Goal: Information Seeking & Learning: Learn about a topic

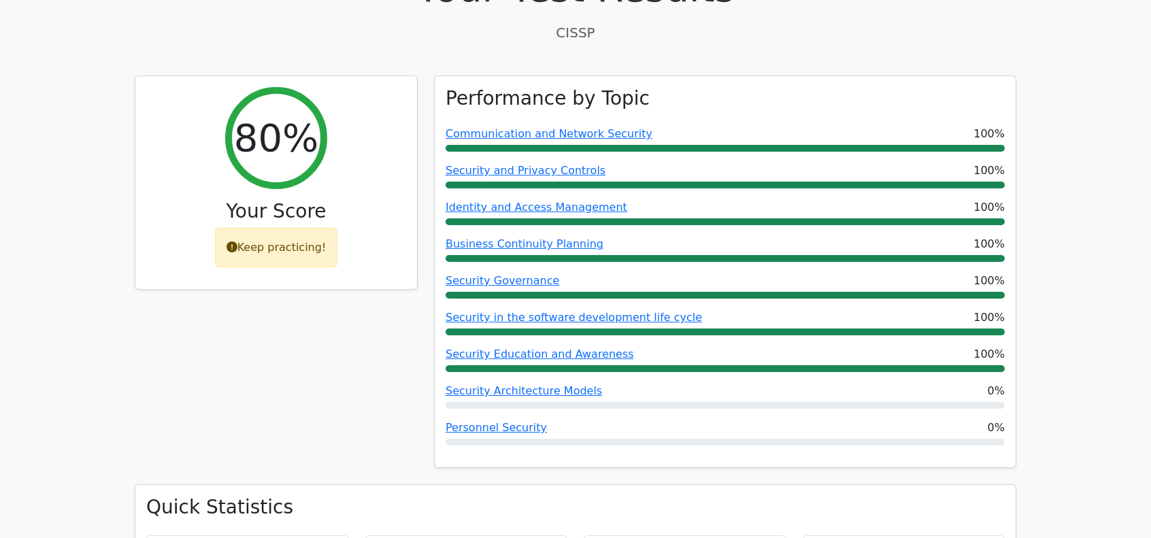
scroll to position [90, 0]
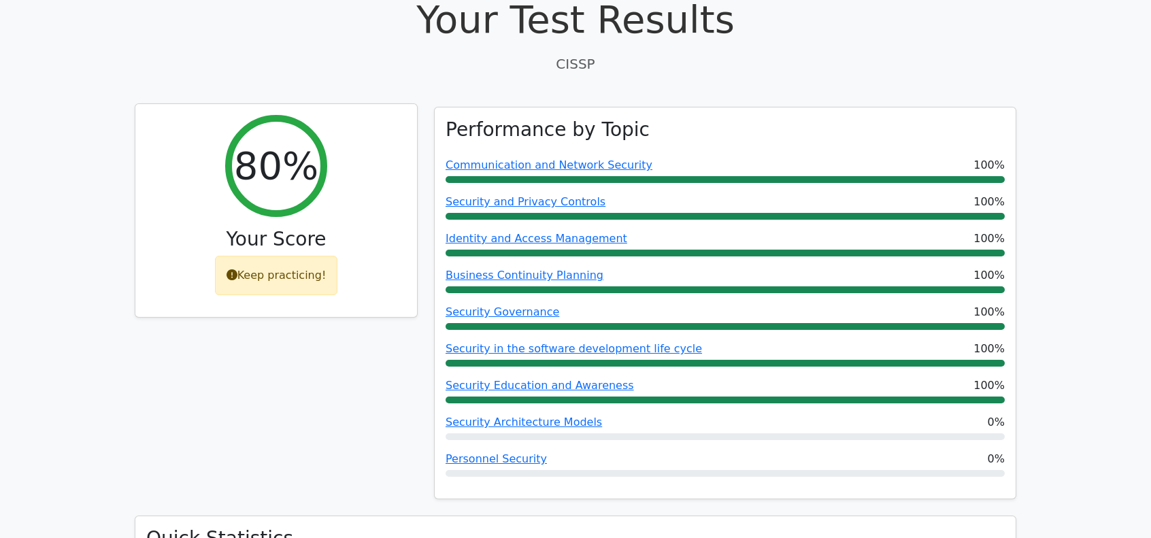
click at [296, 183] on h2 "80%" at bounding box center [276, 166] width 84 height 46
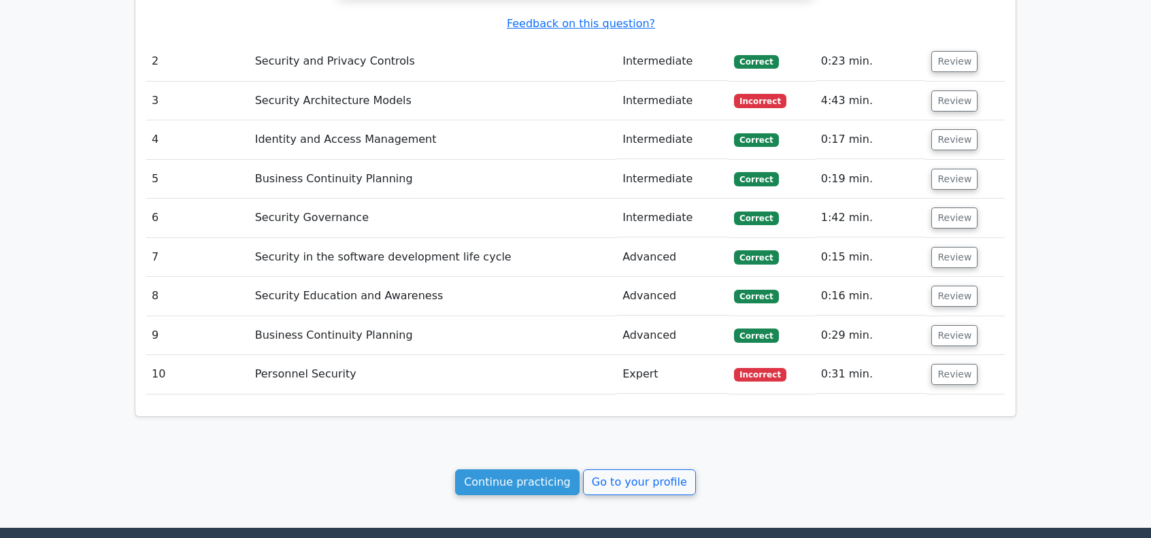
scroll to position [1405, 0]
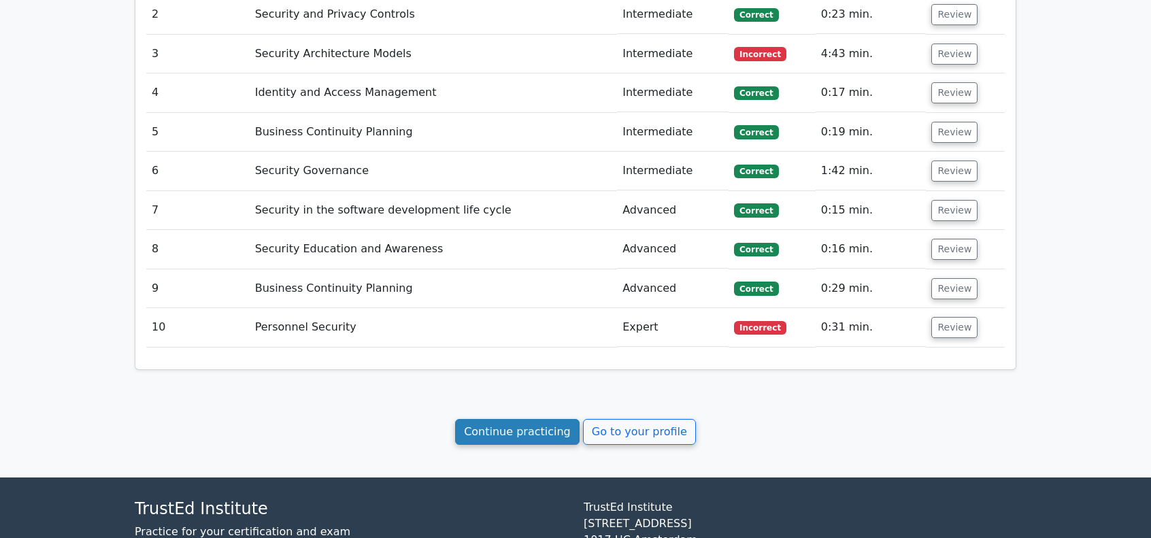
click at [541, 427] on link "Continue practicing" at bounding box center [517, 432] width 124 height 26
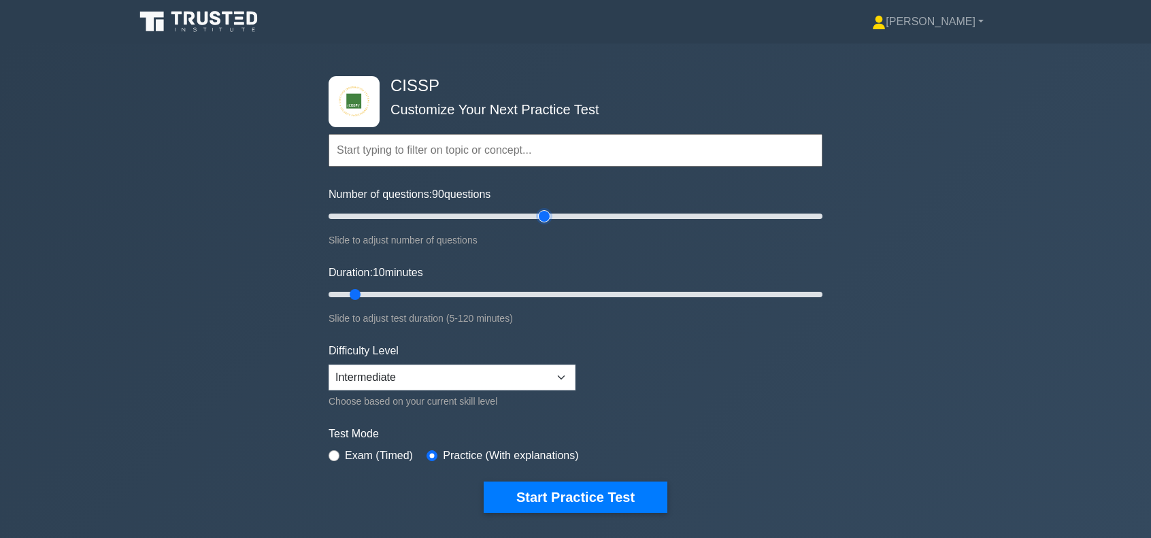
drag, startPoint x: 351, startPoint y: 218, endPoint x: 550, endPoint y: 224, distance: 198.7
type input "90"
click at [550, 224] on input "Number of questions: 90 questions" at bounding box center [576, 216] width 494 height 16
drag, startPoint x: 354, startPoint y: 293, endPoint x: 699, endPoint y: 303, distance: 344.3
type input "90"
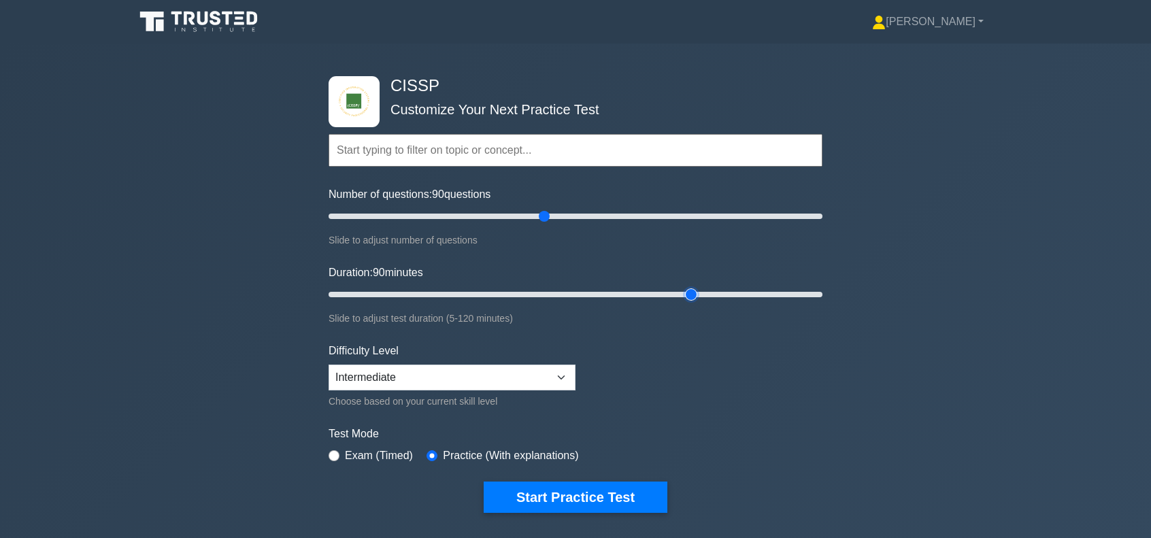
click at [699, 303] on input "Duration: 90 minutes" at bounding box center [576, 294] width 494 height 16
click at [523, 378] on select "Beginner Intermediate Expert" at bounding box center [452, 378] width 247 height 26
click at [592, 490] on button "Start Practice Test" at bounding box center [576, 497] width 184 height 31
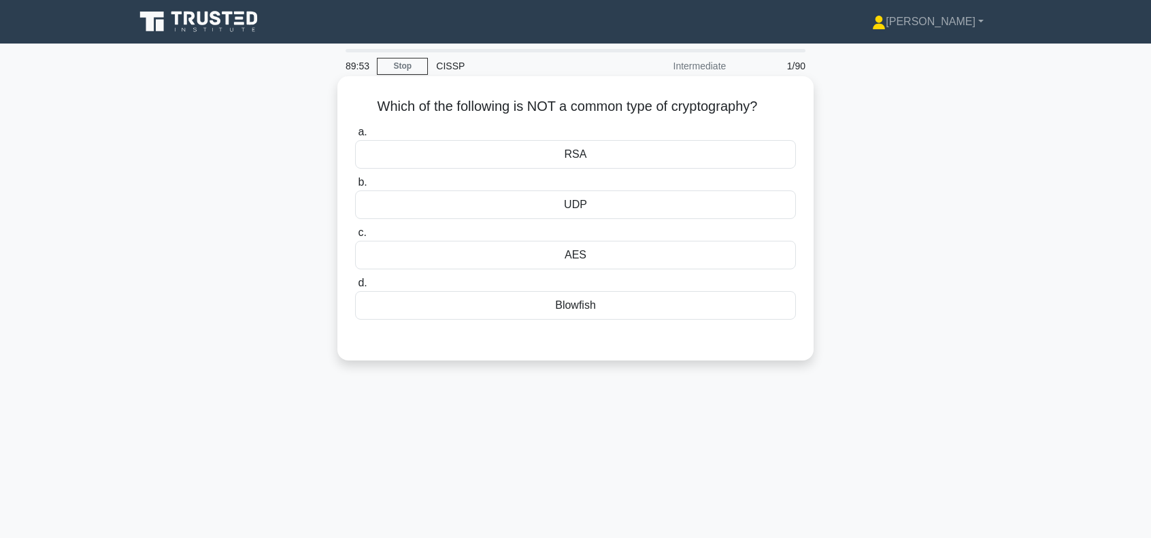
click at [560, 205] on div "UDP" at bounding box center [575, 204] width 441 height 29
click at [355, 187] on input "b. UDP" at bounding box center [355, 182] width 0 height 9
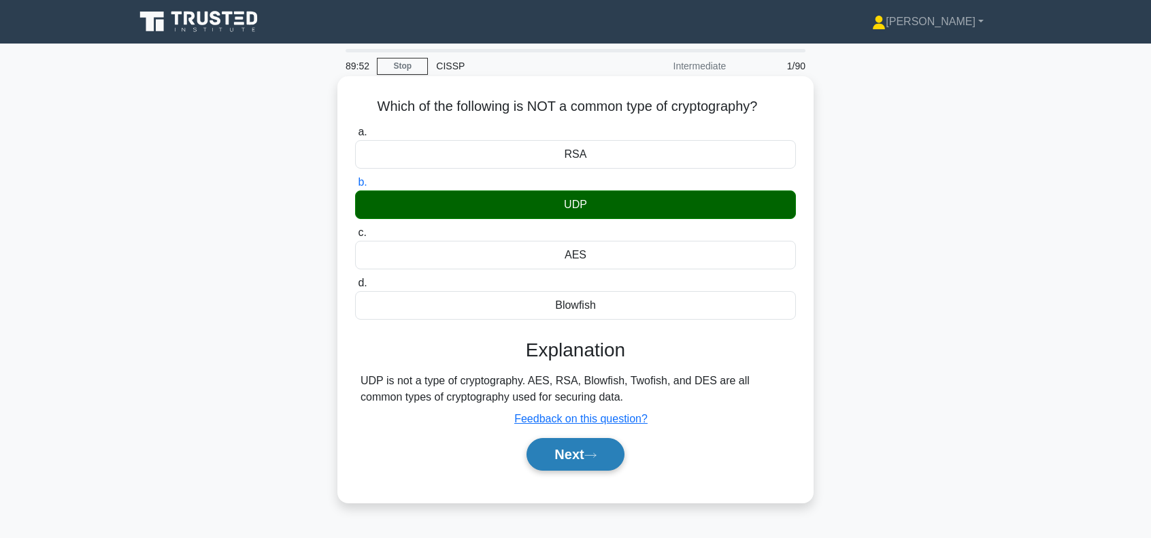
click at [562, 452] on button "Next" at bounding box center [574, 454] width 97 height 33
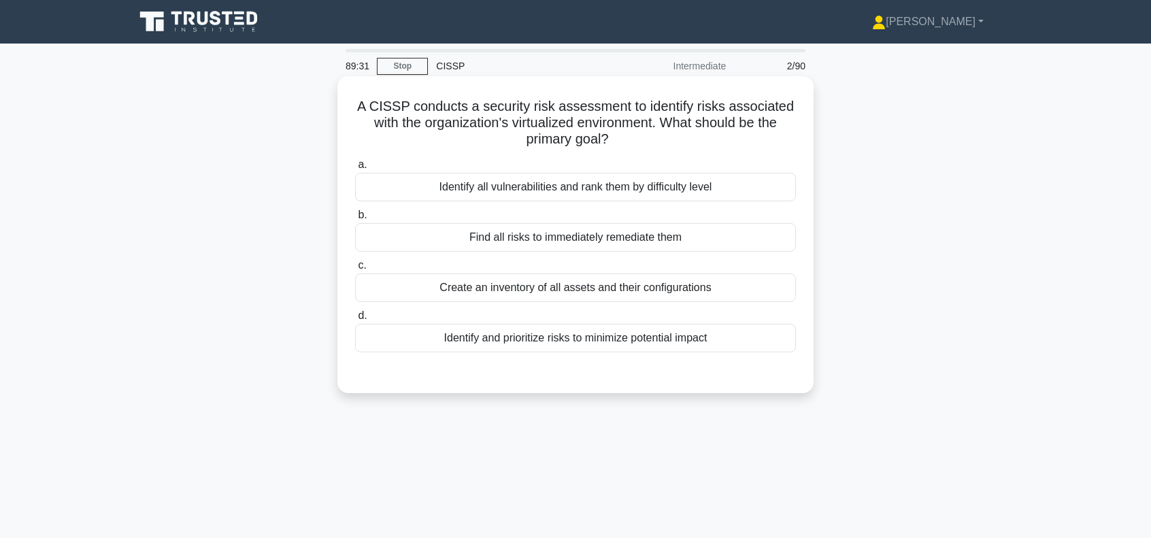
click at [575, 339] on div "Identify and prioritize risks to minimize potential impact" at bounding box center [575, 338] width 441 height 29
click at [355, 320] on input "d. Identify and prioritize risks to minimize potential impact" at bounding box center [355, 316] width 0 height 9
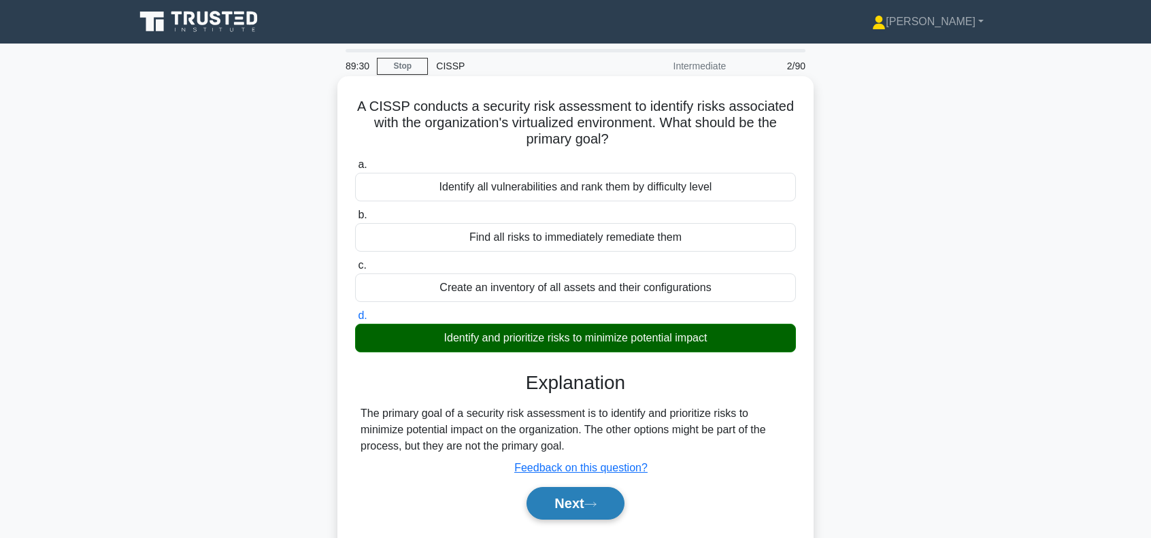
click at [567, 505] on button "Next" at bounding box center [574, 503] width 97 height 33
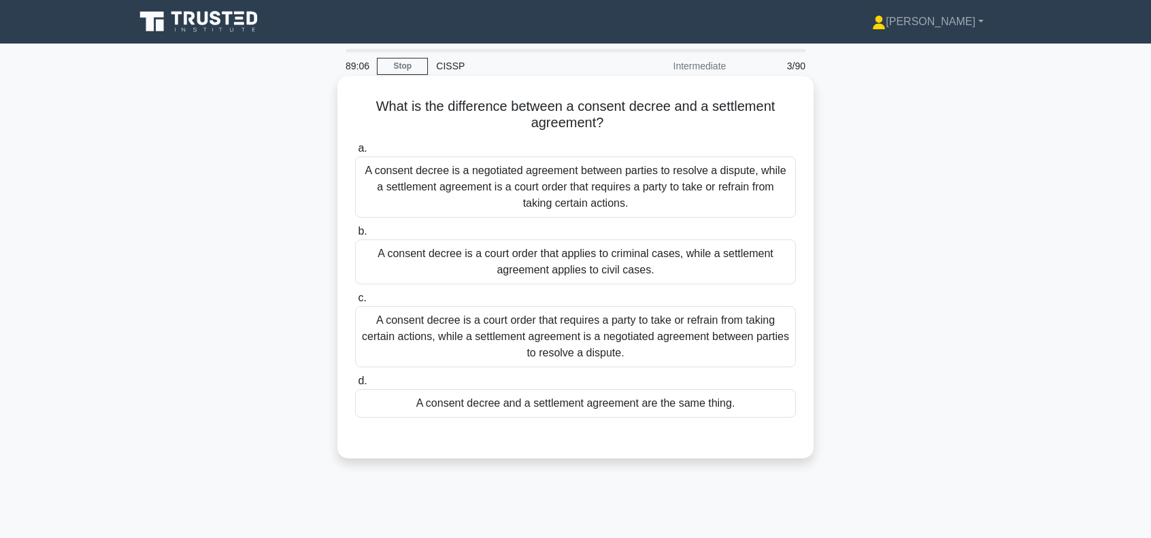
click at [639, 330] on div "A consent decree is a court order that requires a party to take or refrain from…" at bounding box center [575, 336] width 441 height 61
click at [355, 303] on input "c. A consent decree is a court order that requires a party to take or refrain f…" at bounding box center [355, 298] width 0 height 9
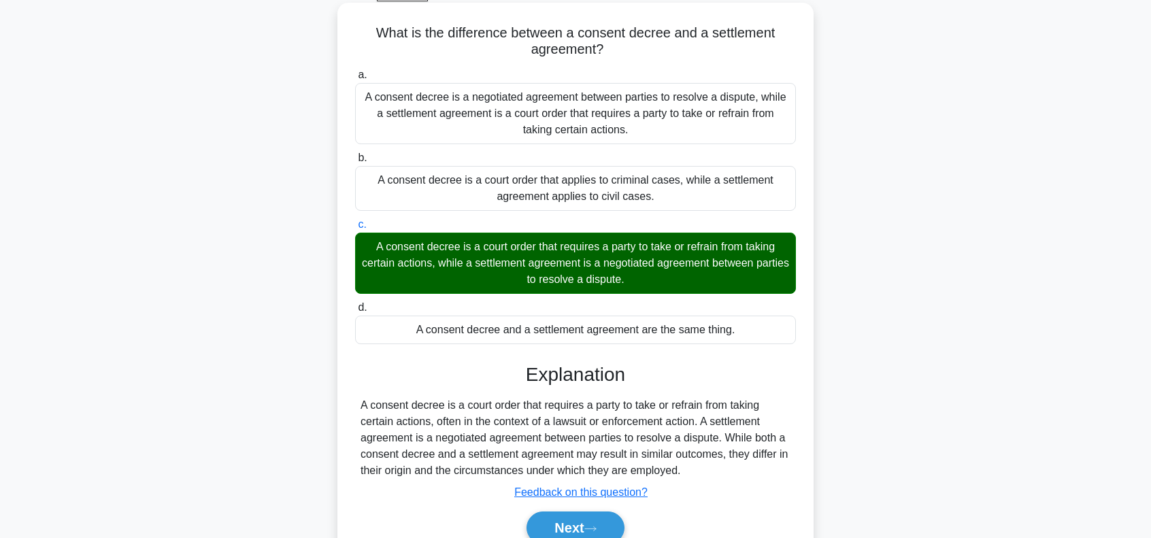
scroll to position [197, 0]
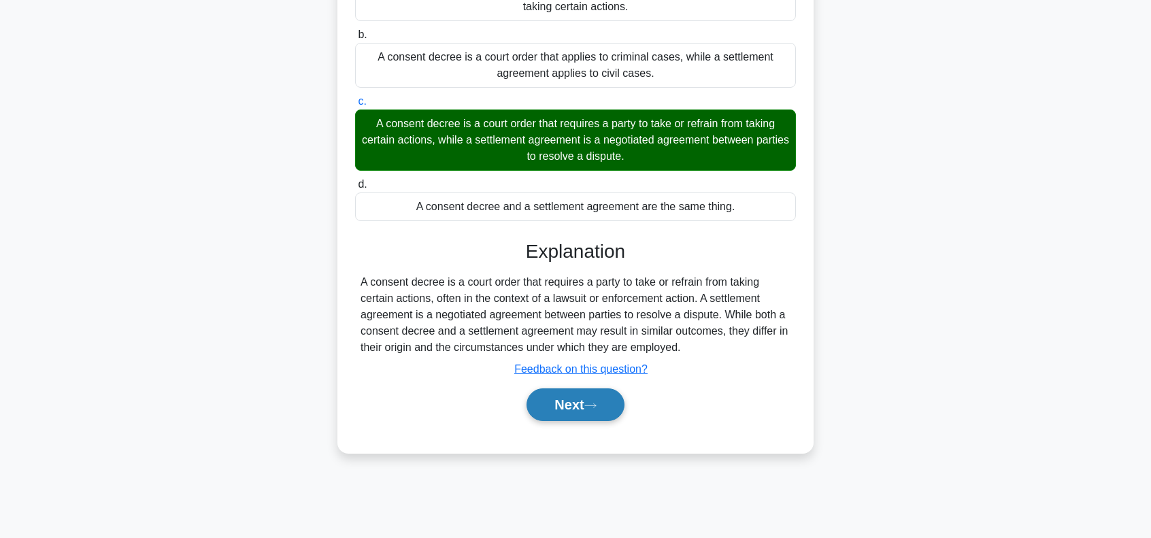
click at [559, 410] on button "Next" at bounding box center [574, 404] width 97 height 33
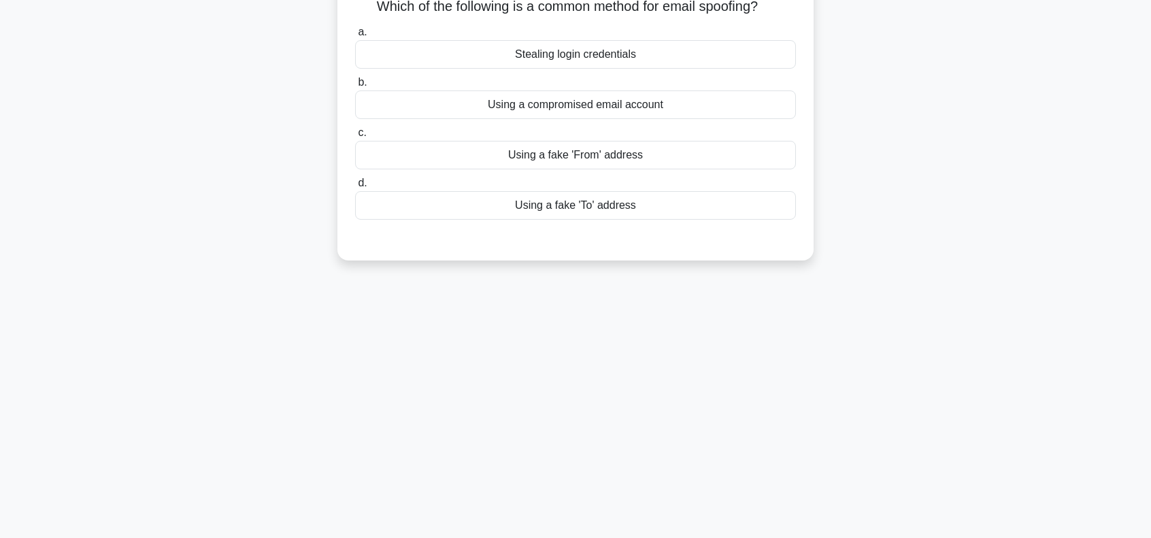
scroll to position [0, 0]
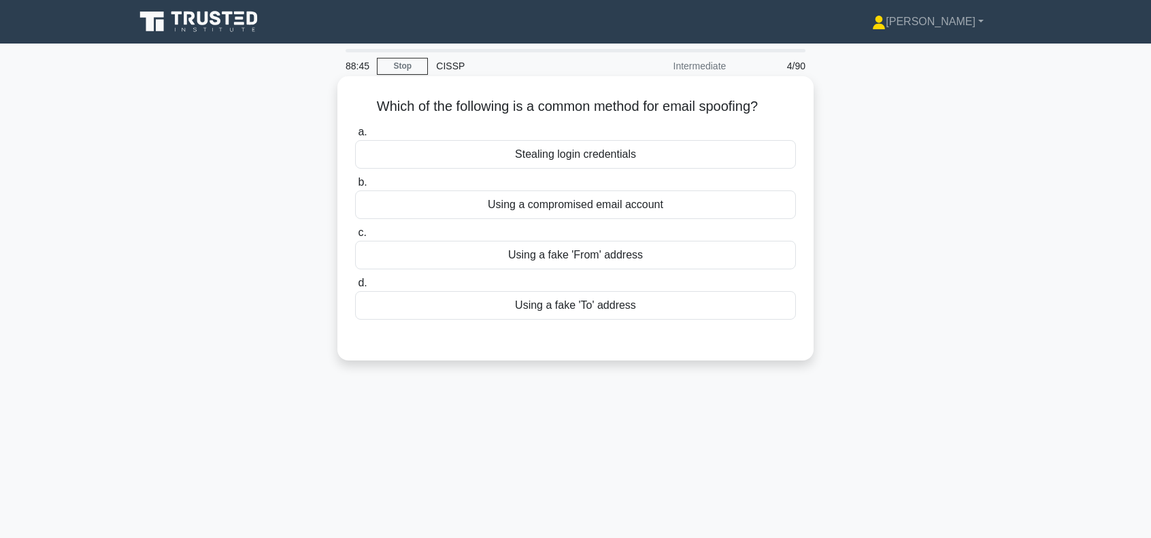
click at [601, 257] on div "Using a fake 'From' address" at bounding box center [575, 255] width 441 height 29
click at [355, 237] on input "c. Using a fake 'From' address" at bounding box center [355, 233] width 0 height 9
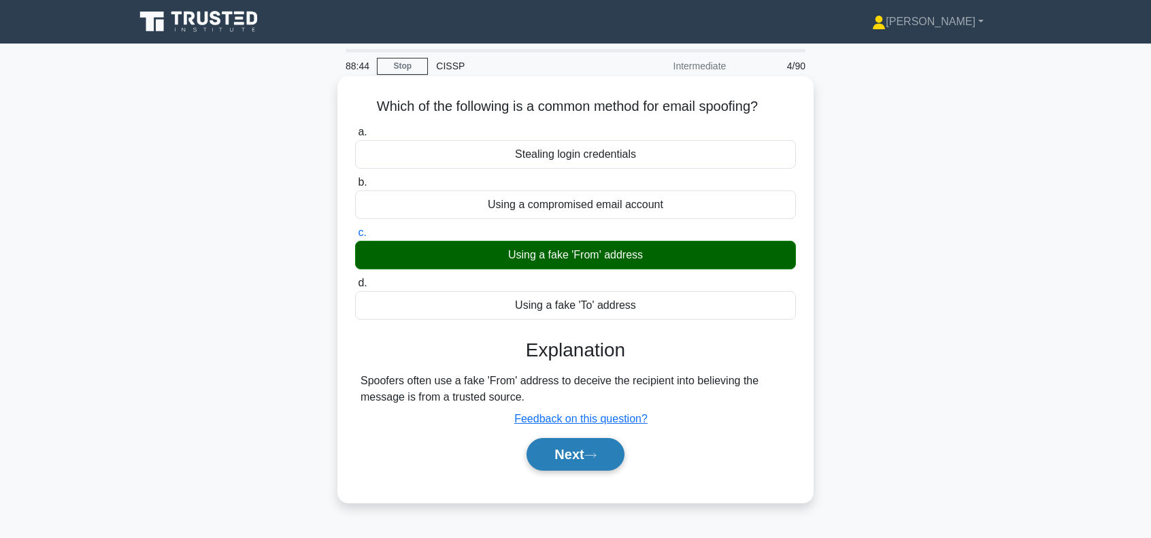
click at [547, 447] on button "Next" at bounding box center [574, 454] width 97 height 33
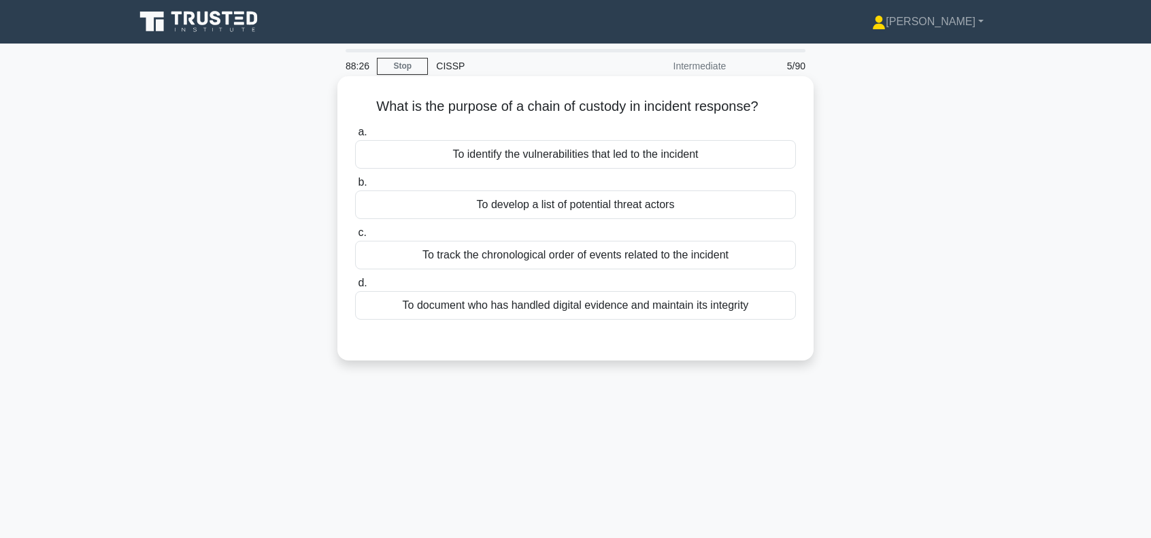
click at [632, 309] on div "To document who has handled digital evidence and maintain its integrity" at bounding box center [575, 305] width 441 height 29
click at [355, 288] on input "d. To document who has handled digital evidence and maintain its integrity" at bounding box center [355, 283] width 0 height 9
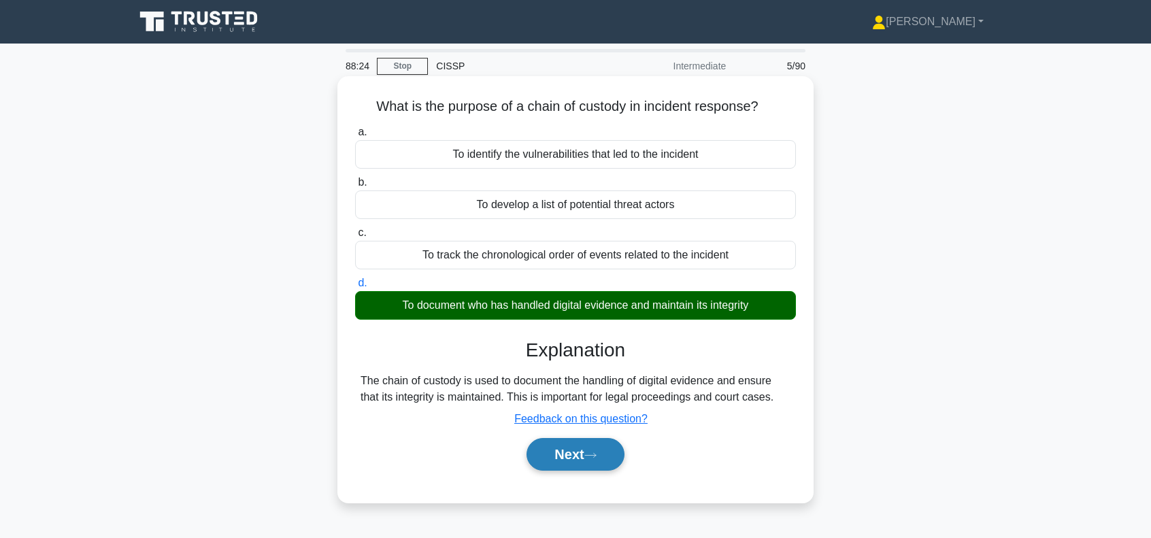
click at [565, 458] on button "Next" at bounding box center [574, 454] width 97 height 33
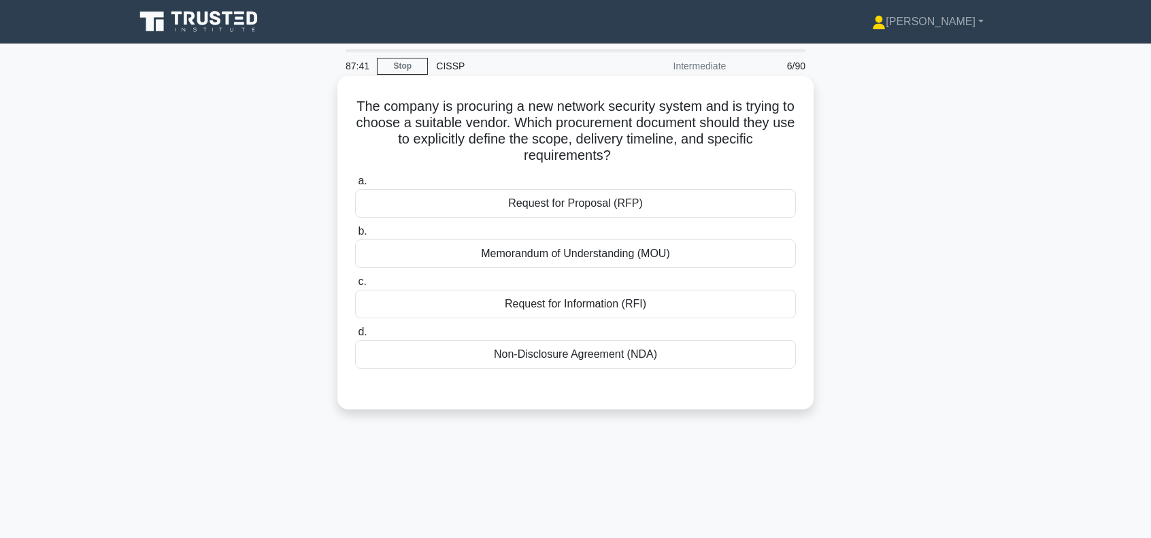
click at [566, 206] on div "Request for Proposal (RFP)" at bounding box center [575, 203] width 441 height 29
click at [355, 186] on input "a. Request for Proposal (RFP)" at bounding box center [355, 181] width 0 height 9
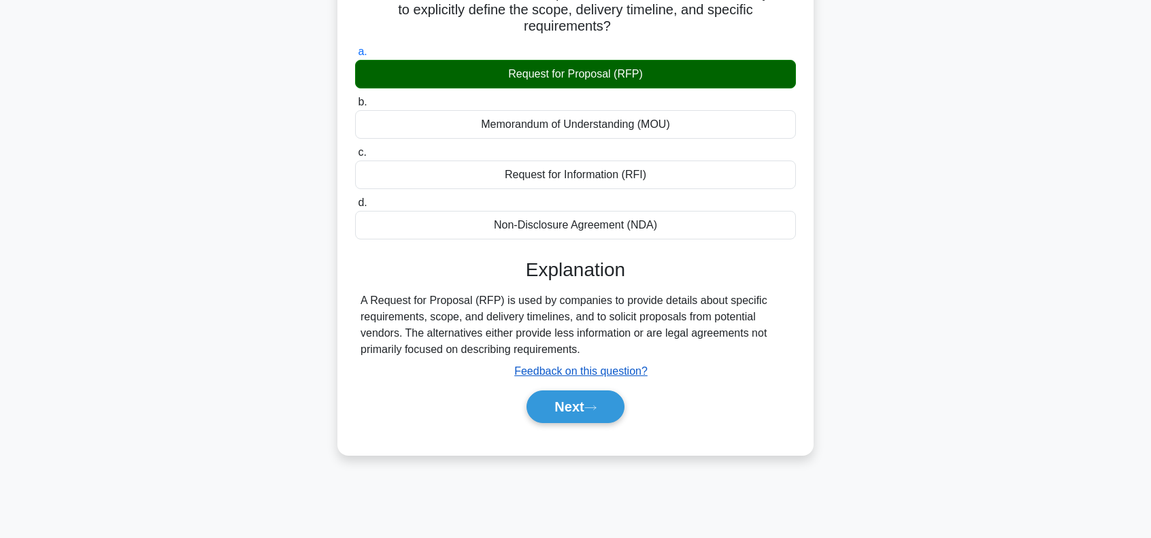
scroll to position [136, 0]
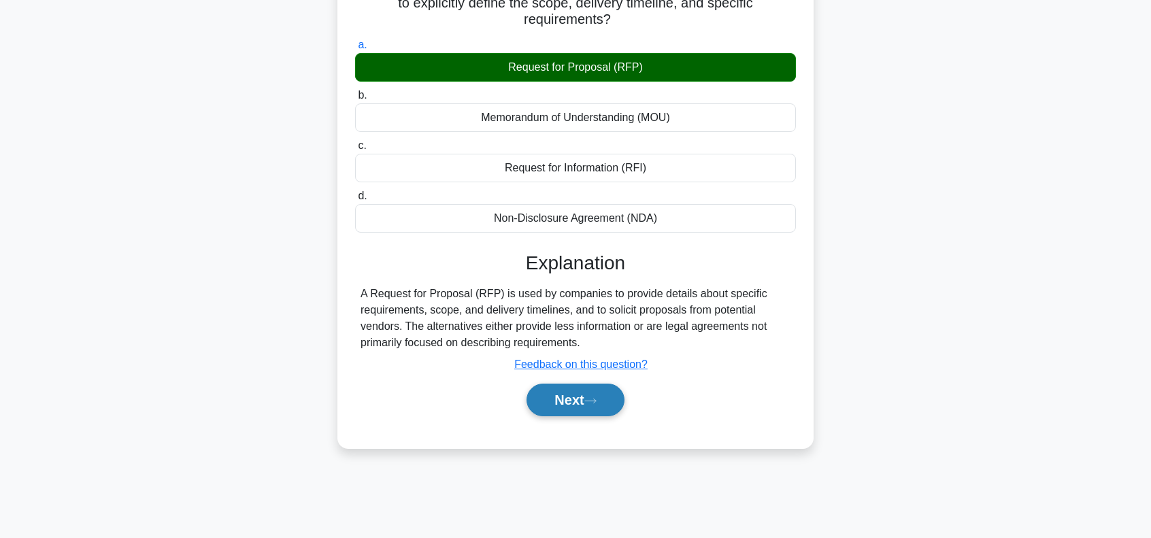
click at [570, 397] on button "Next" at bounding box center [574, 400] width 97 height 33
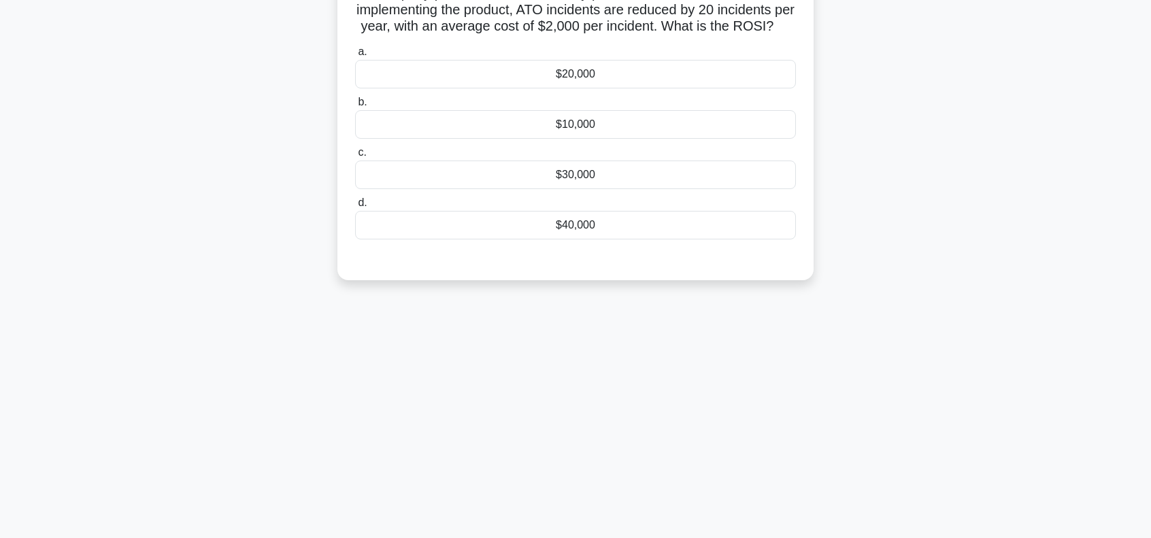
scroll to position [45, 0]
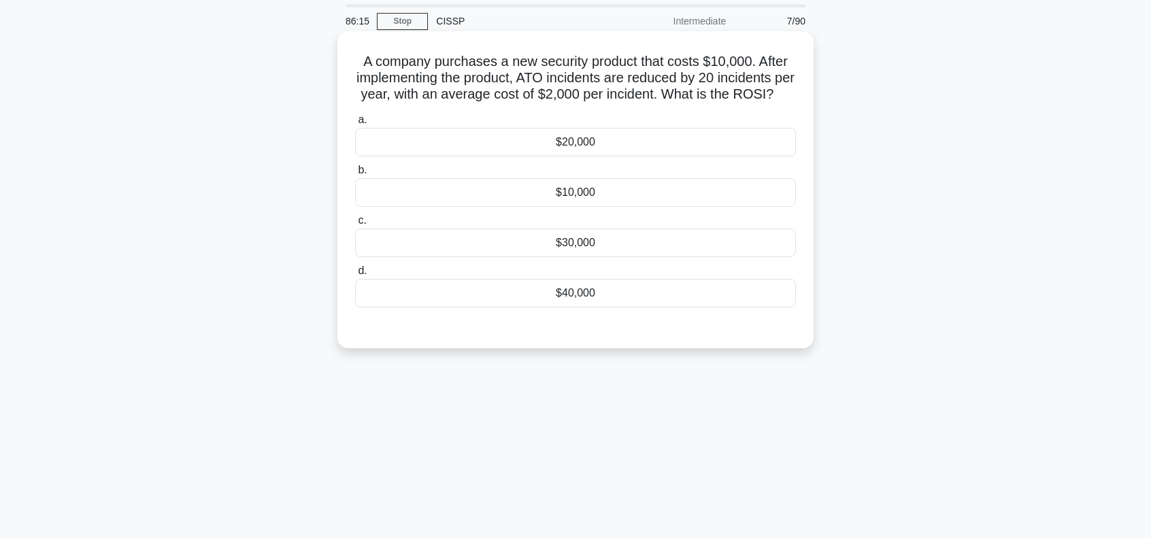
click at [623, 156] on div "$20,000" at bounding box center [575, 142] width 441 height 29
click at [355, 124] on input "a. $20,000" at bounding box center [355, 120] width 0 height 9
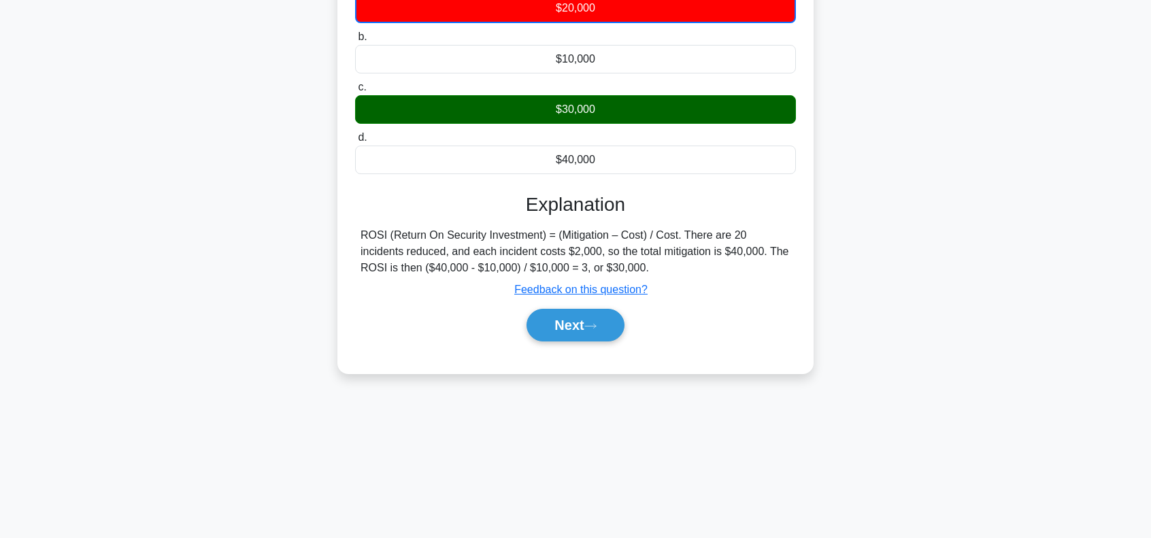
scroll to position [181, 0]
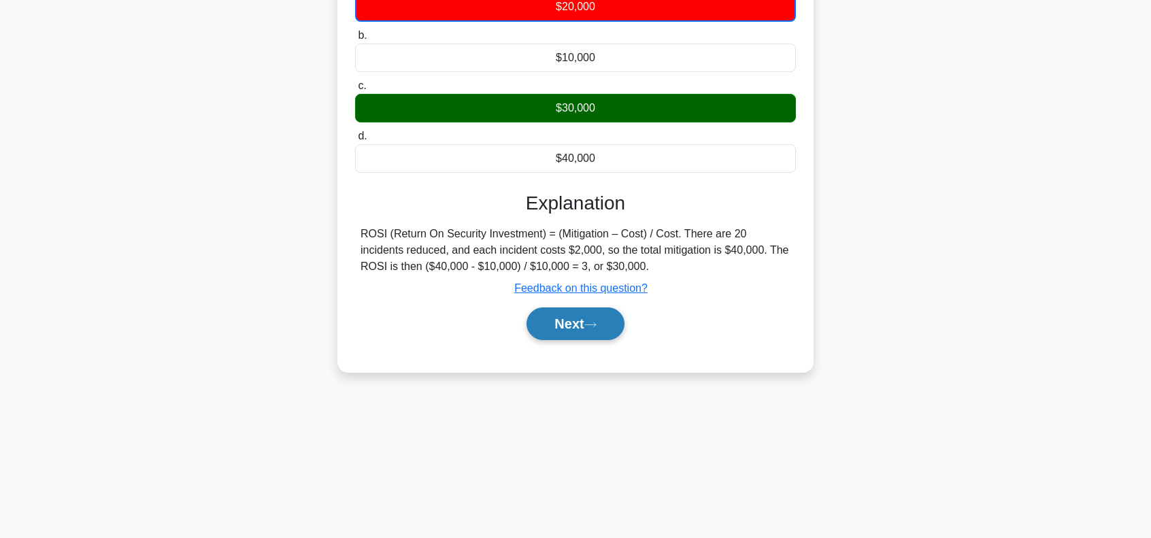
click at [586, 335] on button "Next" at bounding box center [574, 323] width 97 height 33
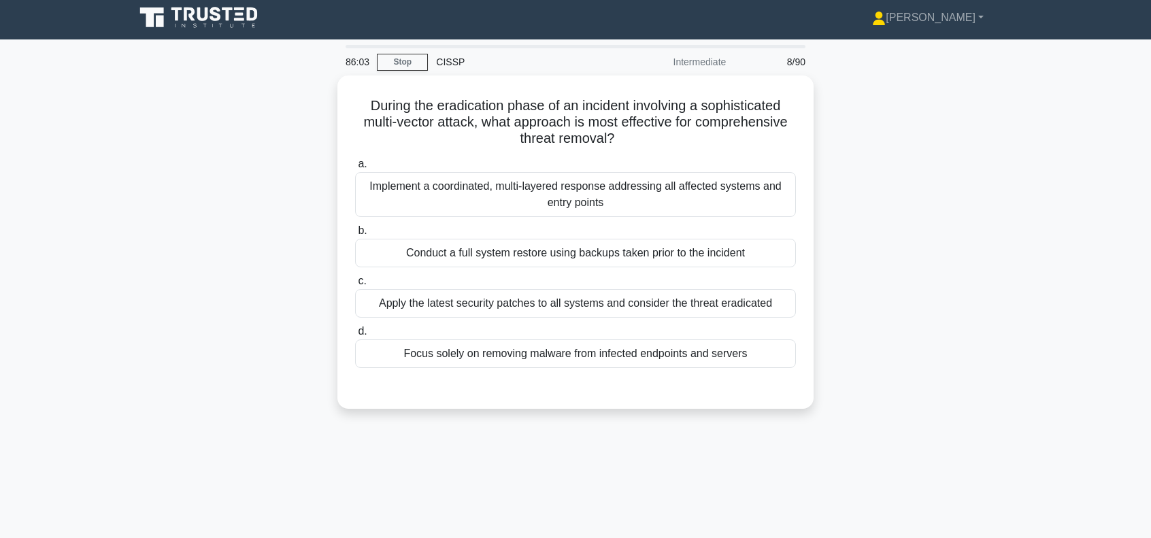
scroll to position [0, 0]
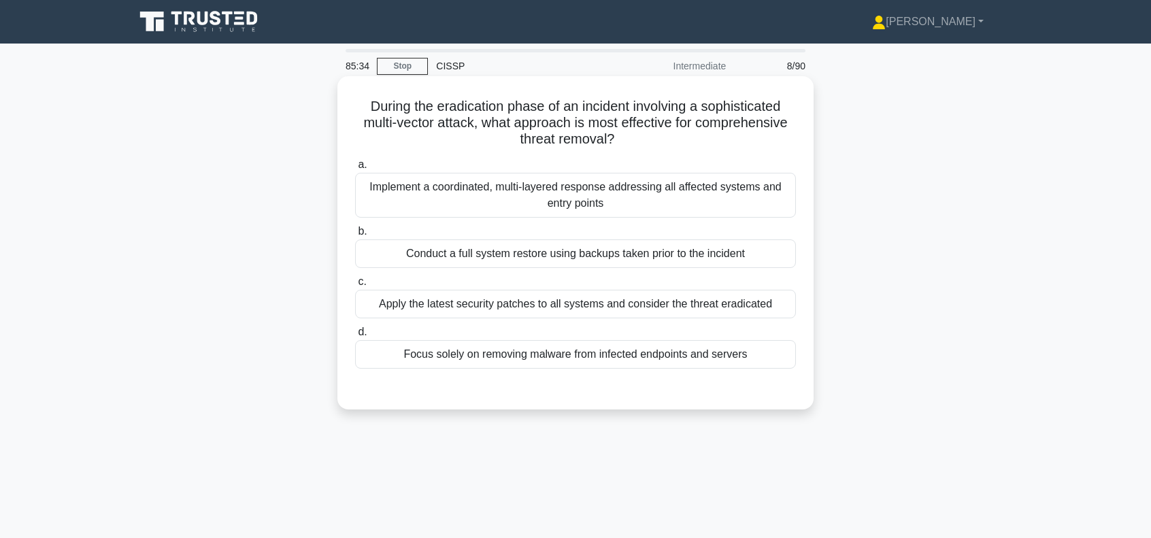
click at [550, 195] on div "Implement a coordinated, multi-layered response addressing all affected systems…" at bounding box center [575, 195] width 441 height 45
click at [355, 169] on input "a. Implement a coordinated, multi-layered response addressing all affected syst…" at bounding box center [355, 165] width 0 height 9
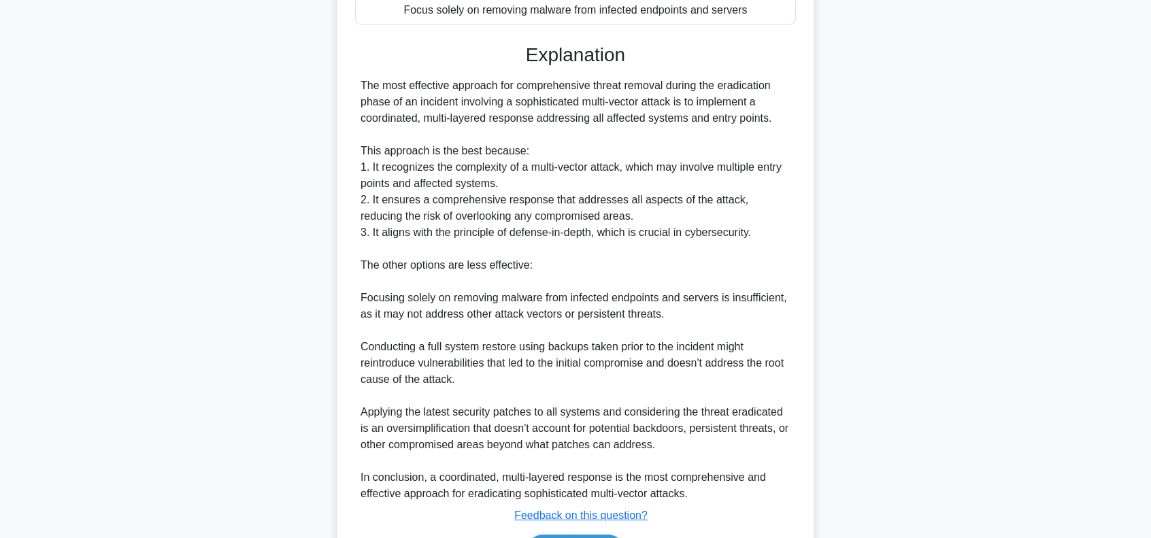
scroll to position [408, 0]
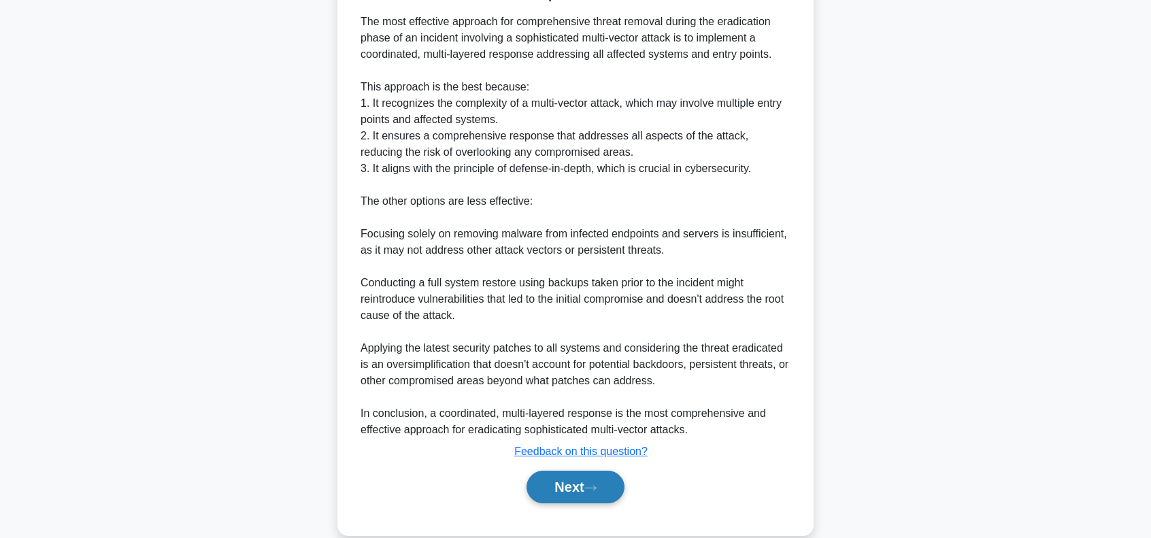
click at [584, 489] on button "Next" at bounding box center [574, 487] width 97 height 33
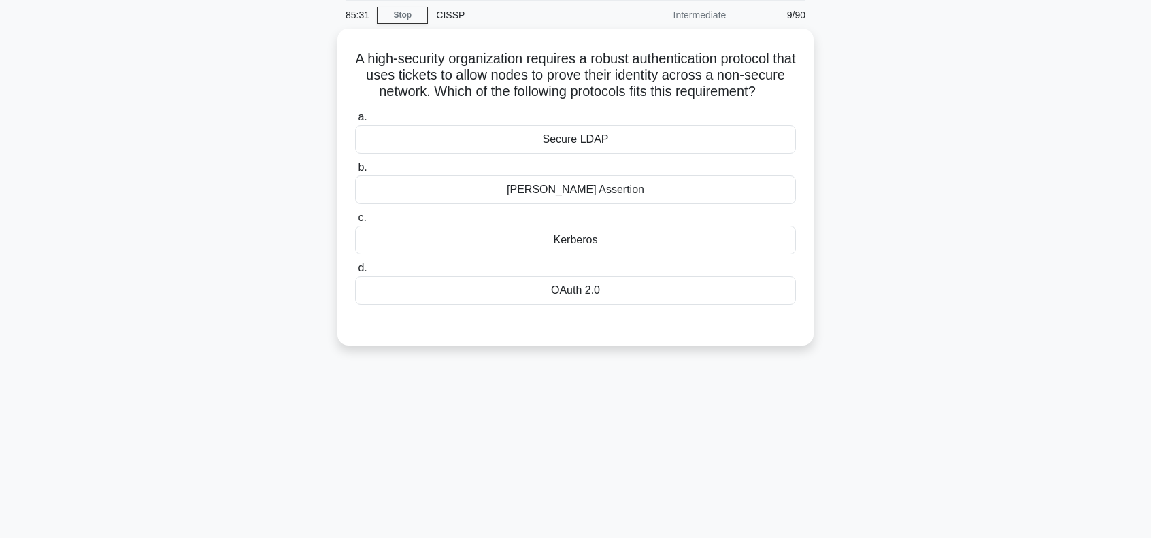
scroll to position [0, 0]
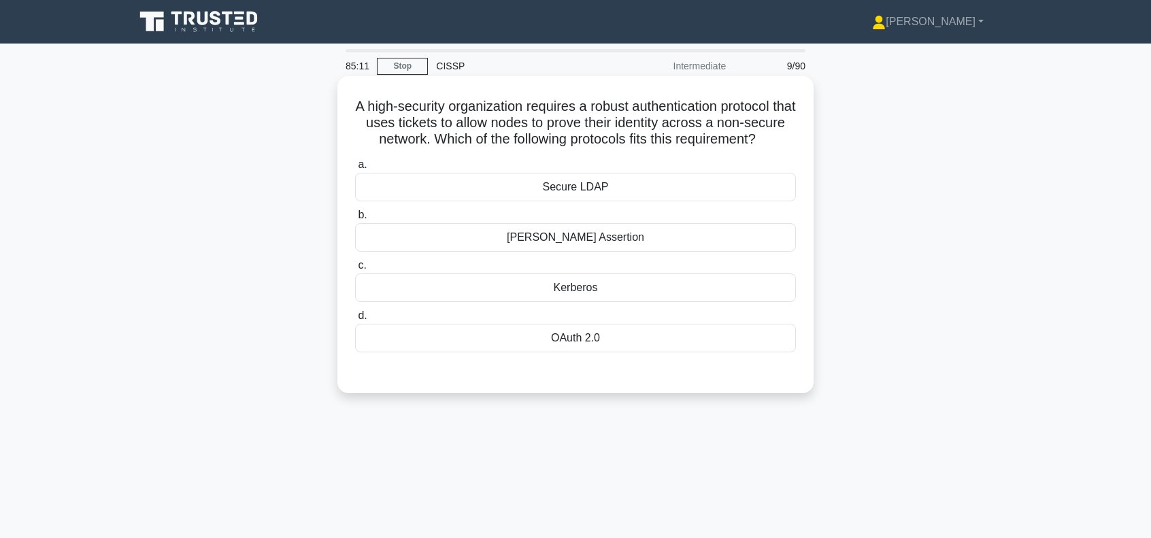
click at [620, 302] on div "Kerberos" at bounding box center [575, 287] width 441 height 29
click at [355, 270] on input "c. [GEOGRAPHIC_DATA]" at bounding box center [355, 265] width 0 height 9
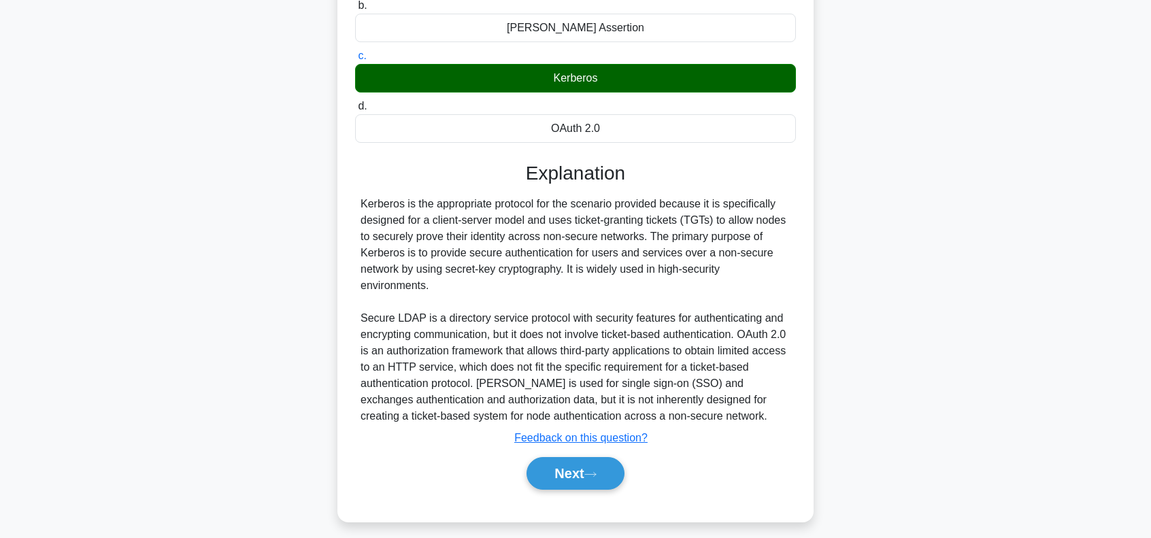
scroll to position [227, 0]
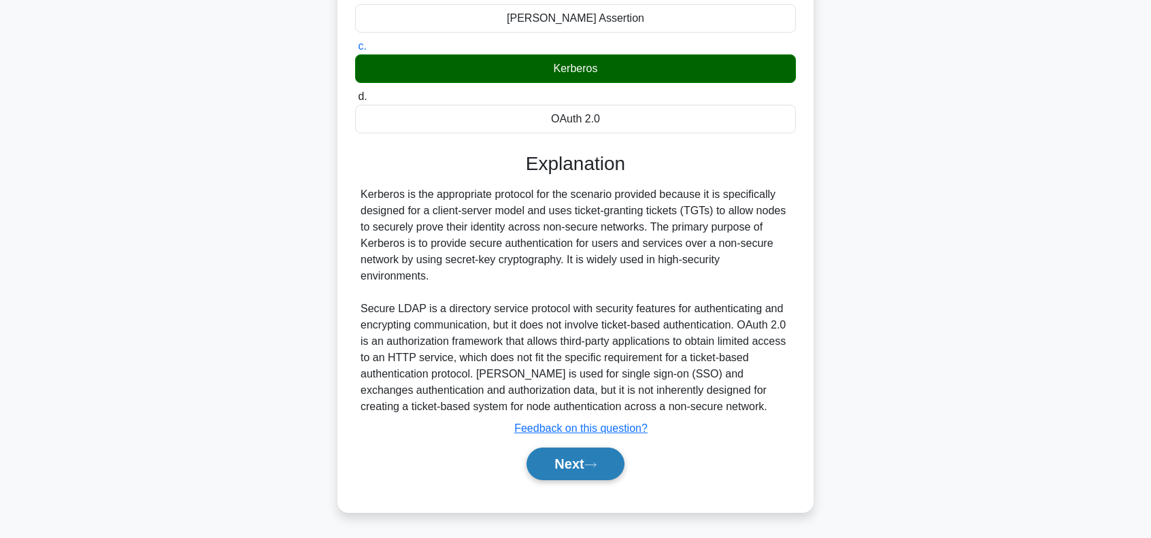
click at [558, 470] on button "Next" at bounding box center [574, 464] width 97 height 33
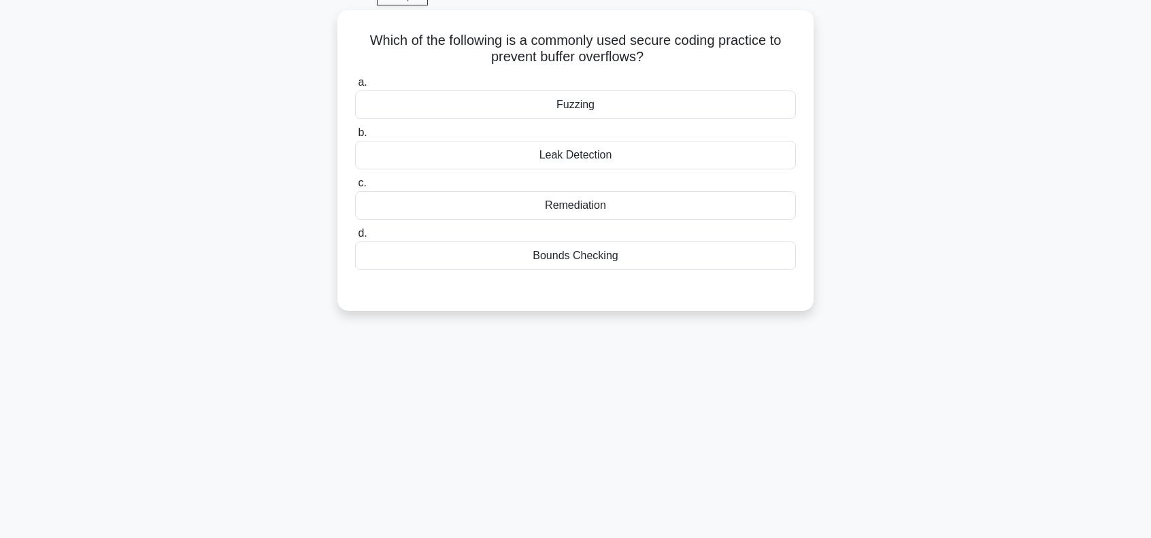
scroll to position [0, 0]
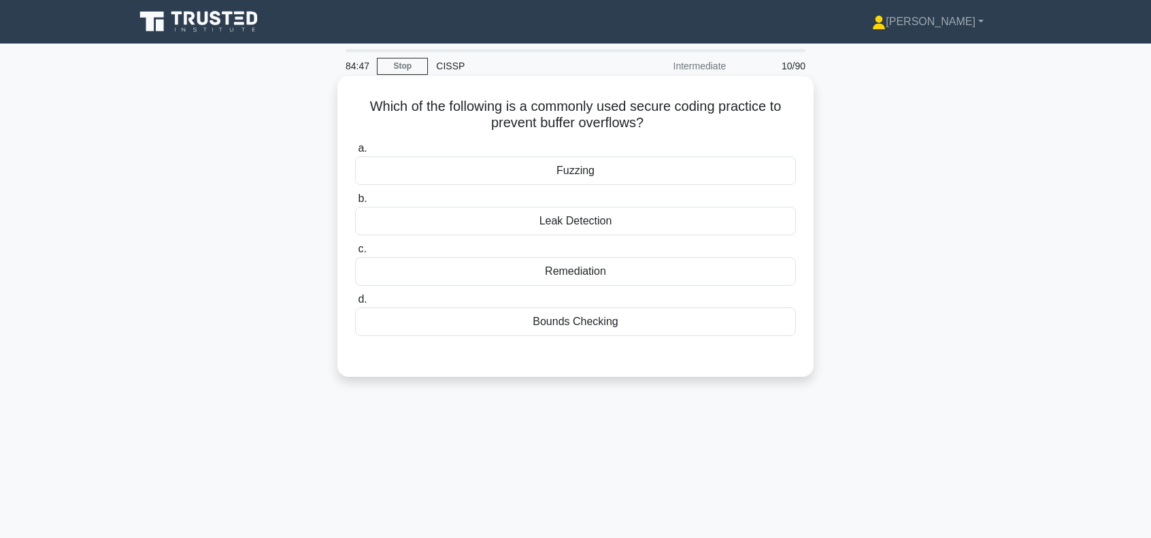
click at [610, 324] on div "Bounds Checking" at bounding box center [575, 321] width 441 height 29
click at [355, 304] on input "[PERSON_NAME] Checking" at bounding box center [355, 299] width 0 height 9
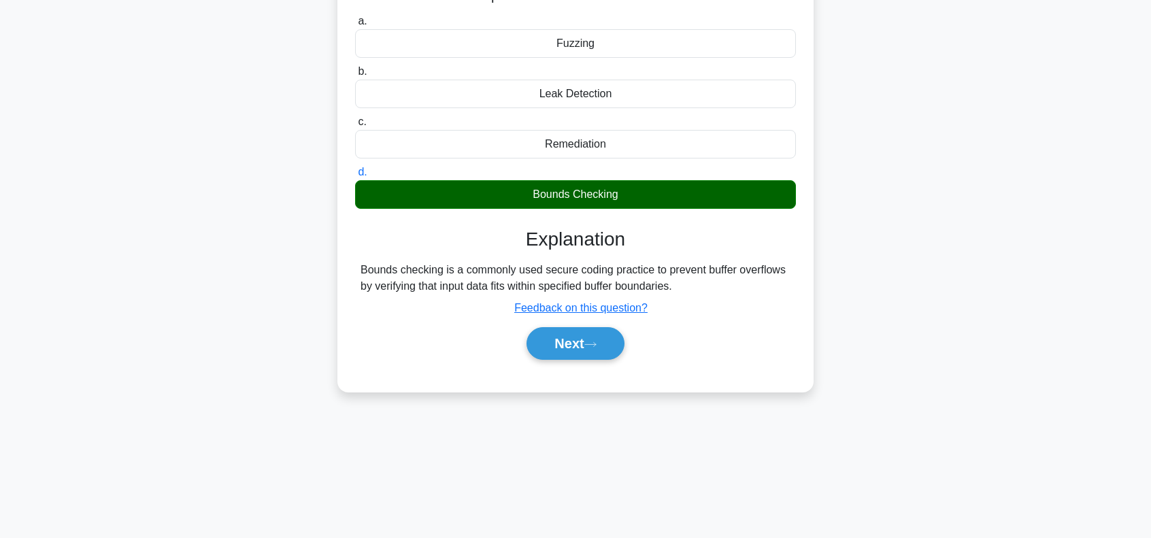
scroll to position [136, 0]
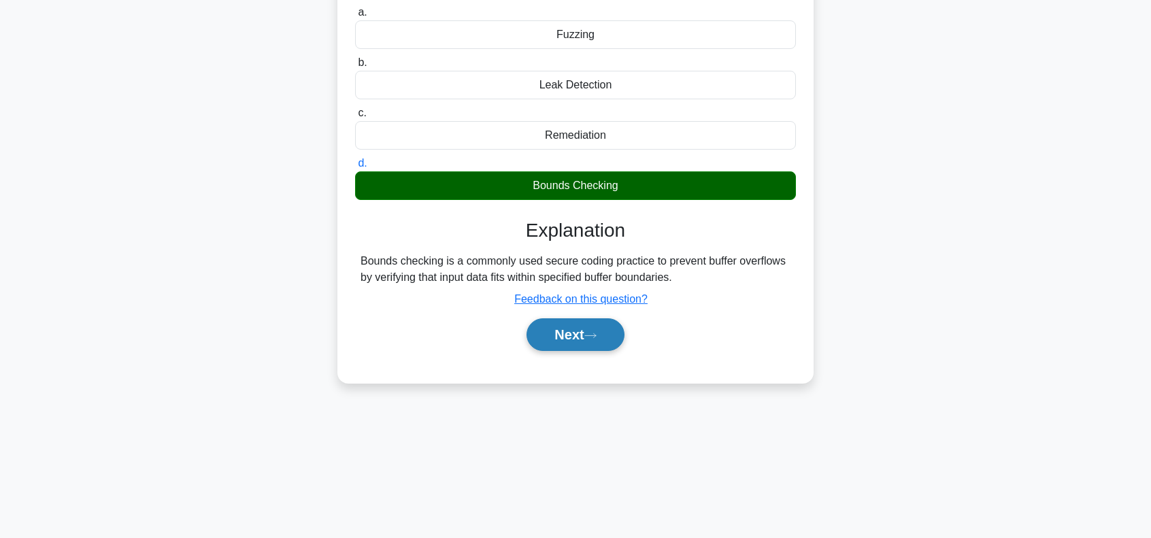
click at [556, 329] on button "Next" at bounding box center [574, 334] width 97 height 33
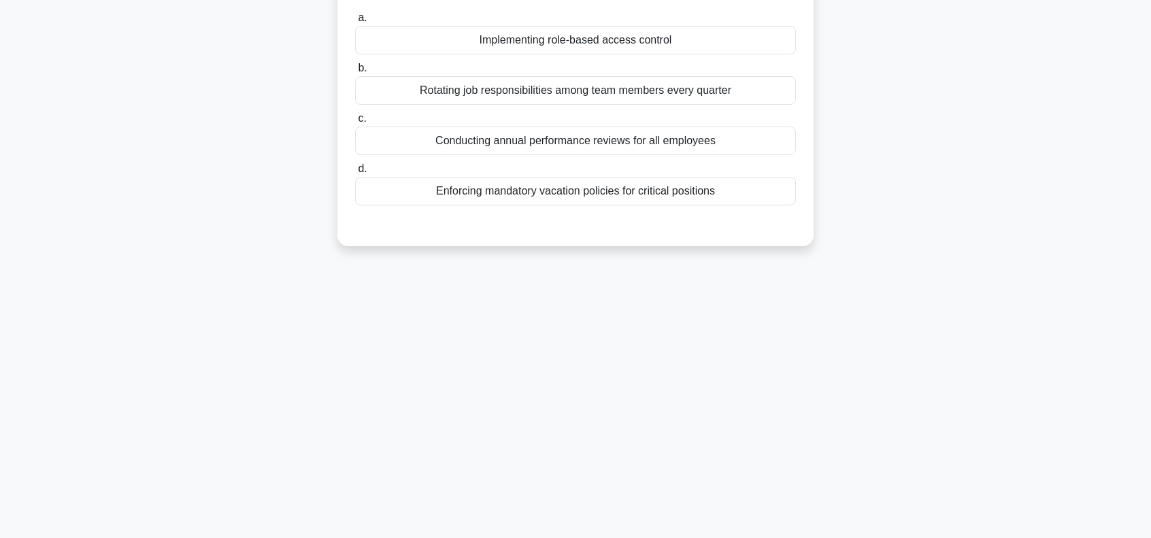
scroll to position [0, 0]
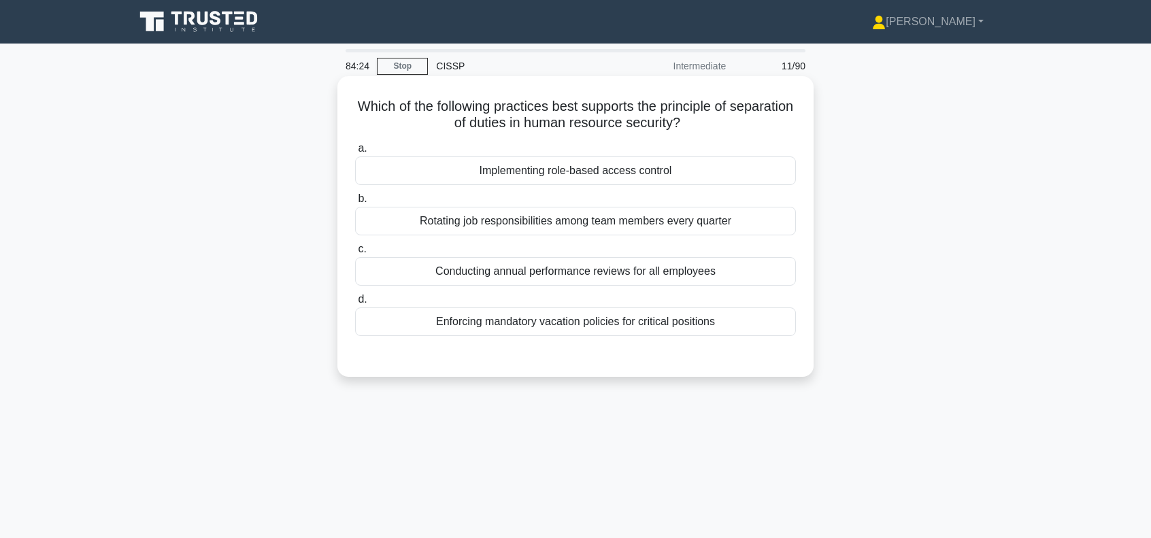
click at [586, 222] on div "Rotating job responsibilities among team members every quarter" at bounding box center [575, 221] width 441 height 29
click at [355, 203] on input "b. Rotating job responsibilities among team members every quarter" at bounding box center [355, 199] width 0 height 9
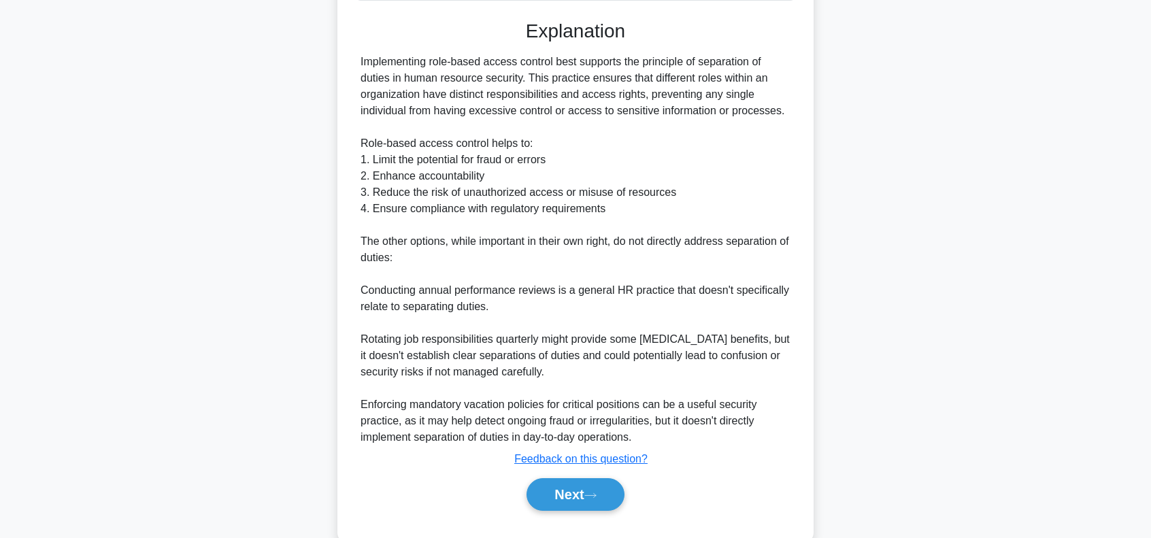
scroll to position [363, 0]
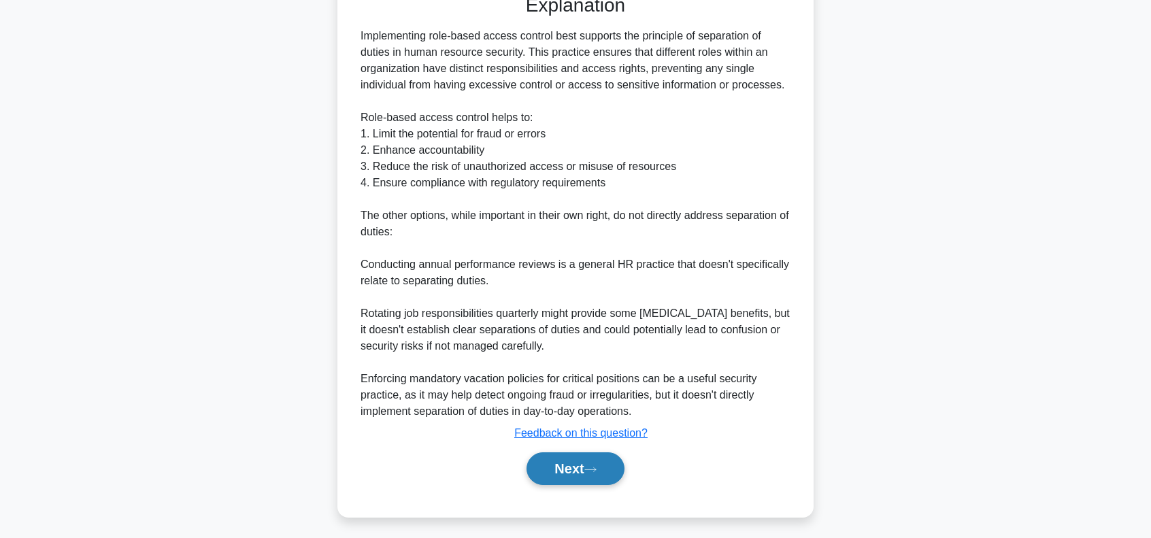
click at [572, 467] on button "Next" at bounding box center [574, 468] width 97 height 33
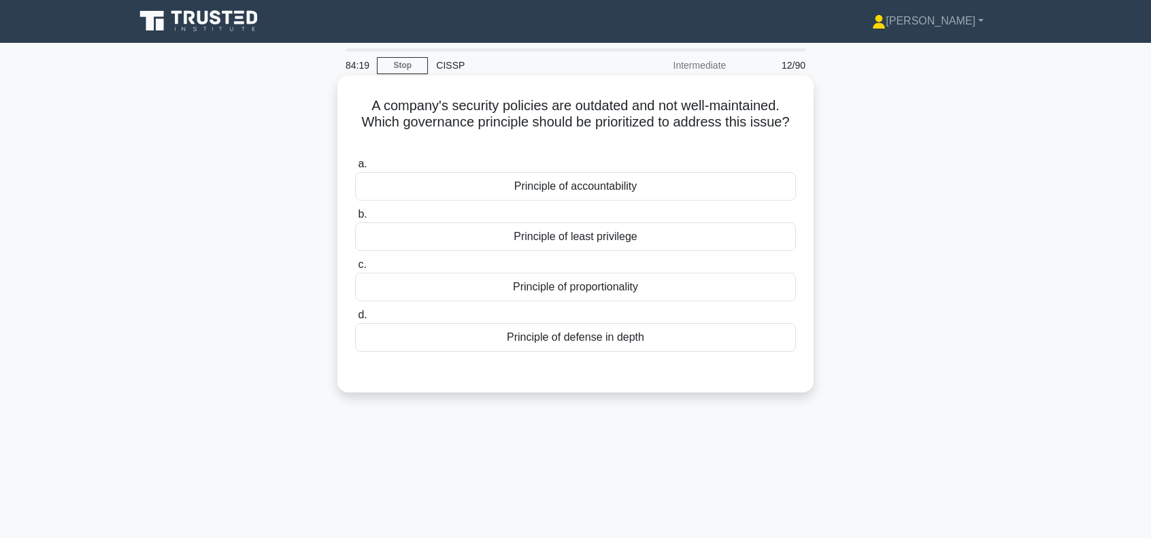
scroll to position [0, 0]
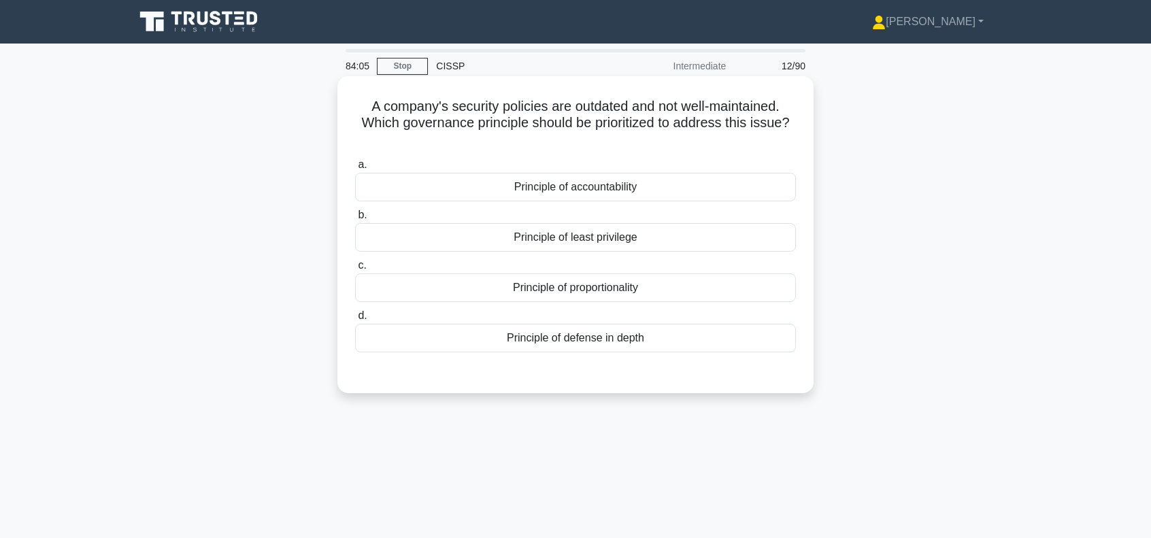
click at [585, 243] on div "Principle of least privilege" at bounding box center [575, 237] width 441 height 29
click at [355, 220] on input "b. Principle of least privilege" at bounding box center [355, 215] width 0 height 9
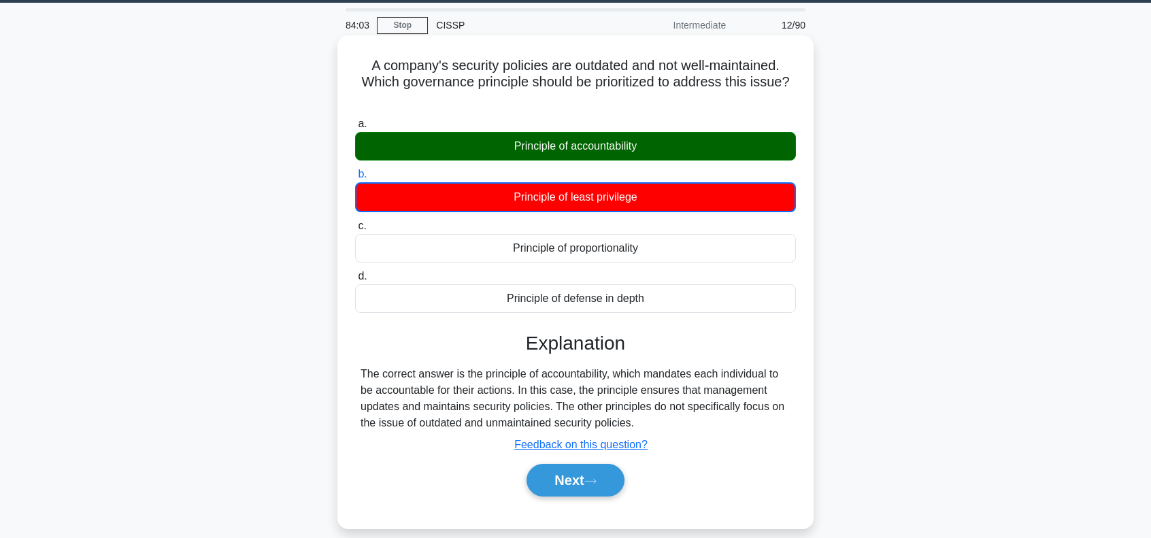
scroll to position [90, 0]
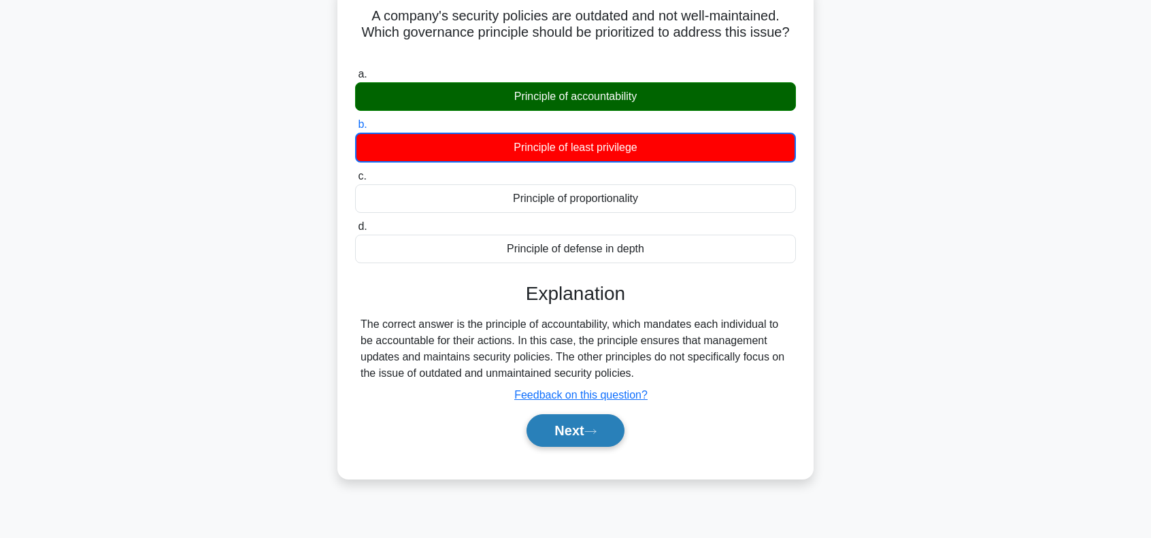
click at [595, 429] on icon at bounding box center [590, 431] width 12 height 7
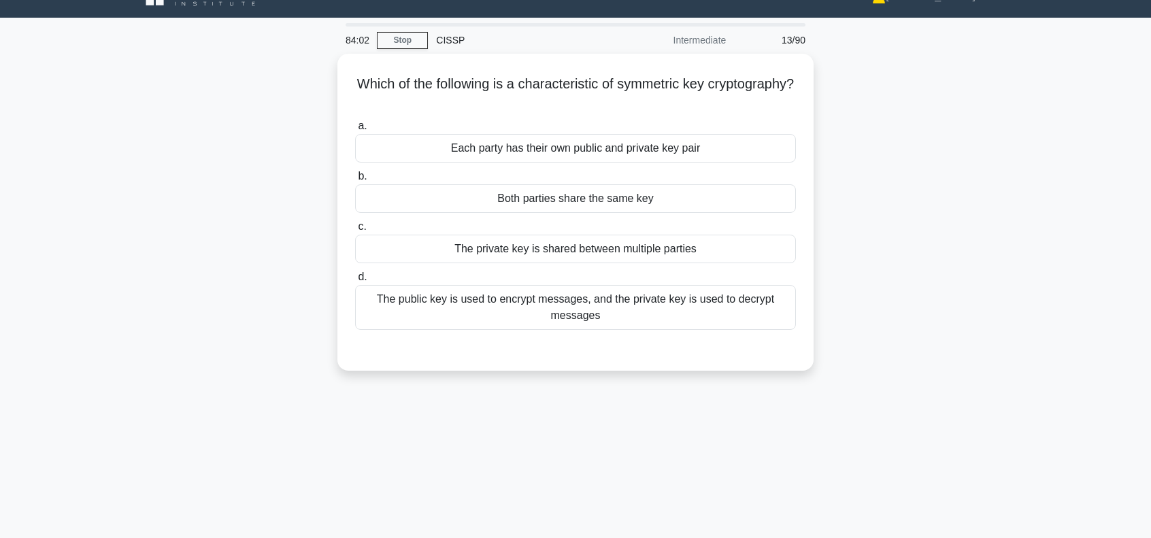
scroll to position [0, 0]
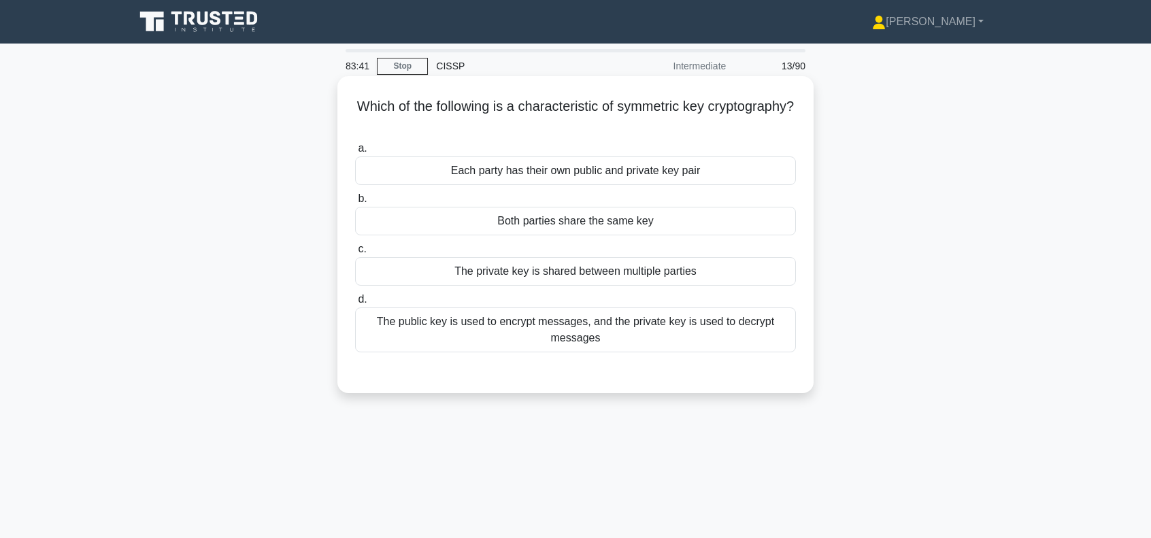
click at [595, 222] on div "Both parties share the same key" at bounding box center [575, 221] width 441 height 29
click at [355, 203] on input "b. Both parties share the same key" at bounding box center [355, 199] width 0 height 9
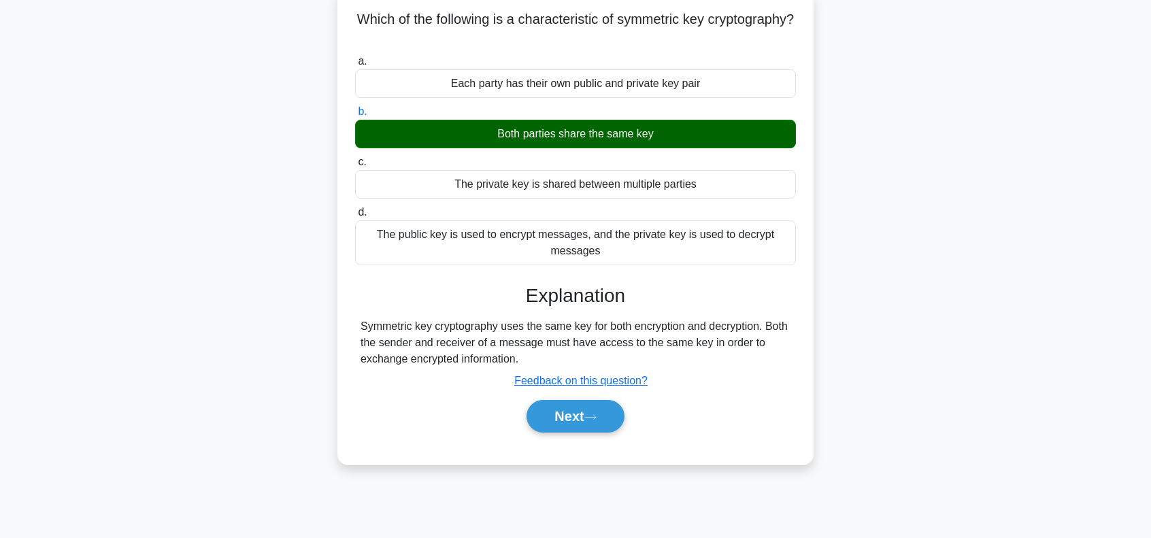
scroll to position [90, 0]
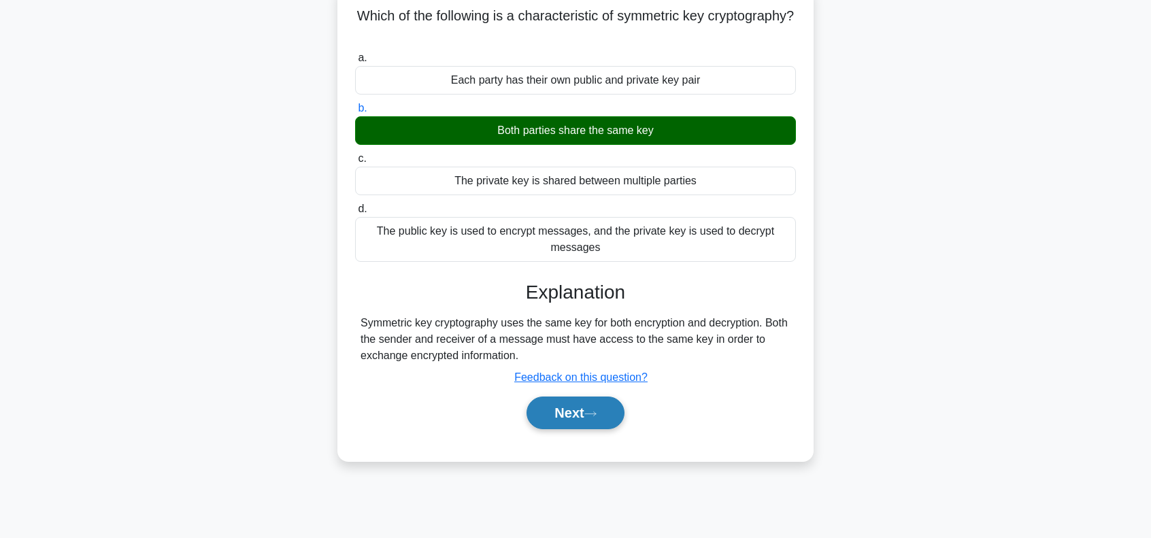
click at [578, 403] on button "Next" at bounding box center [574, 413] width 97 height 33
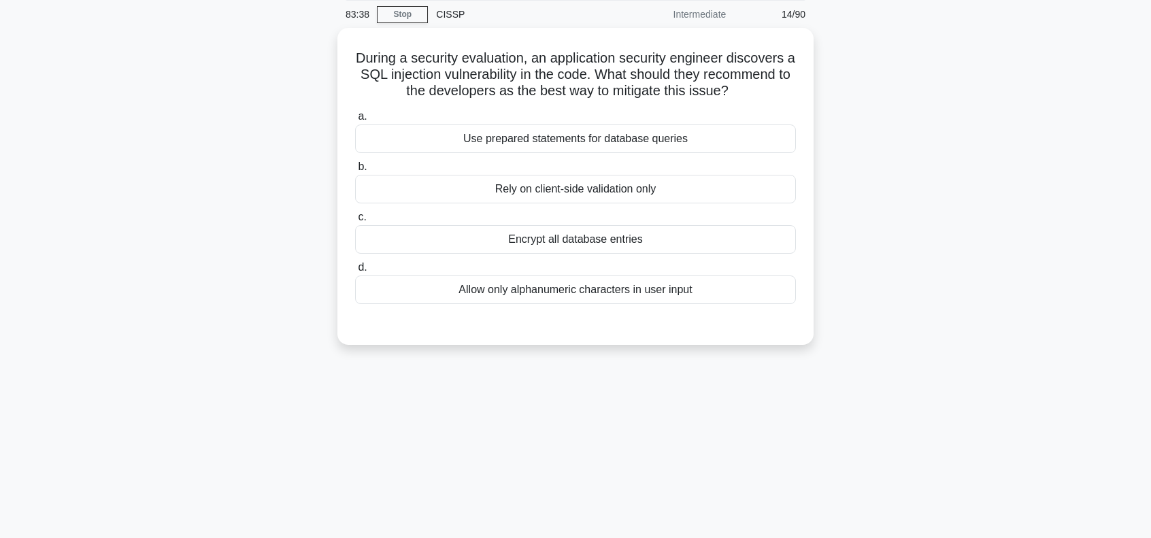
scroll to position [45, 0]
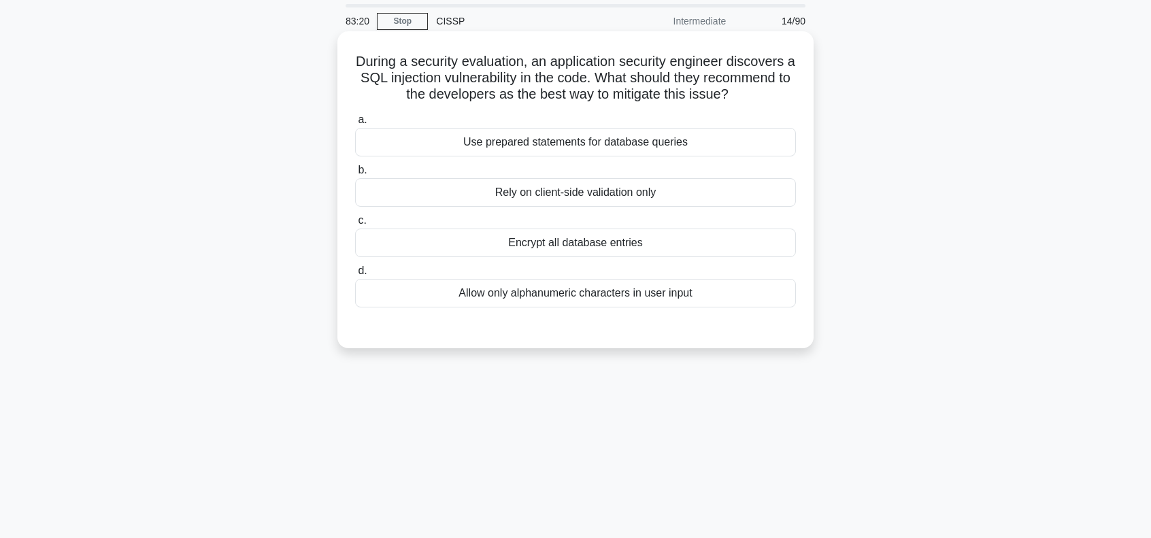
click at [639, 141] on div "Use prepared statements for database queries" at bounding box center [575, 142] width 441 height 29
click at [355, 124] on input "a. Use prepared statements for database queries" at bounding box center [355, 120] width 0 height 9
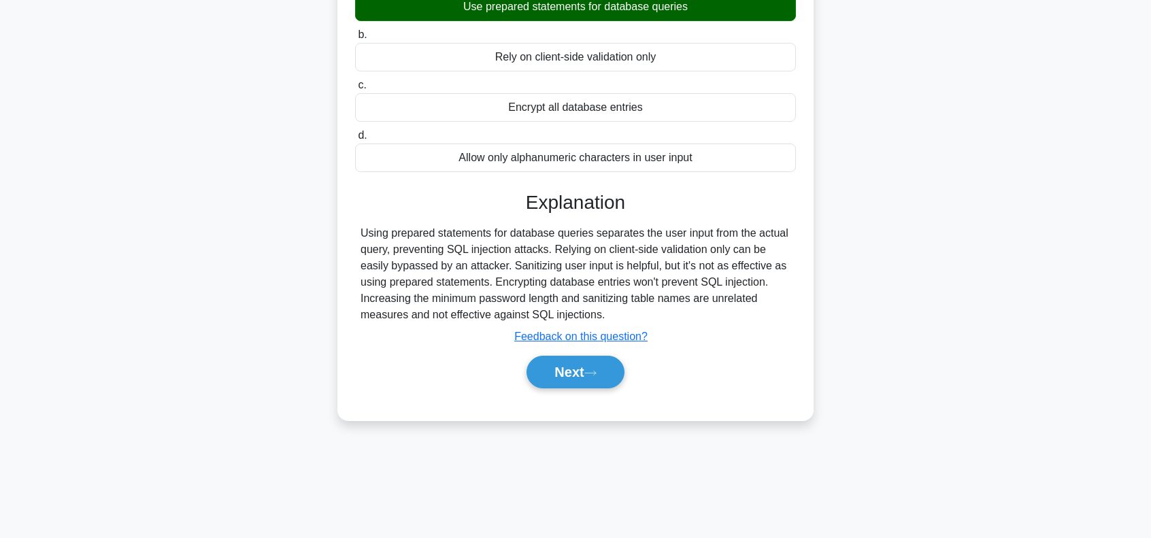
scroll to position [181, 0]
click at [569, 372] on button "Next" at bounding box center [574, 371] width 97 height 33
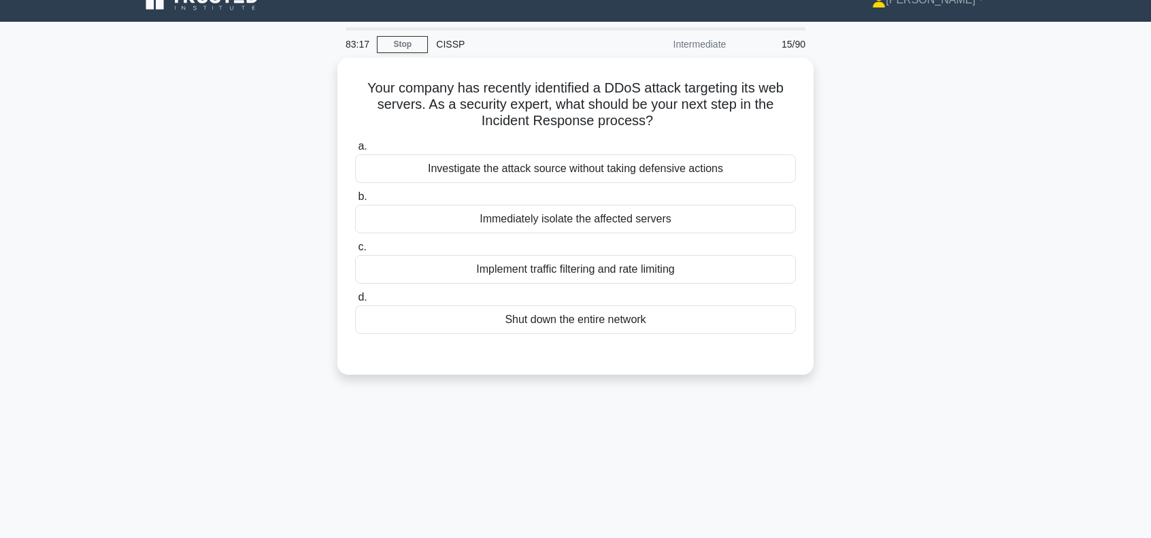
scroll to position [0, 0]
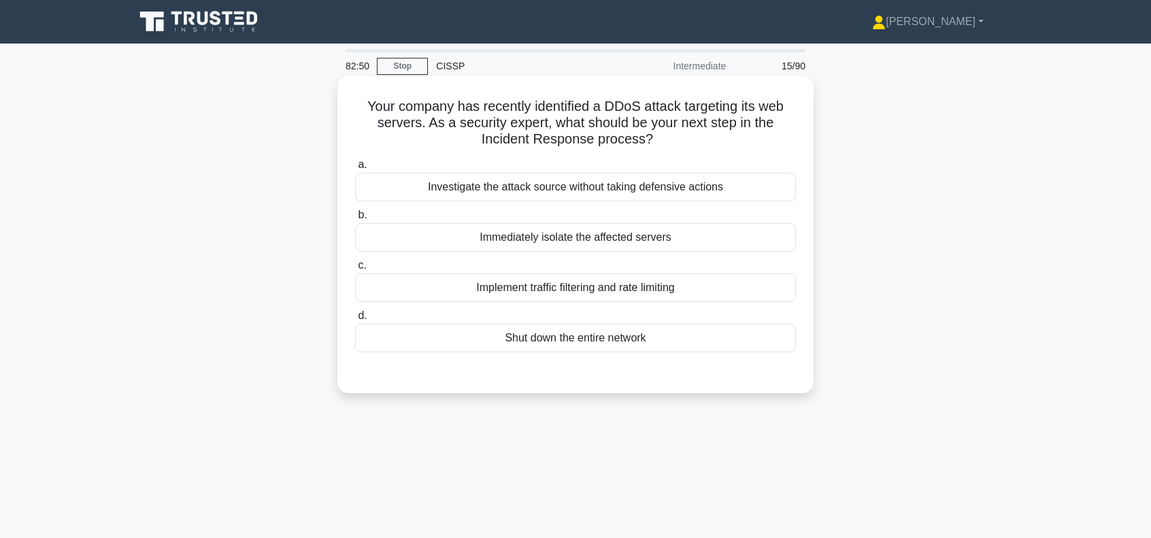
click at [684, 288] on div "Implement traffic filtering and rate limiting" at bounding box center [575, 287] width 441 height 29
click at [355, 270] on input "c. Implement traffic filtering and rate limiting" at bounding box center [355, 265] width 0 height 9
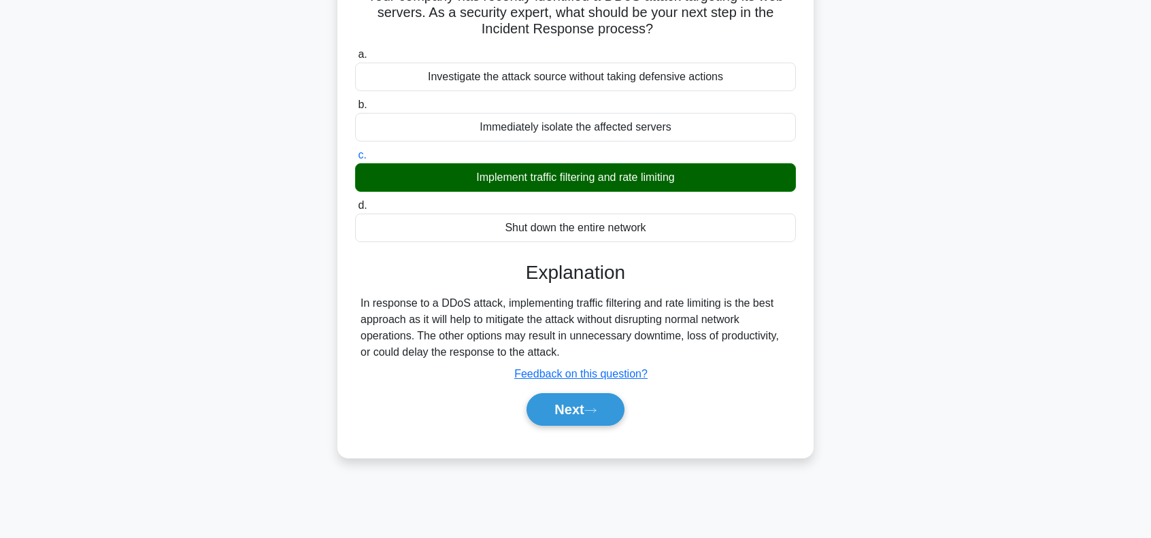
scroll to position [136, 0]
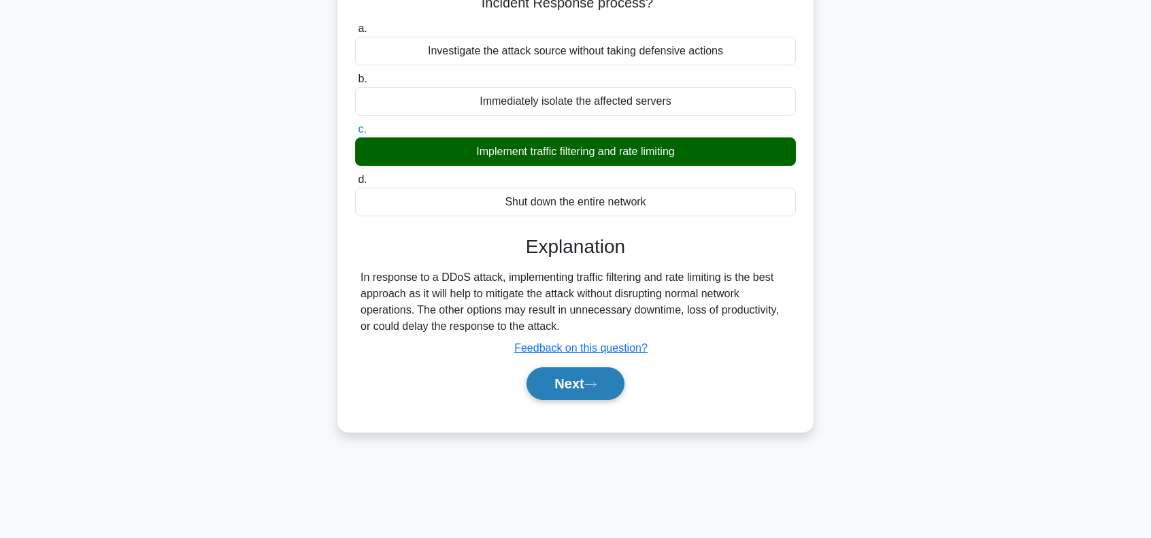
click at [556, 386] on button "Next" at bounding box center [574, 383] width 97 height 33
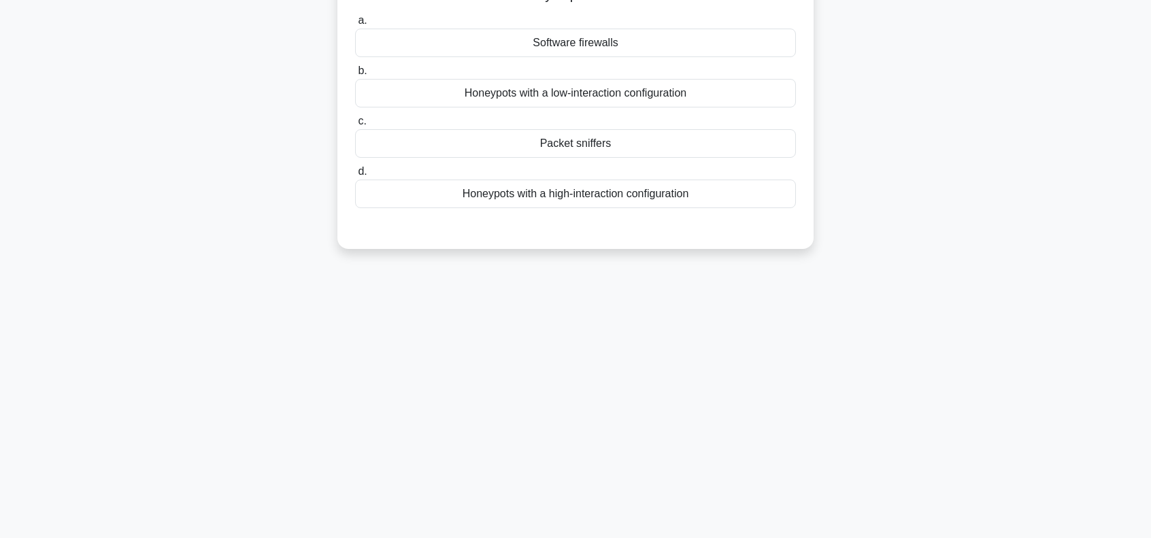
scroll to position [0, 0]
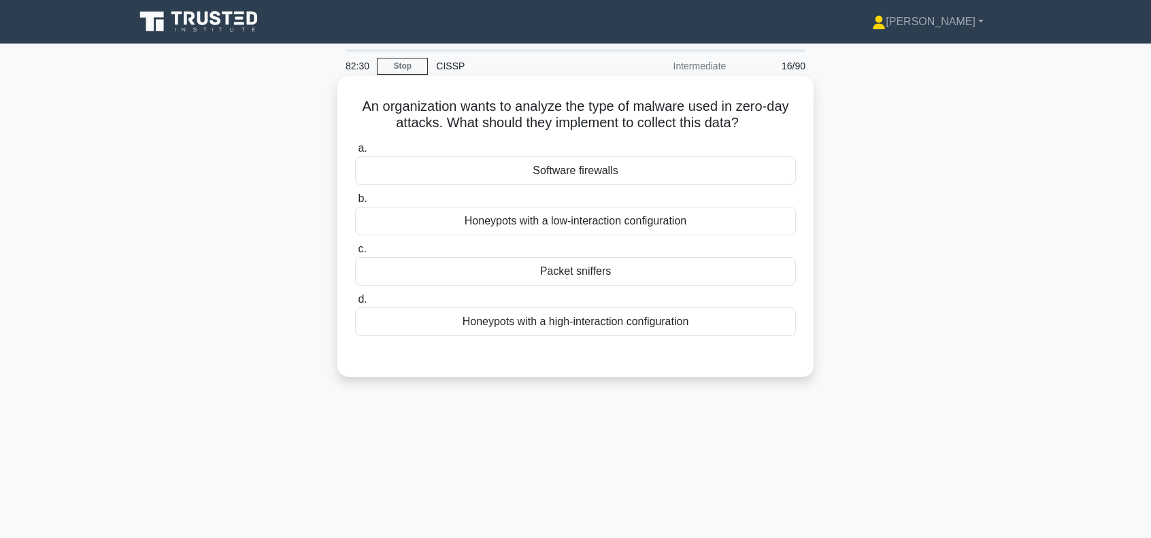
click at [596, 221] on div "Honeypots with a low-interaction configuration" at bounding box center [575, 221] width 441 height 29
click at [355, 203] on input "b. Honeypots with a low-interaction configuration" at bounding box center [355, 199] width 0 height 9
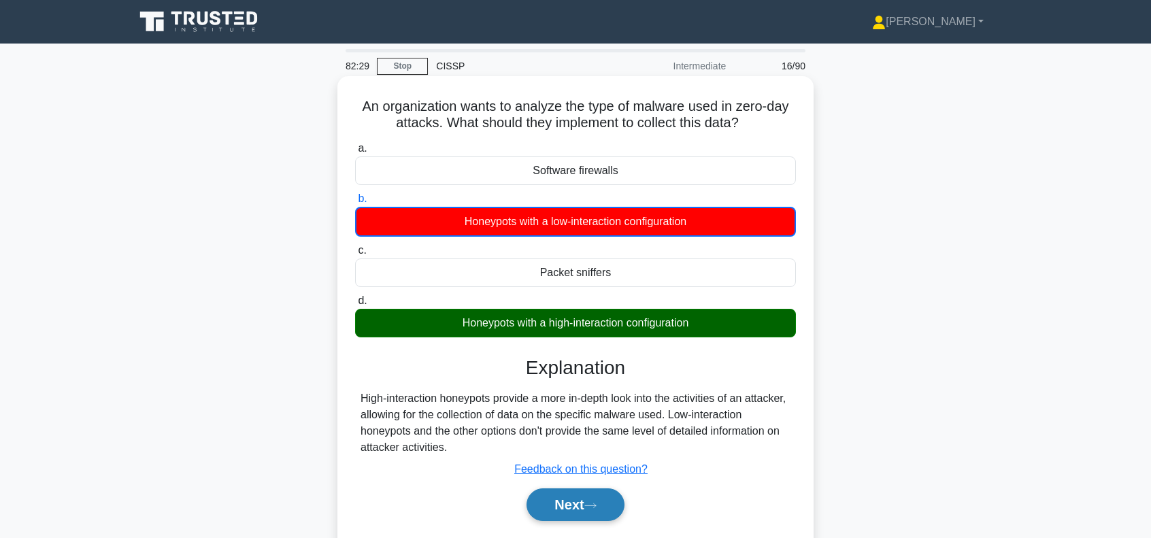
click at [570, 506] on button "Next" at bounding box center [574, 504] width 97 height 33
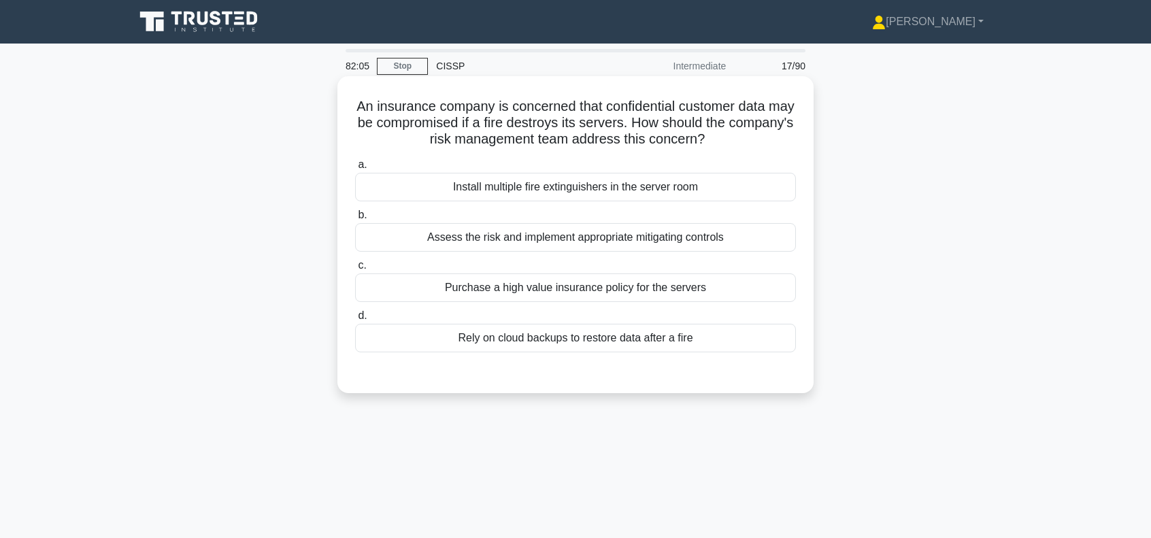
click at [595, 239] on div "Assess the risk and implement appropriate mitigating controls" at bounding box center [575, 237] width 441 height 29
click at [355, 220] on input "b. Assess the risk and implement appropriate mitigating controls" at bounding box center [355, 215] width 0 height 9
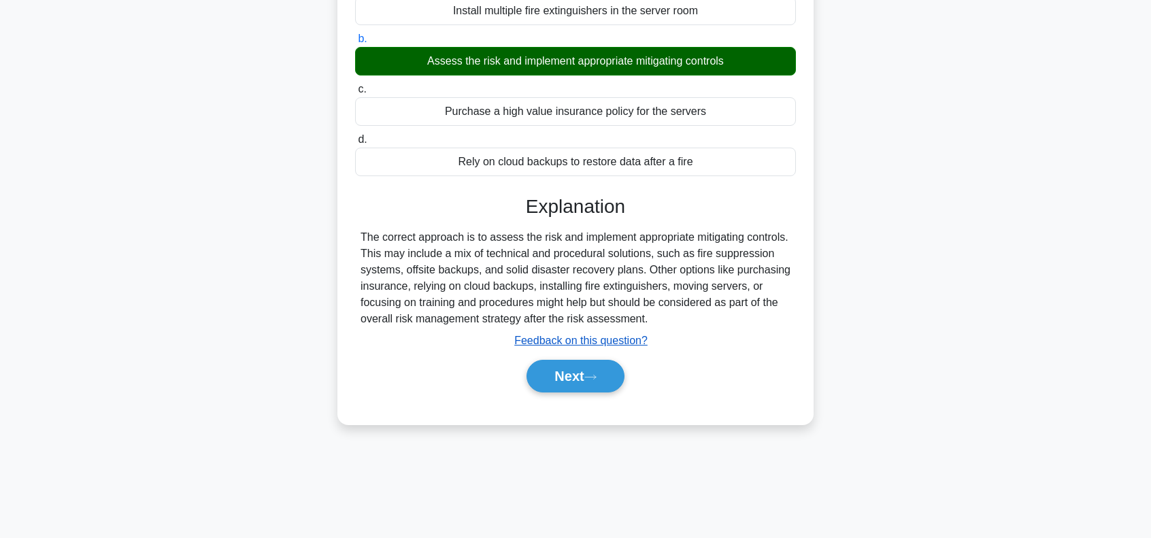
scroll to position [181, 0]
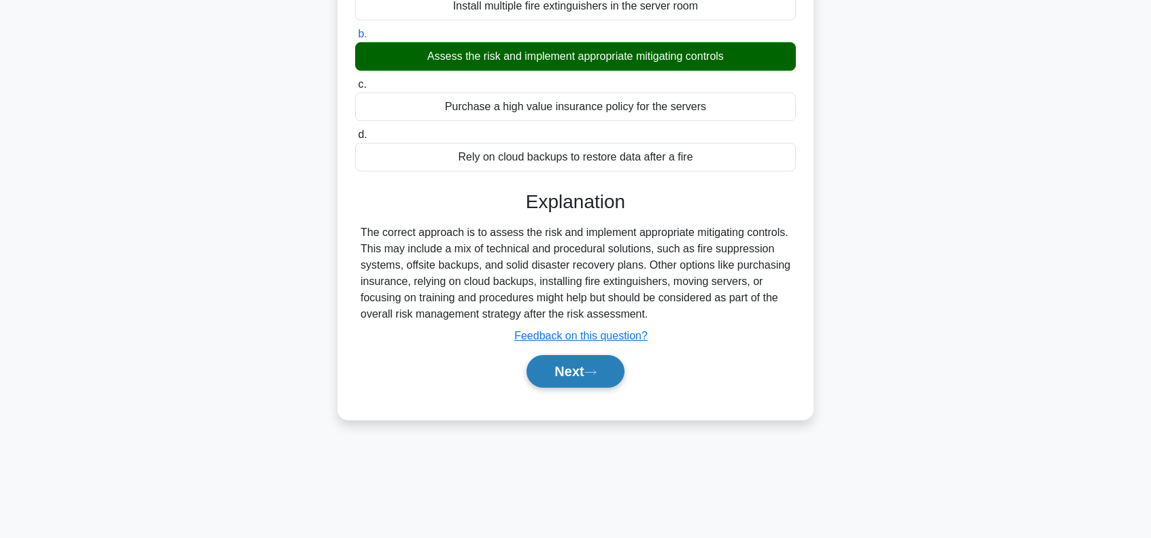
click at [591, 367] on button "Next" at bounding box center [574, 371] width 97 height 33
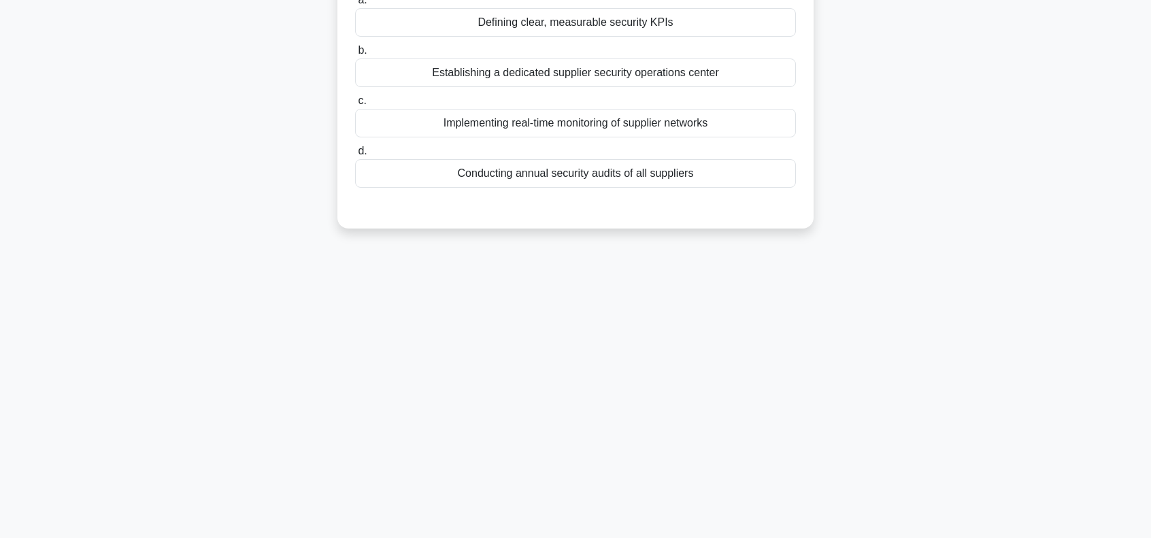
scroll to position [0, 0]
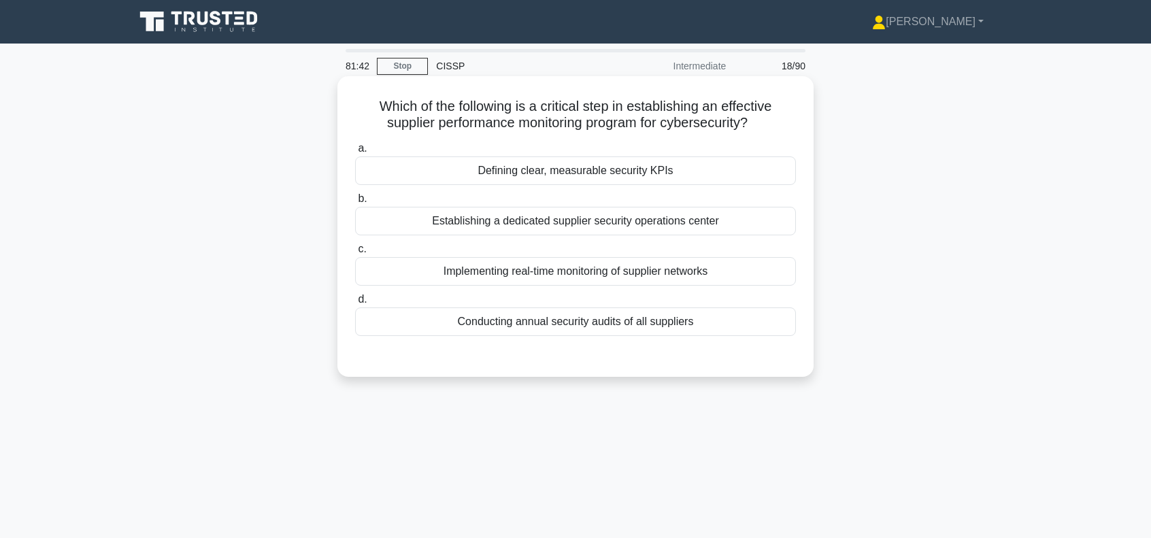
click at [631, 173] on div "Defining clear, measurable security KPIs" at bounding box center [575, 170] width 441 height 29
click at [355, 153] on input "a. Defining clear, measurable security KPIs" at bounding box center [355, 148] width 0 height 9
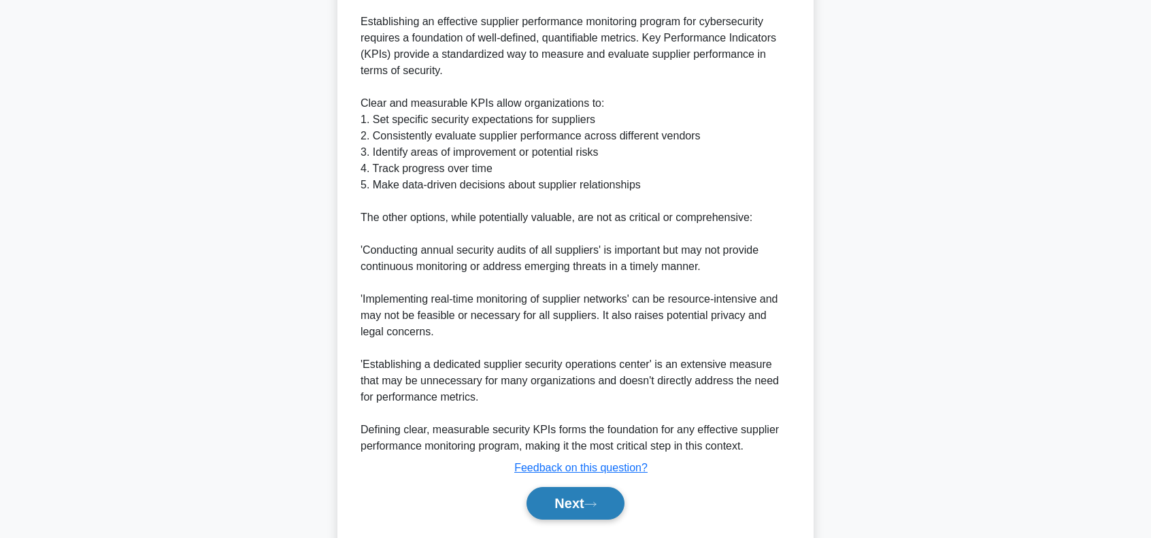
click at [571, 499] on button "Next" at bounding box center [574, 503] width 97 height 33
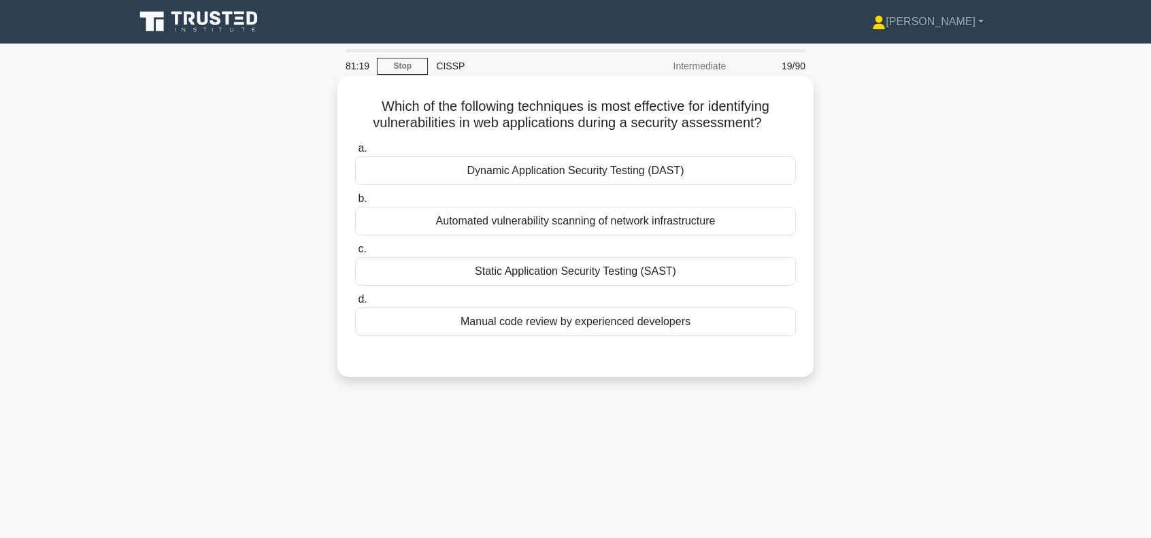
click at [571, 273] on div "Static Application Security Testing (SAST)" at bounding box center [575, 271] width 441 height 29
click at [355, 254] on input "c. Static Application Security Testing (SAST)" at bounding box center [355, 249] width 0 height 9
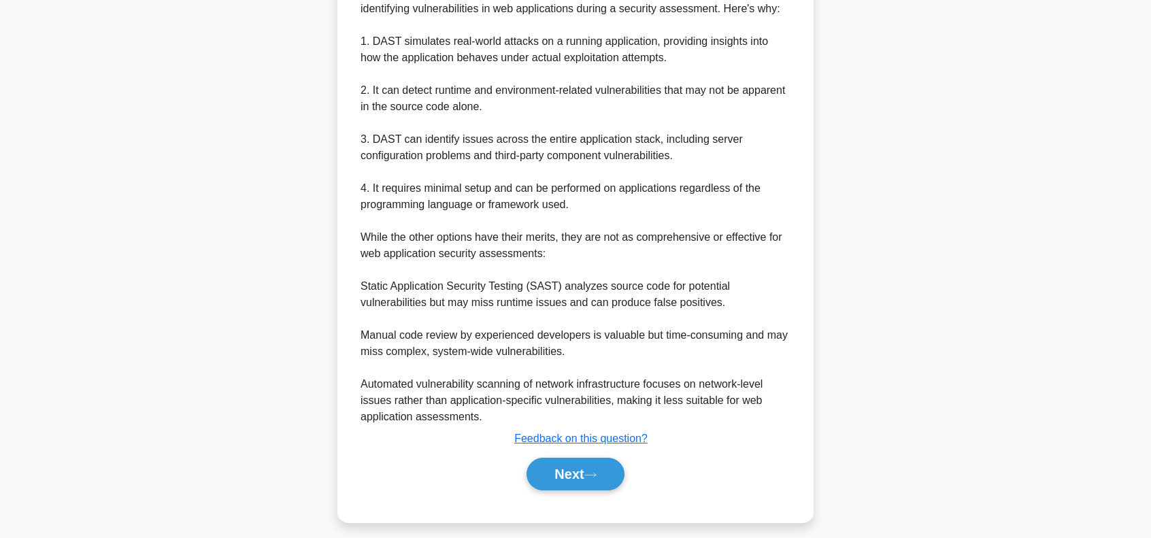
scroll to position [408, 0]
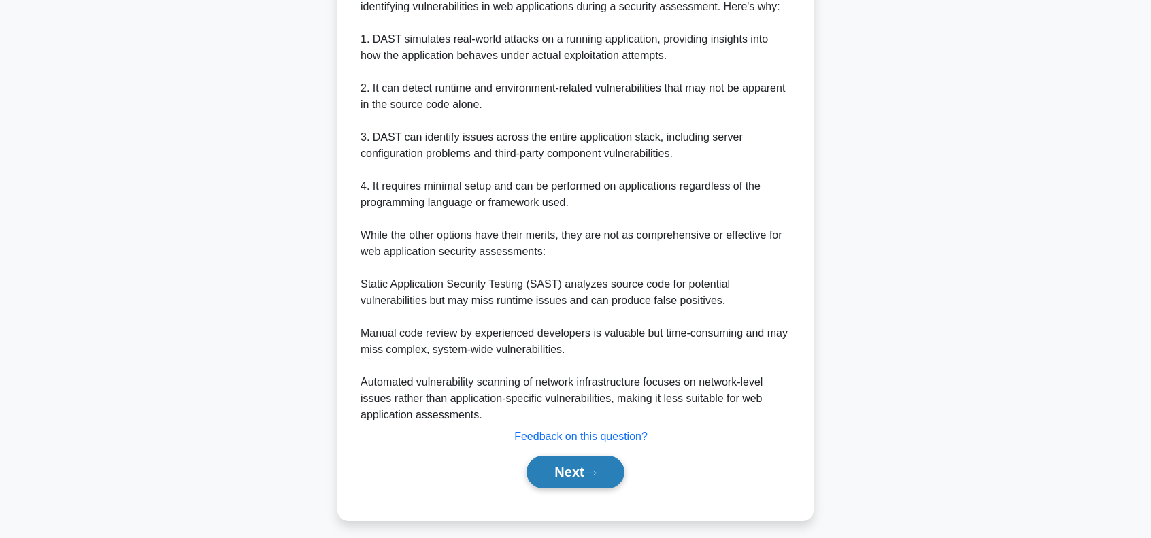
drag, startPoint x: 569, startPoint y: 482, endPoint x: 573, endPoint y: 474, distance: 9.4
click at [569, 481] on button "Next" at bounding box center [574, 472] width 97 height 33
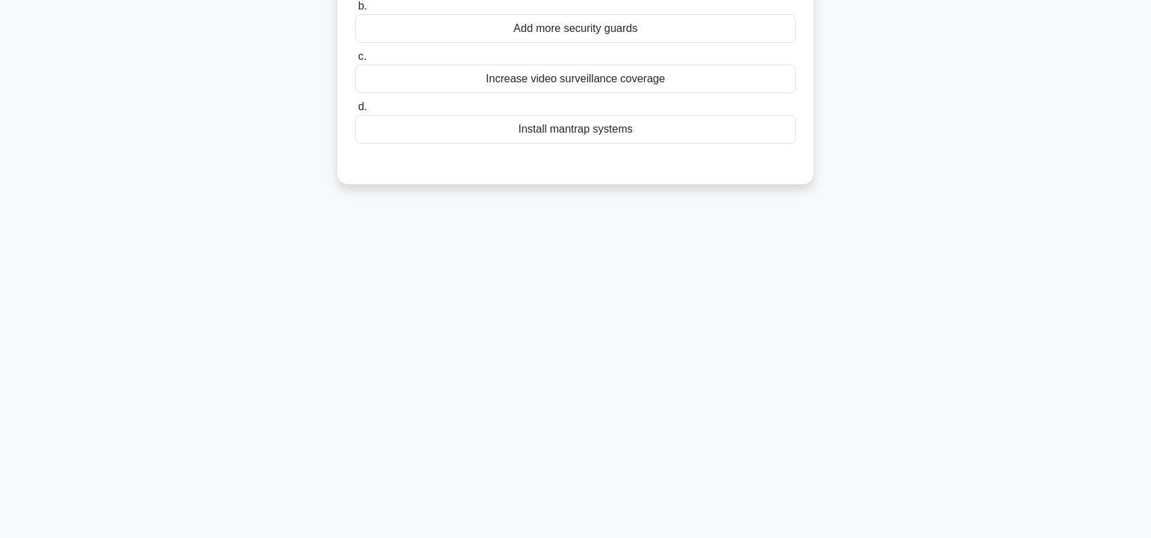
scroll to position [0, 0]
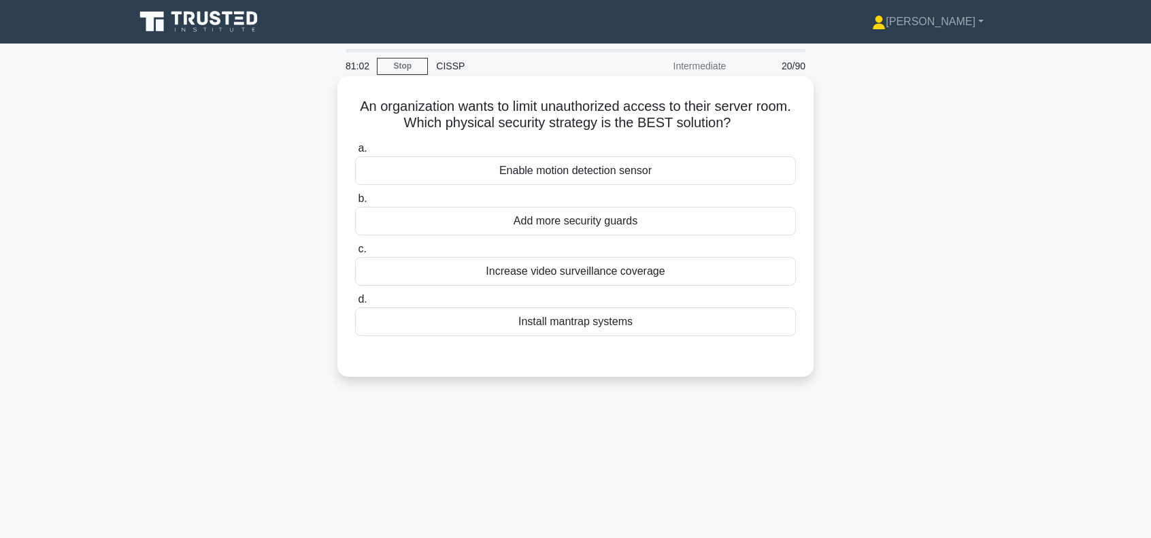
click at [592, 324] on div "Install mantrap systems" at bounding box center [575, 321] width 441 height 29
click at [355, 304] on input "d. Install mantrap systems" at bounding box center [355, 299] width 0 height 9
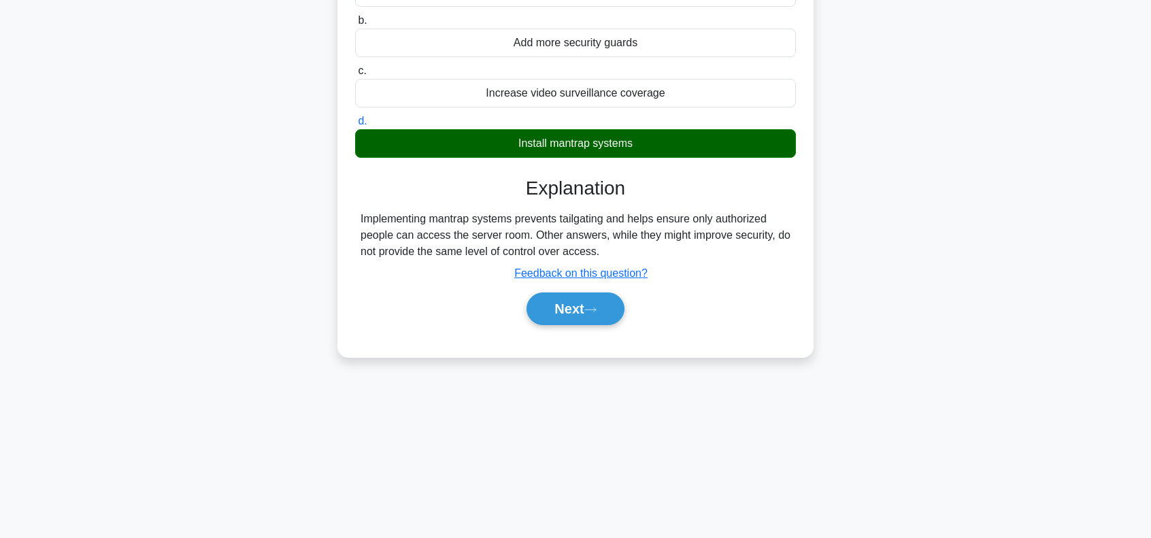
scroll to position [181, 0]
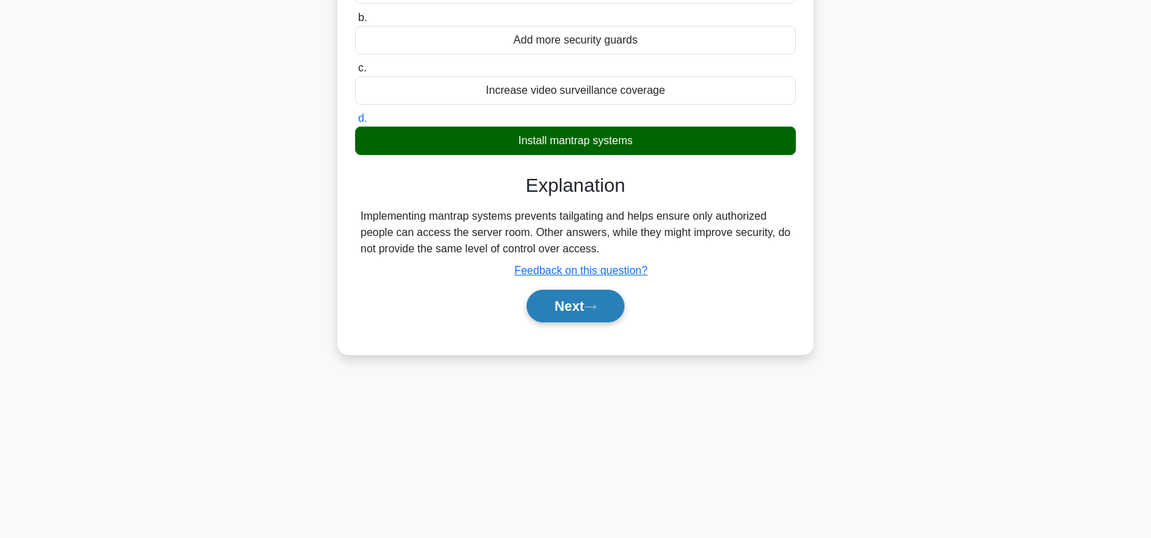
click at [578, 301] on button "Next" at bounding box center [574, 306] width 97 height 33
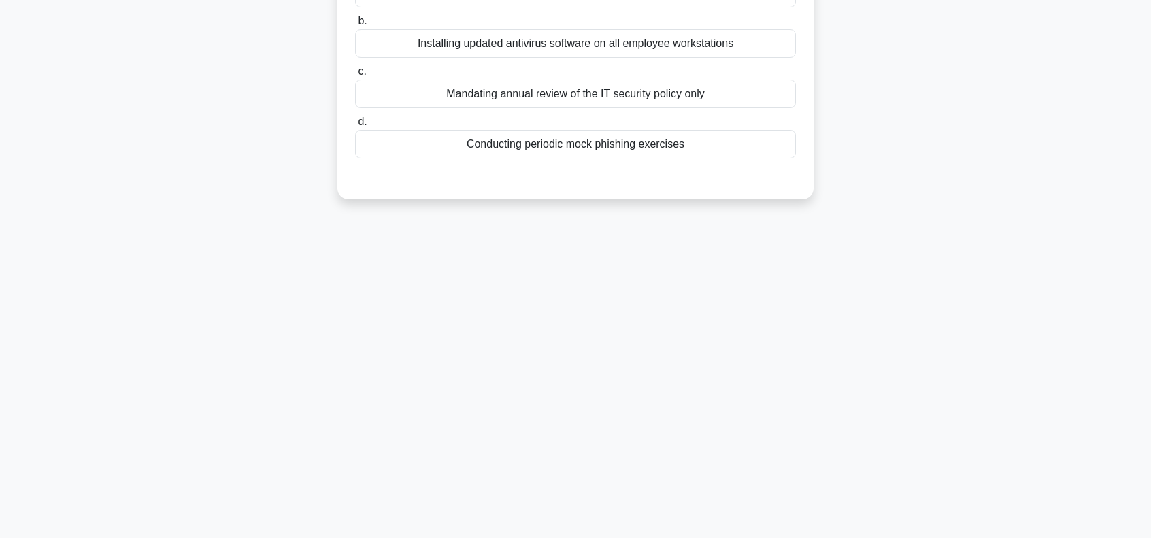
scroll to position [0, 0]
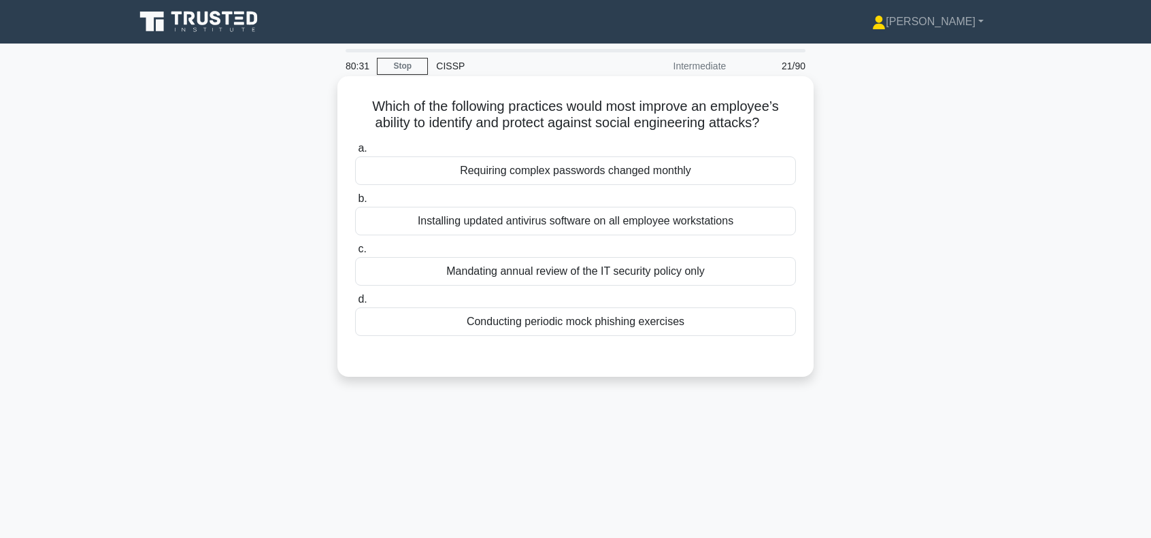
click at [596, 326] on div "Conducting periodic mock phishing exercises" at bounding box center [575, 321] width 441 height 29
click at [355, 304] on input "d. Conducting periodic mock phishing exercises" at bounding box center [355, 299] width 0 height 9
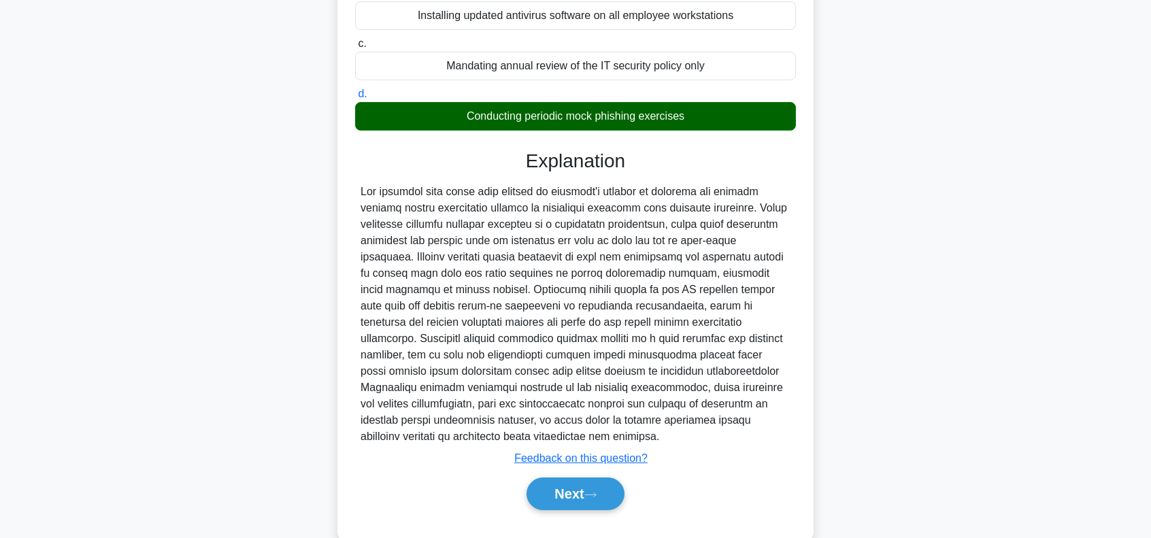
scroll to position [233, 0]
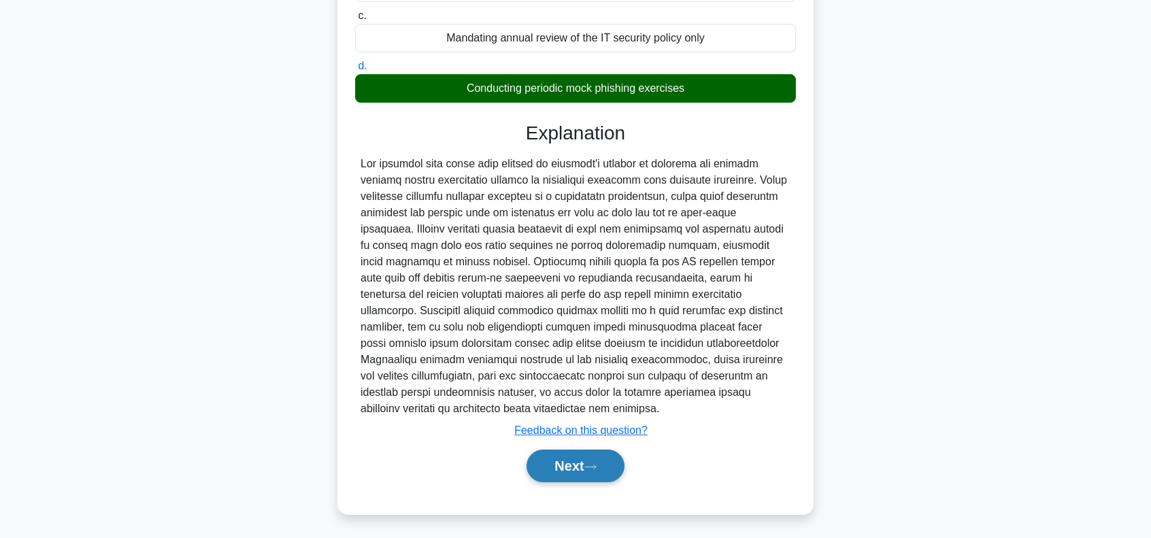
click at [575, 456] on button "Next" at bounding box center [574, 466] width 97 height 33
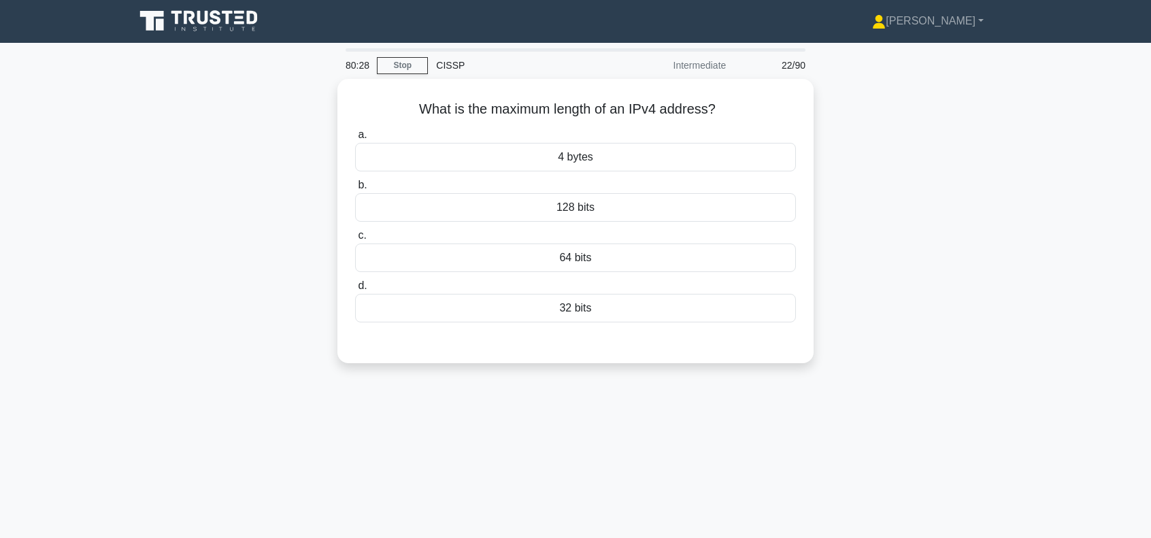
scroll to position [0, 0]
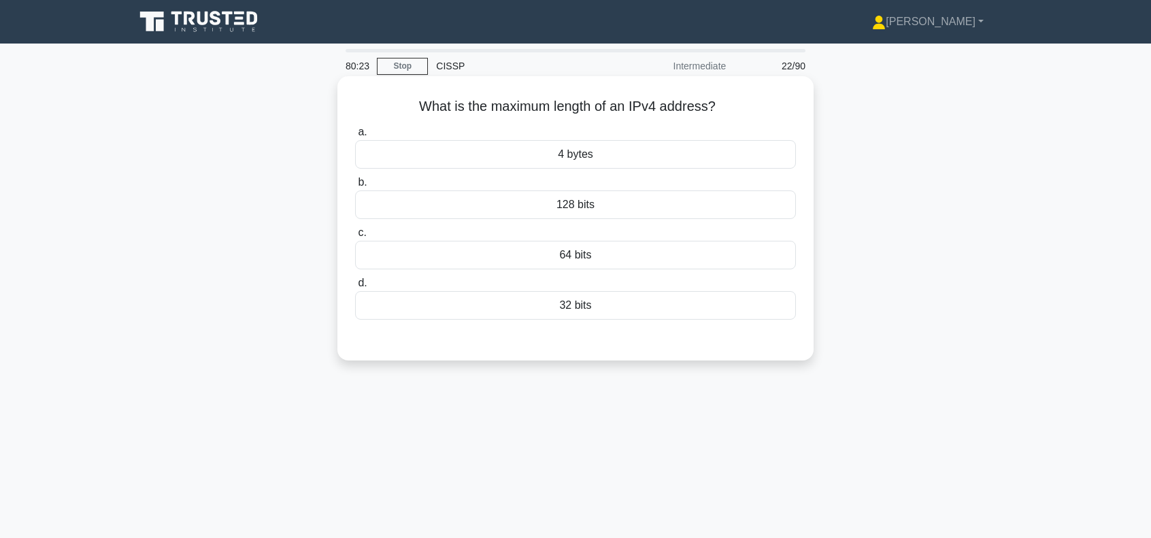
click at [584, 205] on div "128 bits" at bounding box center [575, 204] width 441 height 29
click at [355, 187] on input "b. 128 bits" at bounding box center [355, 182] width 0 height 9
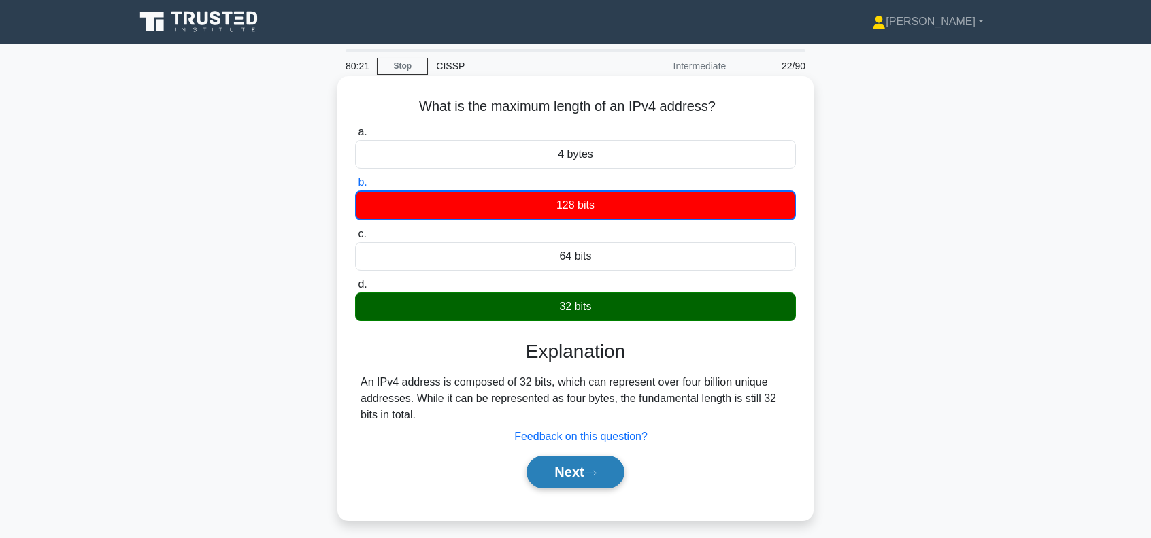
click at [580, 467] on button "Next" at bounding box center [574, 472] width 97 height 33
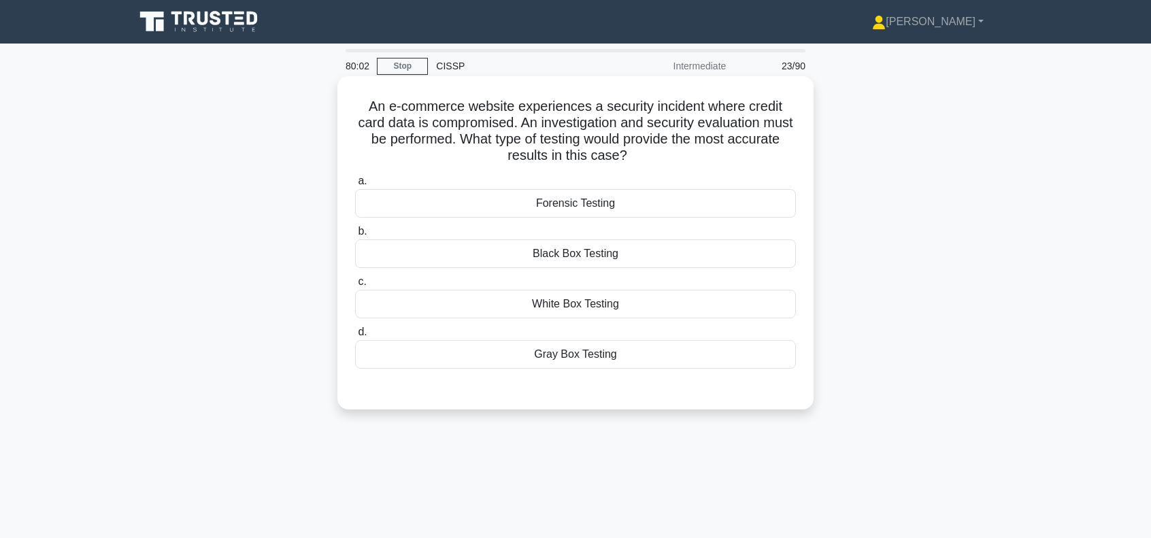
click at [580, 207] on div "Forensic Testing" at bounding box center [575, 203] width 441 height 29
click at [355, 186] on input "a. Forensic Testing" at bounding box center [355, 181] width 0 height 9
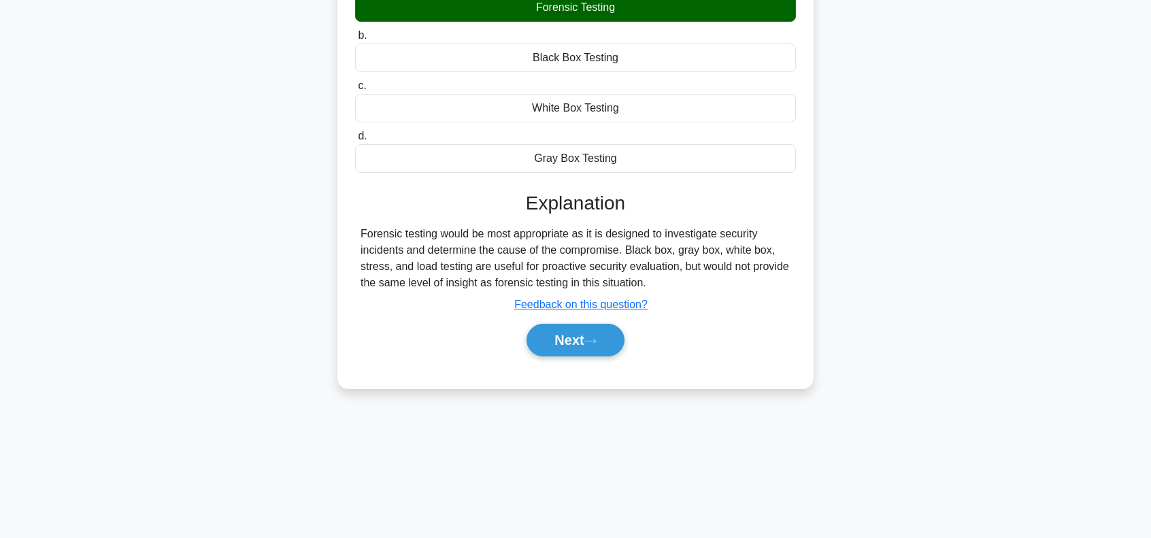
scroll to position [197, 0]
click at [570, 344] on button "Next" at bounding box center [574, 339] width 97 height 33
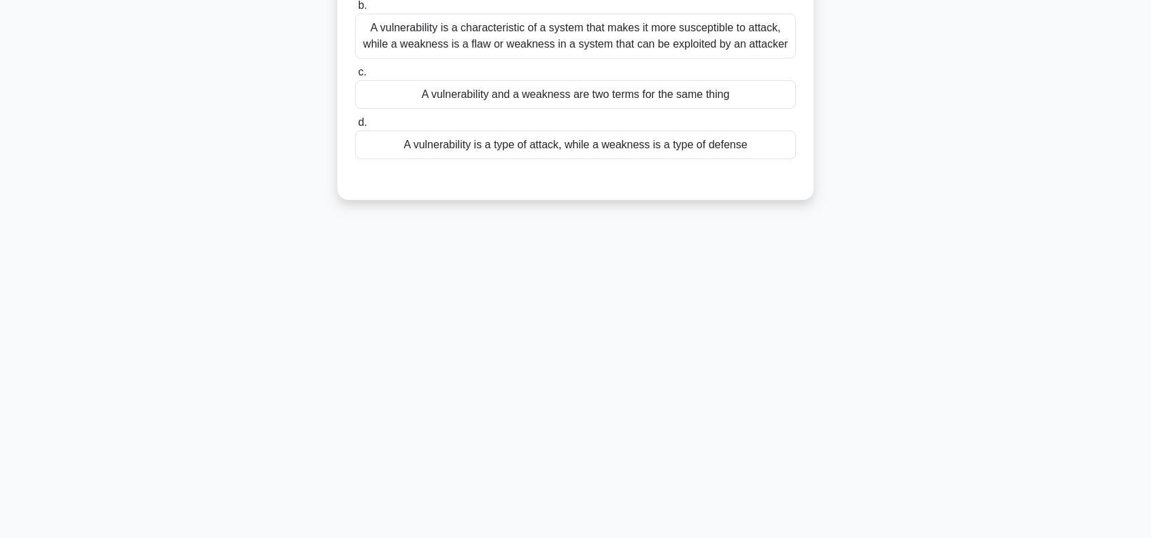
scroll to position [0, 0]
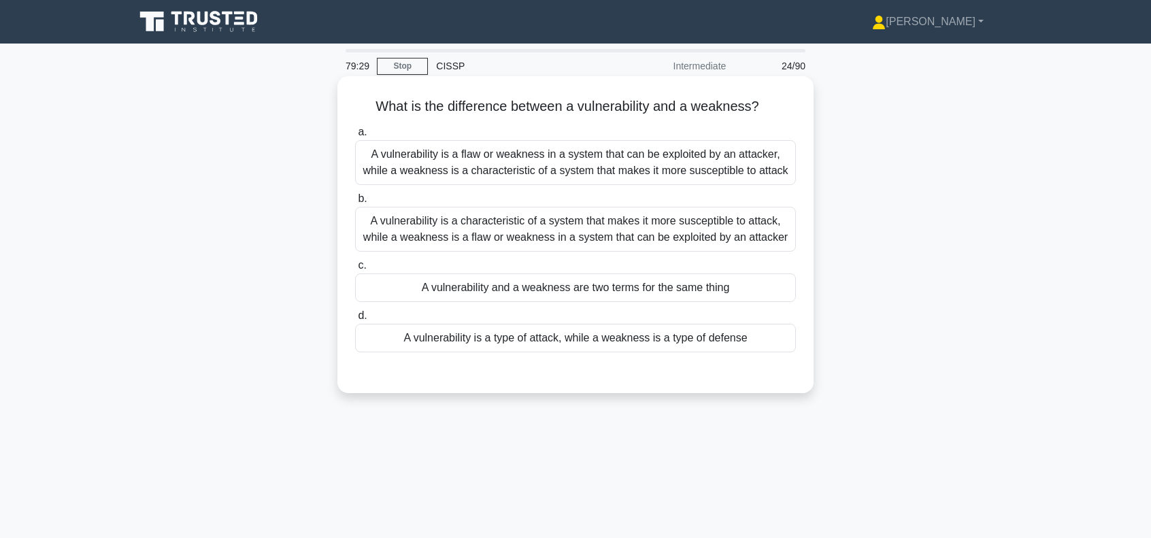
click at [555, 167] on div "A vulnerability is a flaw or weakness in a system that can be exploited by an a…" at bounding box center [575, 162] width 441 height 45
click at [355, 137] on input "a. A vulnerability is a flaw or weakness in a system that can be exploited by a…" at bounding box center [355, 132] width 0 height 9
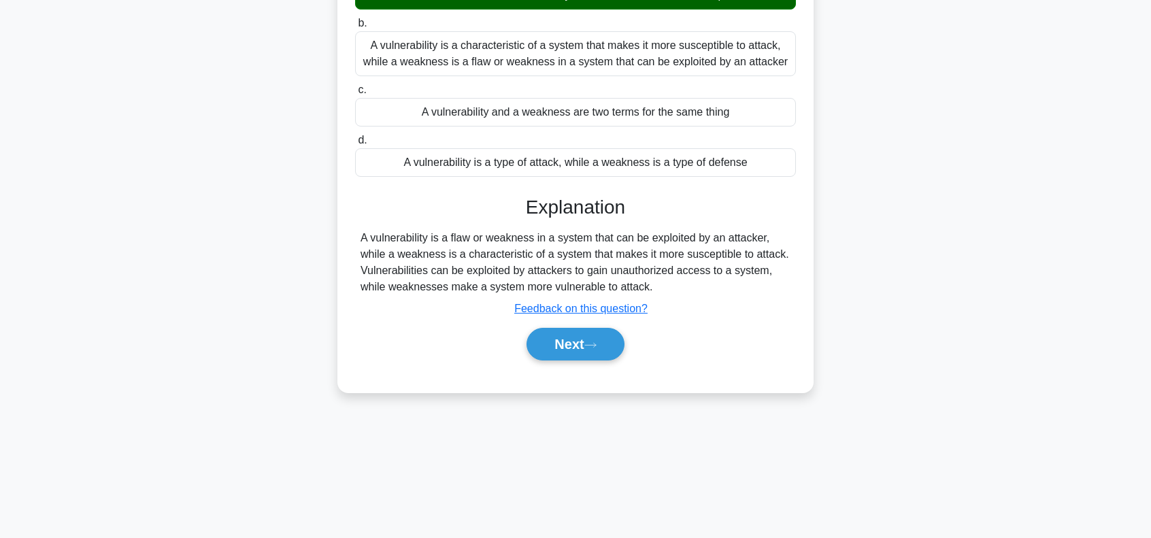
scroll to position [181, 0]
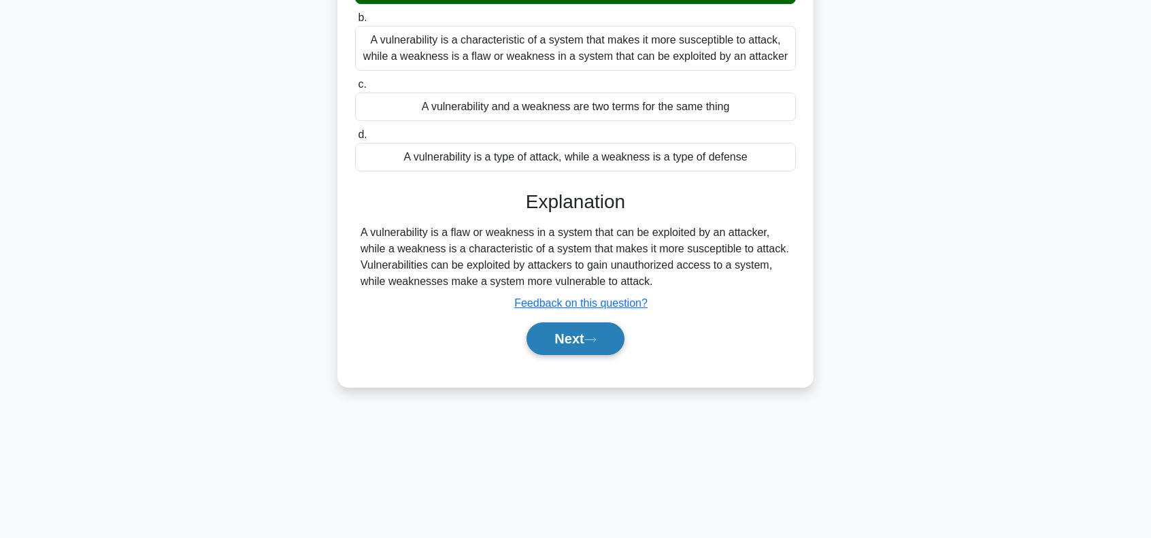
click at [575, 348] on button "Next" at bounding box center [574, 338] width 97 height 33
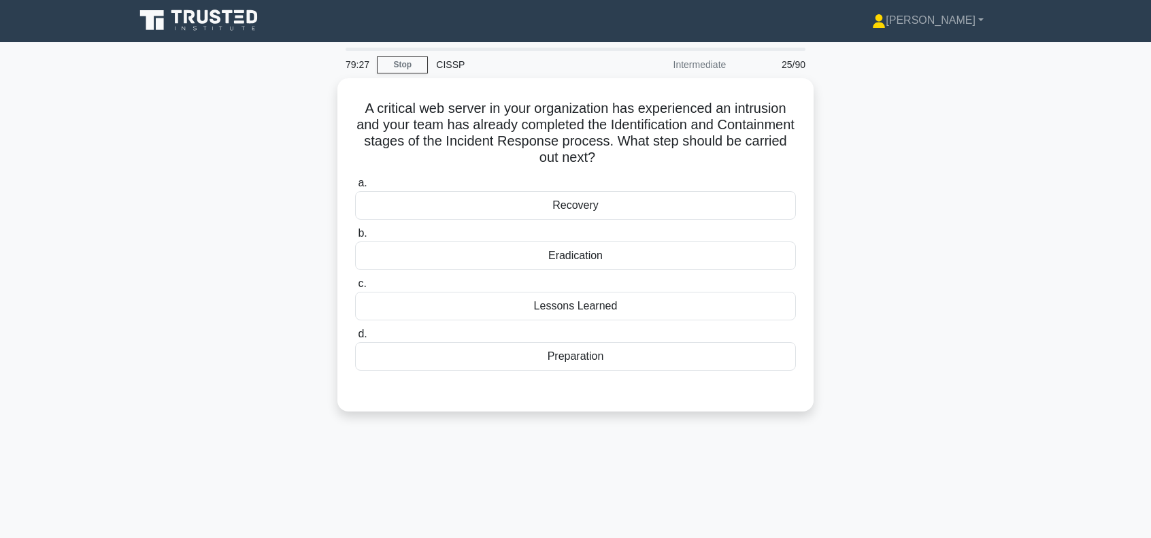
scroll to position [0, 0]
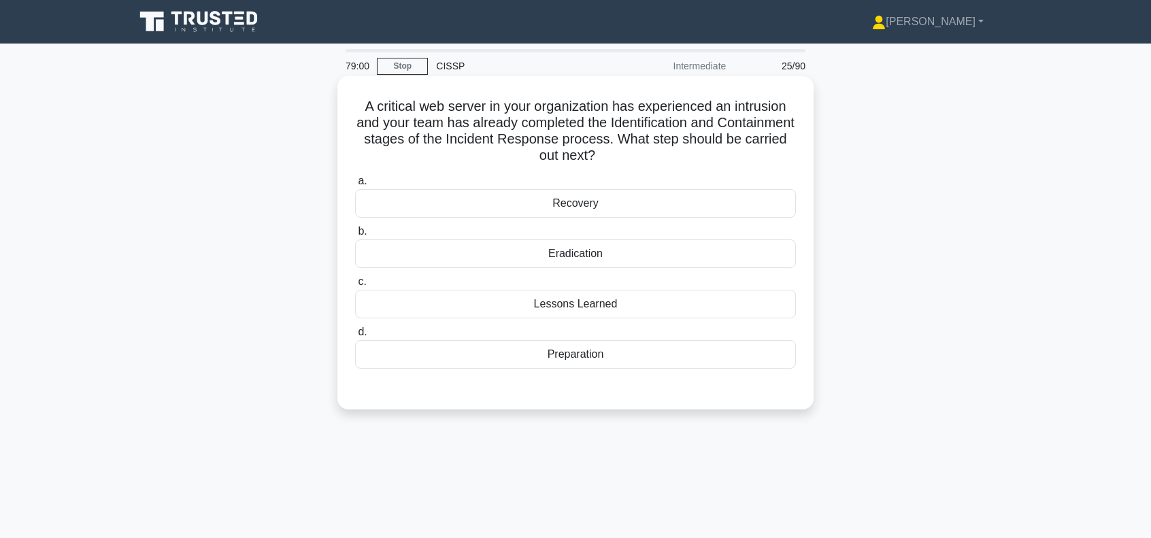
click at [604, 252] on div "Eradication" at bounding box center [575, 253] width 441 height 29
click at [355, 236] on input "b. Eradication" at bounding box center [355, 231] width 0 height 9
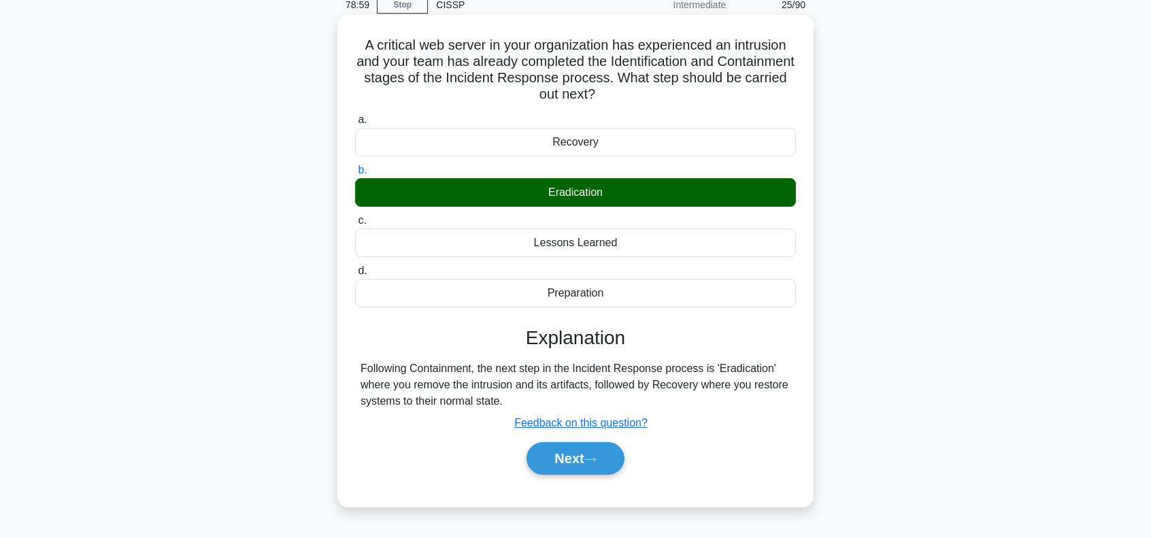
scroll to position [136, 0]
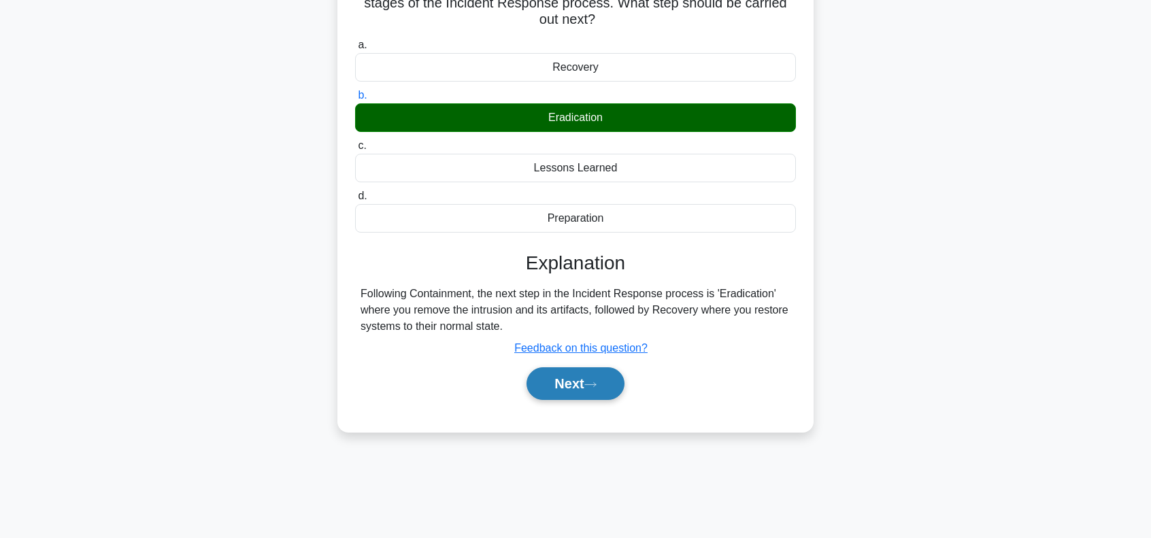
click at [563, 382] on button "Next" at bounding box center [574, 383] width 97 height 33
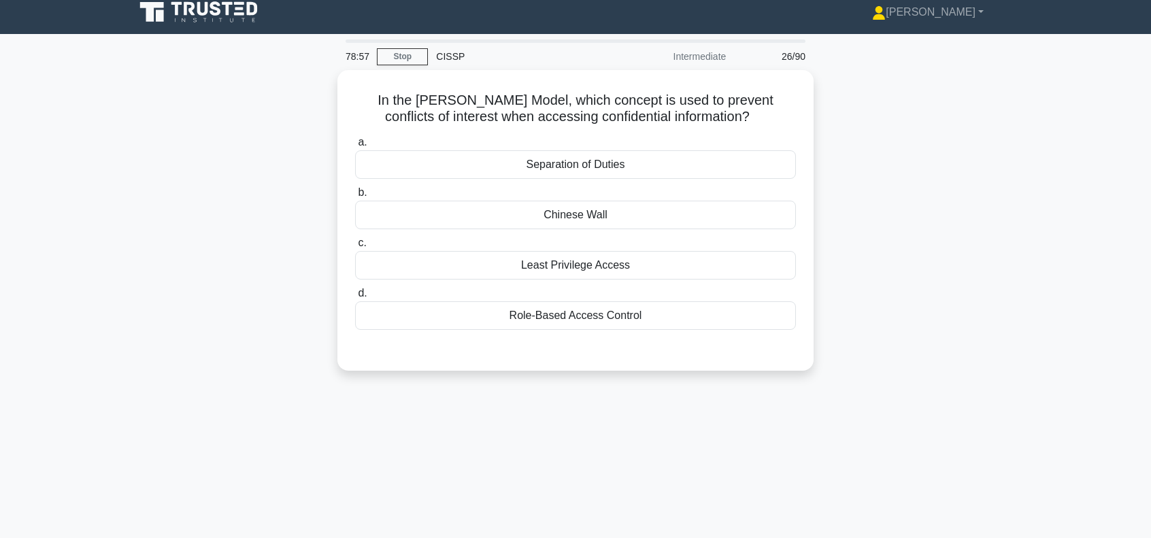
scroll to position [0, 0]
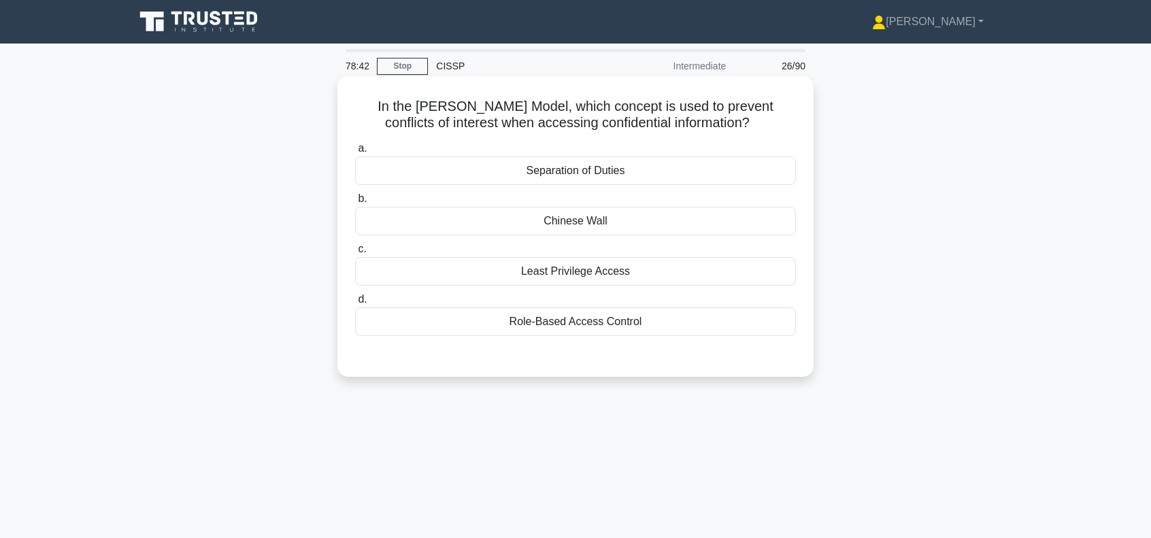
click at [599, 171] on div "Separation of Duties" at bounding box center [575, 170] width 441 height 29
click at [355, 153] on input "a. Separation of Duties" at bounding box center [355, 148] width 0 height 9
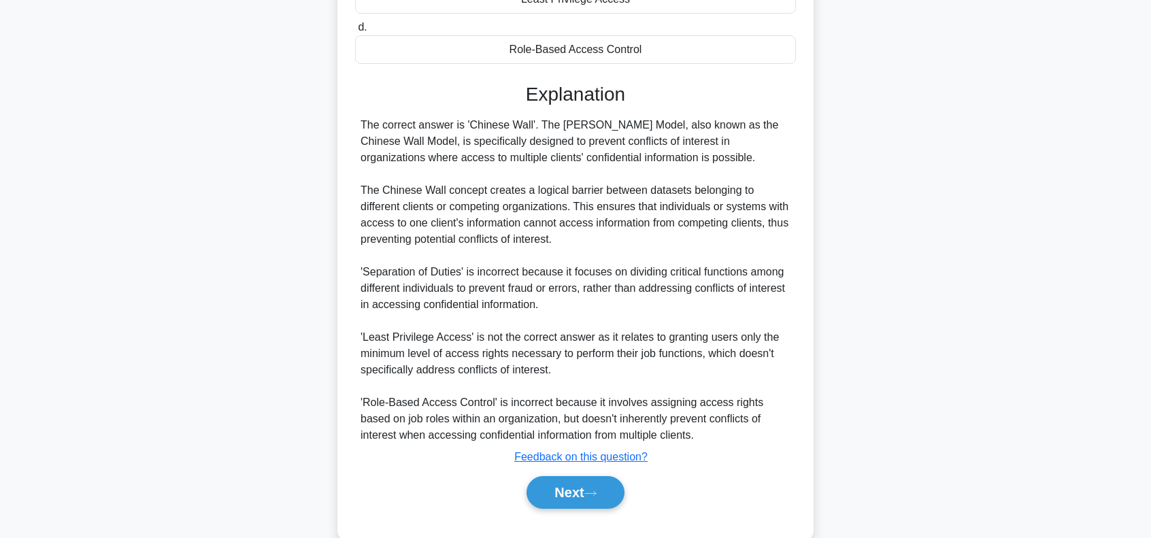
scroll to position [301, 0]
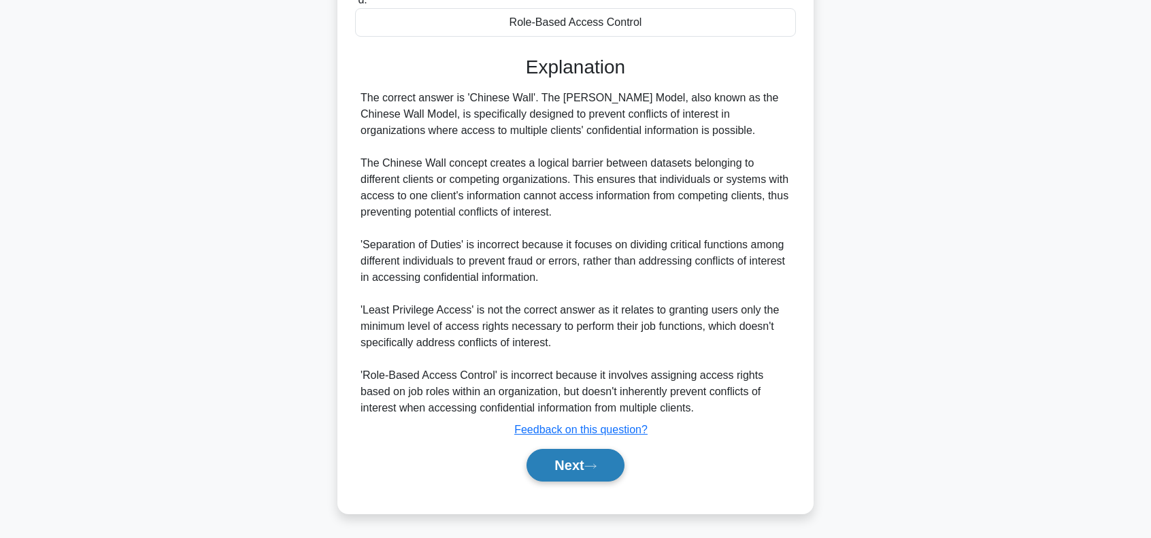
click at [575, 462] on button "Next" at bounding box center [574, 465] width 97 height 33
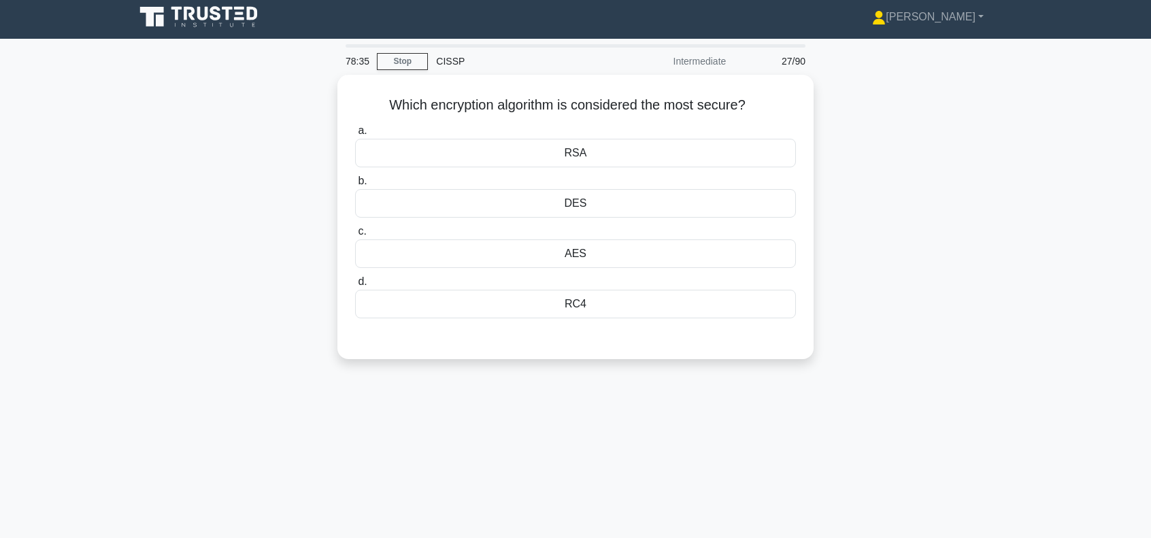
scroll to position [0, 0]
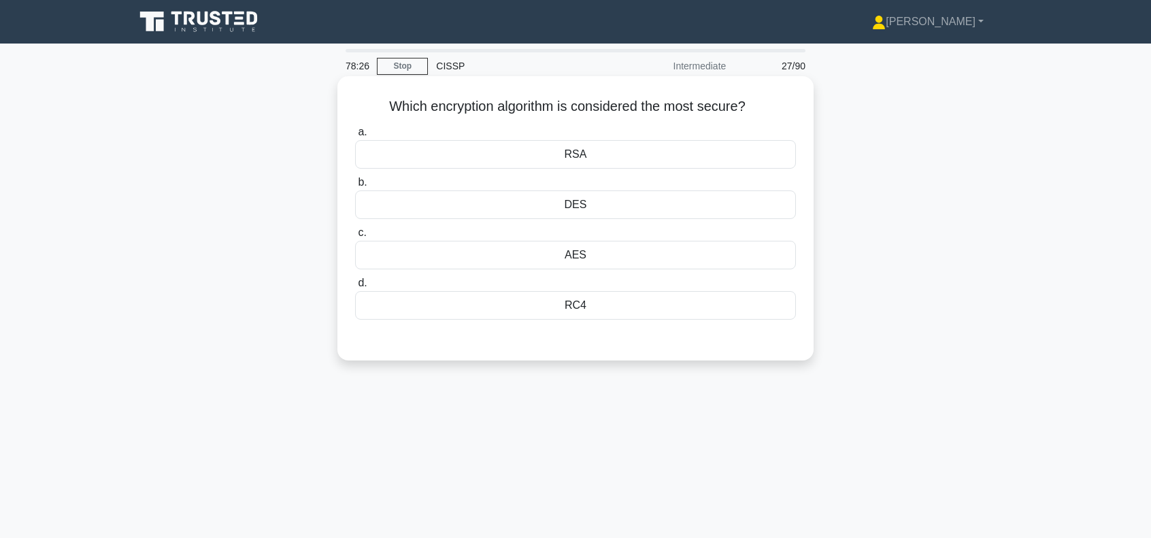
drag, startPoint x: 593, startPoint y: 154, endPoint x: 592, endPoint y: 162, distance: 7.6
click at [592, 162] on div "RSA" at bounding box center [575, 154] width 441 height 29
click at [355, 137] on input "a. RSA" at bounding box center [355, 132] width 0 height 9
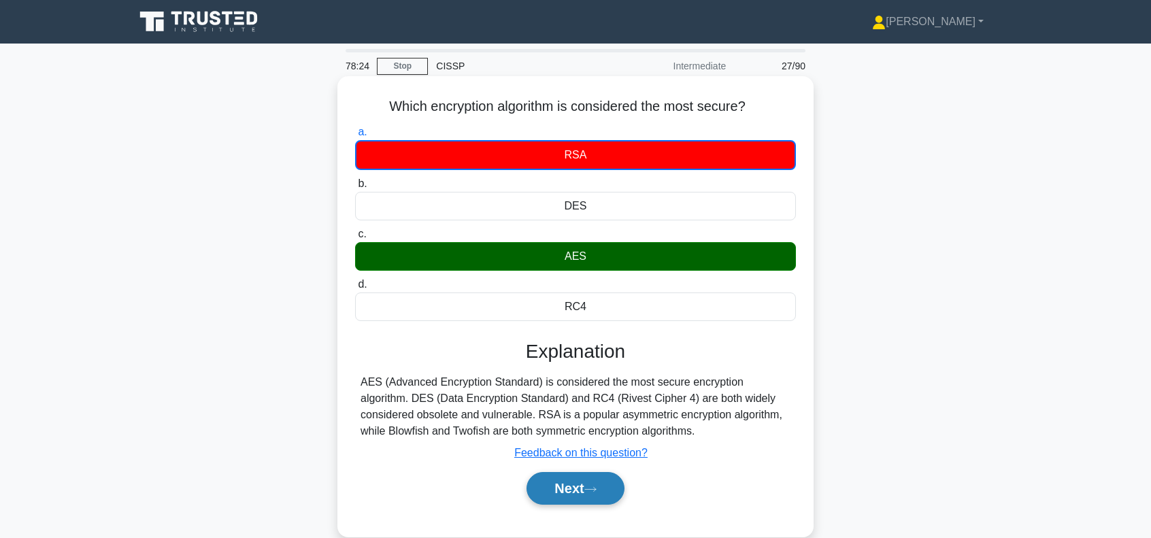
click at [580, 491] on button "Next" at bounding box center [574, 488] width 97 height 33
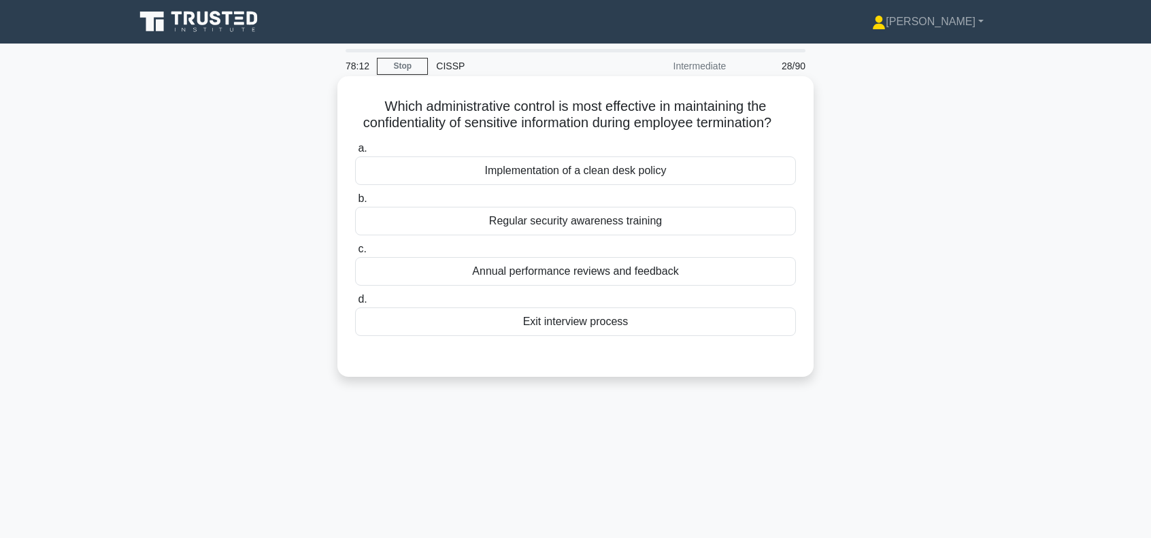
click at [554, 336] on div "Exit interview process" at bounding box center [575, 321] width 441 height 29
click at [355, 304] on input "d. Exit interview process" at bounding box center [355, 299] width 0 height 9
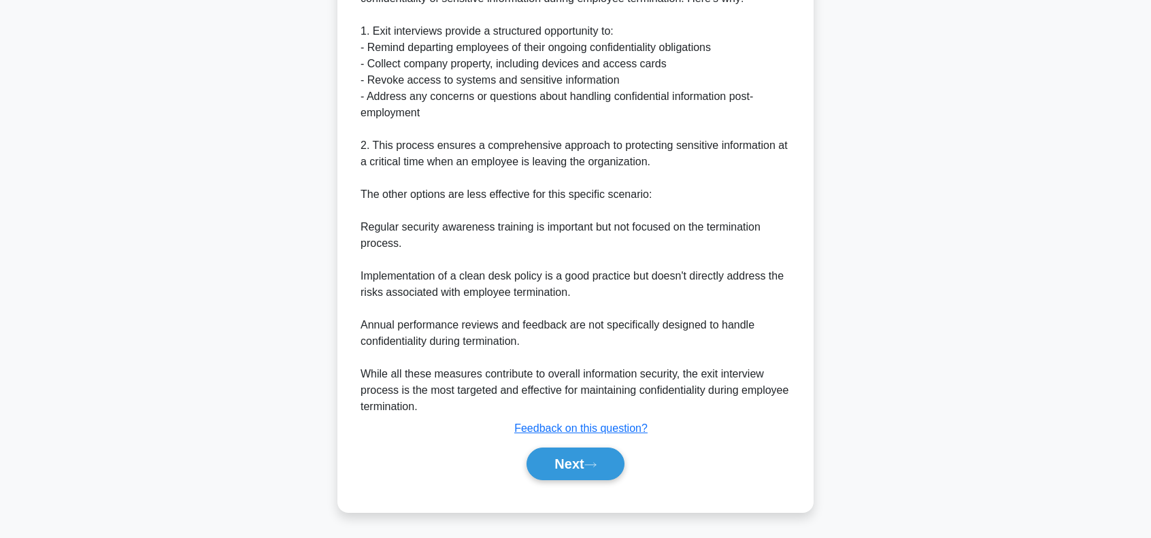
scroll to position [429, 0]
click at [563, 458] on button "Next" at bounding box center [574, 464] width 97 height 33
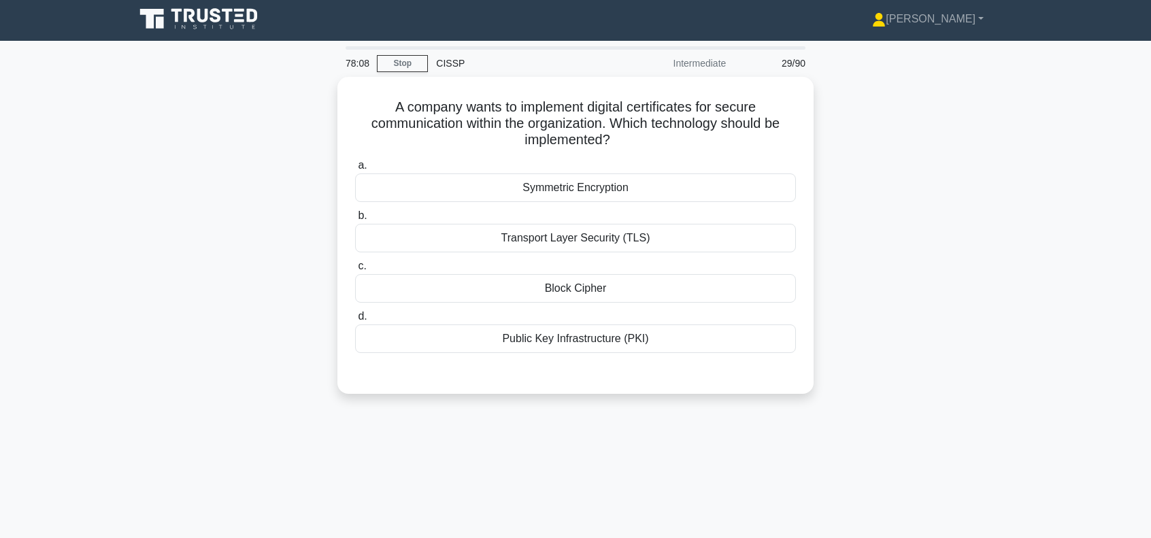
scroll to position [0, 0]
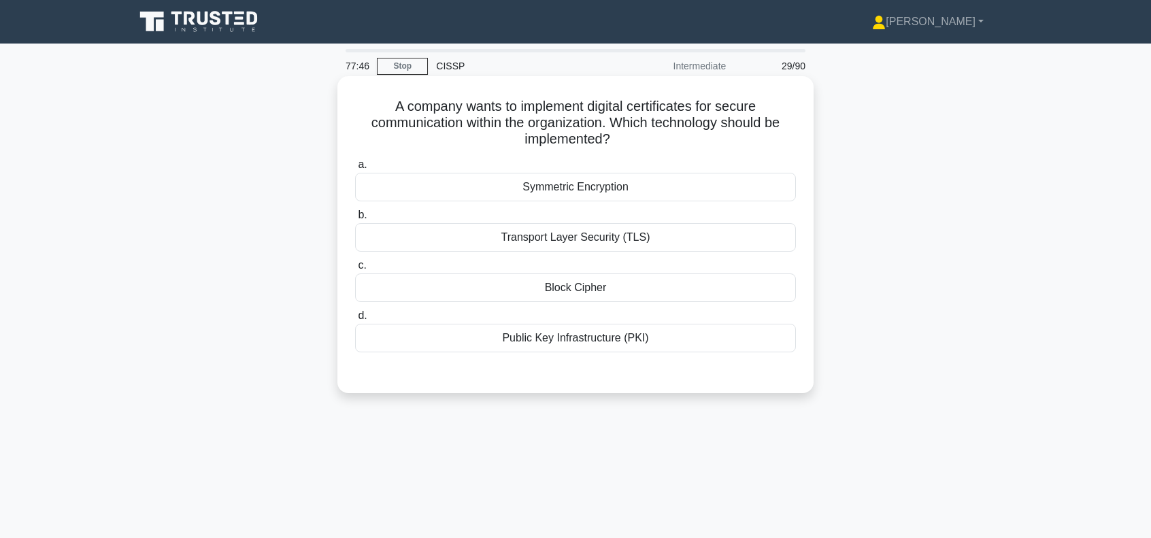
click at [573, 337] on div "Public Key Infrastructure (PKI)" at bounding box center [575, 338] width 441 height 29
click at [355, 320] on input "d. Public Key Infrastructure (PKI)" at bounding box center [355, 316] width 0 height 9
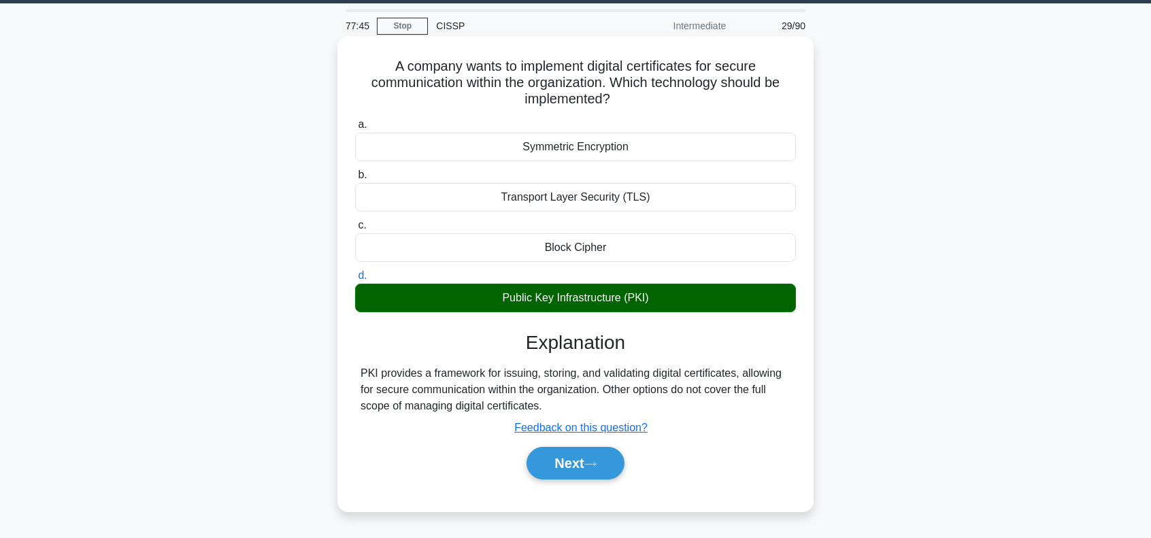
scroll to position [136, 0]
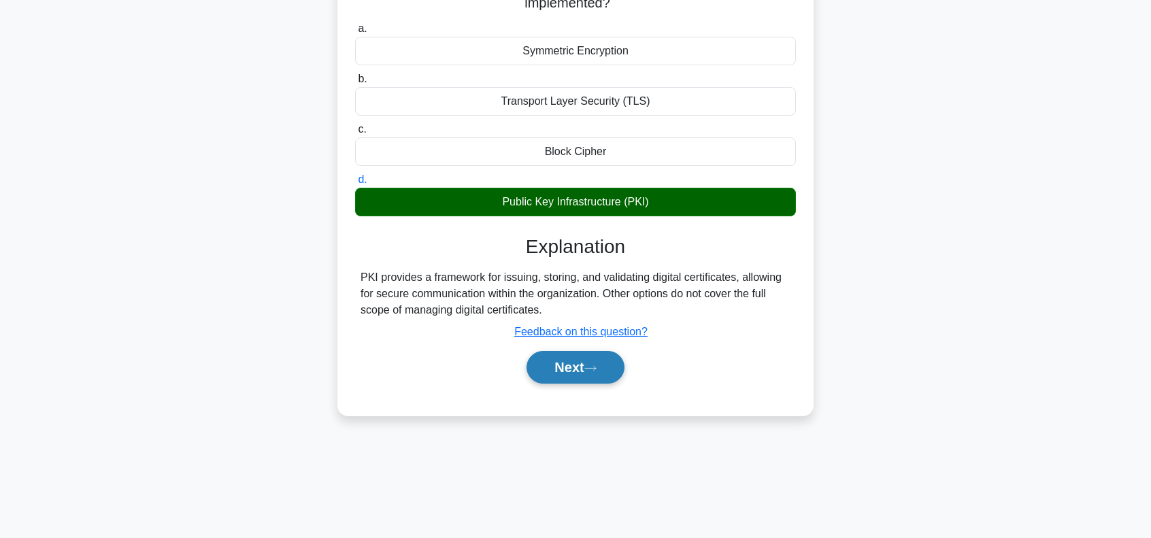
click at [569, 373] on button "Next" at bounding box center [574, 367] width 97 height 33
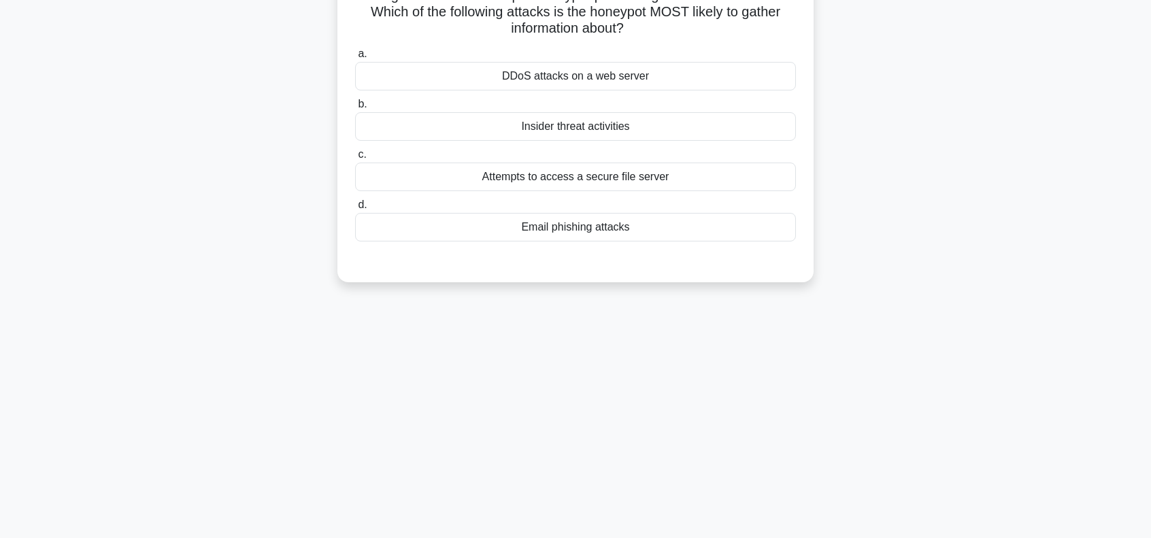
scroll to position [0, 0]
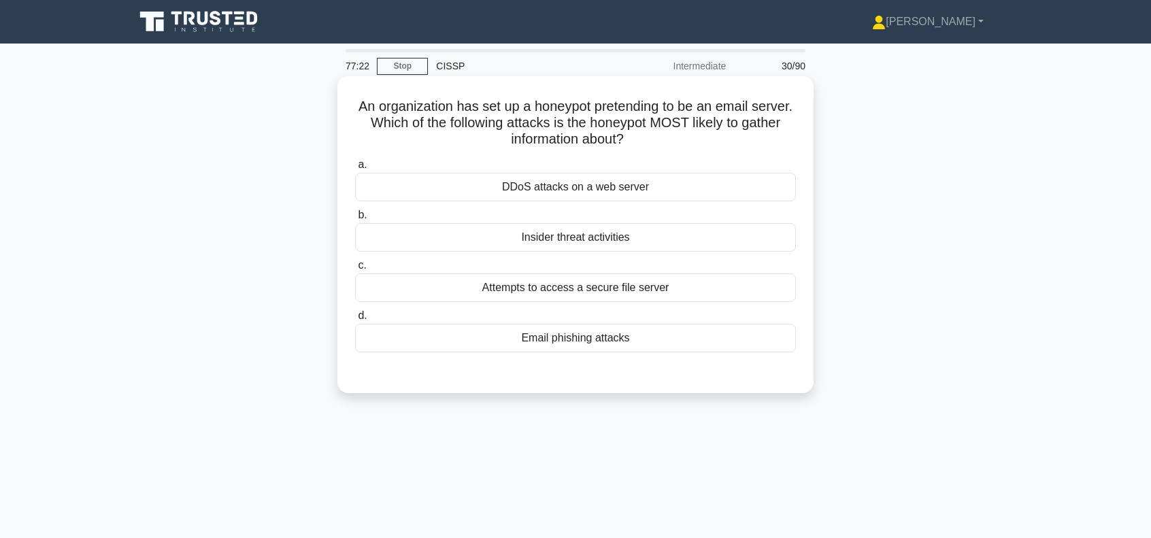
click at [582, 289] on div "Attempts to access a secure file server" at bounding box center [575, 287] width 441 height 29
click at [355, 270] on input "c. Attempts to access a secure file server" at bounding box center [355, 265] width 0 height 9
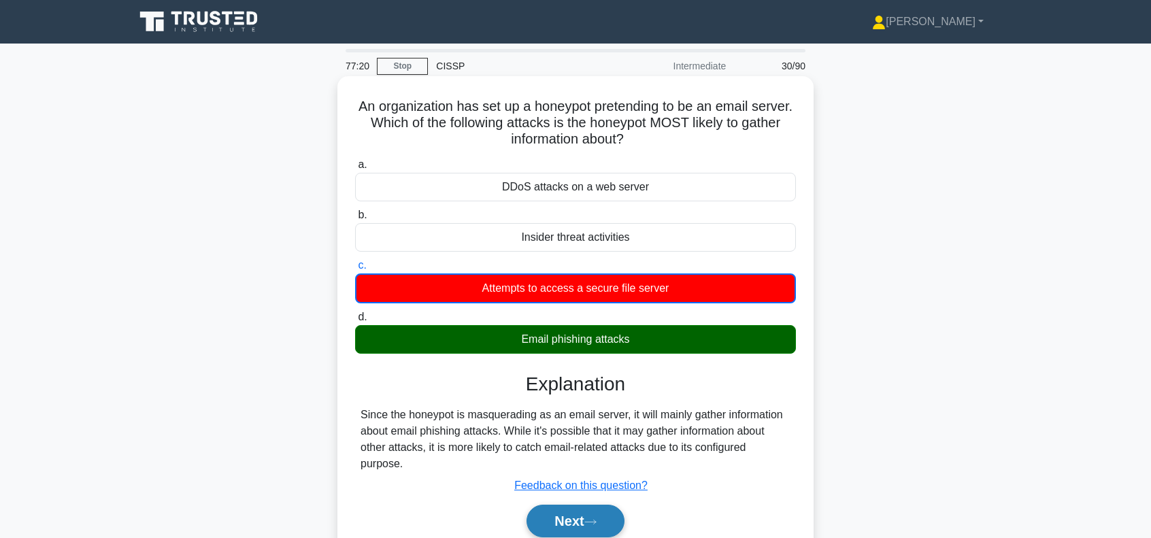
click at [590, 518] on icon at bounding box center [590, 521] width 12 height 7
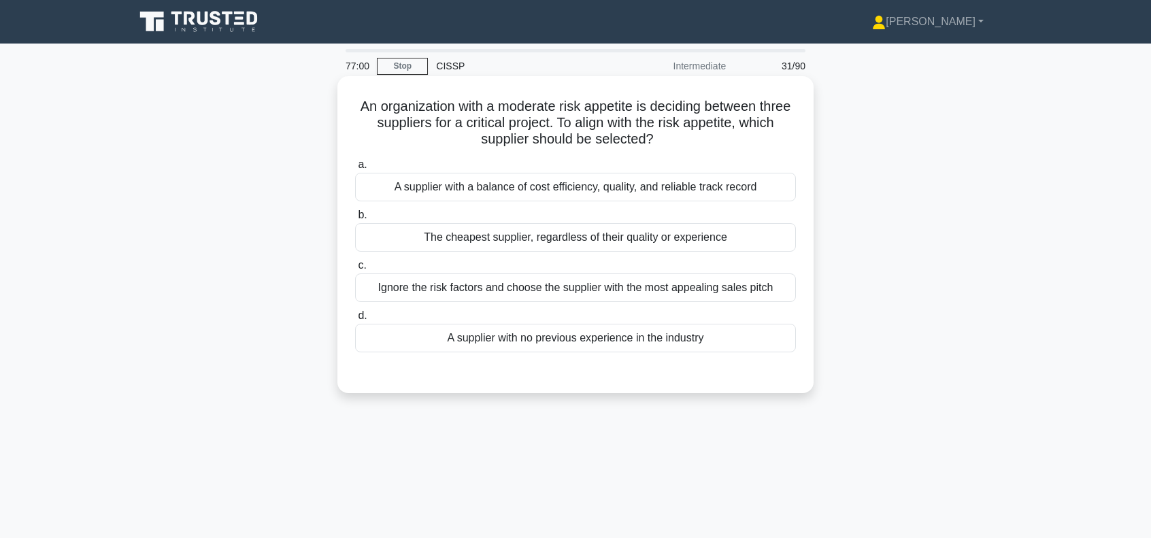
click at [745, 186] on div "A supplier with a balance of cost efficiency, quality, and reliable track record" at bounding box center [575, 187] width 441 height 29
click at [355, 169] on input "a. A supplier with a balance of cost efficiency, quality, and reliable track re…" at bounding box center [355, 165] width 0 height 9
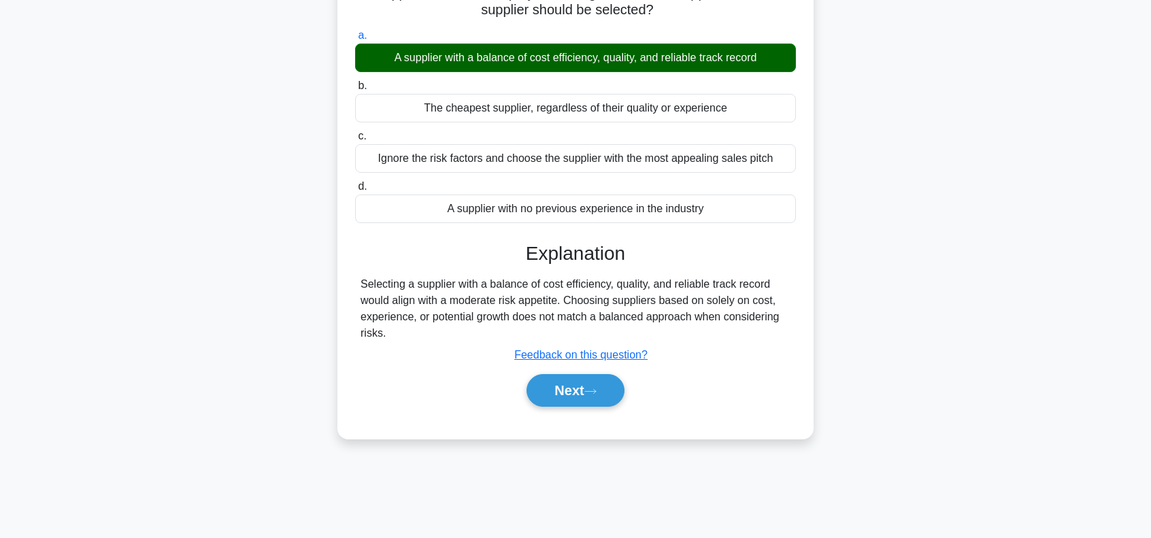
scroll to position [136, 0]
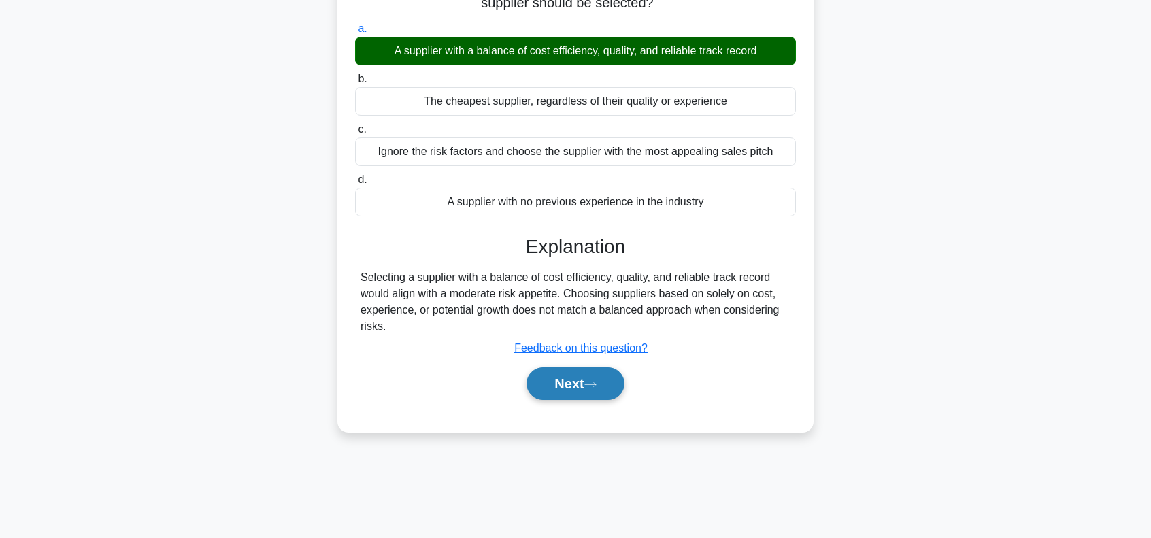
click at [582, 373] on button "Next" at bounding box center [574, 383] width 97 height 33
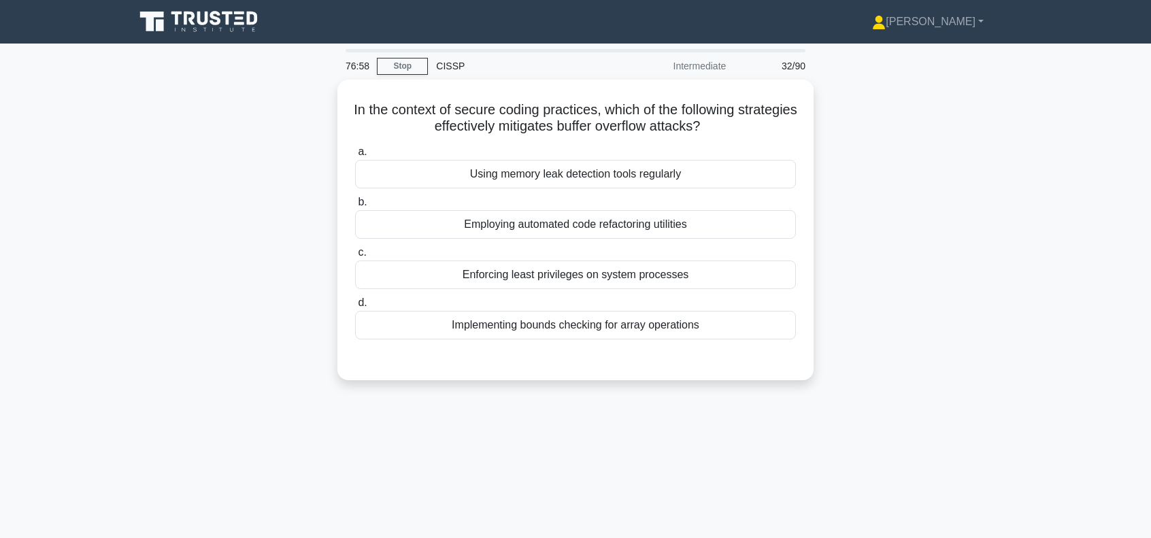
scroll to position [0, 0]
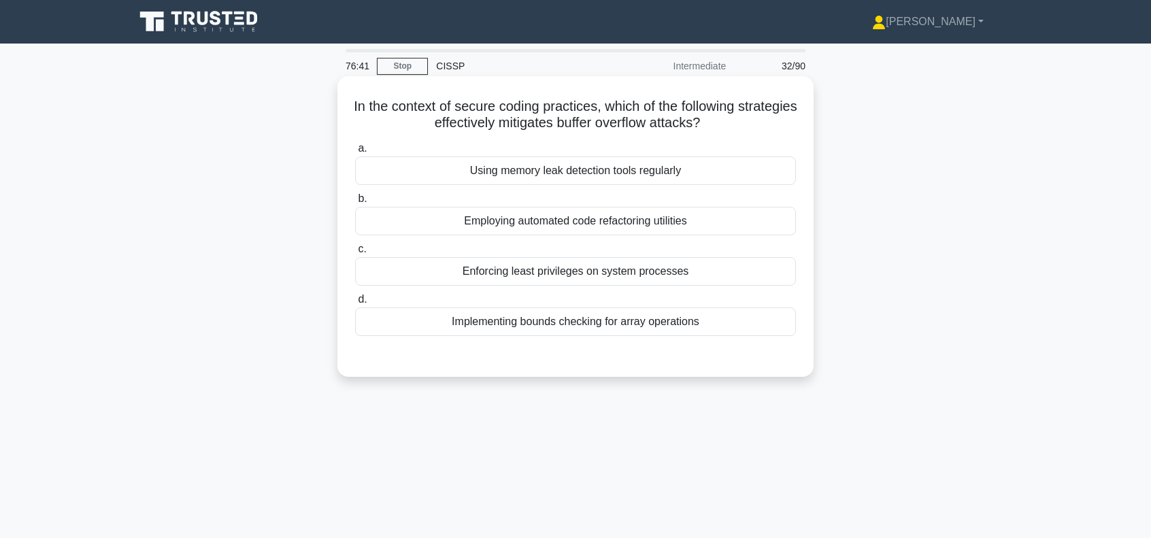
click at [582, 325] on div "Implementing bounds checking for array operations" at bounding box center [575, 321] width 441 height 29
click at [355, 304] on input "d. Implementing bounds checking for array operations" at bounding box center [355, 299] width 0 height 9
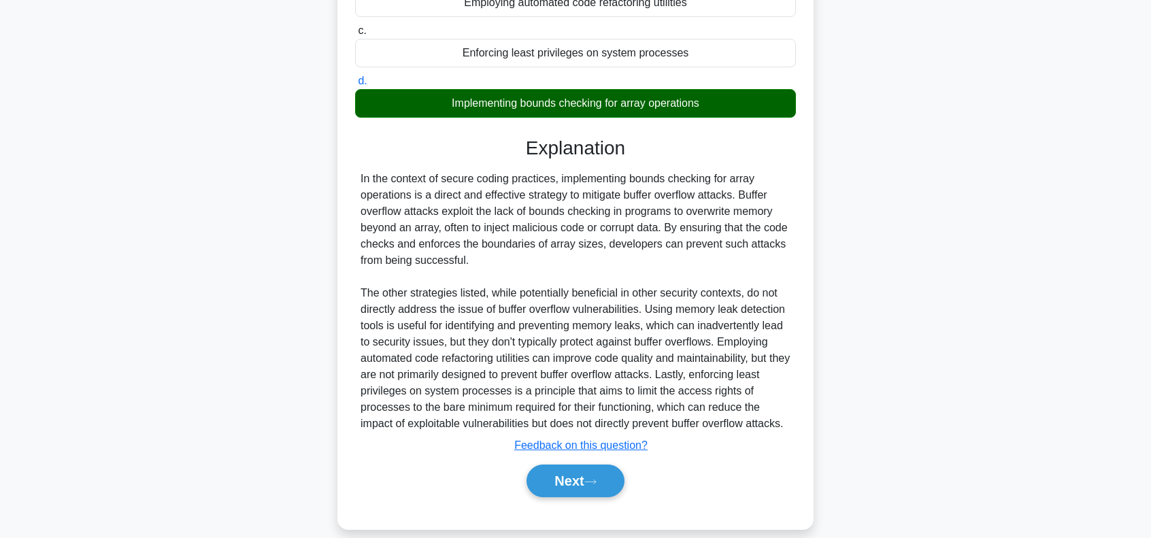
scroll to position [233, 0]
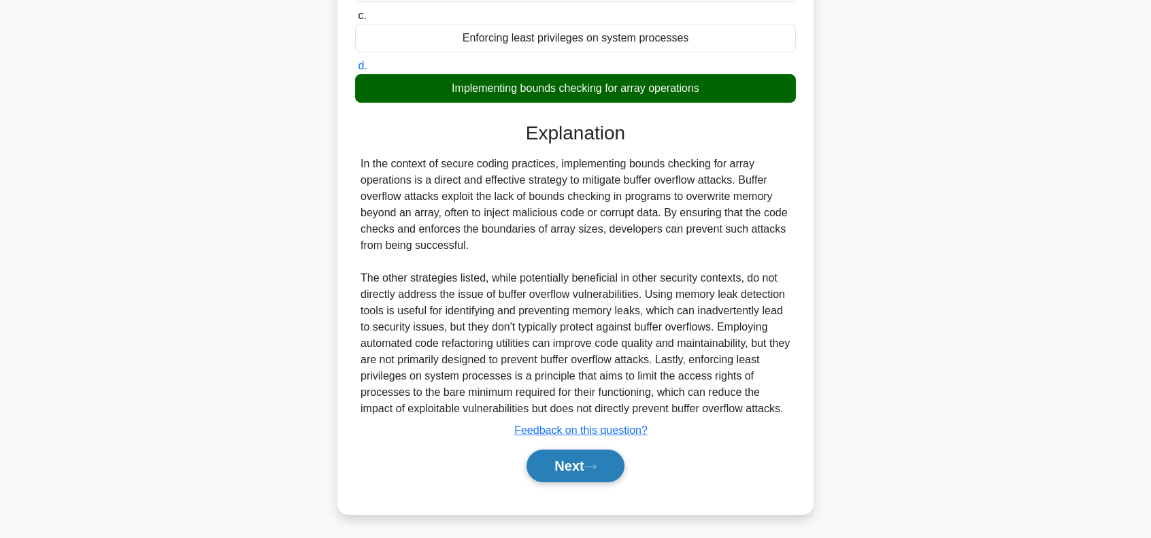
click at [580, 462] on button "Next" at bounding box center [574, 466] width 97 height 33
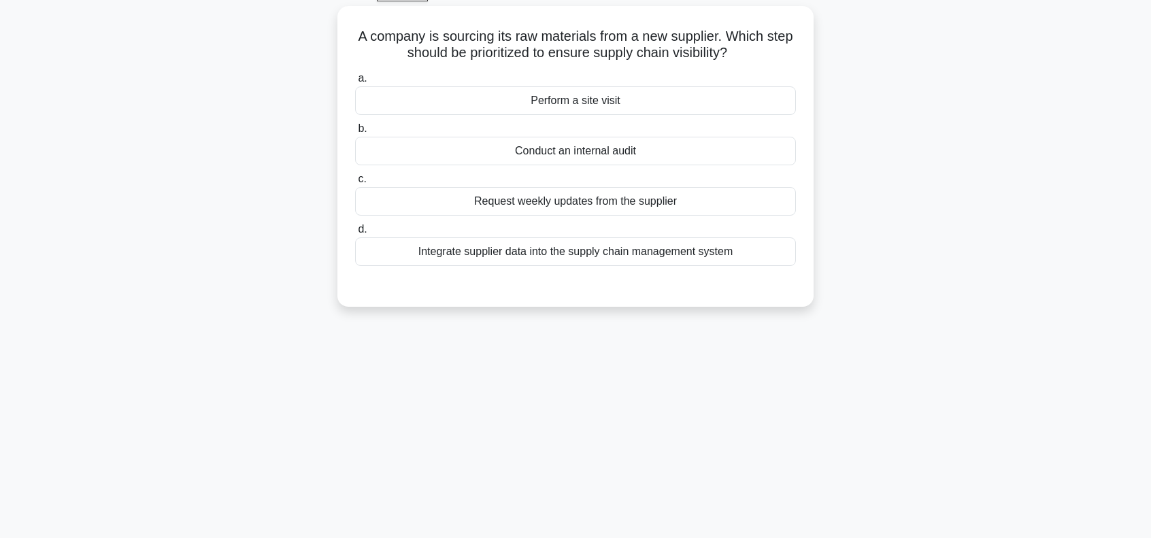
scroll to position [0, 0]
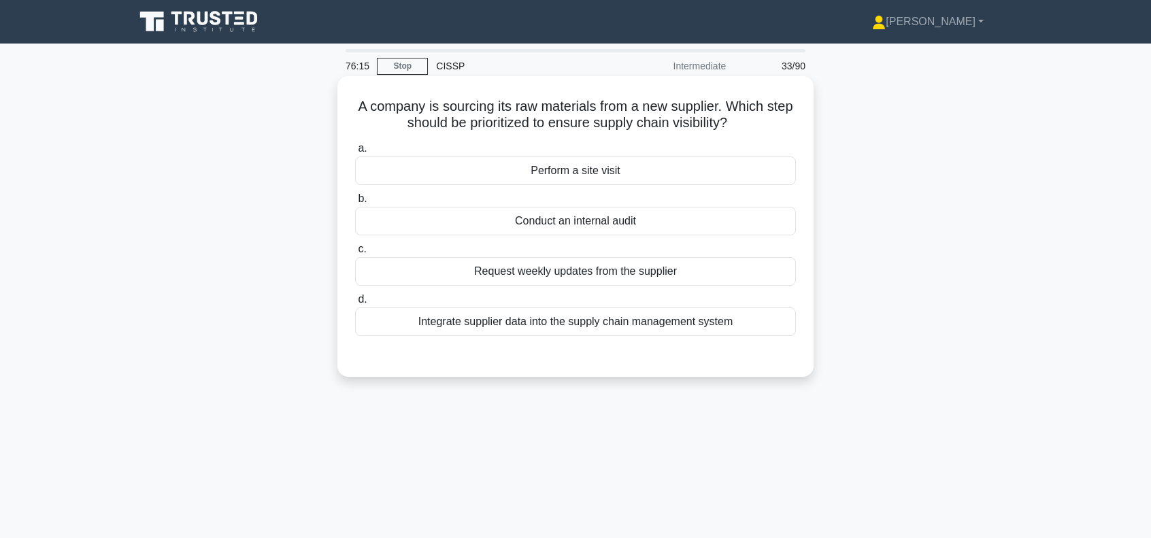
click at [572, 322] on div "Integrate supplier data into the supply chain management system" at bounding box center [575, 321] width 441 height 29
click at [355, 304] on input "d. Integrate supplier data into the supply chain management system" at bounding box center [355, 299] width 0 height 9
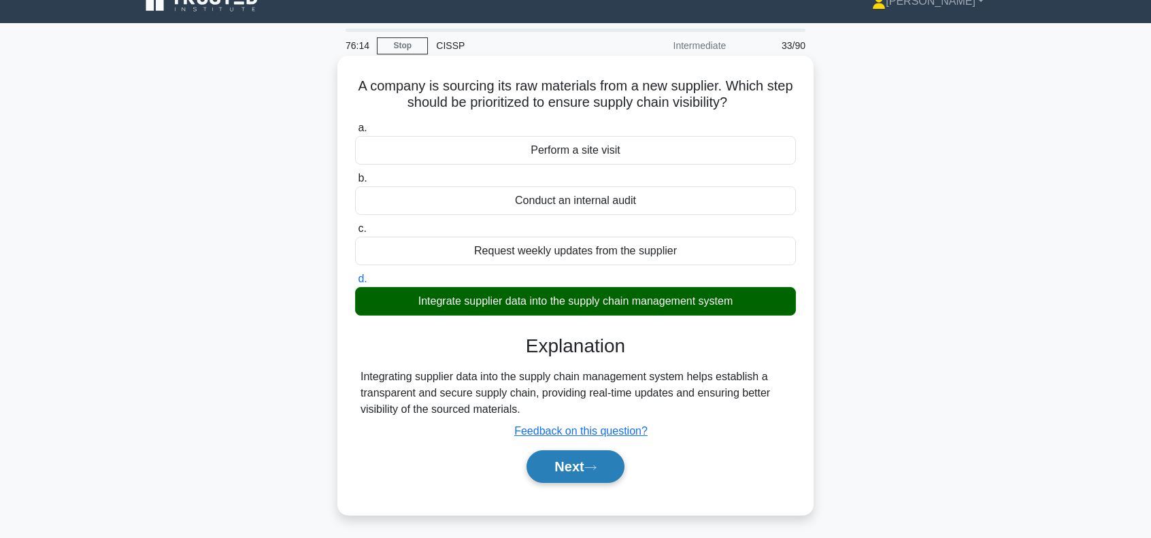
scroll to position [136, 0]
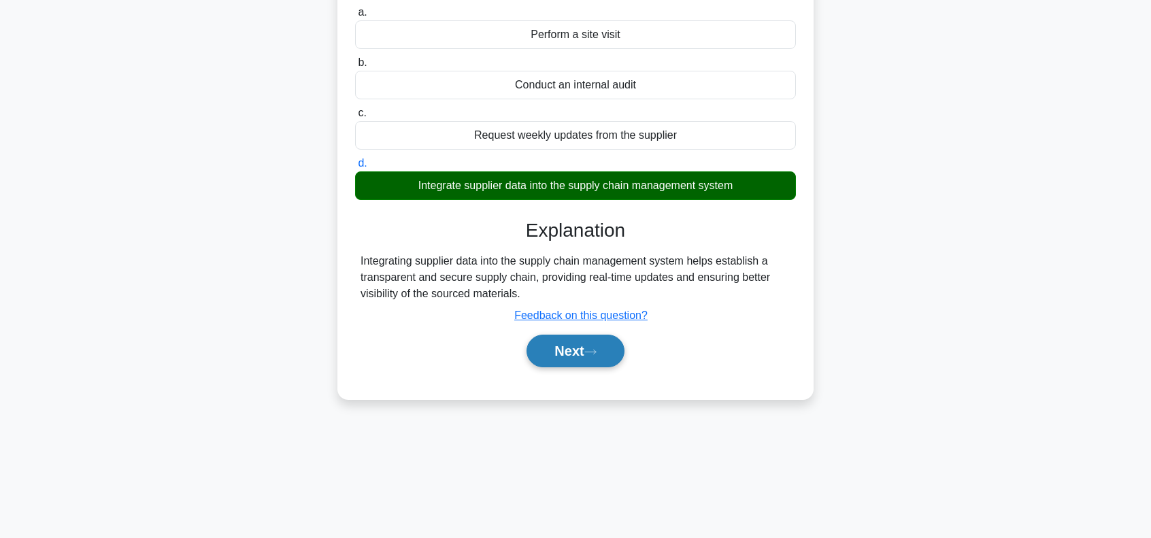
click at [584, 348] on button "Next" at bounding box center [574, 351] width 97 height 33
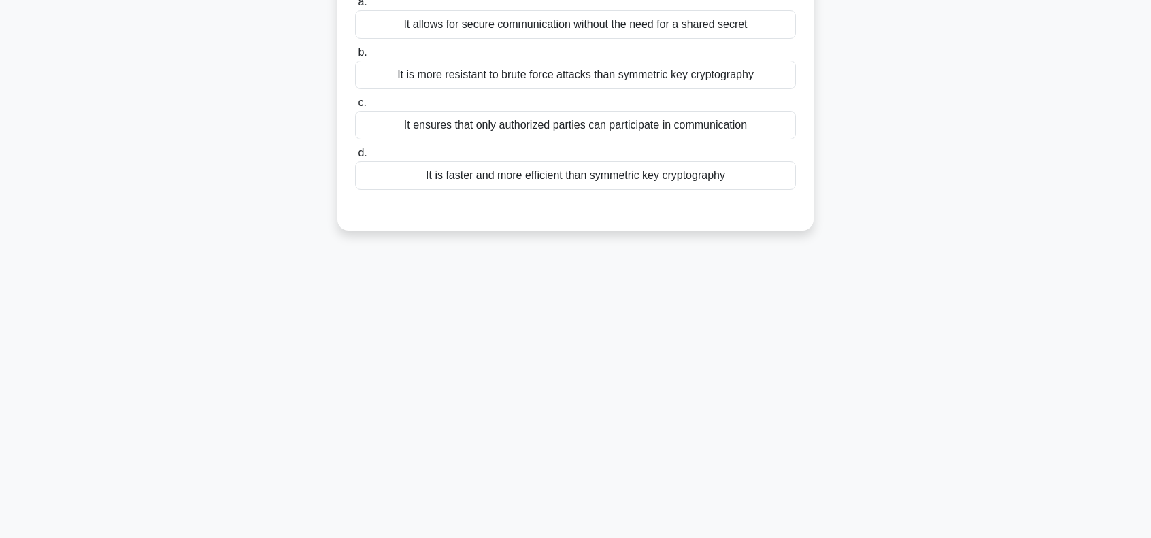
scroll to position [0, 0]
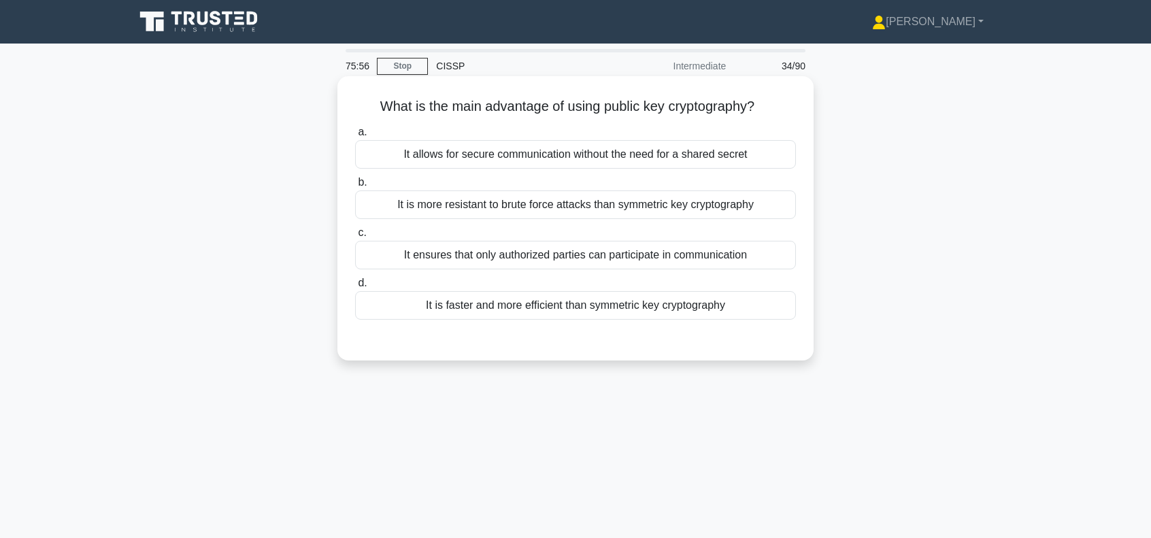
click at [634, 256] on div "It ensures that only authorized parties can participate in communication" at bounding box center [575, 255] width 441 height 29
click at [355, 237] on input "c. It ensures that only authorized parties can participate in communication" at bounding box center [355, 233] width 0 height 9
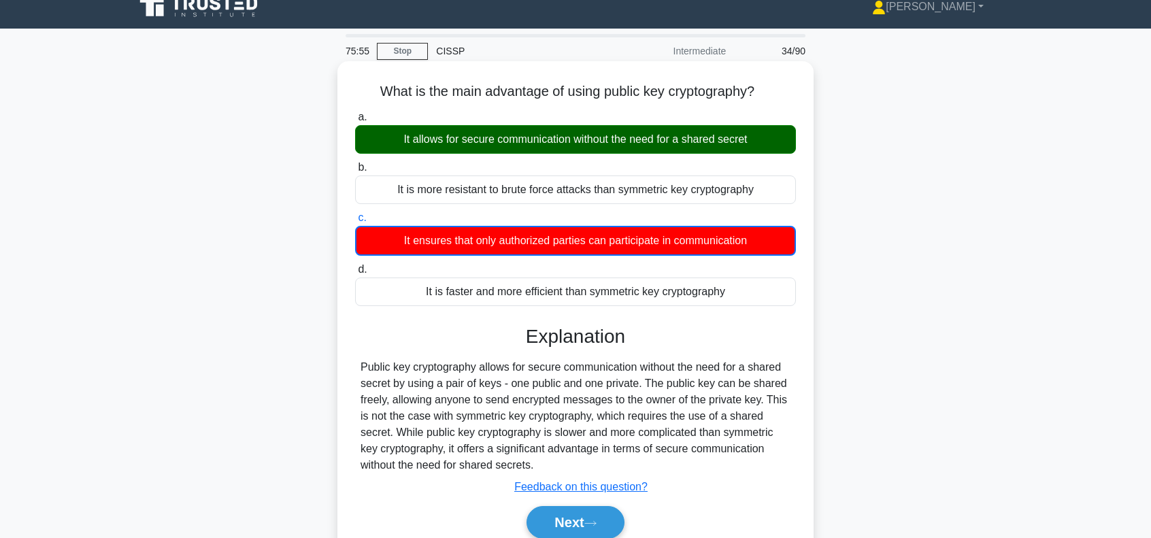
scroll to position [45, 0]
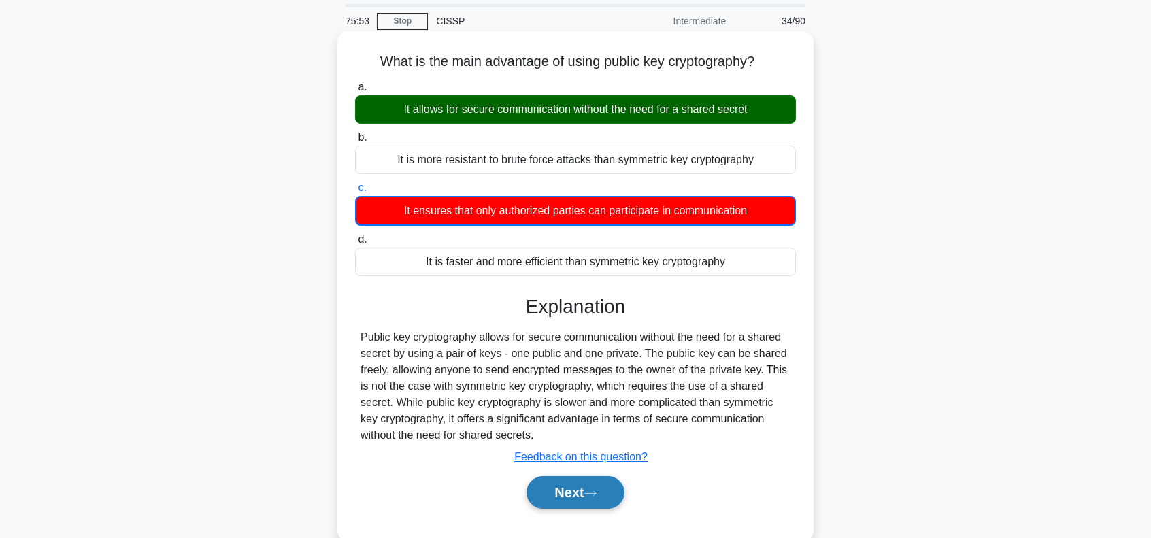
click at [589, 492] on button "Next" at bounding box center [574, 492] width 97 height 33
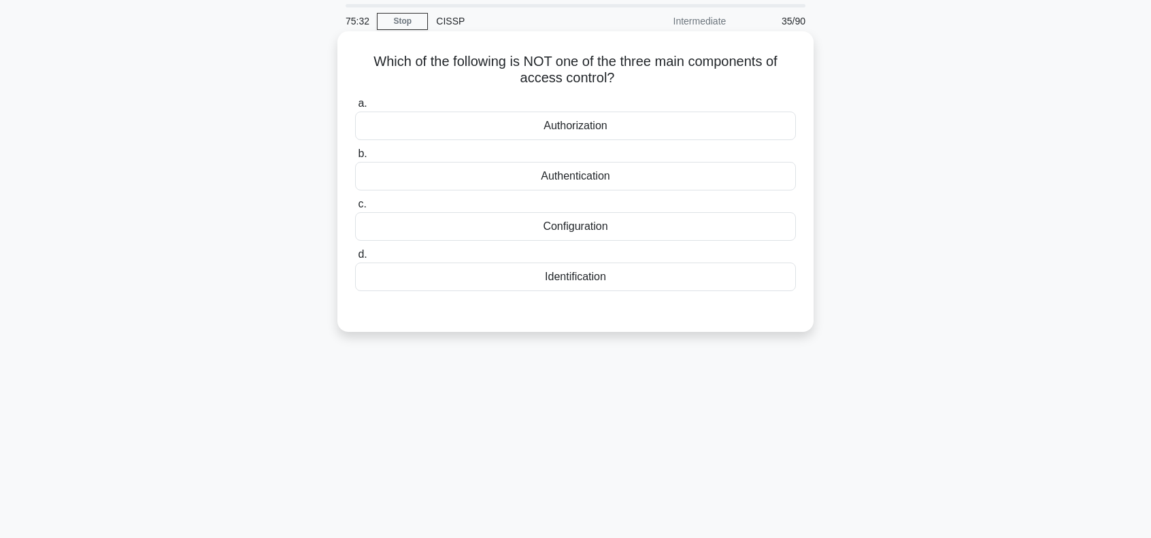
click at [605, 227] on div "Configuration" at bounding box center [575, 226] width 441 height 29
click at [355, 209] on input "c. Configuration" at bounding box center [355, 204] width 0 height 9
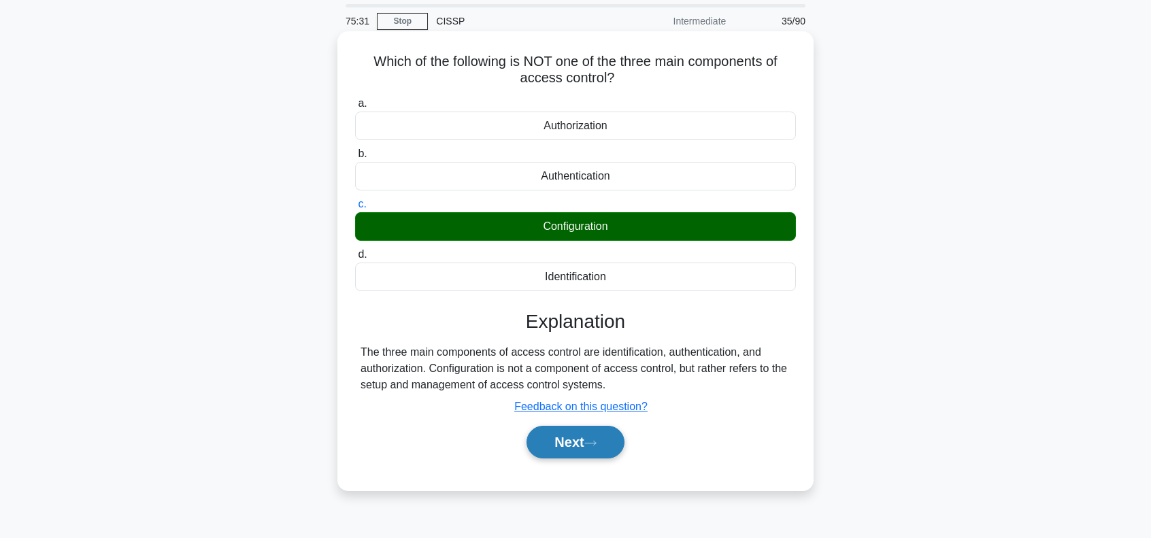
click at [570, 437] on button "Next" at bounding box center [574, 442] width 97 height 33
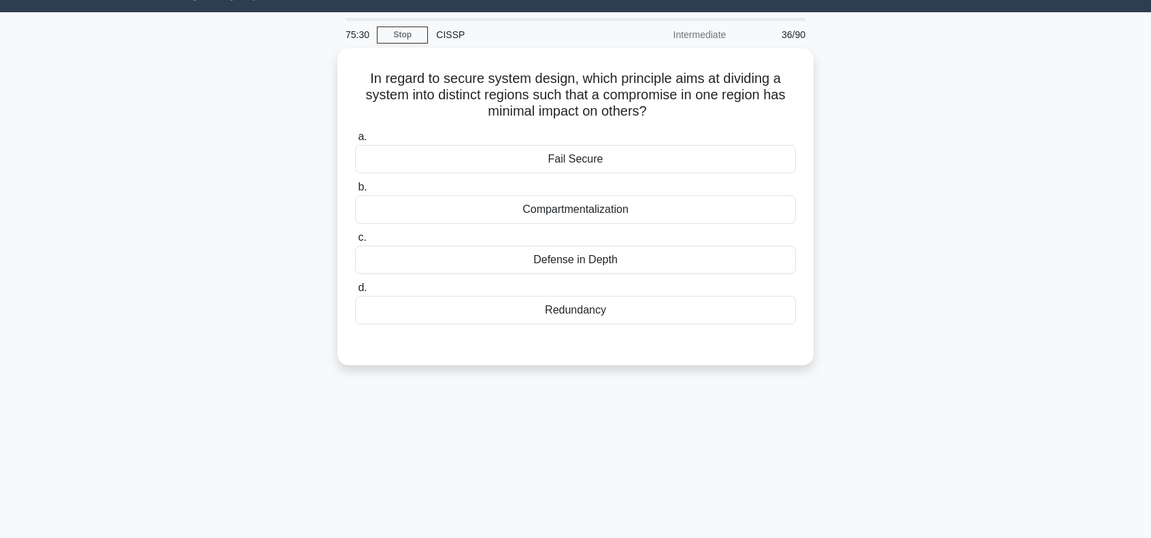
scroll to position [0, 0]
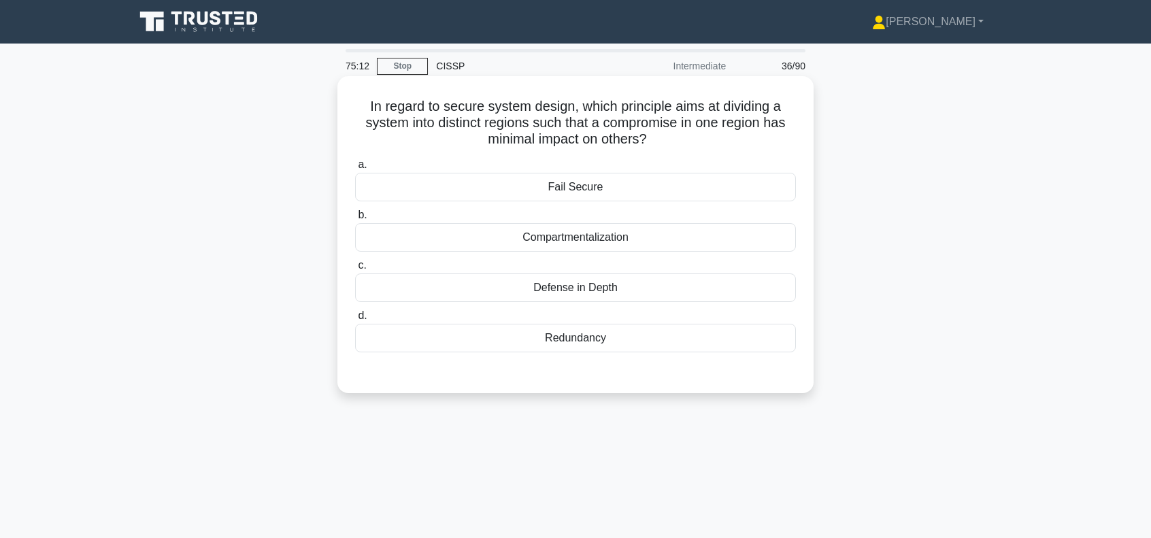
click at [554, 236] on div "Compartmentalization" at bounding box center [575, 237] width 441 height 29
click at [355, 220] on input "b. Compartmentalization" at bounding box center [355, 215] width 0 height 9
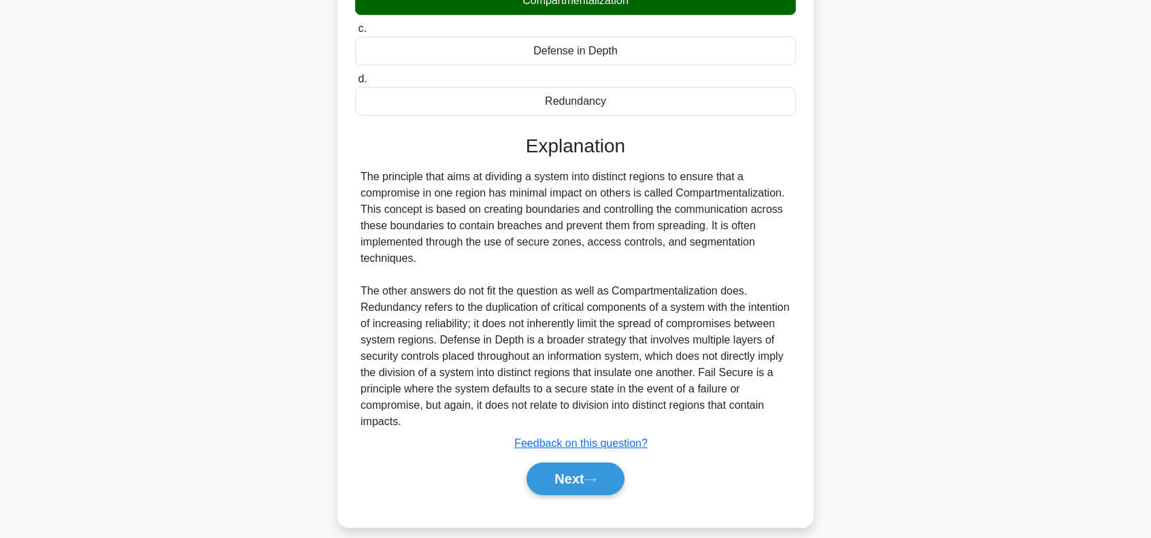
scroll to position [250, 0]
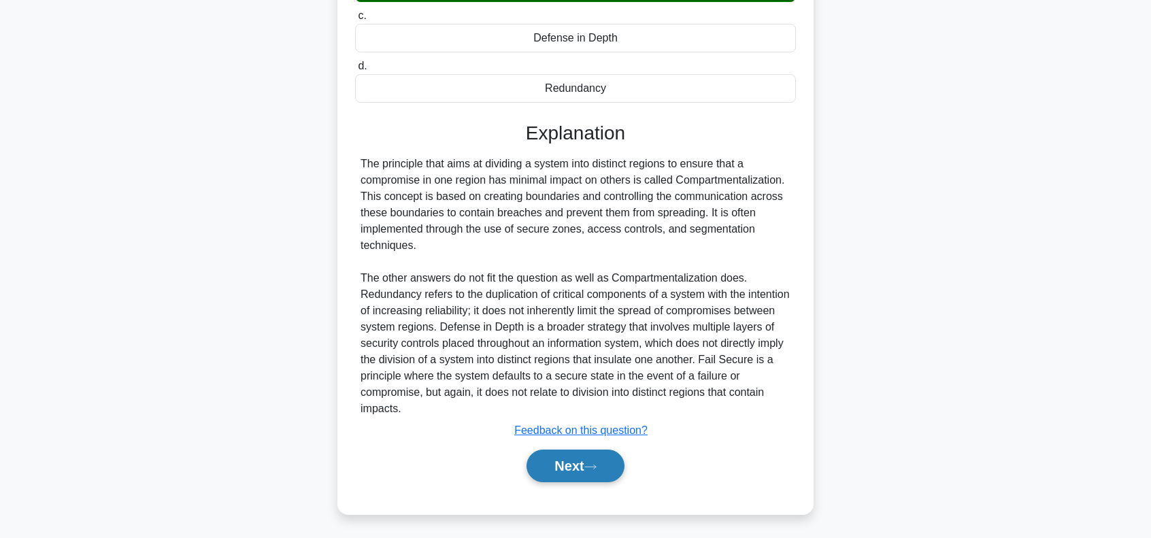
click at [578, 473] on button "Next" at bounding box center [574, 466] width 97 height 33
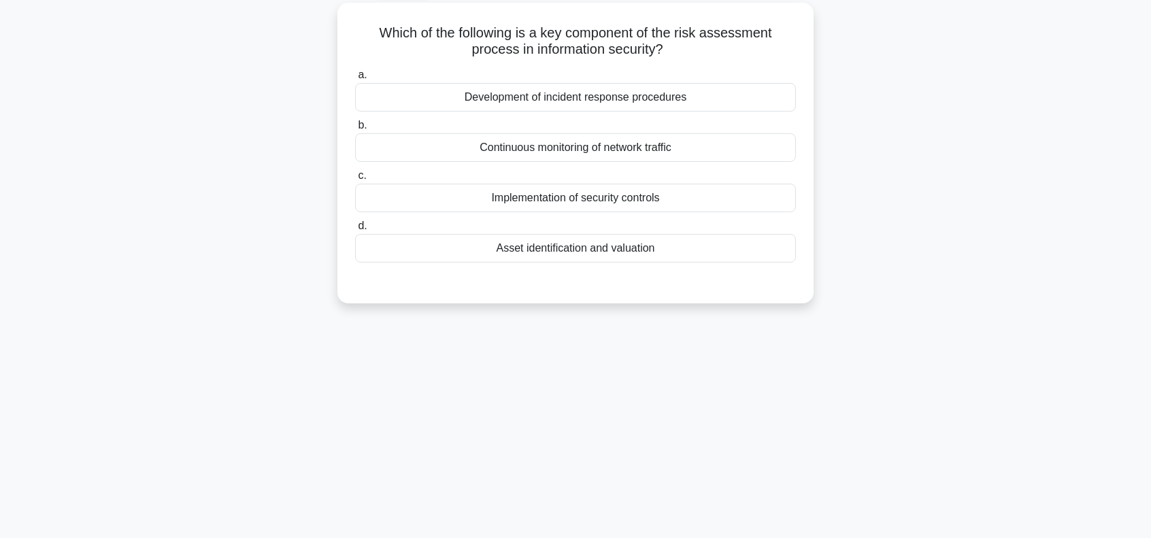
scroll to position [0, 0]
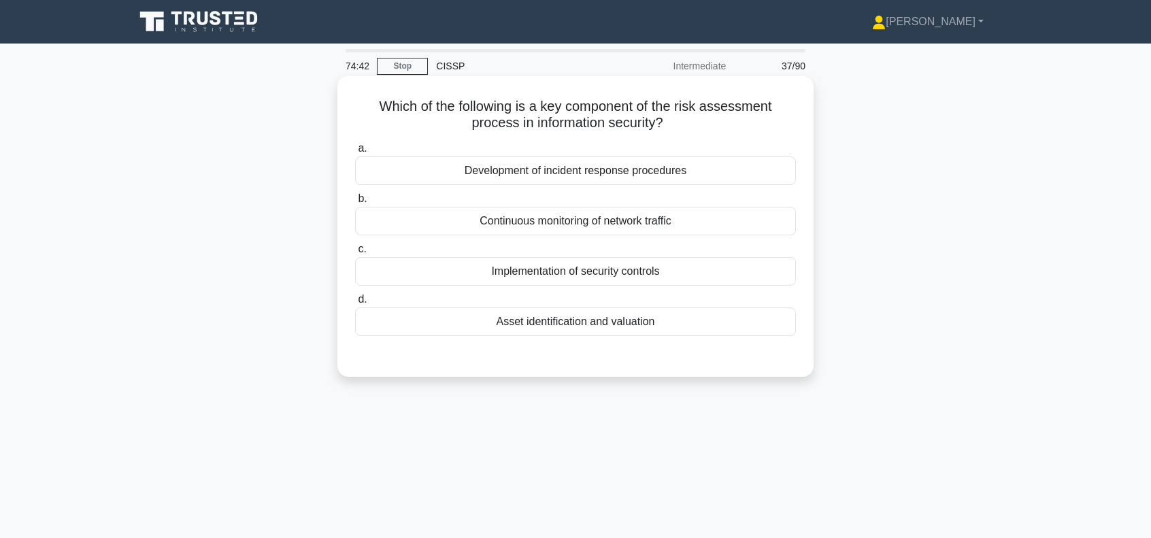
click at [580, 324] on div "Asset identification and valuation" at bounding box center [575, 321] width 441 height 29
click at [355, 304] on input "d. Asset identification and valuation" at bounding box center [355, 299] width 0 height 9
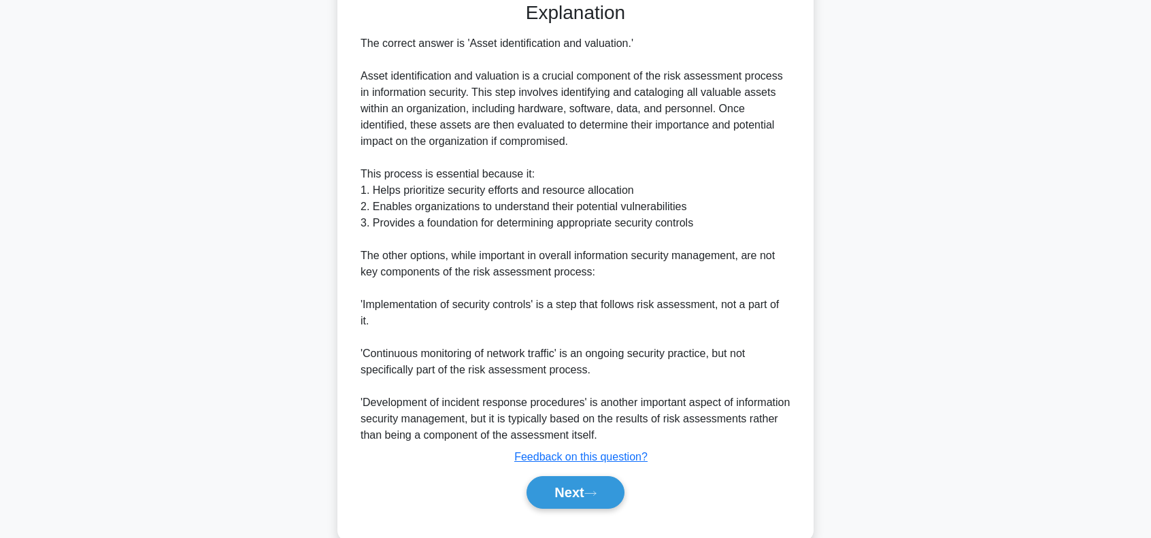
scroll to position [380, 0]
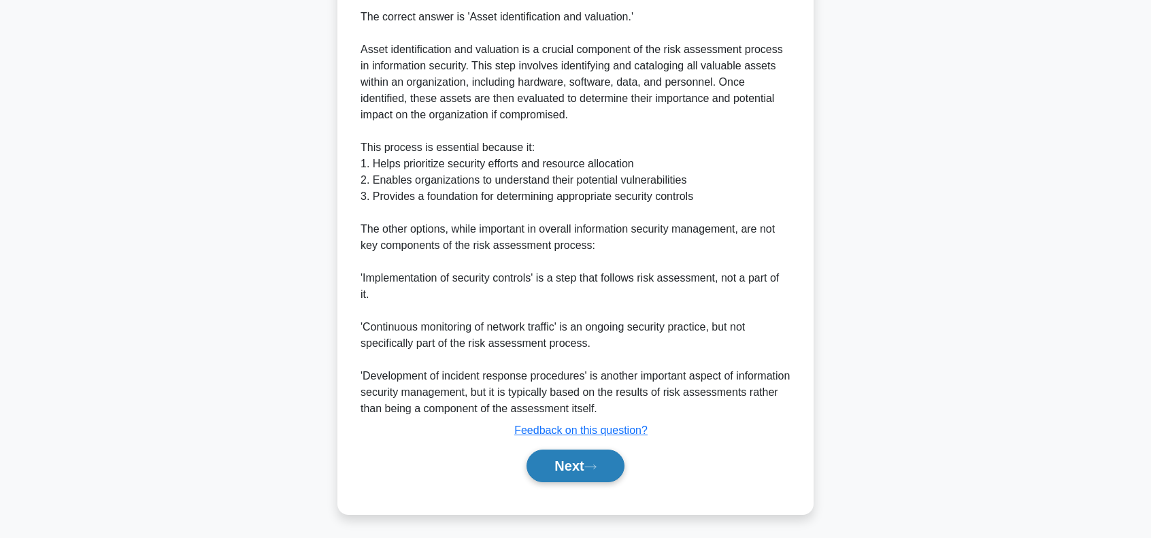
click at [563, 461] on button "Next" at bounding box center [574, 466] width 97 height 33
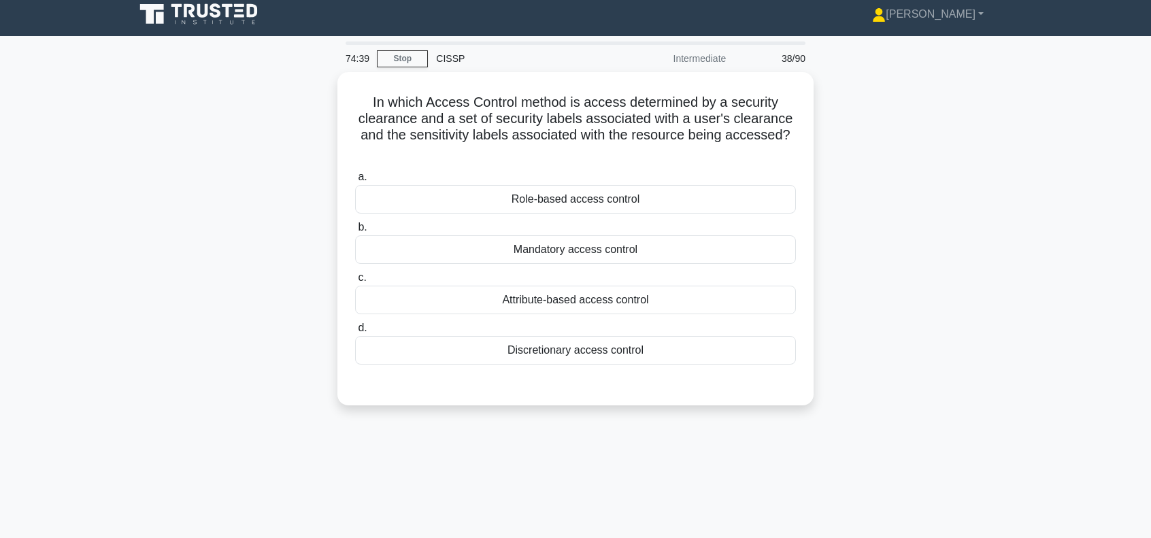
scroll to position [0, 0]
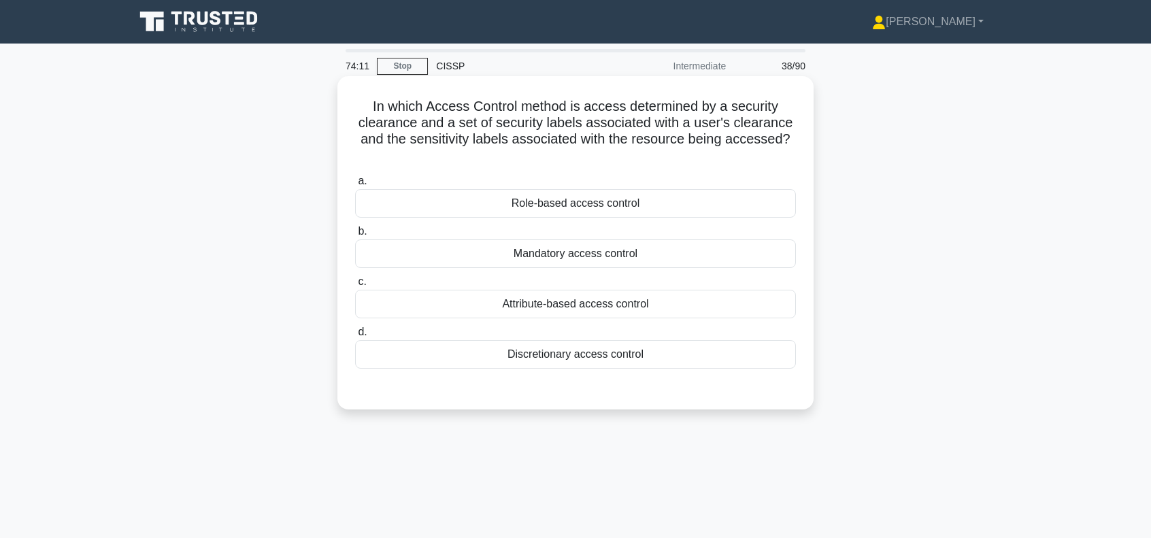
click at [608, 306] on div "Attribute-based access control" at bounding box center [575, 304] width 441 height 29
click at [355, 286] on input "c. Attribute-based access control" at bounding box center [355, 282] width 0 height 9
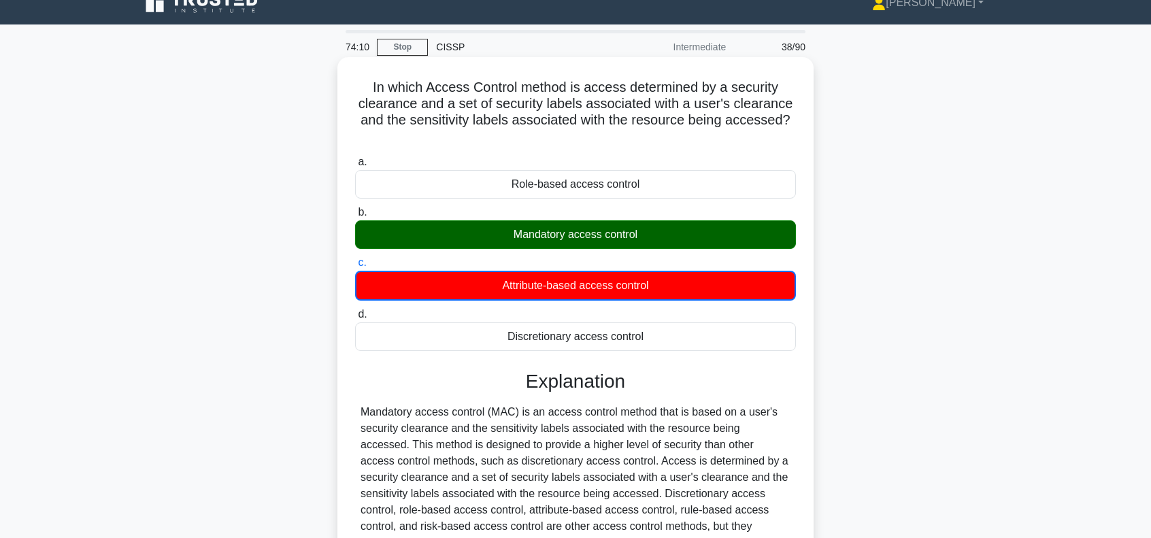
scroll to position [197, 0]
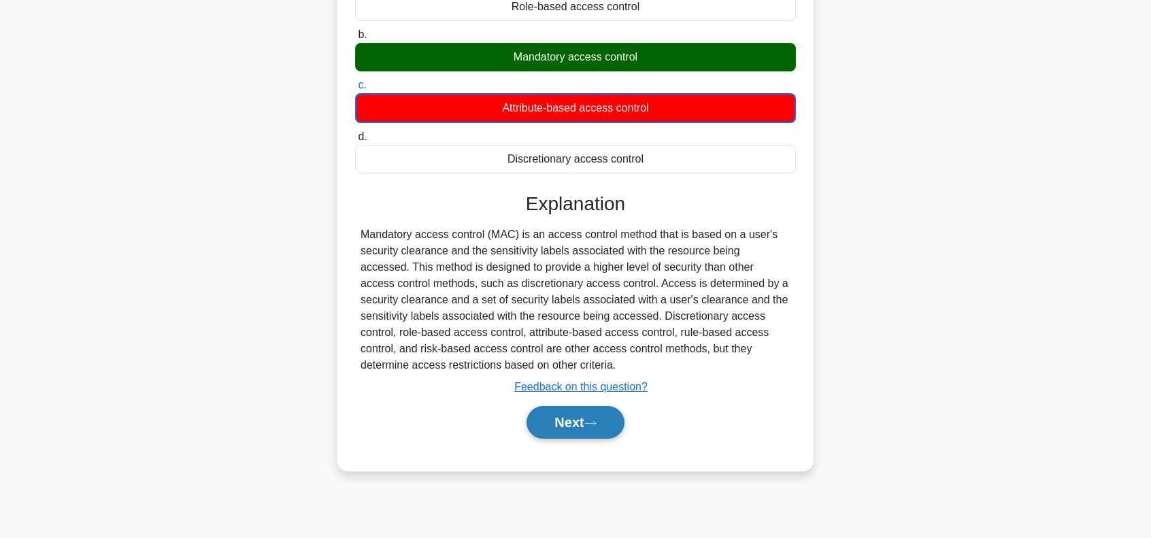
click at [575, 420] on button "Next" at bounding box center [574, 422] width 97 height 33
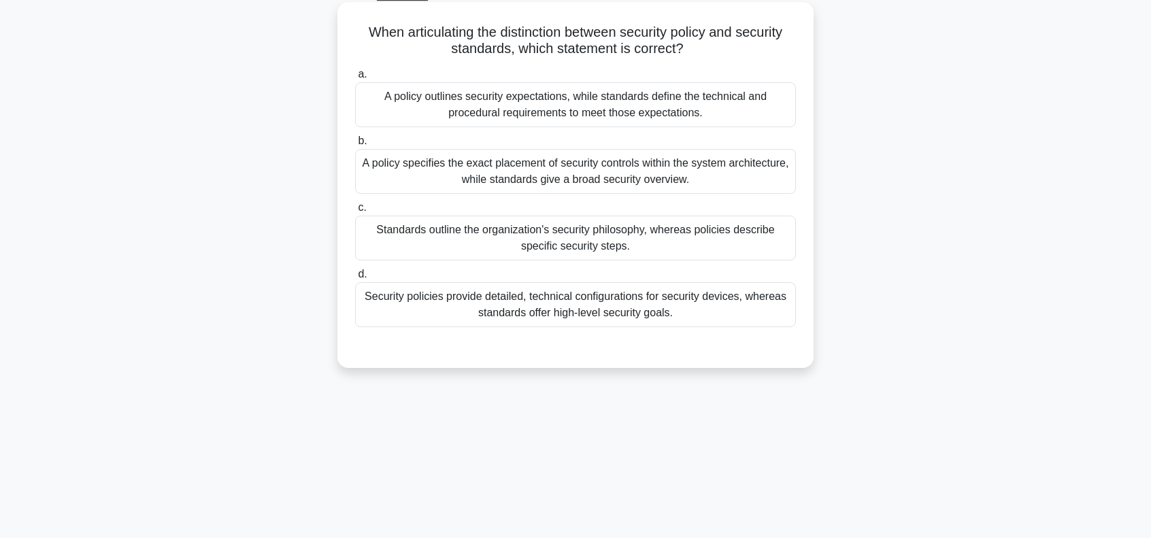
scroll to position [106, 0]
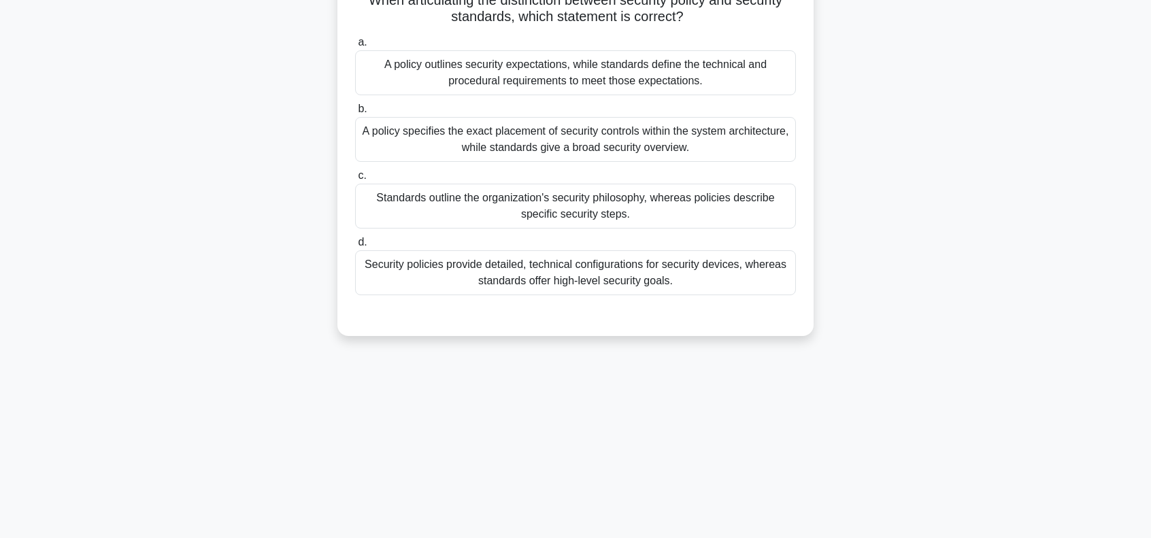
click at [539, 74] on div "A policy outlines security expectations, while standards define the technical a…" at bounding box center [575, 72] width 441 height 45
click at [355, 47] on input "a. A policy outlines security expectations, while standards define the technica…" at bounding box center [355, 42] width 0 height 9
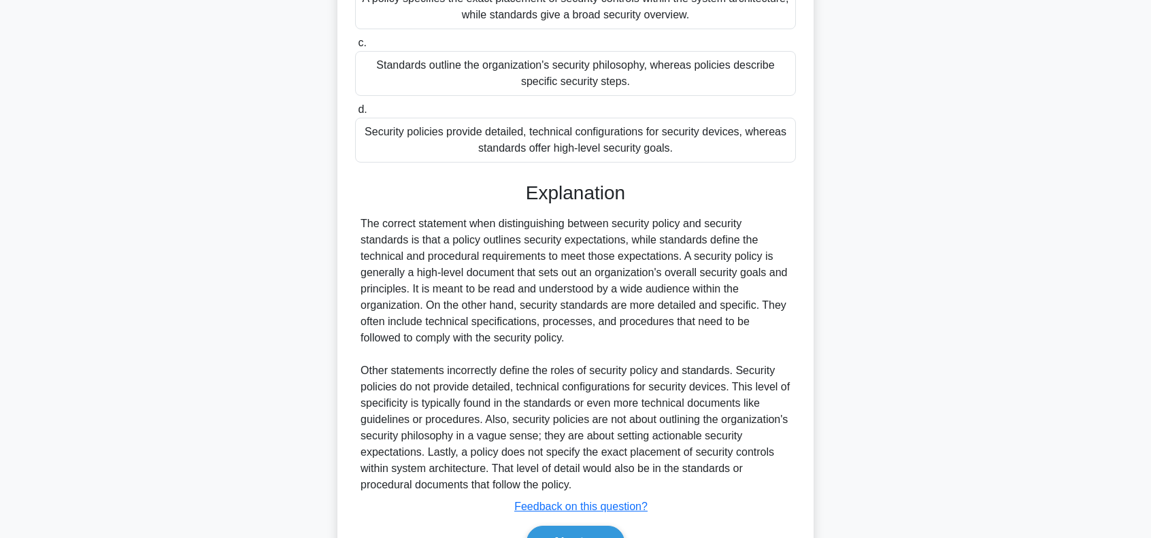
scroll to position [315, 0]
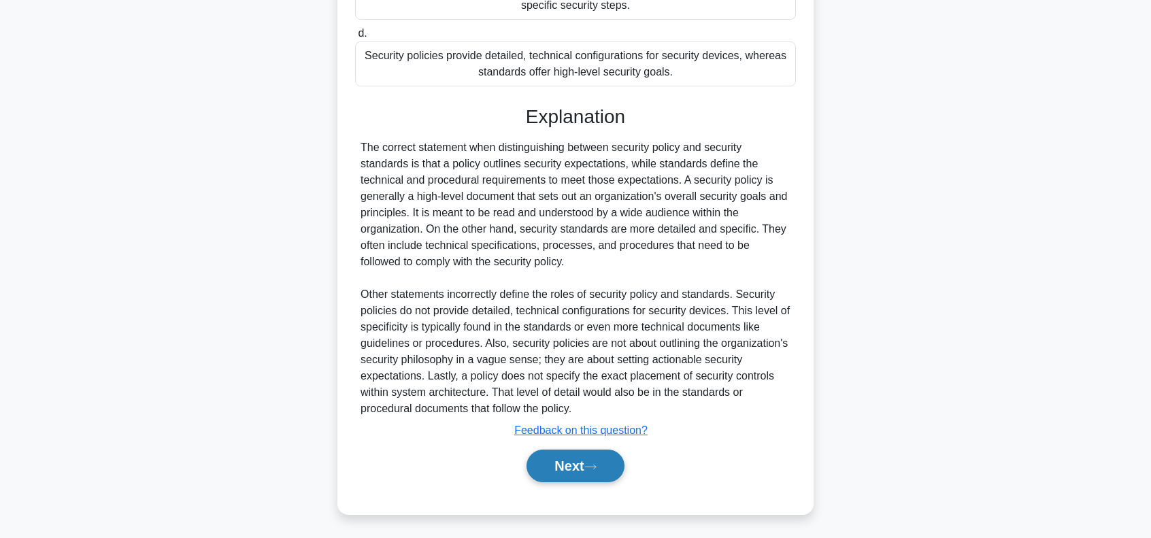
click at [584, 459] on button "Next" at bounding box center [574, 466] width 97 height 33
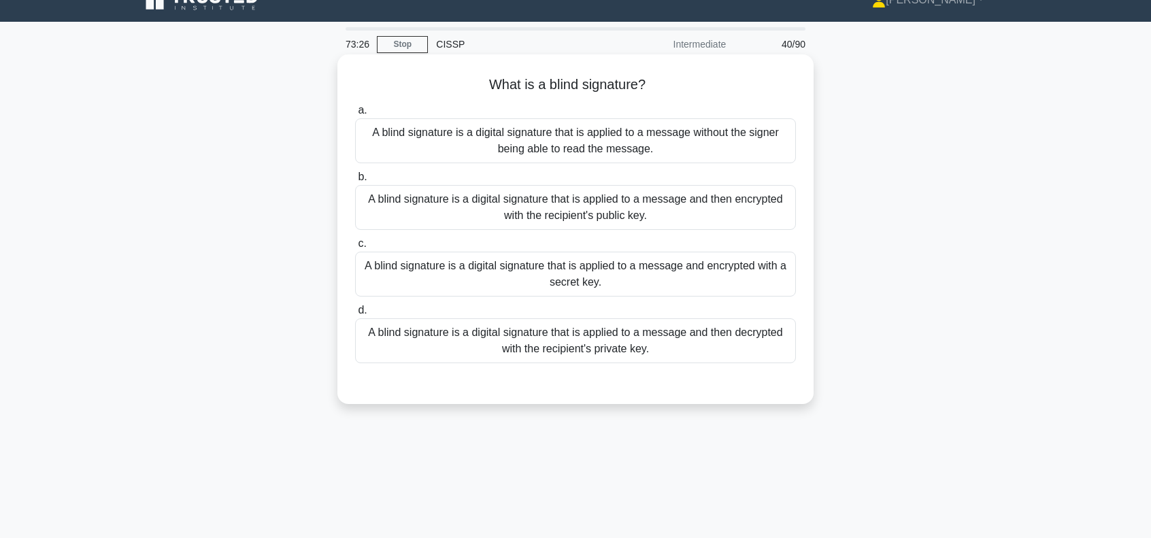
scroll to position [0, 0]
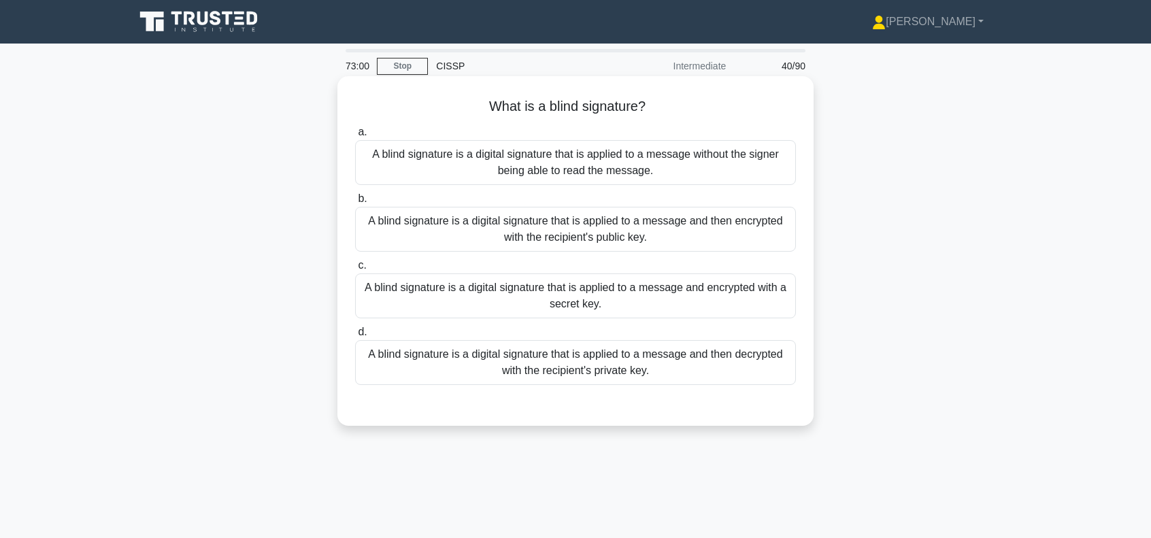
click at [525, 291] on div "A blind signature is a digital signature that is applied to a message and encry…" at bounding box center [575, 295] width 441 height 45
click at [355, 270] on input "c. A blind signature is a digital signature that is applied to a message and en…" at bounding box center [355, 265] width 0 height 9
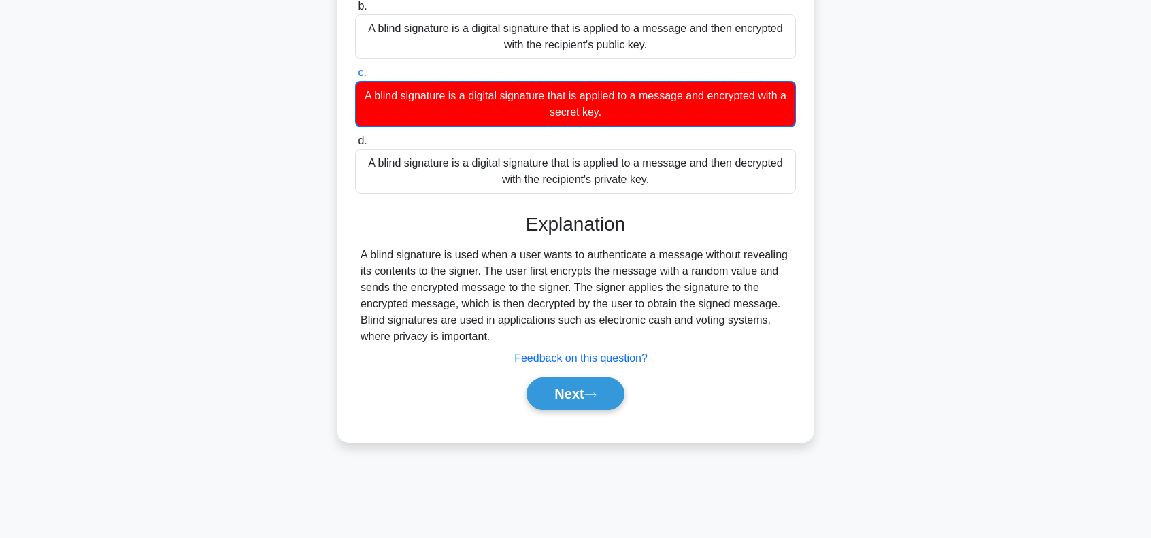
scroll to position [197, 0]
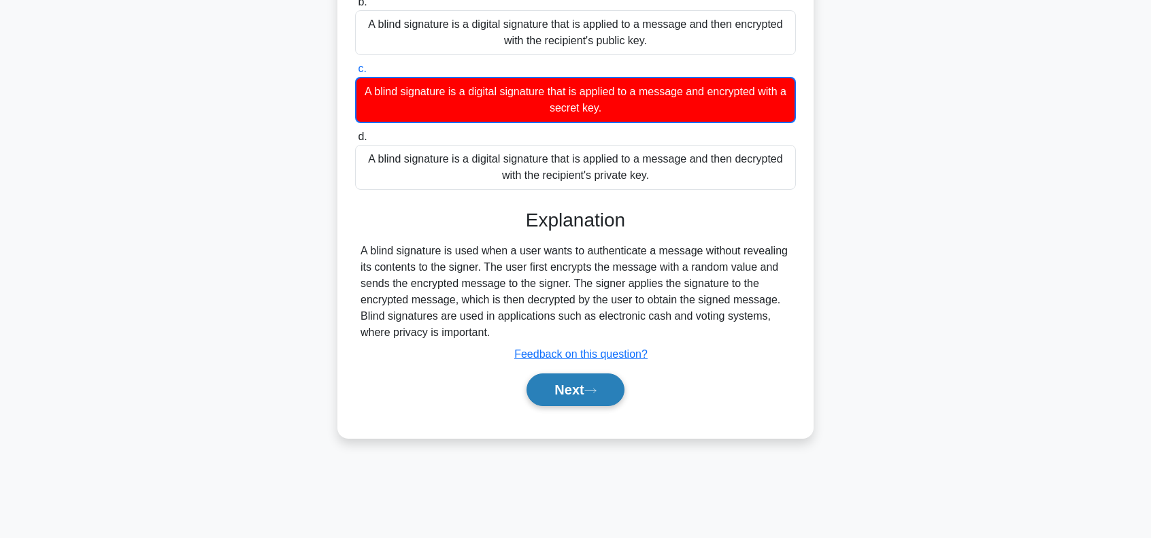
click at [569, 389] on button "Next" at bounding box center [574, 389] width 97 height 33
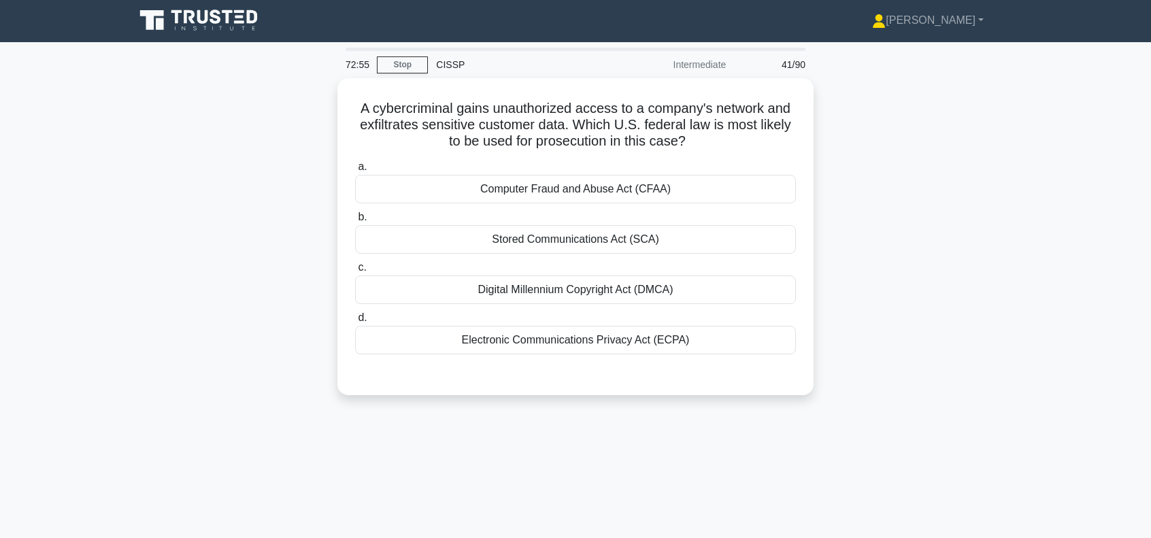
scroll to position [0, 0]
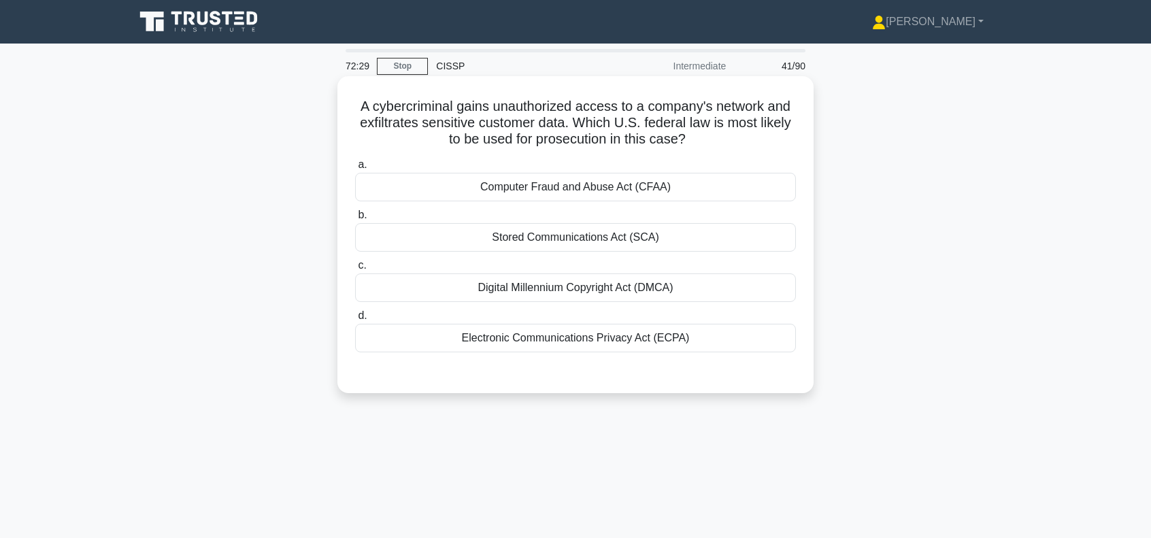
click at [584, 190] on div "Computer Fraud and Abuse Act (CFAA)" at bounding box center [575, 187] width 441 height 29
click at [355, 169] on input "a. Computer Fraud and Abuse Act (CFAA)" at bounding box center [355, 165] width 0 height 9
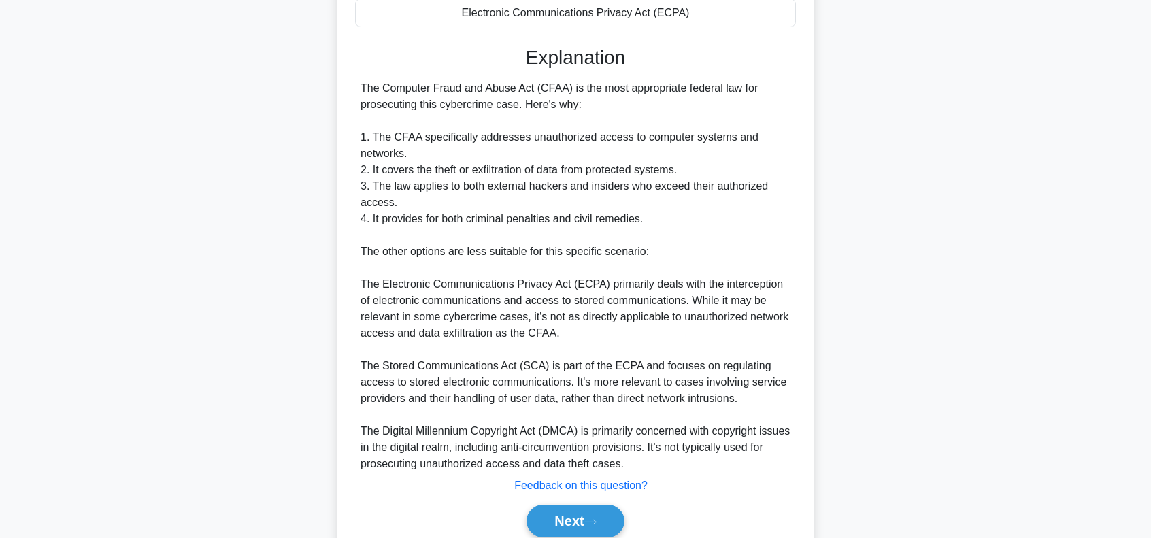
scroll to position [380, 0]
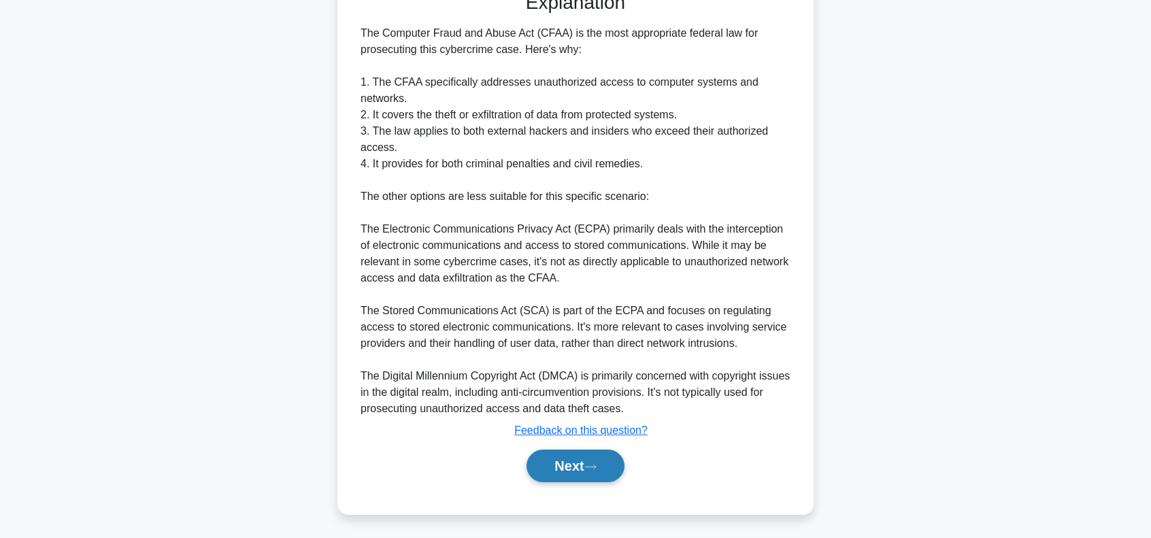
click at [563, 456] on button "Next" at bounding box center [574, 466] width 97 height 33
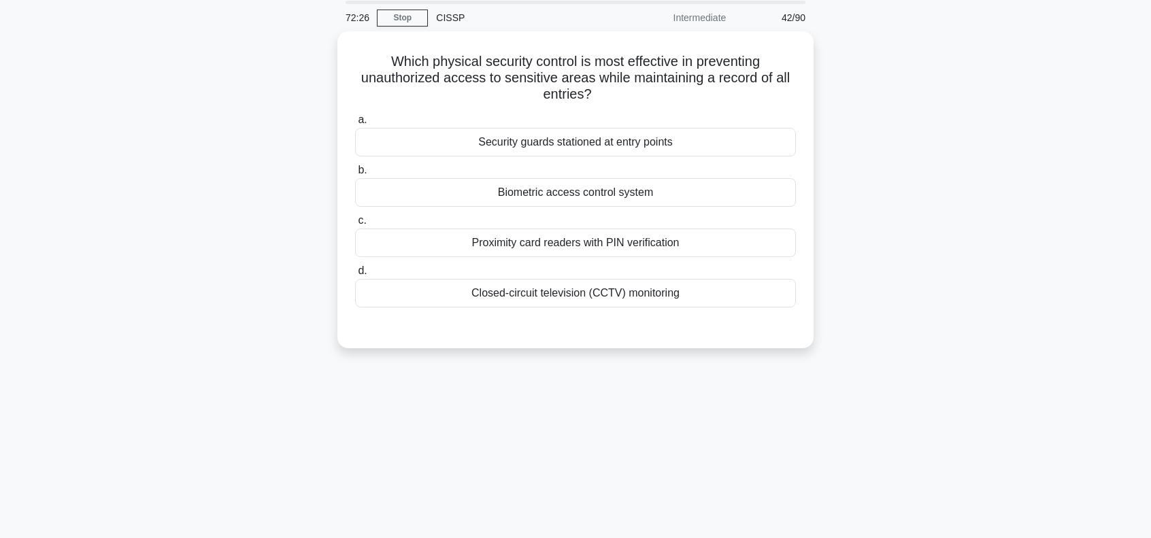
scroll to position [0, 0]
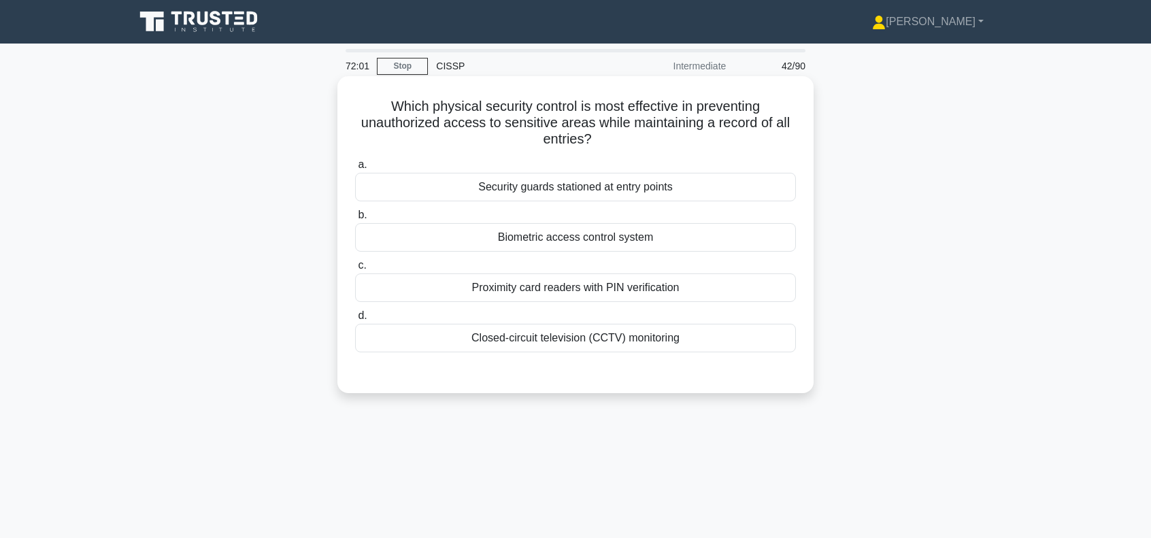
click at [580, 237] on div "Biometric access control system" at bounding box center [575, 237] width 441 height 29
click at [355, 220] on input "b. Biometric access control system" at bounding box center [355, 215] width 0 height 9
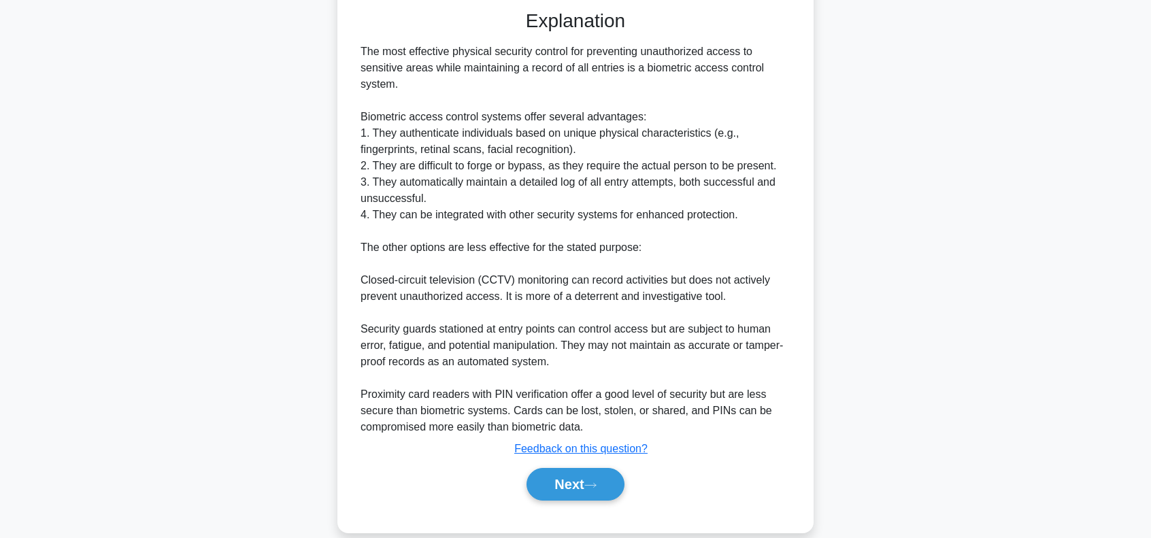
scroll to position [380, 0]
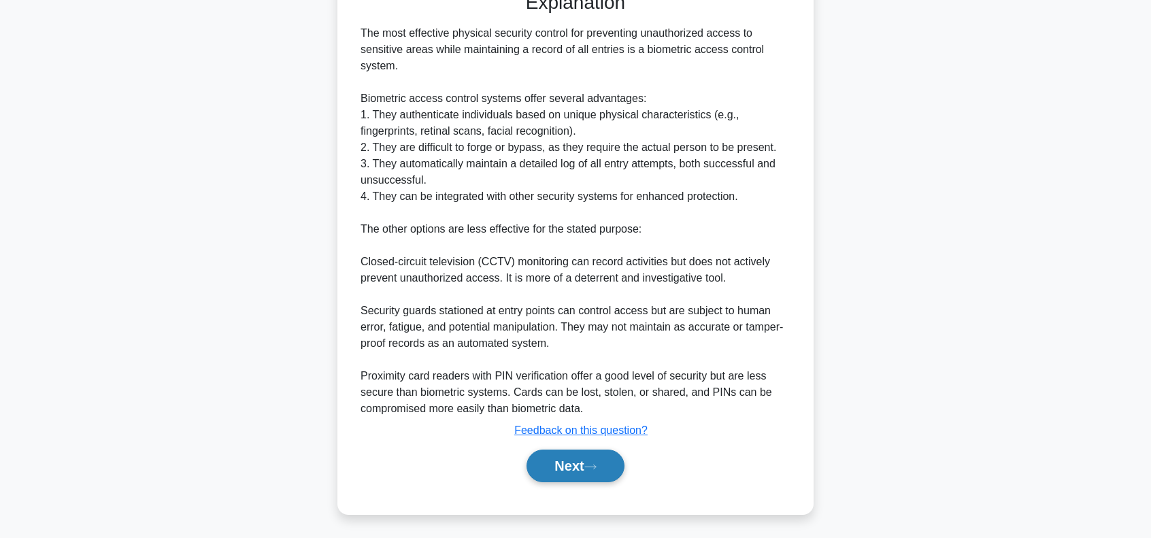
click at [554, 458] on button "Next" at bounding box center [574, 466] width 97 height 33
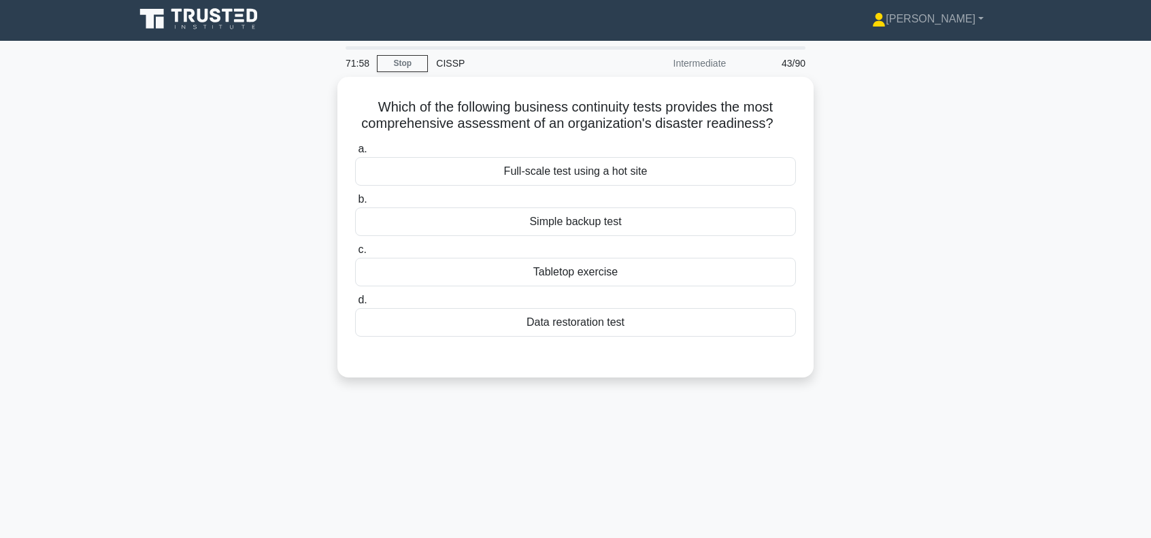
scroll to position [0, 0]
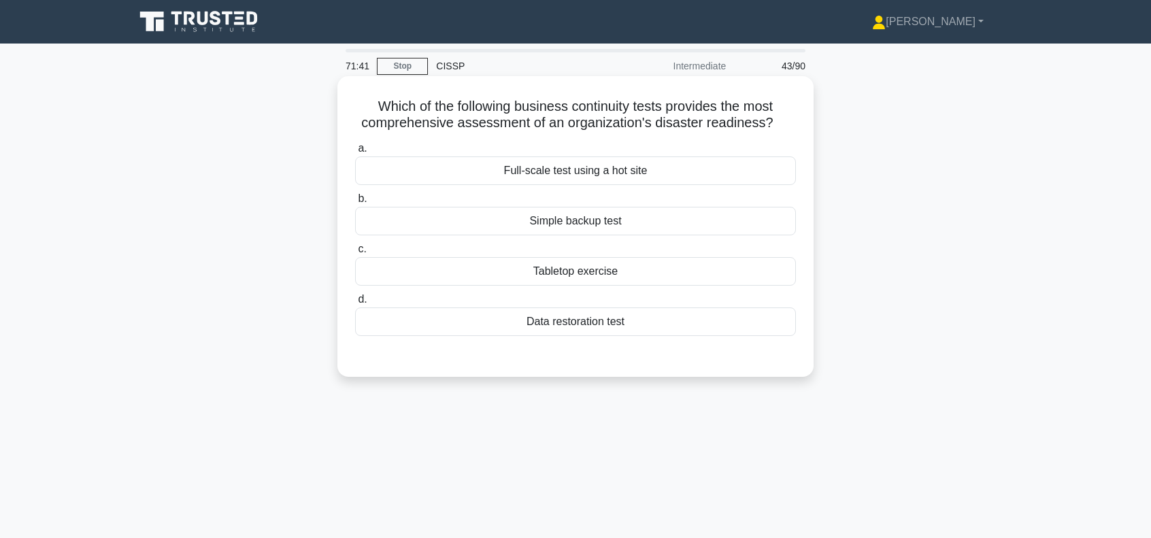
click at [633, 172] on div "Full-scale test using a hot site" at bounding box center [575, 170] width 441 height 29
click at [355, 153] on input "a. Full-scale test using a hot site" at bounding box center [355, 148] width 0 height 9
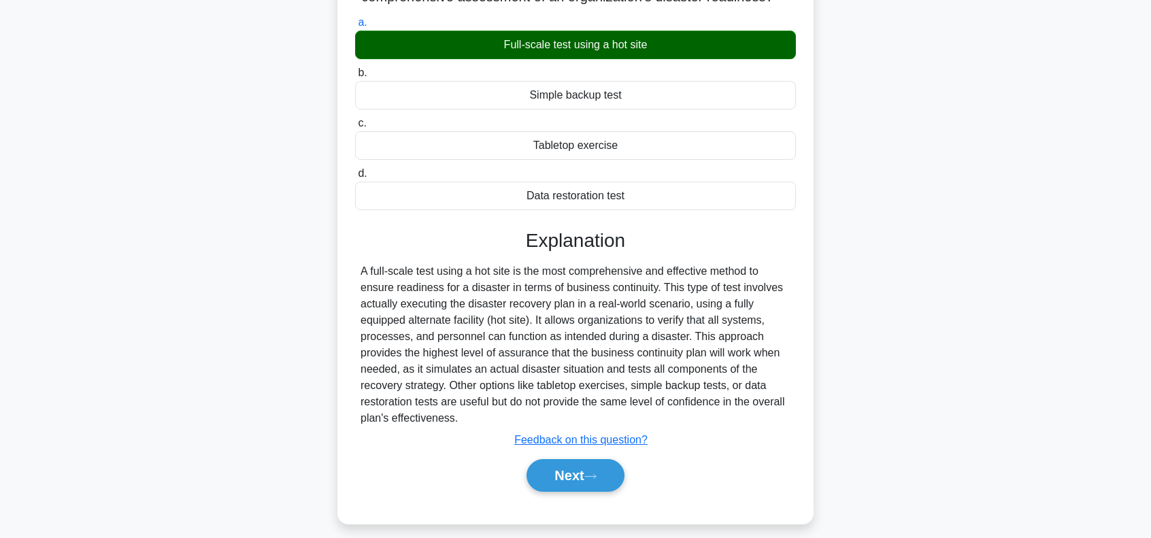
scroll to position [197, 0]
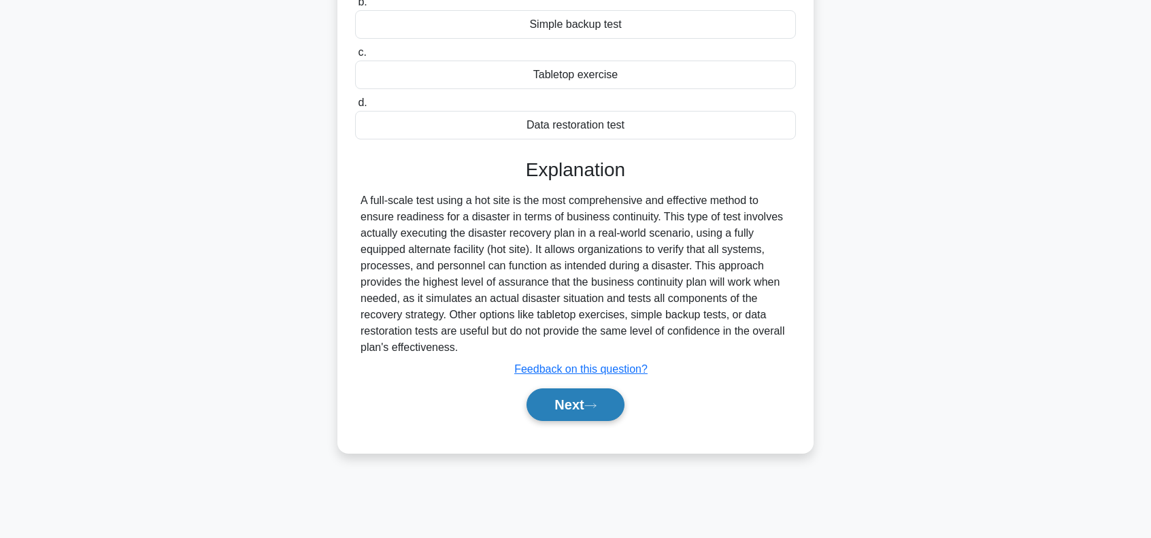
click at [567, 397] on button "Next" at bounding box center [574, 404] width 97 height 33
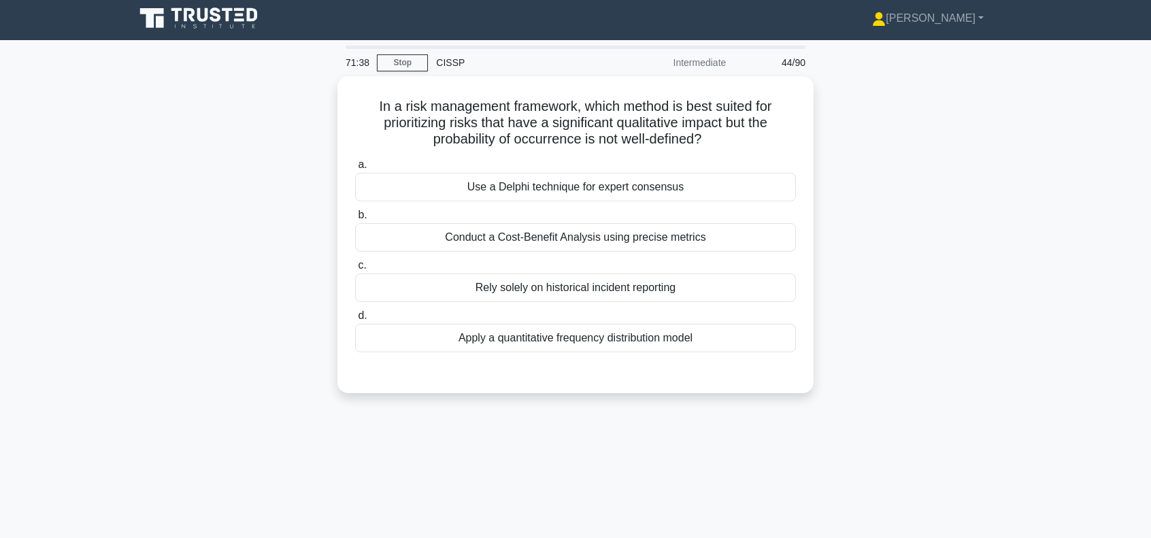
scroll to position [0, 0]
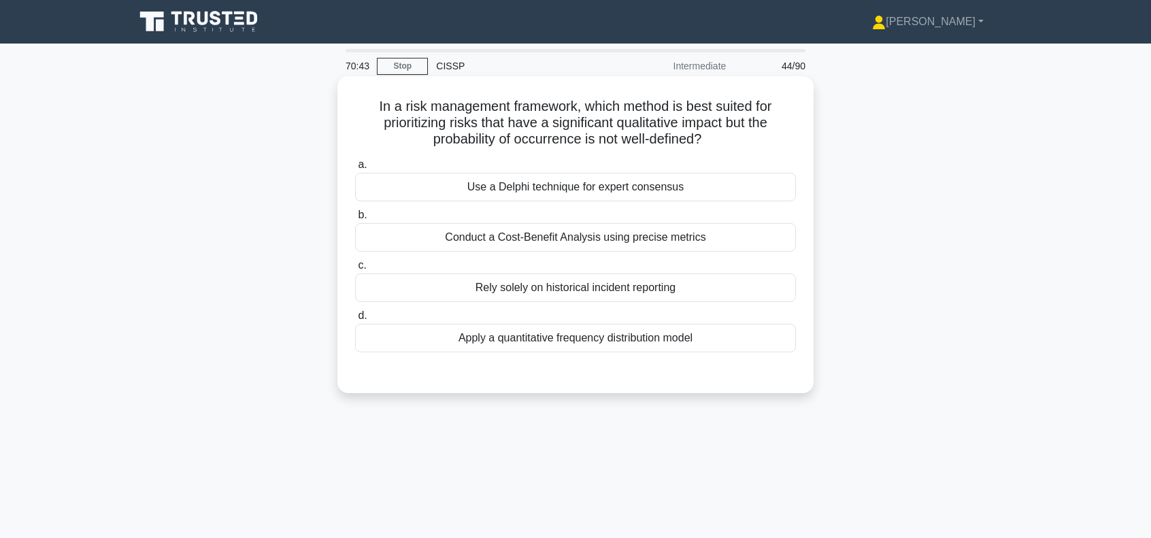
click at [585, 341] on div "Apply a quantitative frequency distribution model" at bounding box center [575, 338] width 441 height 29
click at [355, 320] on input "d. Apply a quantitative frequency distribution model" at bounding box center [355, 316] width 0 height 9
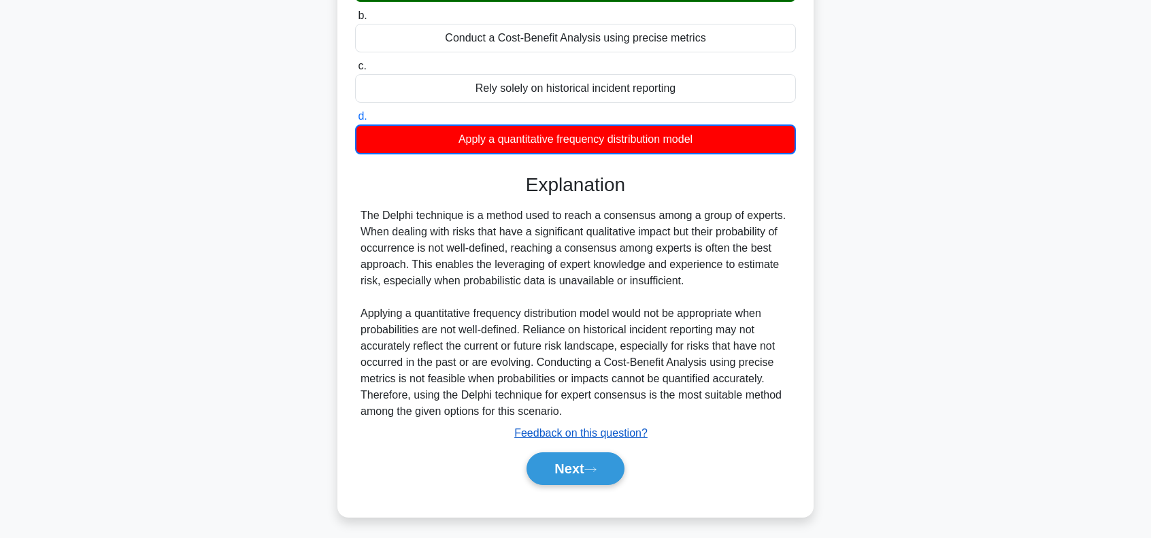
scroll to position [203, 0]
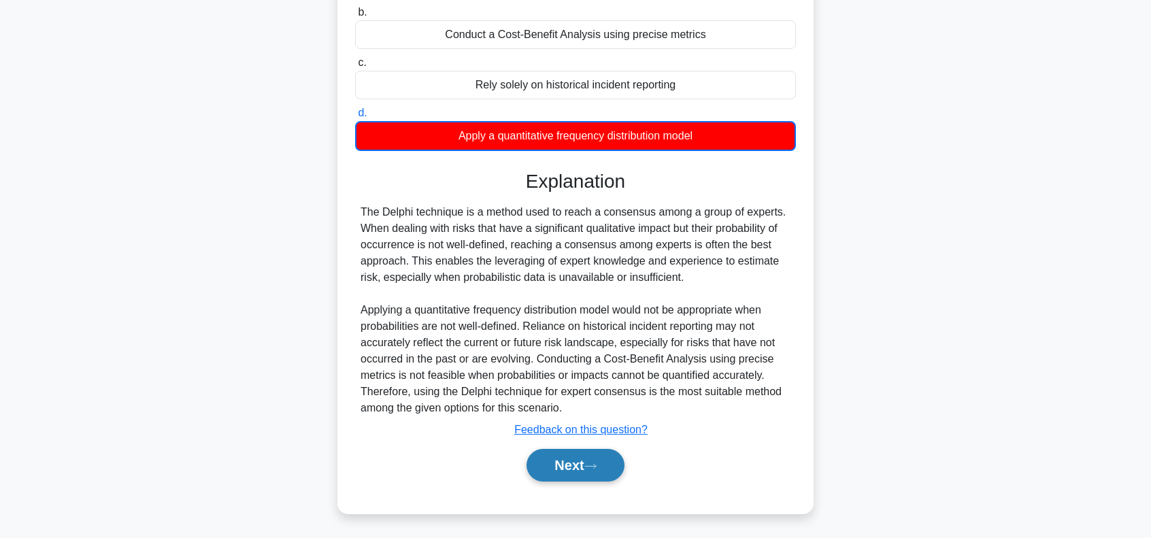
click at [569, 474] on button "Next" at bounding box center [574, 465] width 97 height 33
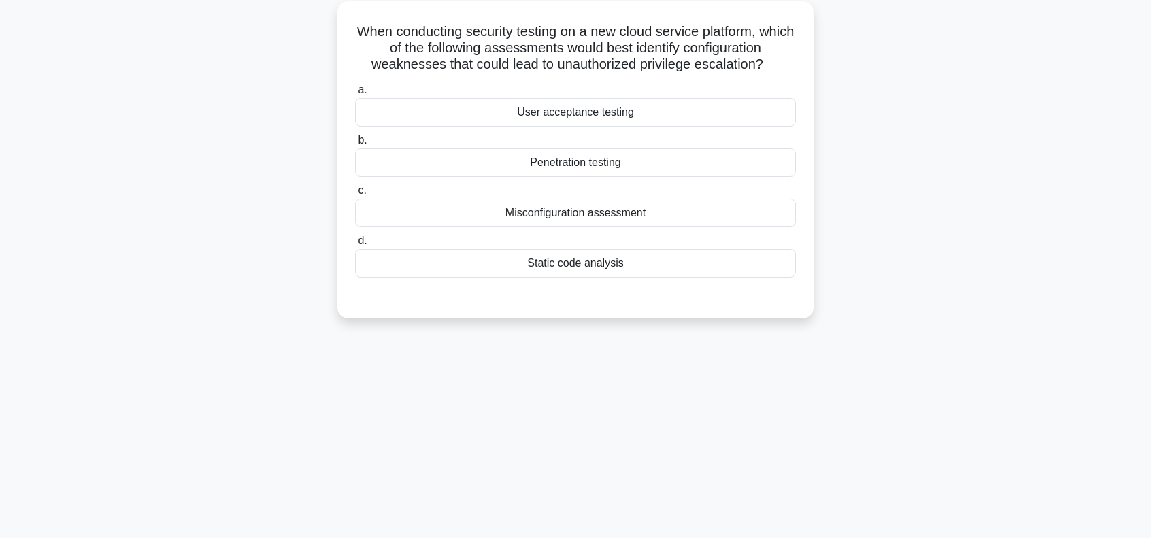
scroll to position [0, 0]
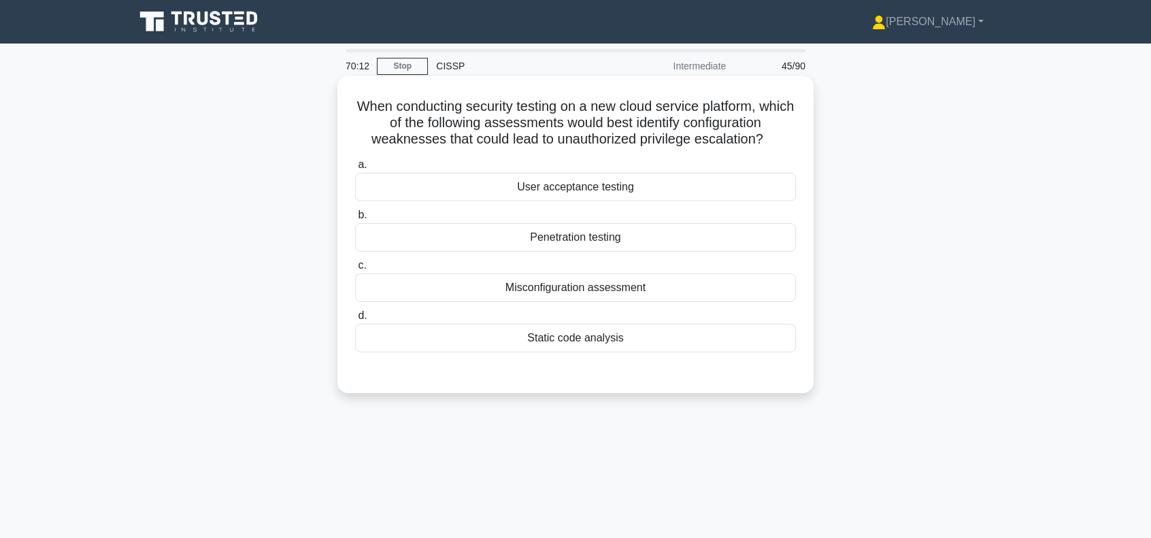
click at [638, 239] on div "Penetration testing" at bounding box center [575, 237] width 441 height 29
click at [355, 220] on input "b. Penetration testing" at bounding box center [355, 215] width 0 height 9
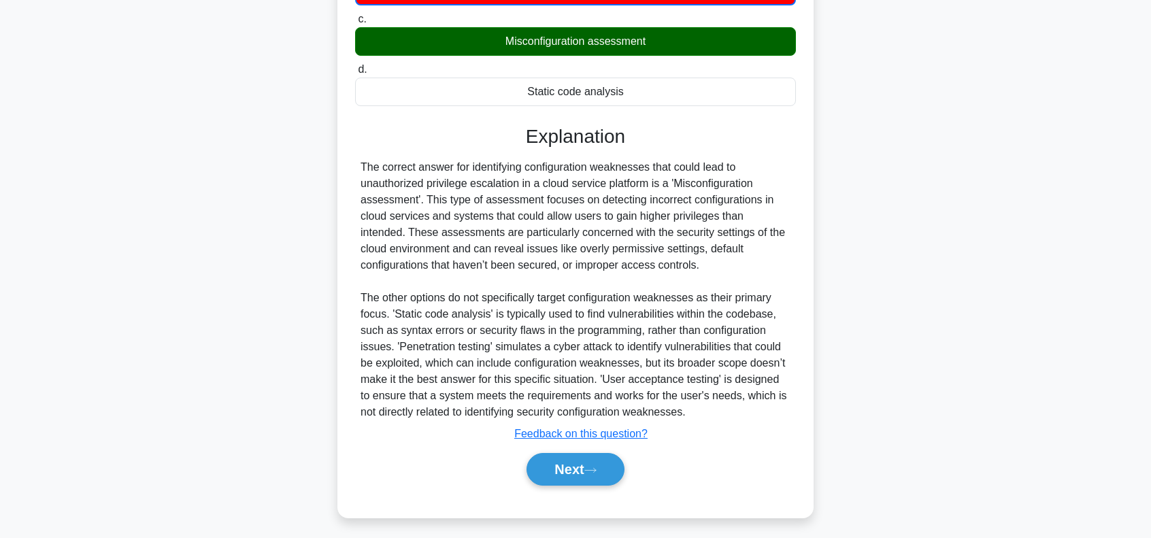
scroll to position [252, 0]
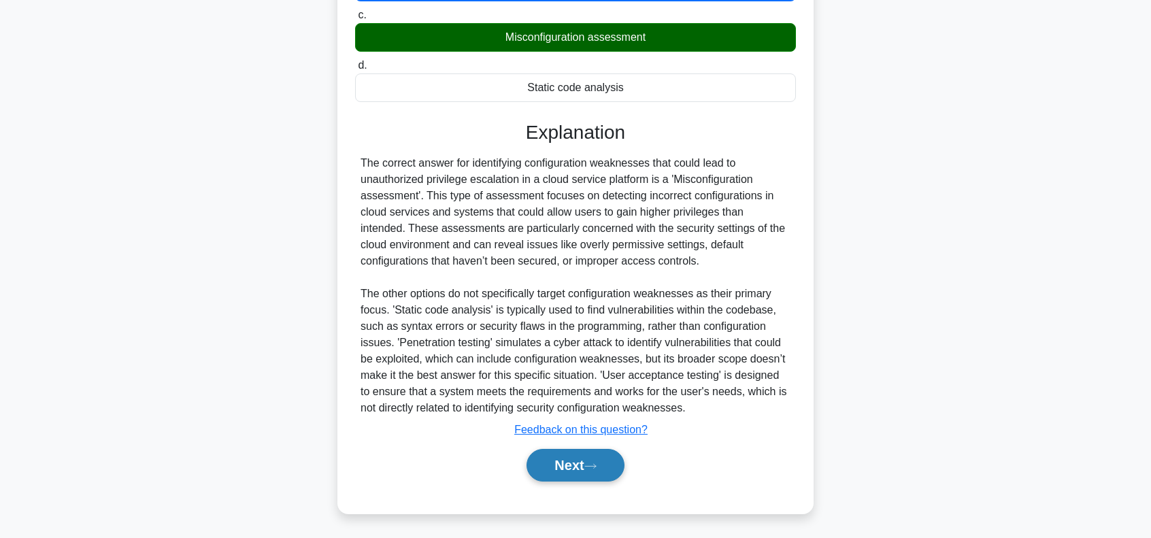
click at [592, 458] on button "Next" at bounding box center [574, 465] width 97 height 33
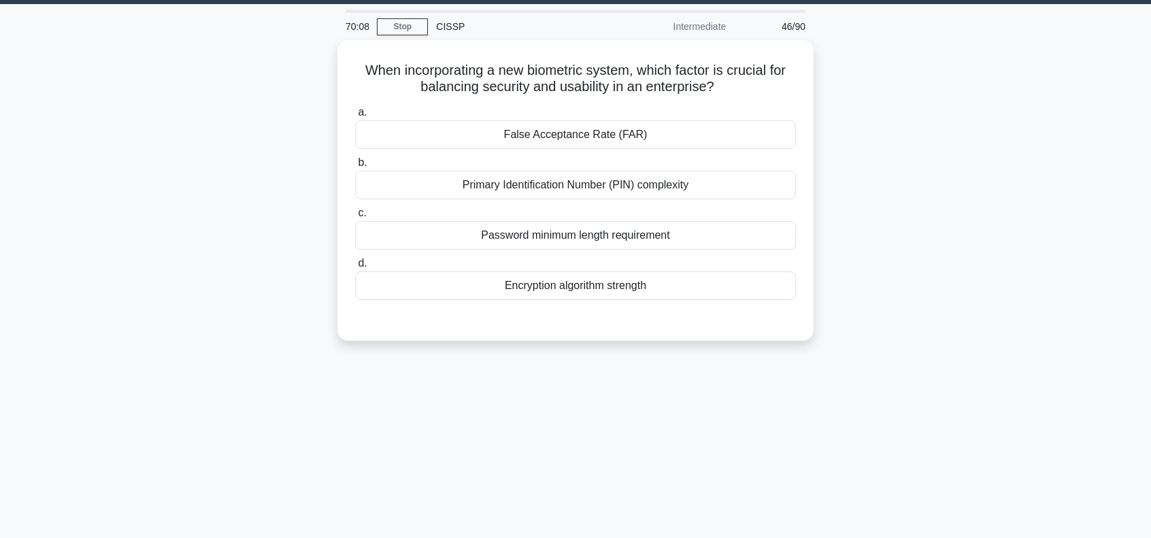
scroll to position [0, 0]
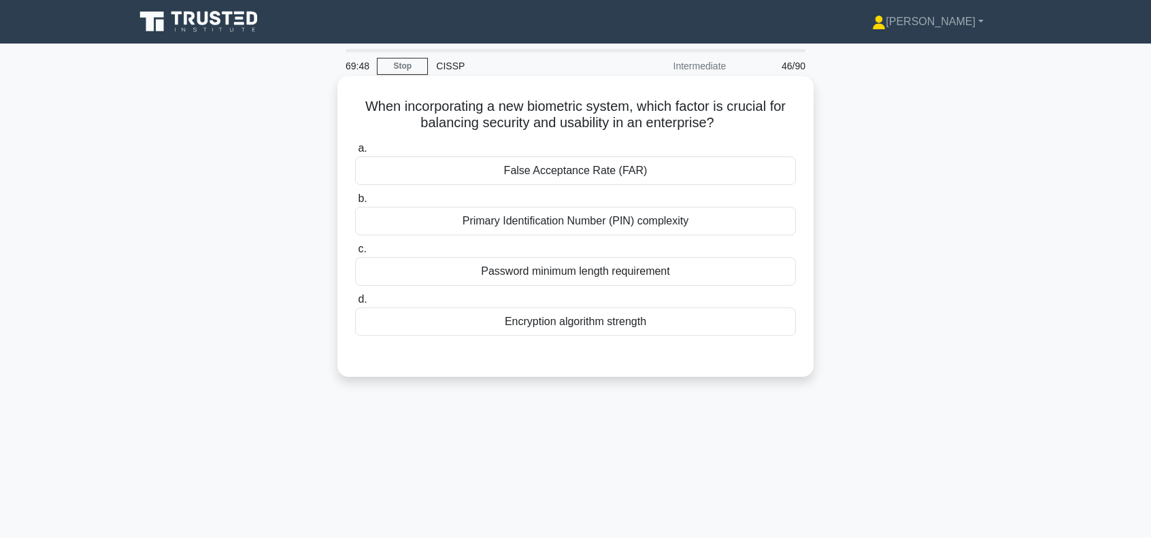
click at [601, 175] on div "False Acceptance Rate (FAR)" at bounding box center [575, 170] width 441 height 29
click at [355, 153] on input "a. False Acceptance Rate (FAR)" at bounding box center [355, 148] width 0 height 9
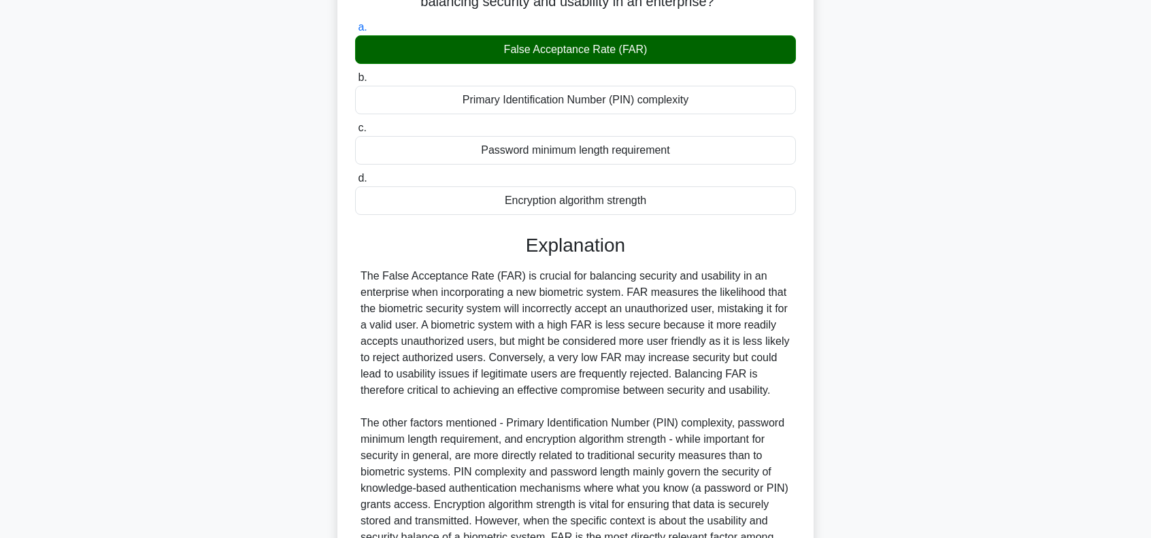
scroll to position [266, 0]
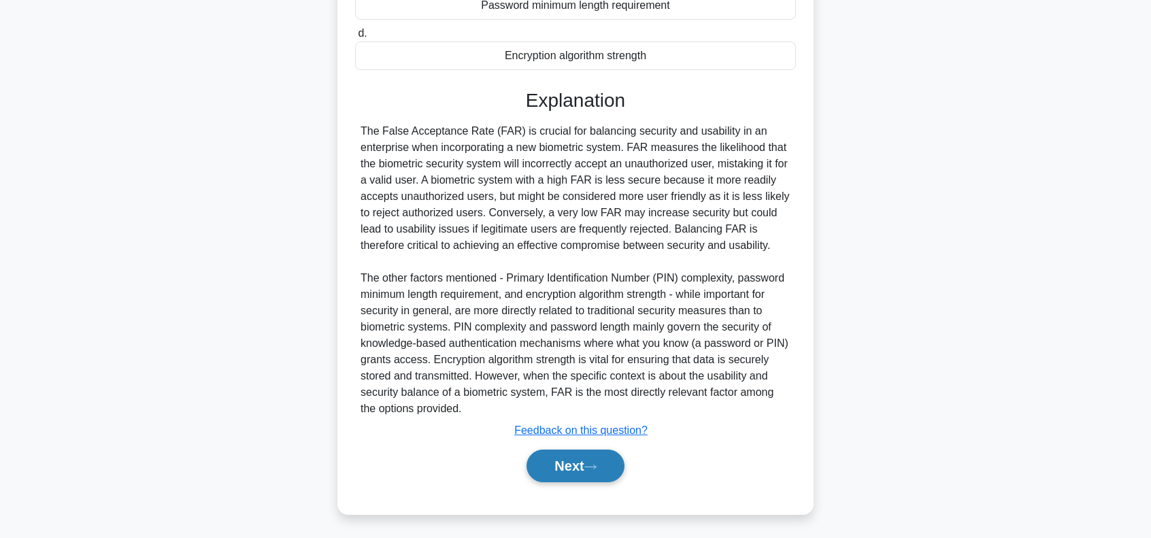
click at [590, 463] on icon at bounding box center [590, 466] width 12 height 7
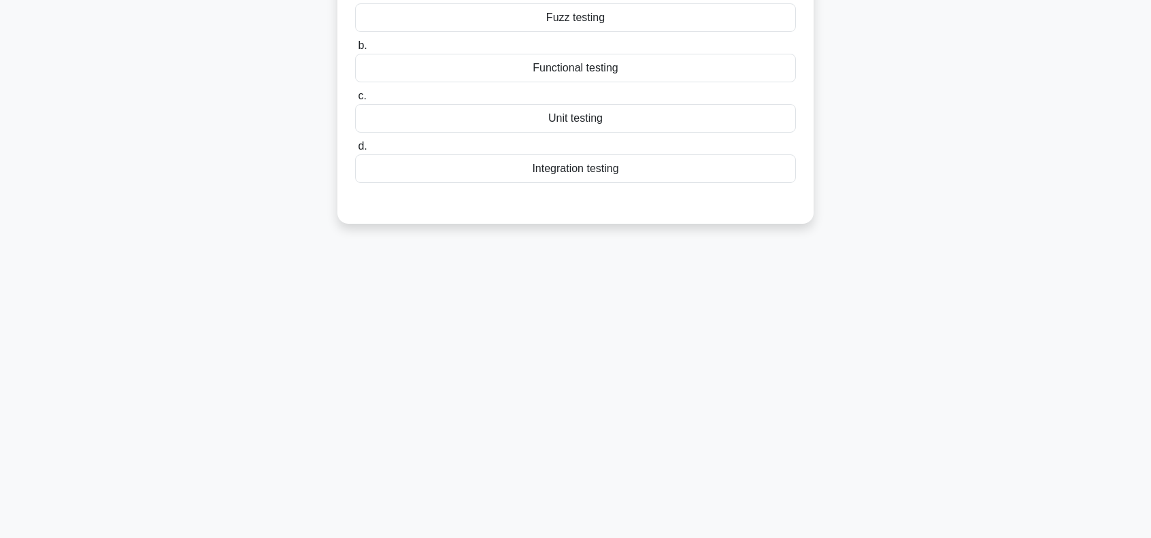
scroll to position [0, 0]
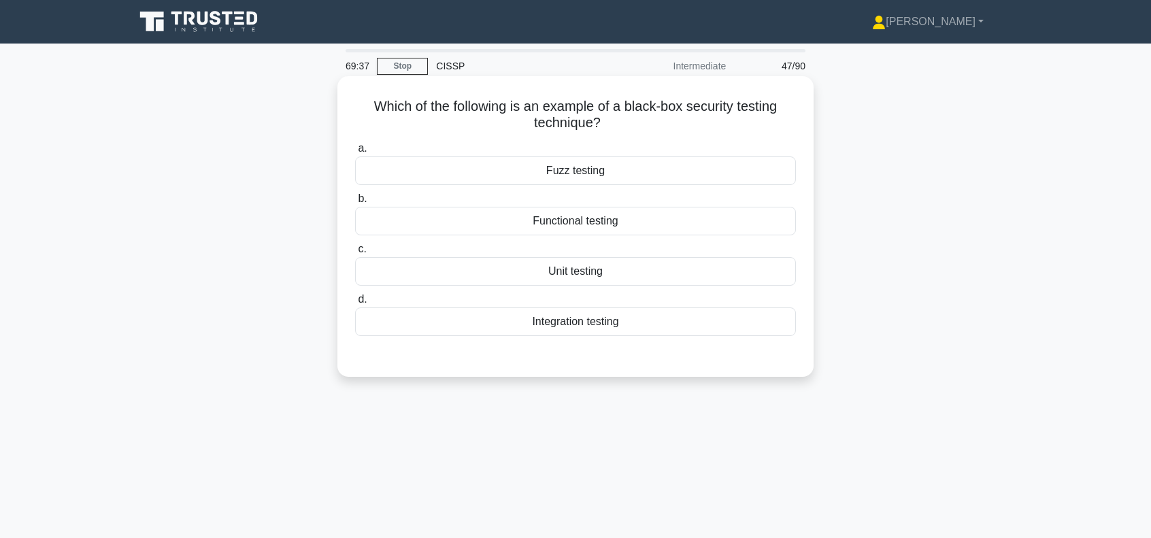
click at [596, 173] on div "Fuzz testing" at bounding box center [575, 170] width 441 height 29
click at [355, 153] on input "a. Fuzz testing" at bounding box center [355, 148] width 0 height 9
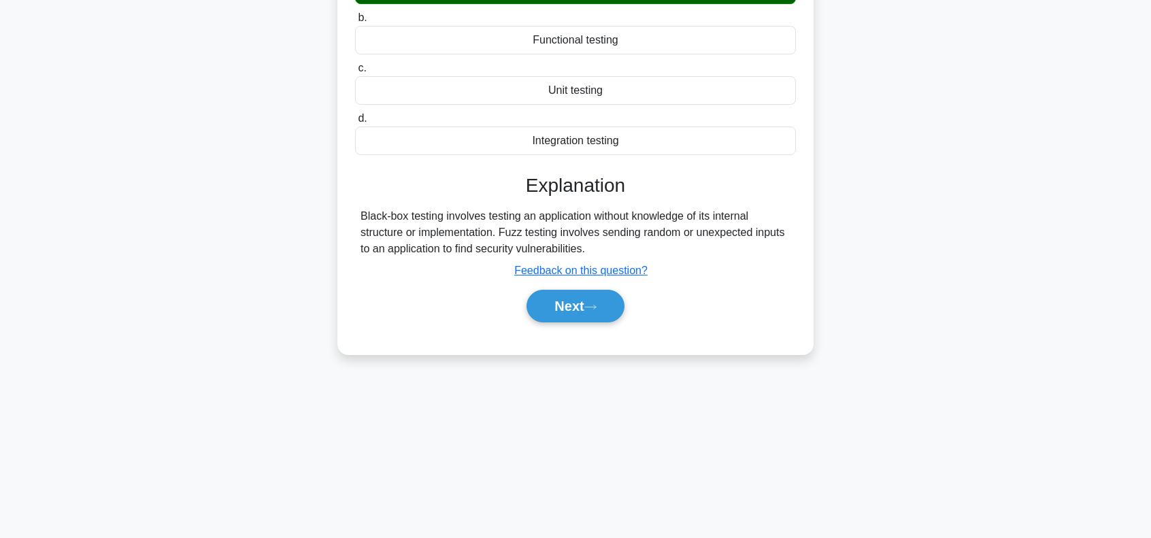
scroll to position [181, 0]
click at [563, 309] on button "Next" at bounding box center [574, 306] width 97 height 33
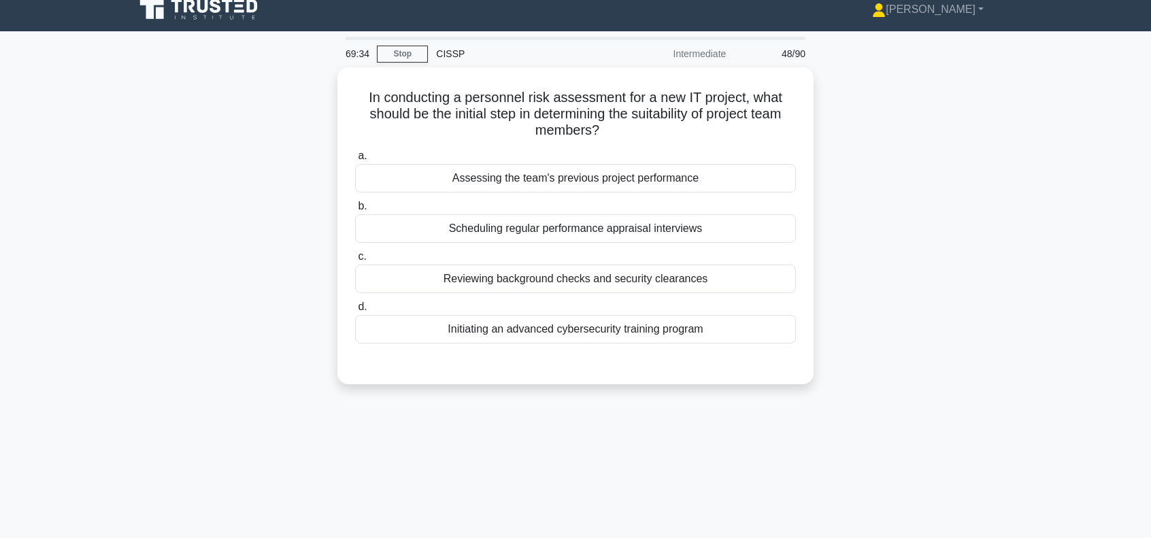
scroll to position [0, 0]
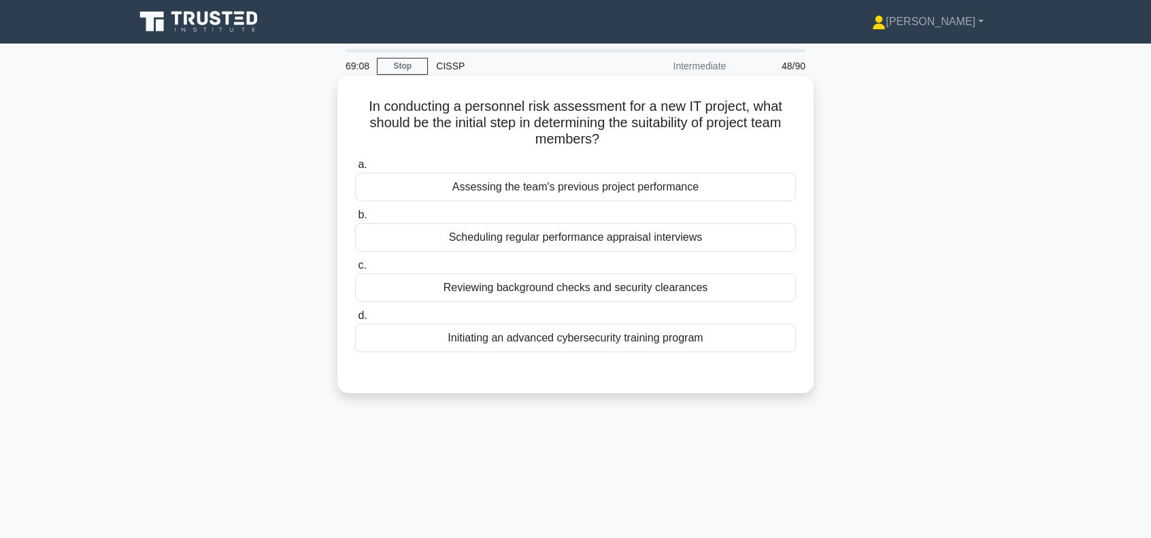
click at [652, 190] on div "Assessing the team's previous project performance" at bounding box center [575, 187] width 441 height 29
click at [355, 169] on input "a. Assessing the team's previous project performance" at bounding box center [355, 165] width 0 height 9
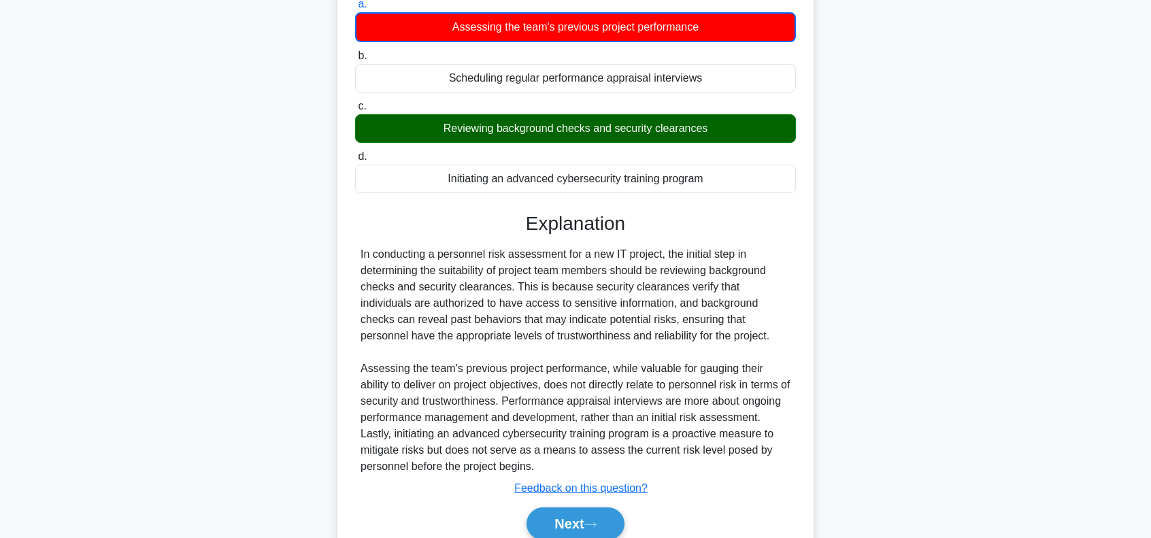
scroll to position [219, 0]
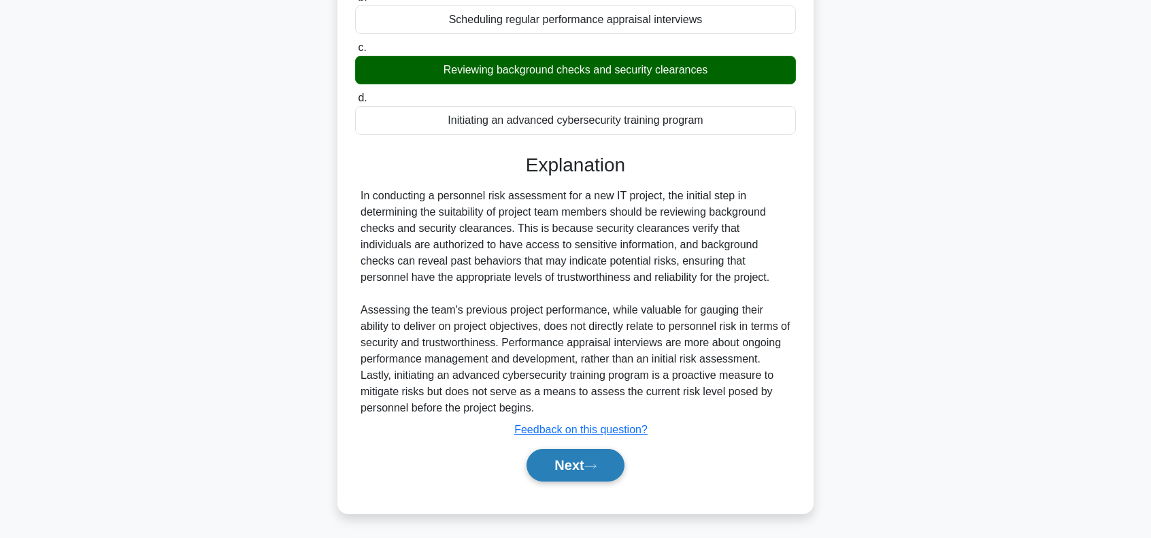
click at [567, 466] on button "Next" at bounding box center [574, 465] width 97 height 33
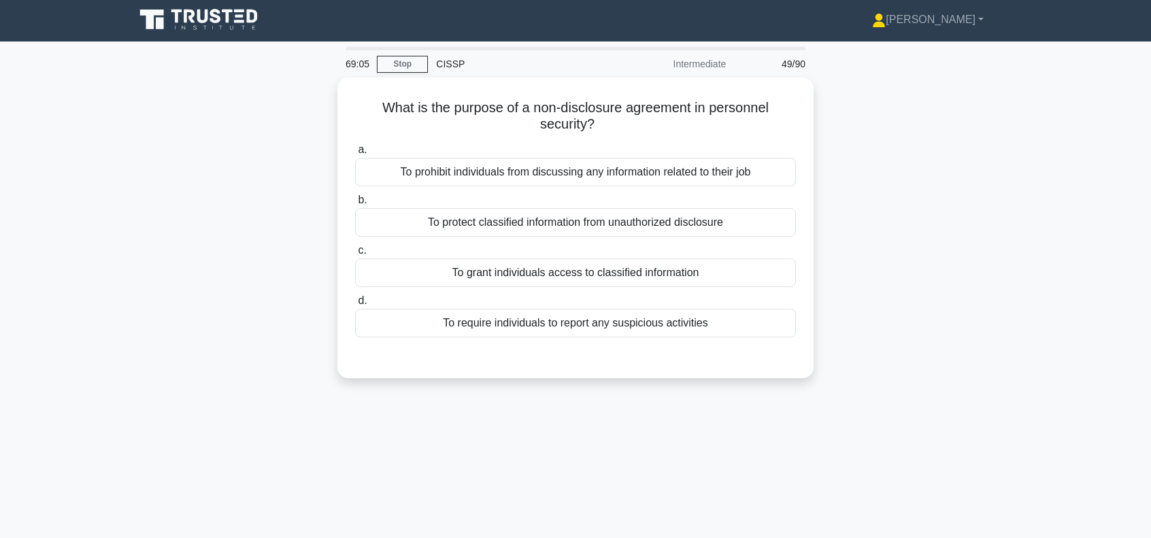
scroll to position [0, 0]
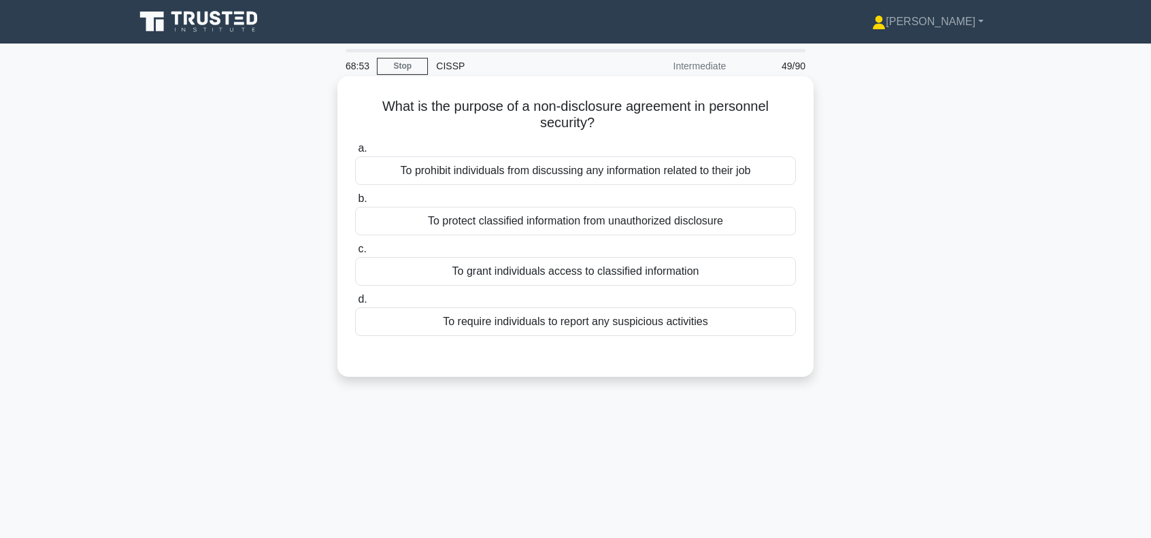
click at [598, 219] on div "To protect classified information from unauthorized disclosure" at bounding box center [575, 221] width 441 height 29
click at [355, 203] on input "b. To protect classified information from unauthorized disclosure" at bounding box center [355, 199] width 0 height 9
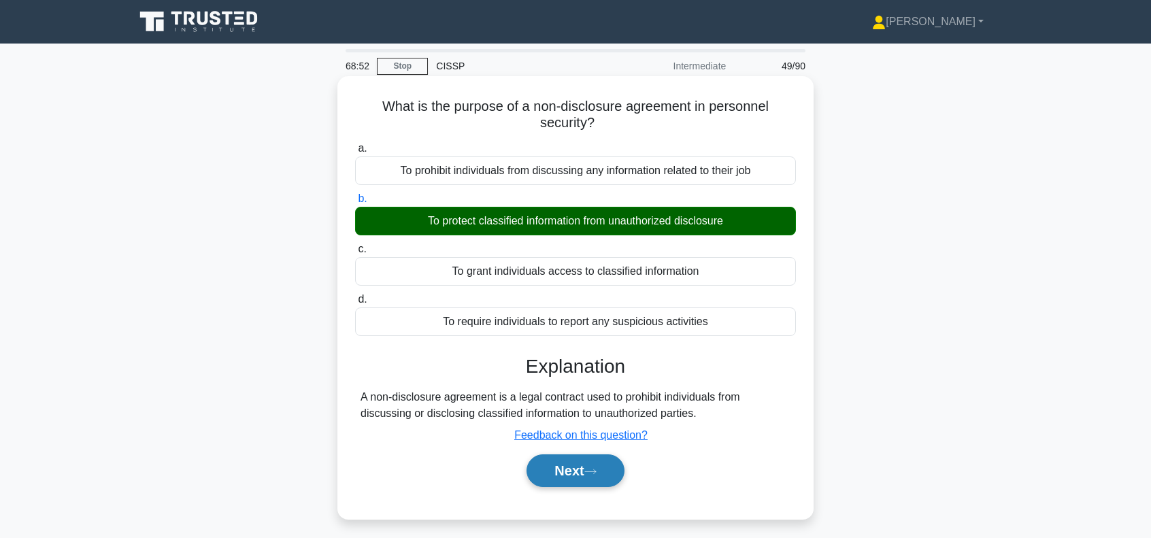
click at [584, 466] on button "Next" at bounding box center [574, 470] width 97 height 33
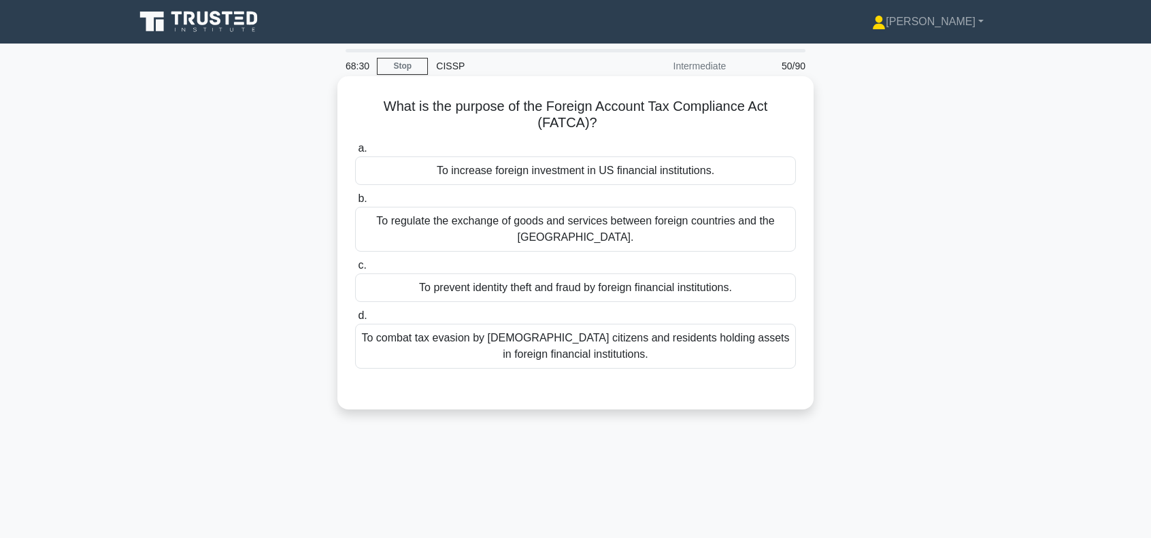
click at [633, 329] on div "To combat tax evasion by [DEMOGRAPHIC_DATA] citizens and residents holding asse…" at bounding box center [575, 346] width 441 height 45
click at [355, 320] on input "d. To combat tax evasion by [DEMOGRAPHIC_DATA] citizens and residents holding a…" at bounding box center [355, 316] width 0 height 9
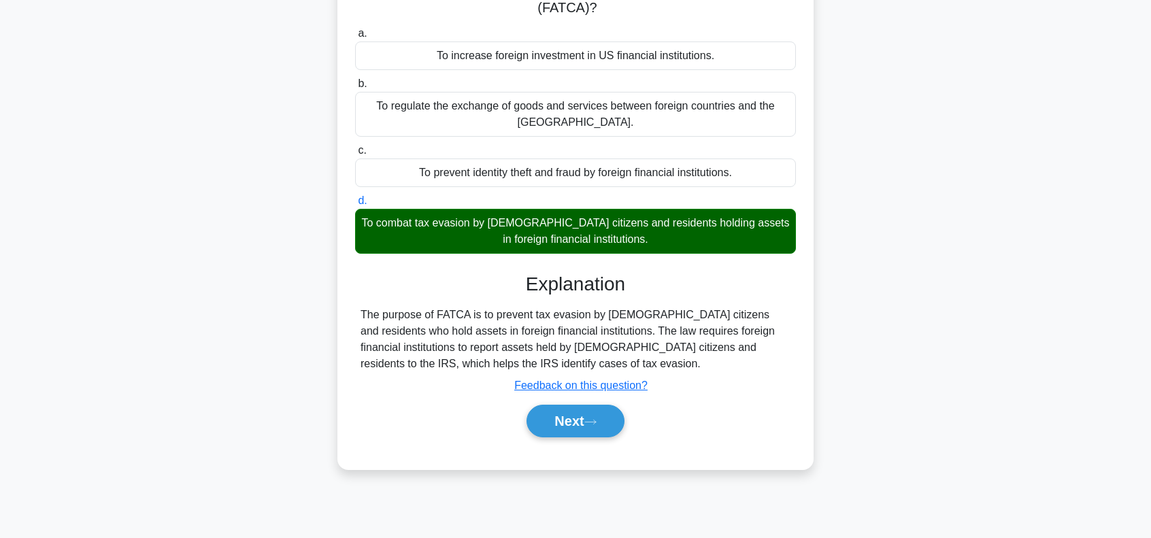
scroll to position [197, 0]
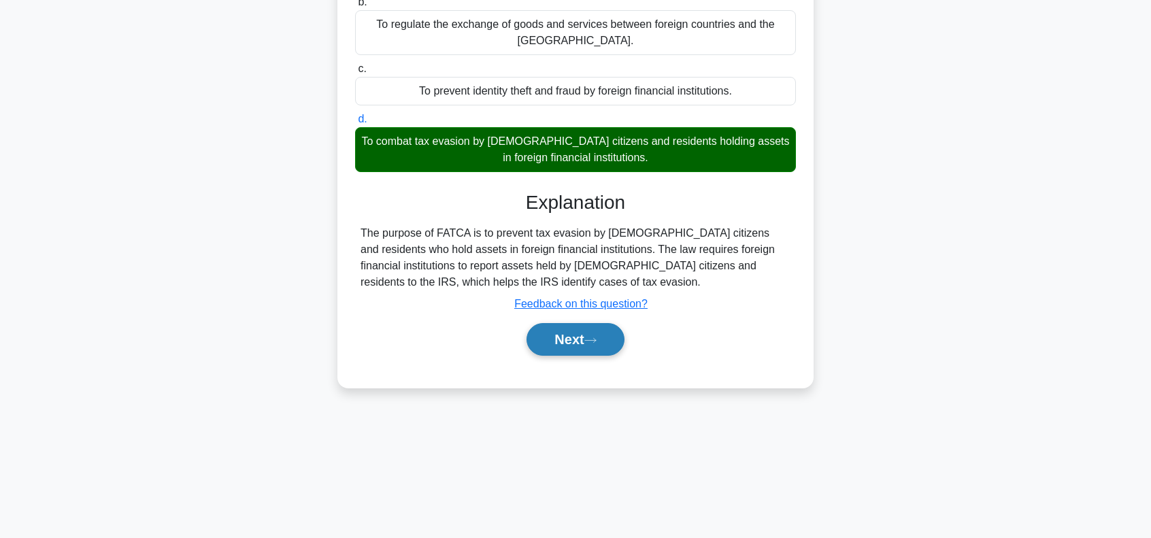
click at [574, 323] on button "Next" at bounding box center [574, 339] width 97 height 33
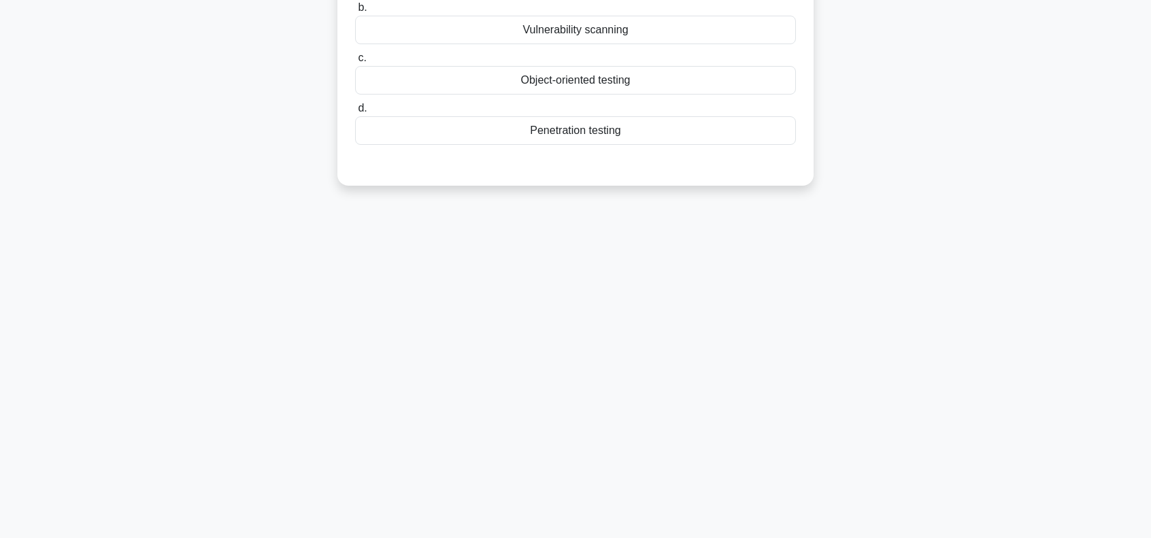
scroll to position [0, 0]
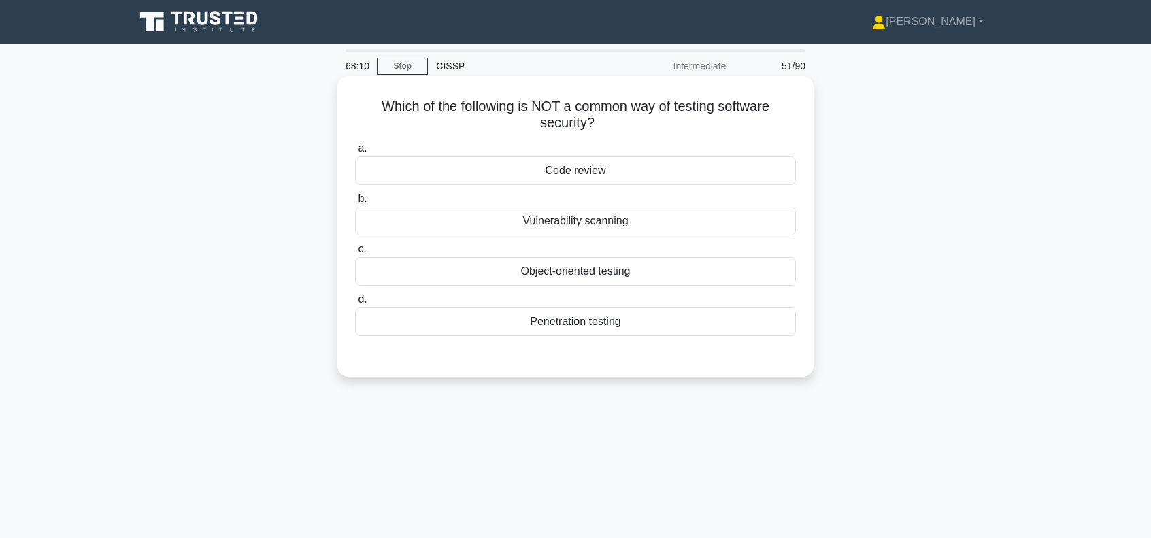
click at [615, 222] on div "Vulnerability scanning" at bounding box center [575, 221] width 441 height 29
click at [355, 203] on input "b. Vulnerability scanning" at bounding box center [355, 199] width 0 height 9
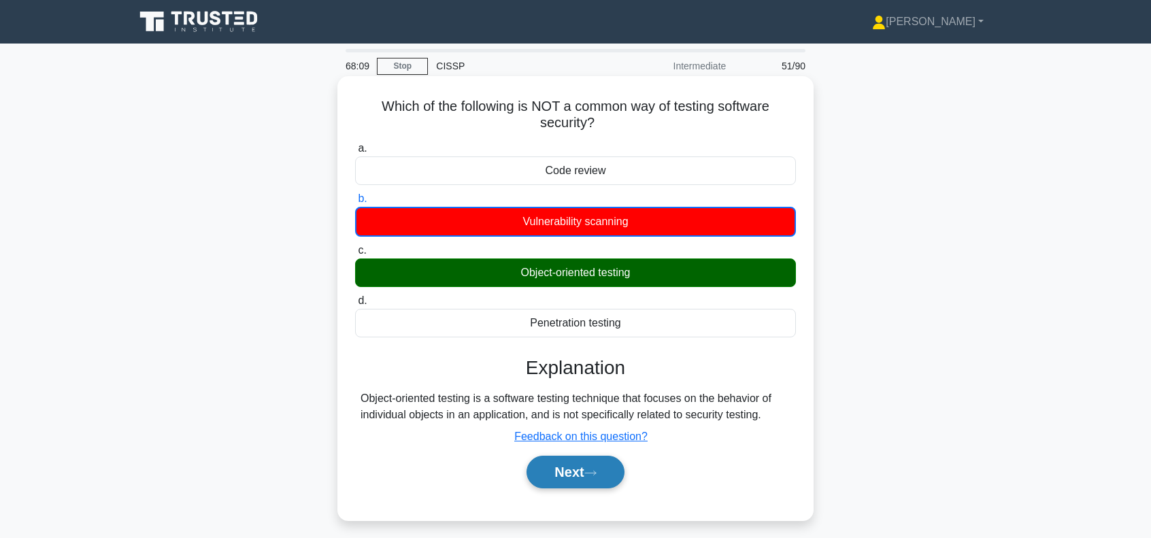
click at [562, 466] on button "Next" at bounding box center [574, 472] width 97 height 33
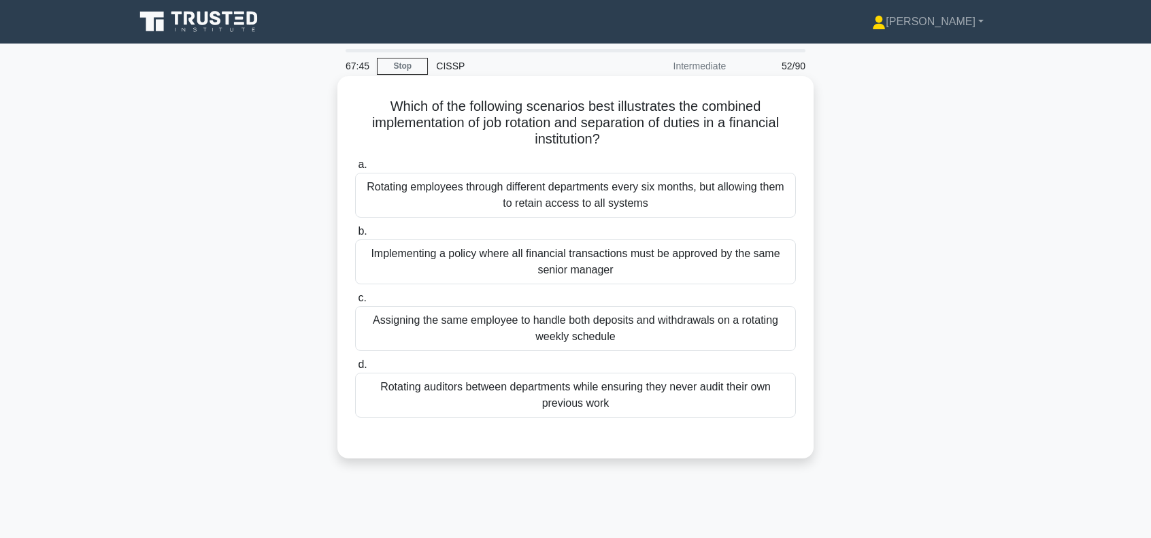
click at [516, 392] on div "Rotating auditors between departments while ensuring they never audit their own…" at bounding box center [575, 395] width 441 height 45
click at [355, 369] on input "d. Rotating auditors between departments while ensuring they never audit their …" at bounding box center [355, 365] width 0 height 9
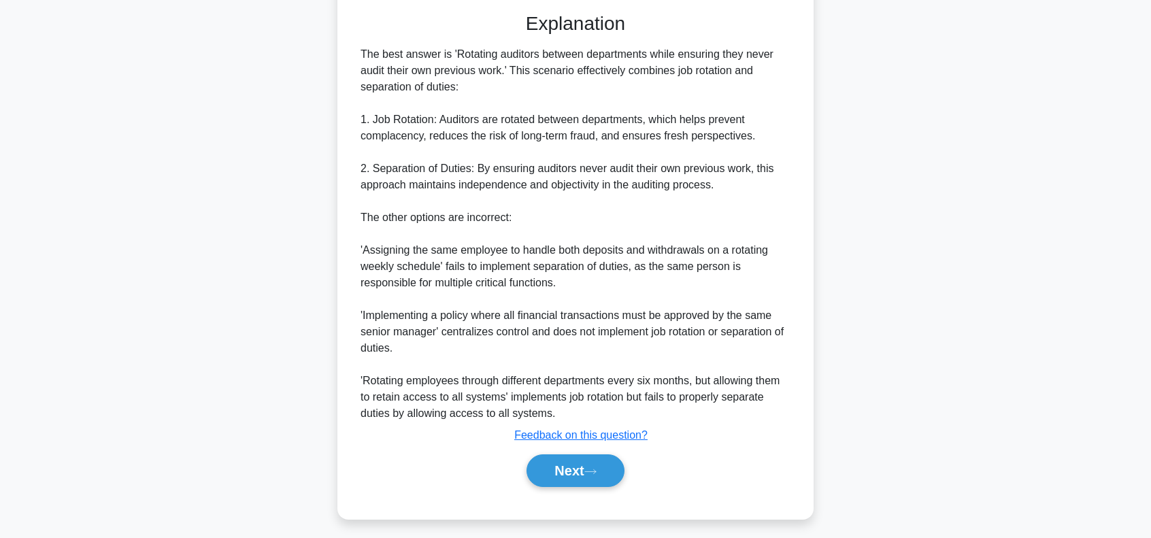
scroll to position [429, 0]
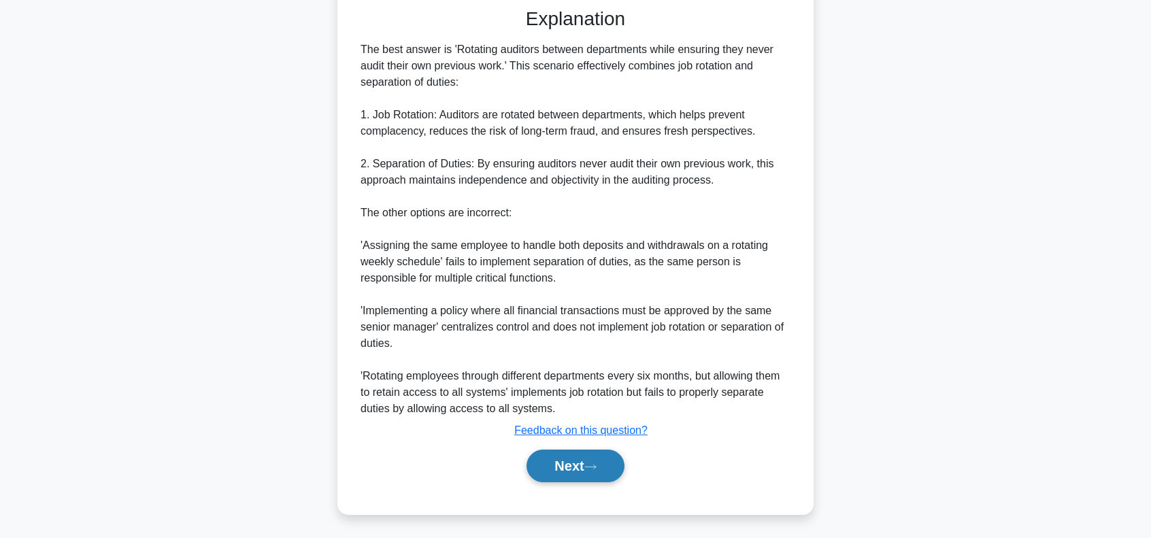
click at [550, 461] on button "Next" at bounding box center [574, 466] width 97 height 33
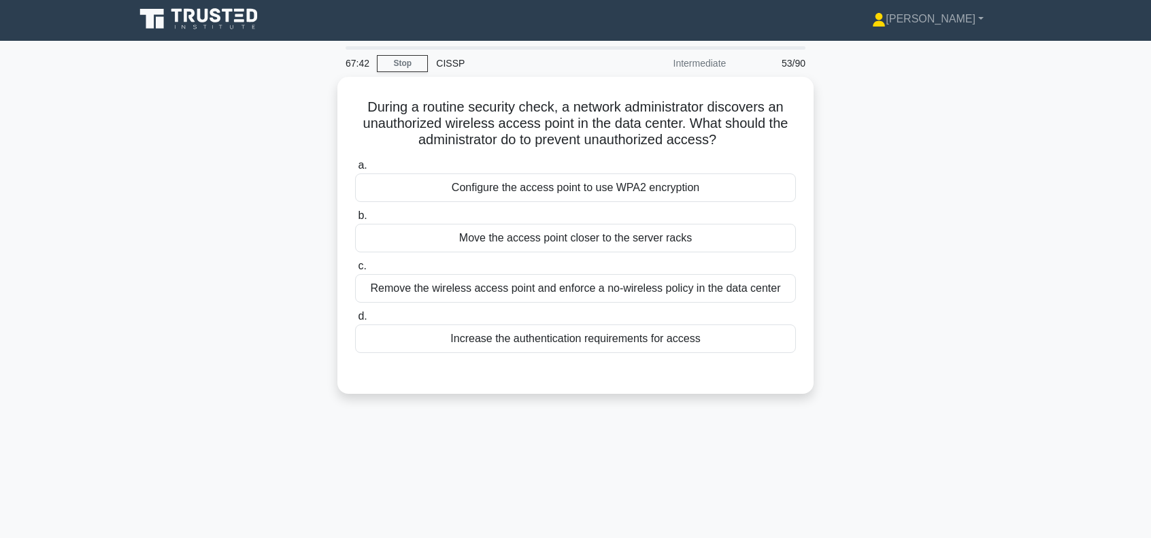
scroll to position [0, 0]
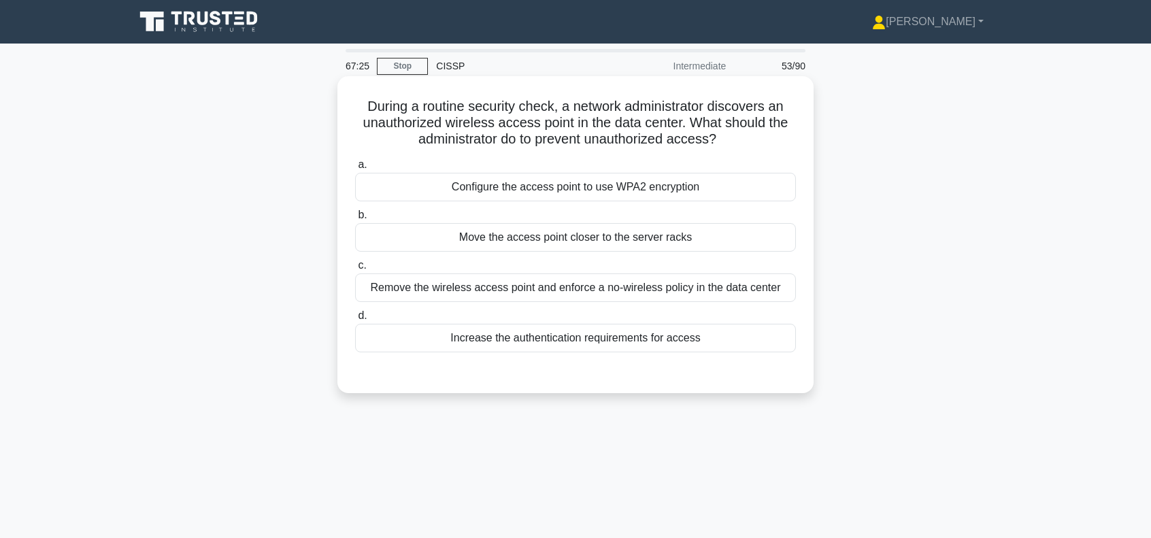
click at [578, 286] on div "Remove the wireless access point and enforce a no-wireless policy in the data c…" at bounding box center [575, 287] width 441 height 29
click at [355, 270] on input "c. Remove the wireless access point and enforce a no-wireless policy in the dat…" at bounding box center [355, 265] width 0 height 9
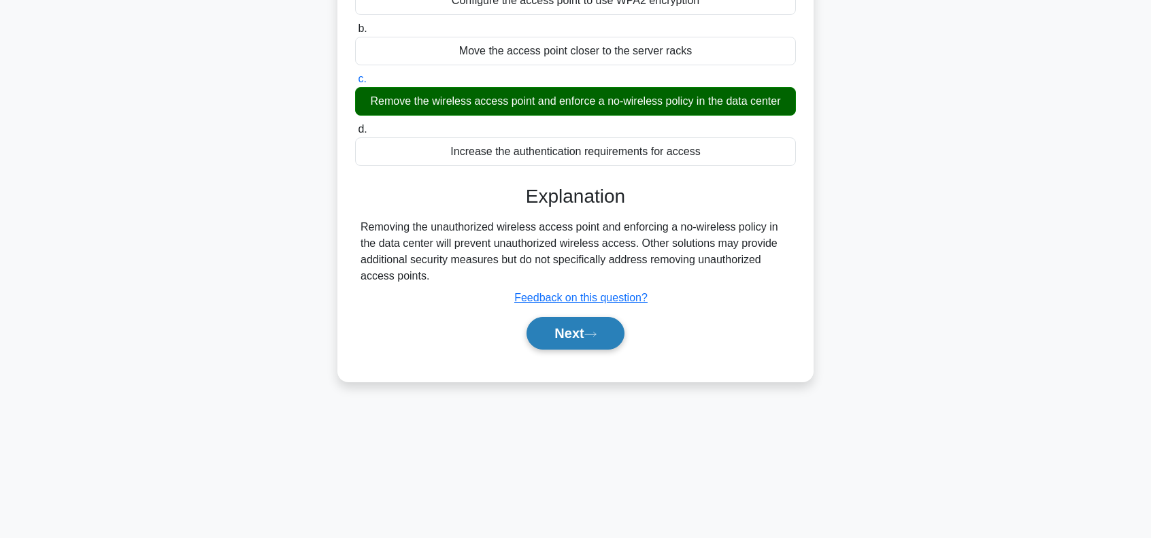
scroll to position [197, 0]
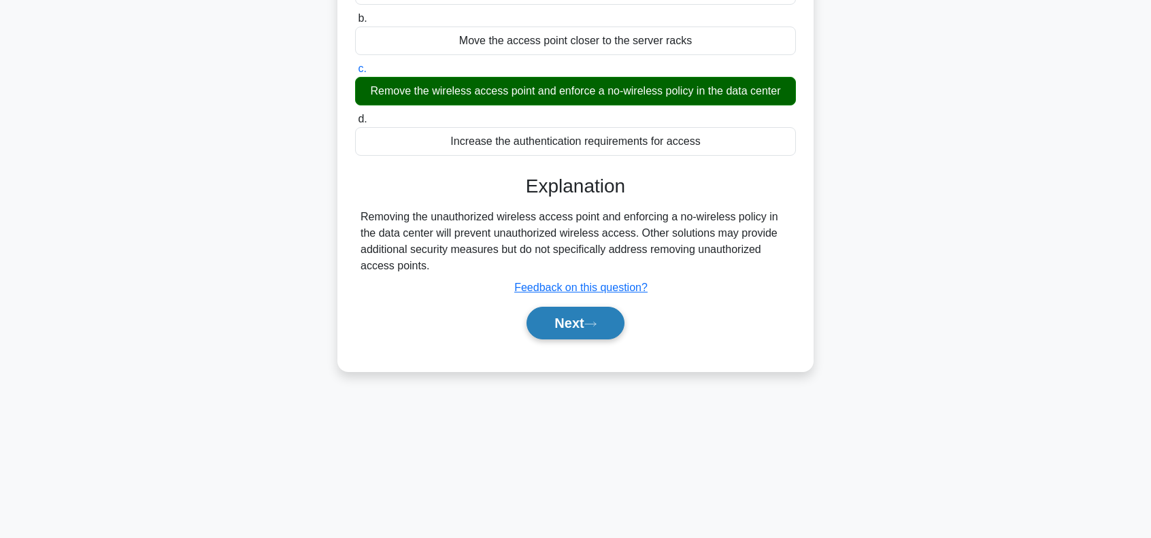
click at [576, 316] on button "Next" at bounding box center [574, 323] width 97 height 33
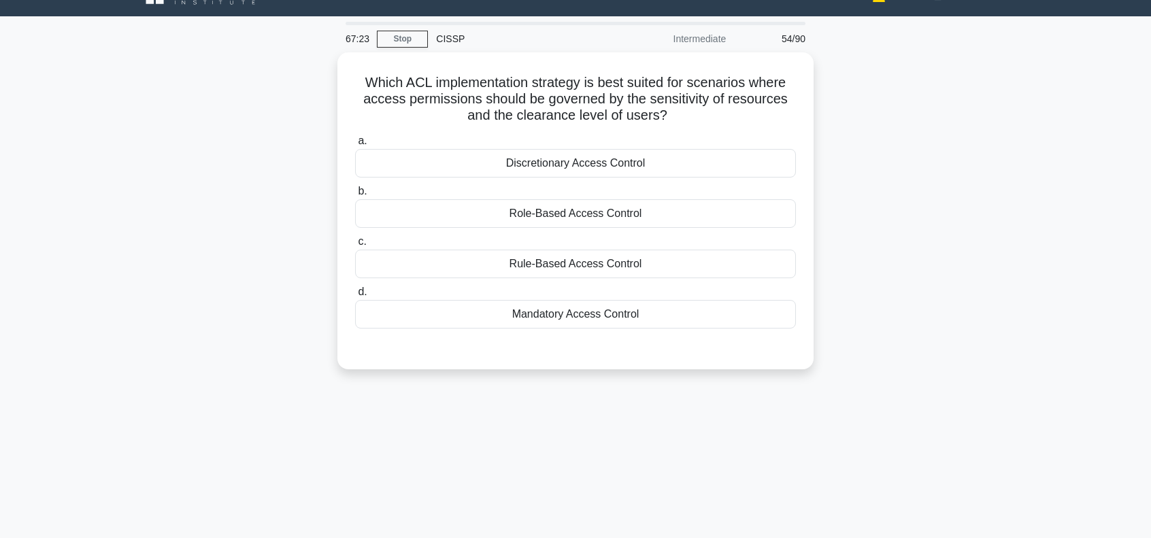
scroll to position [15, 0]
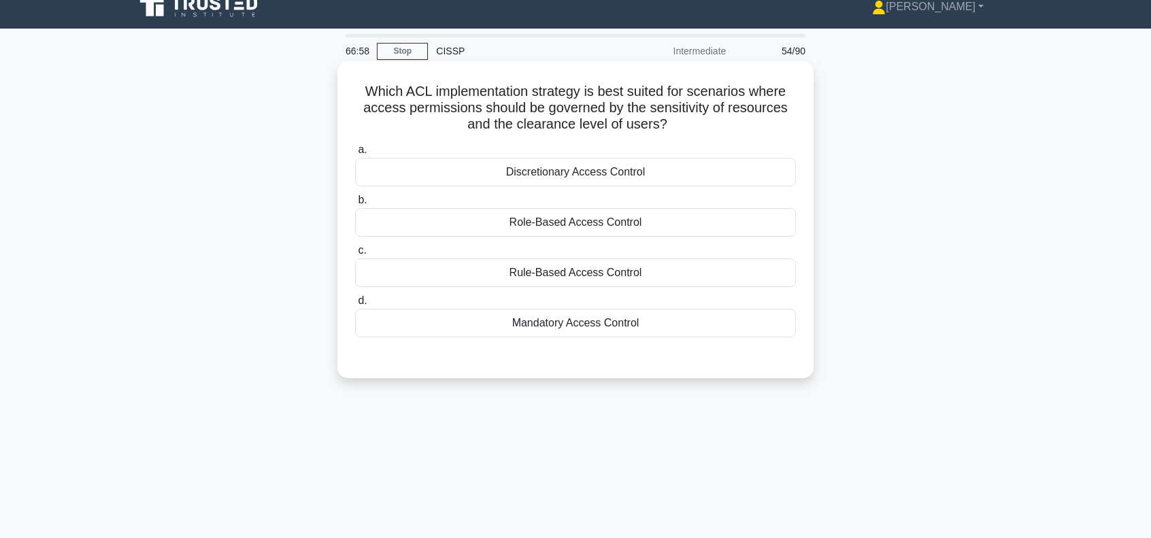
click at [599, 322] on div "Mandatory Access Control" at bounding box center [575, 323] width 441 height 29
click at [355, 305] on input "d. Mandatory Access Control" at bounding box center [355, 301] width 0 height 9
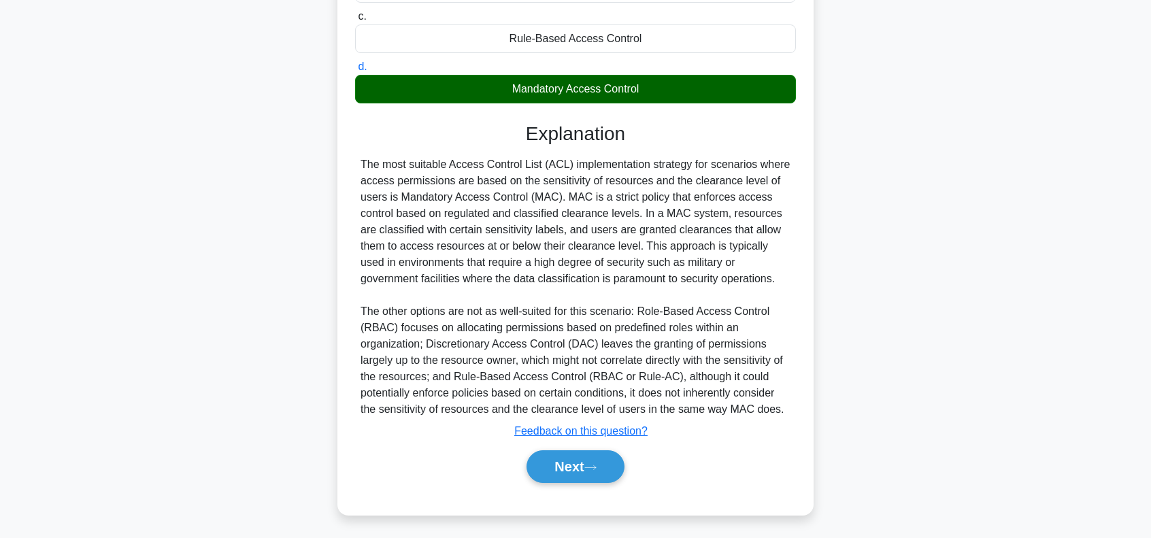
scroll to position [250, 0]
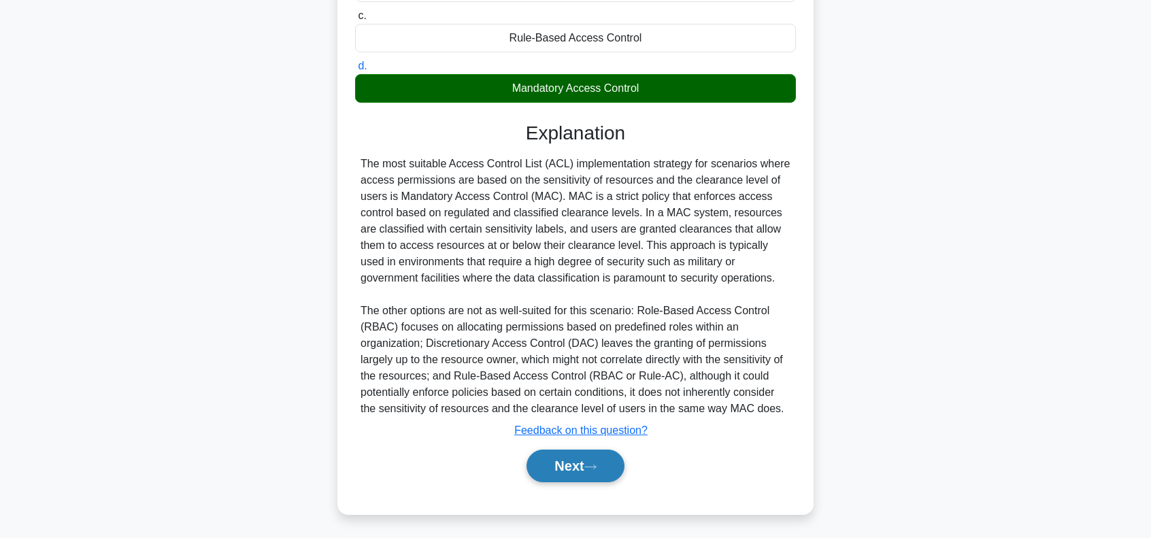
click at [572, 461] on button "Next" at bounding box center [574, 466] width 97 height 33
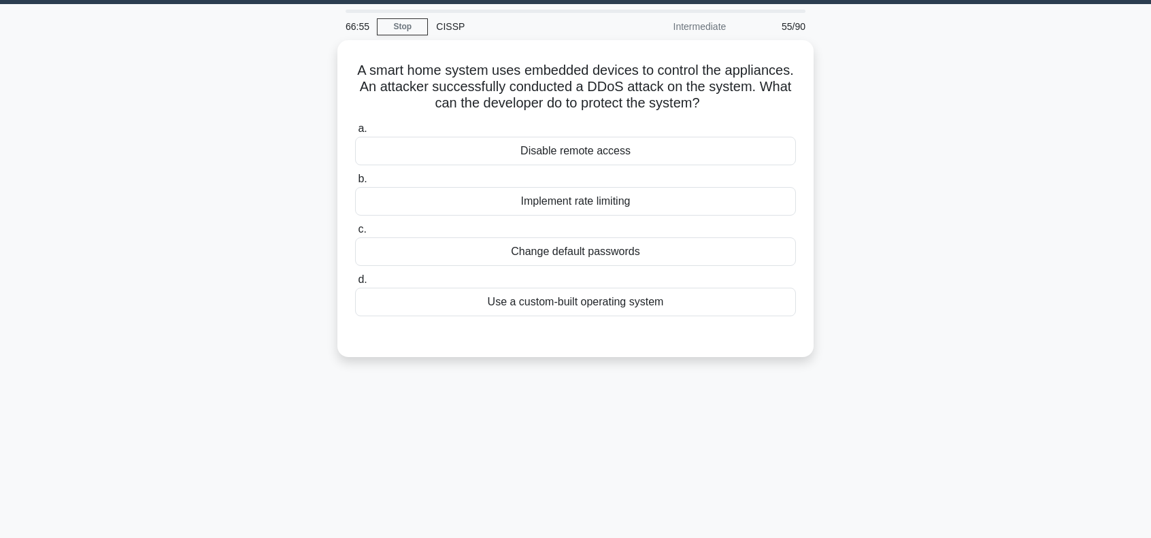
scroll to position [0, 0]
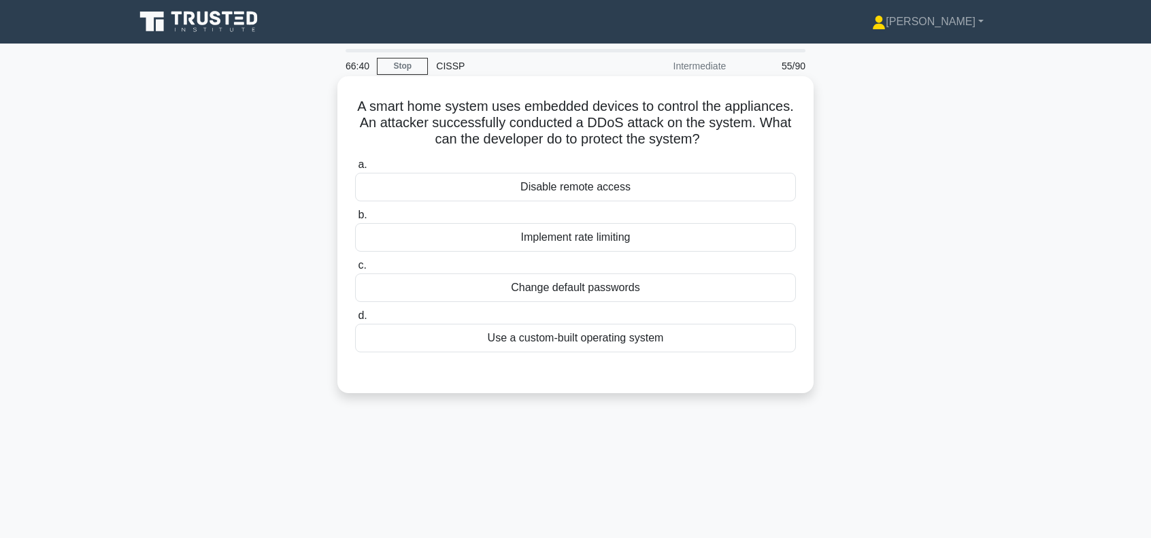
click at [629, 240] on div "Implement rate limiting" at bounding box center [575, 237] width 441 height 29
click at [355, 220] on input "b. Implement rate limiting" at bounding box center [355, 215] width 0 height 9
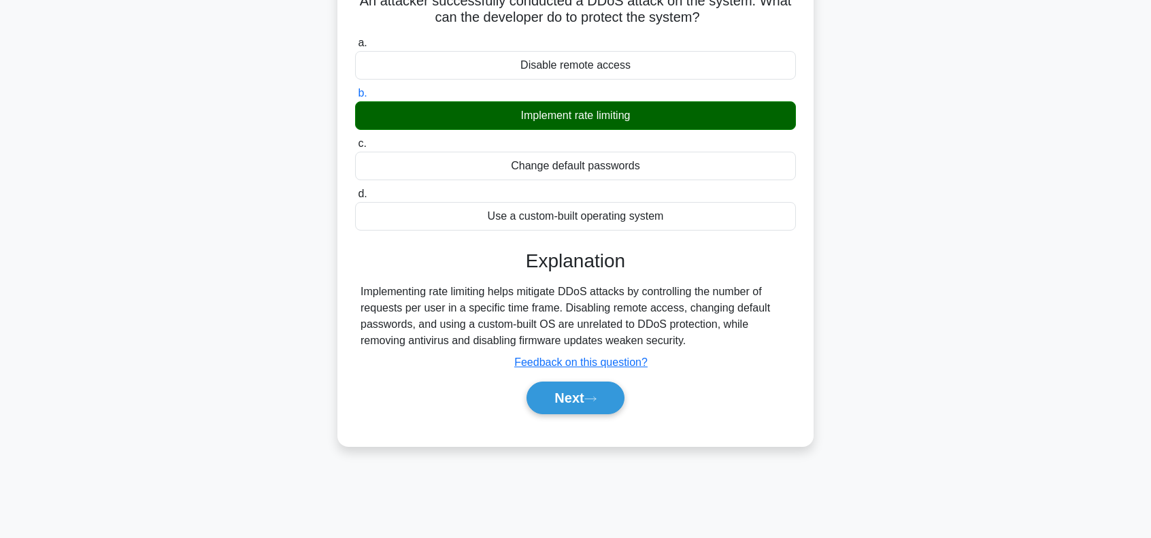
scroll to position [136, 0]
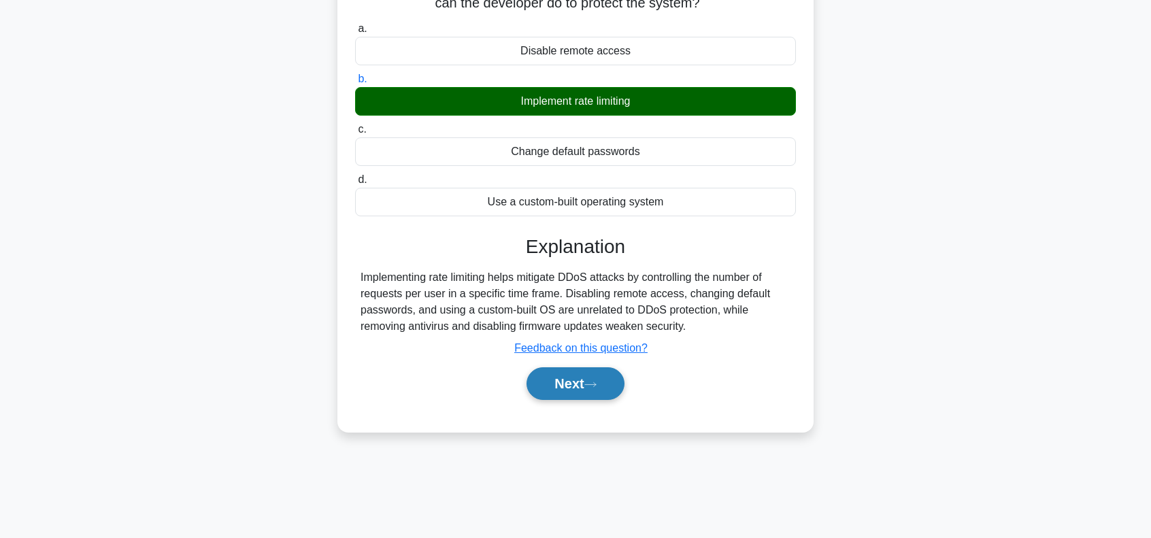
click at [574, 387] on button "Next" at bounding box center [574, 383] width 97 height 33
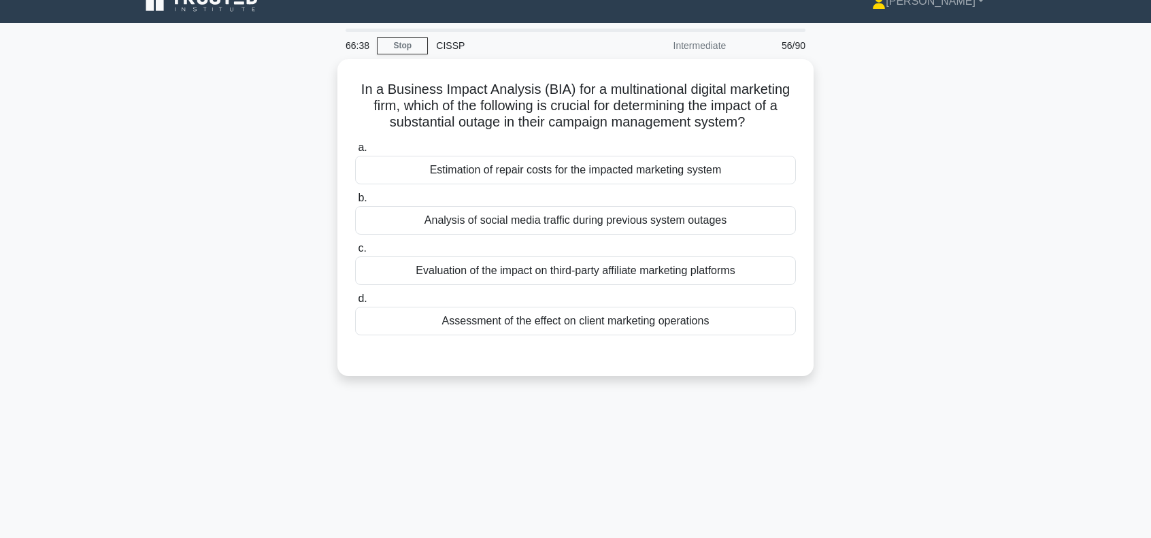
scroll to position [0, 0]
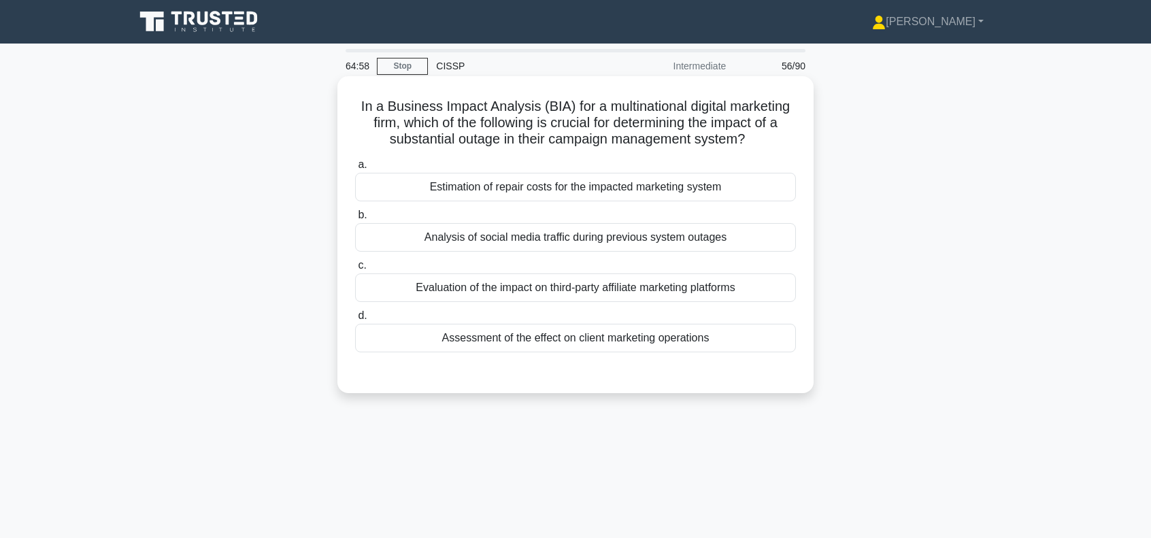
click at [581, 288] on div "Evaluation of the impact on third-party affiliate marketing platforms" at bounding box center [575, 287] width 441 height 29
click at [355, 270] on input "c. Evaluation of the impact on third-party affiliate marketing platforms" at bounding box center [355, 265] width 0 height 9
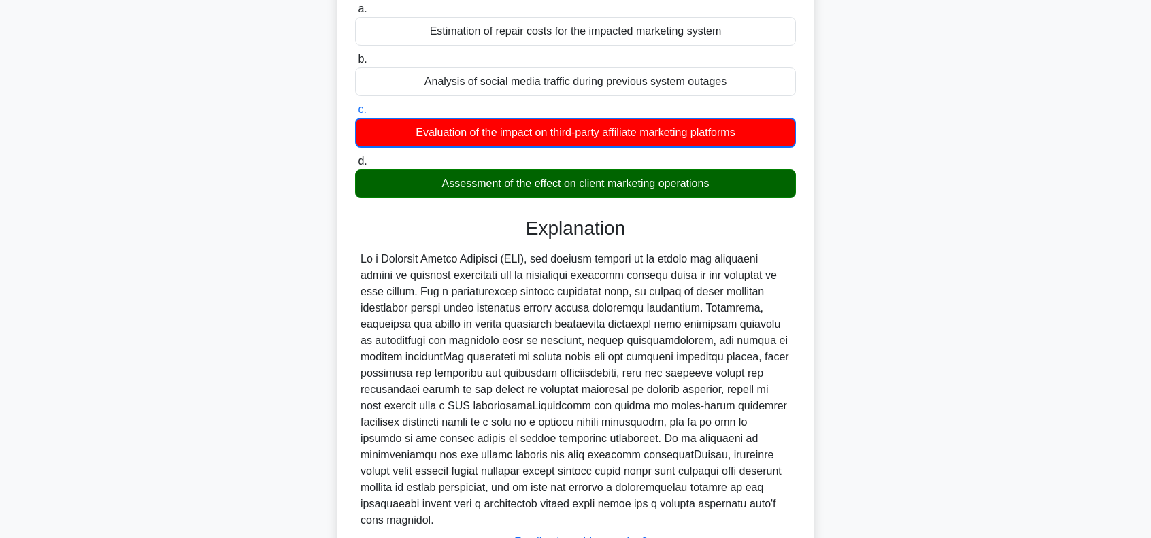
scroll to position [252, 0]
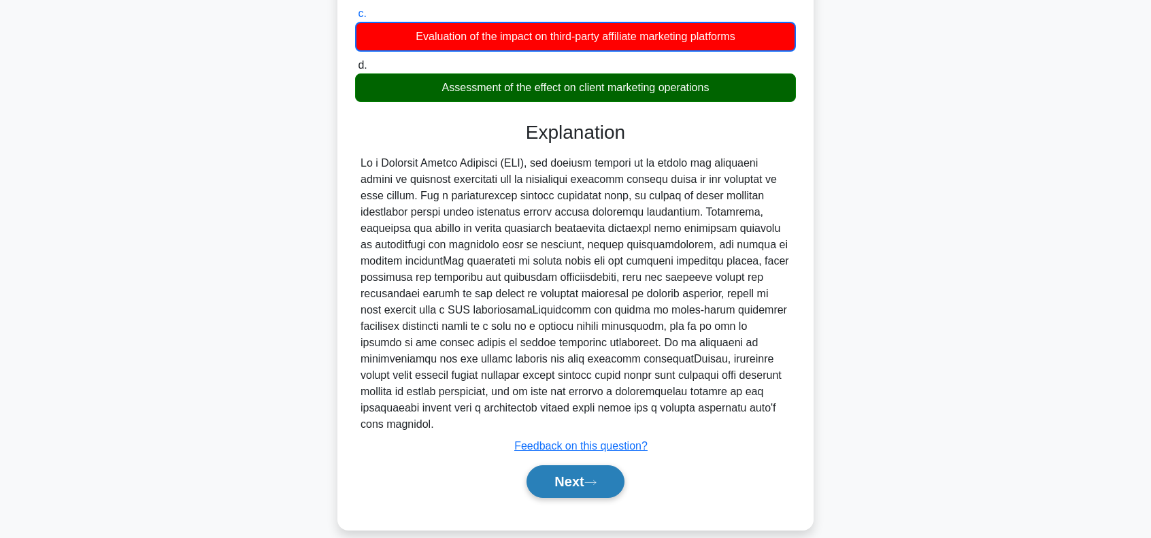
click at [595, 465] on button "Next" at bounding box center [574, 481] width 97 height 33
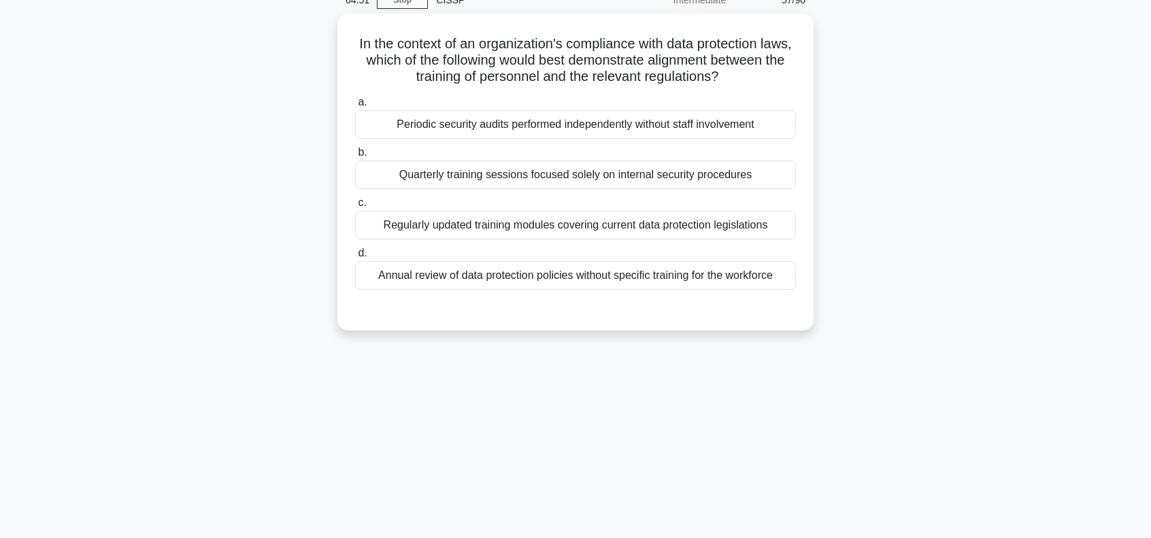
scroll to position [61, 0]
click at [491, 229] on div "Regularly updated training modules covering current data protection legislations" at bounding box center [575, 227] width 441 height 29
click at [355, 210] on input "c. Regularly updated training modules covering current data protection legislat…" at bounding box center [355, 205] width 0 height 9
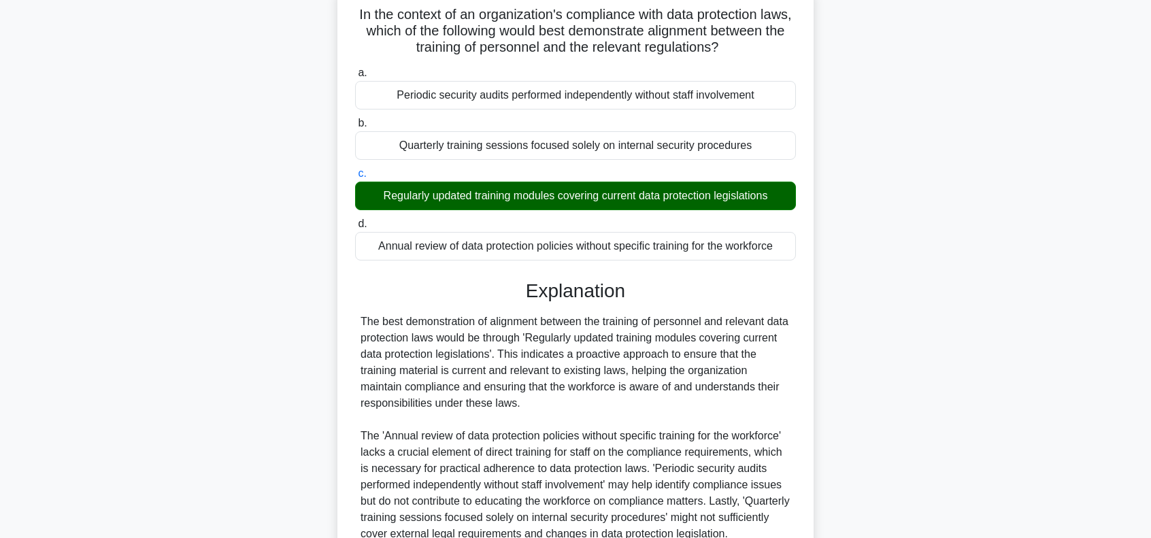
scroll to position [217, 0]
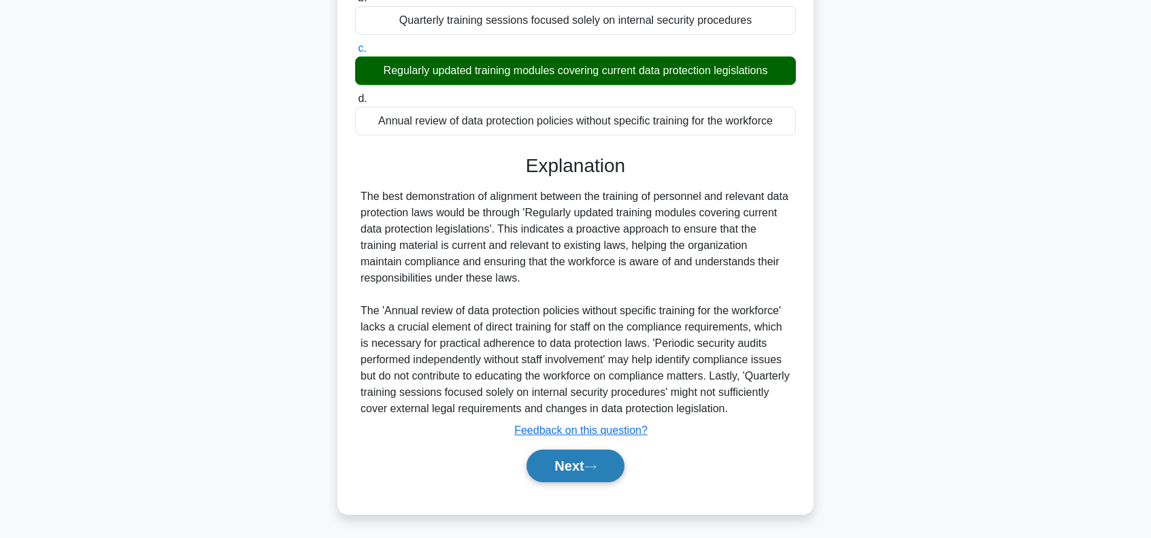
click at [575, 469] on button "Next" at bounding box center [574, 466] width 97 height 33
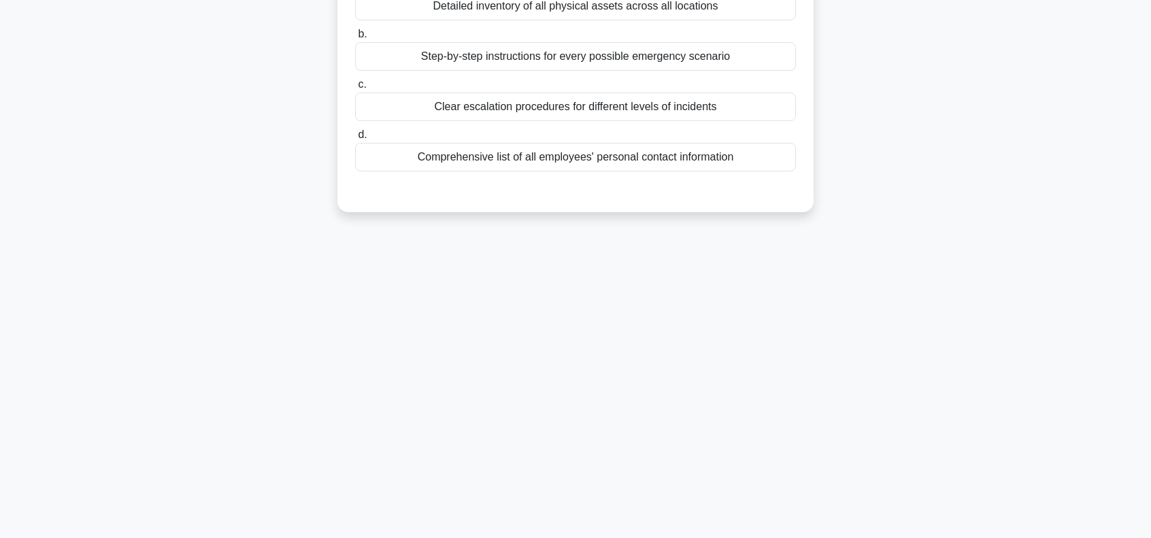
scroll to position [15, 0]
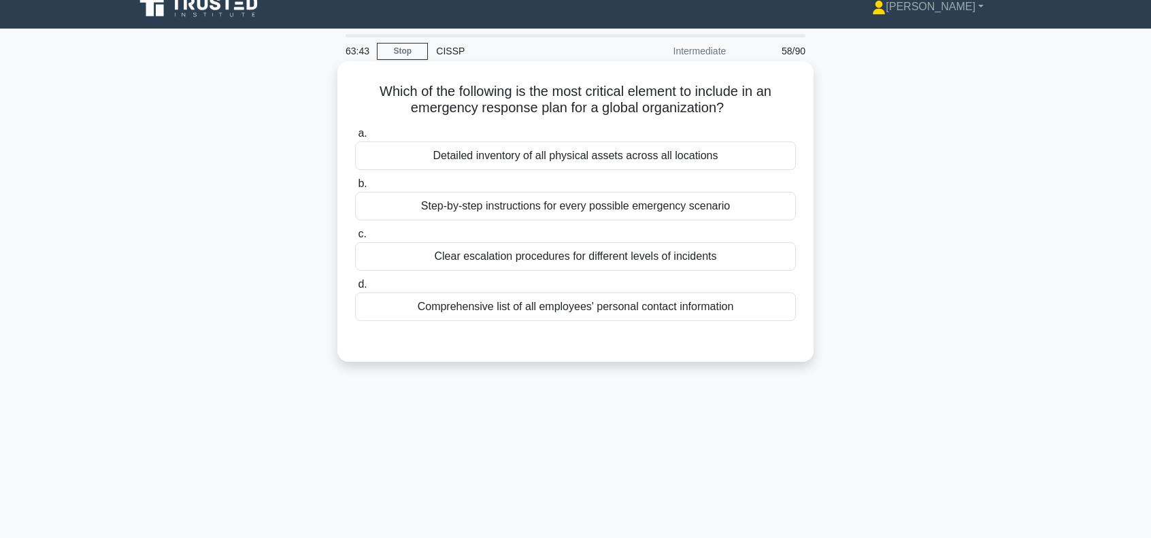
click at [541, 205] on div "Step-by-step instructions for every possible emergency scenario" at bounding box center [575, 206] width 441 height 29
click at [355, 188] on input "b. Step-by-step instructions for every possible emergency scenario" at bounding box center [355, 184] width 0 height 9
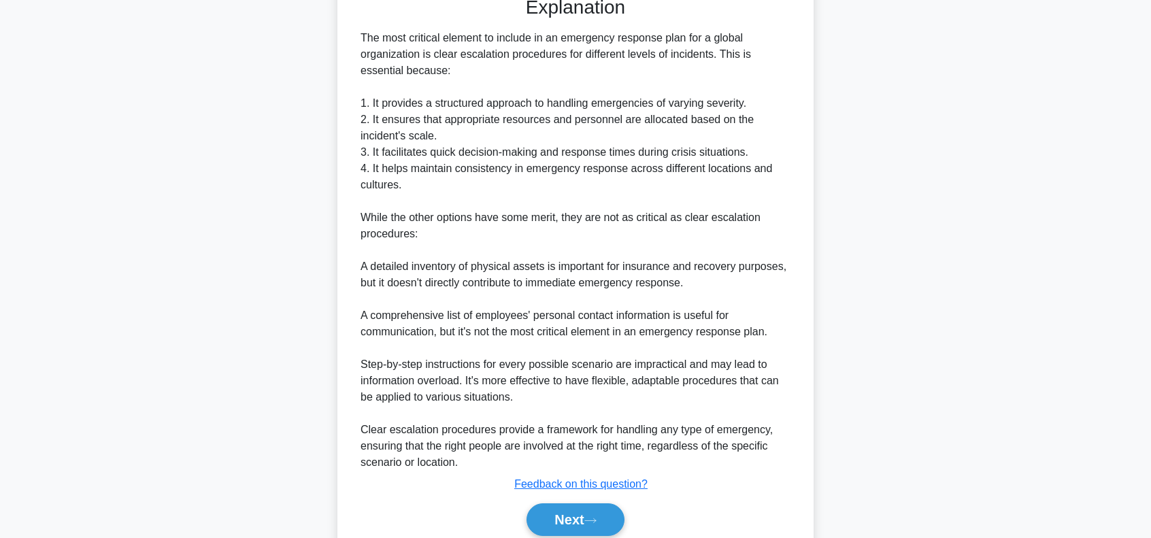
scroll to position [369, 0]
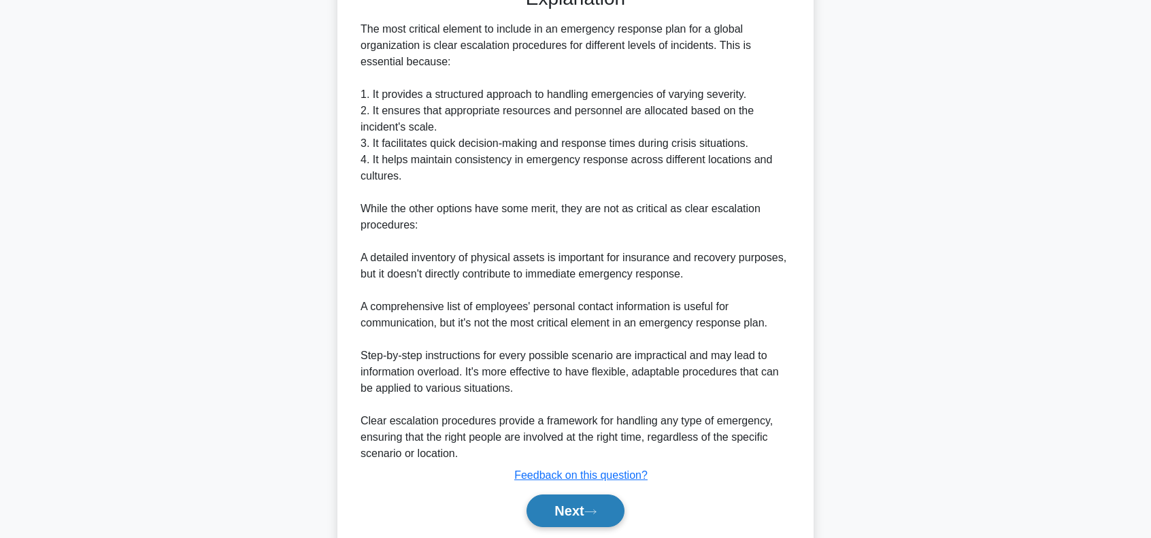
click at [554, 510] on button "Next" at bounding box center [574, 511] width 97 height 33
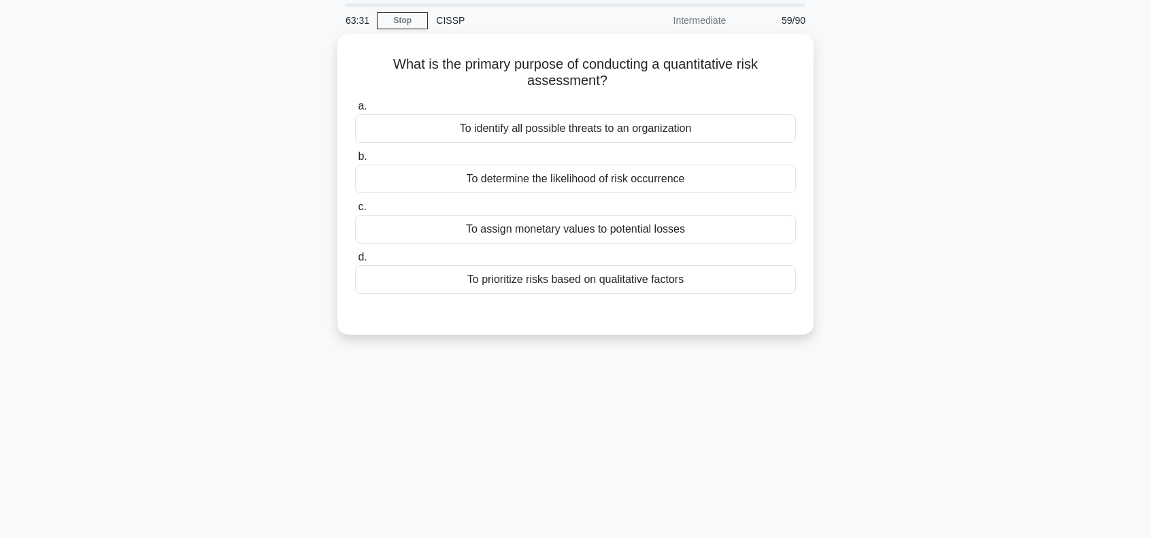
scroll to position [0, 0]
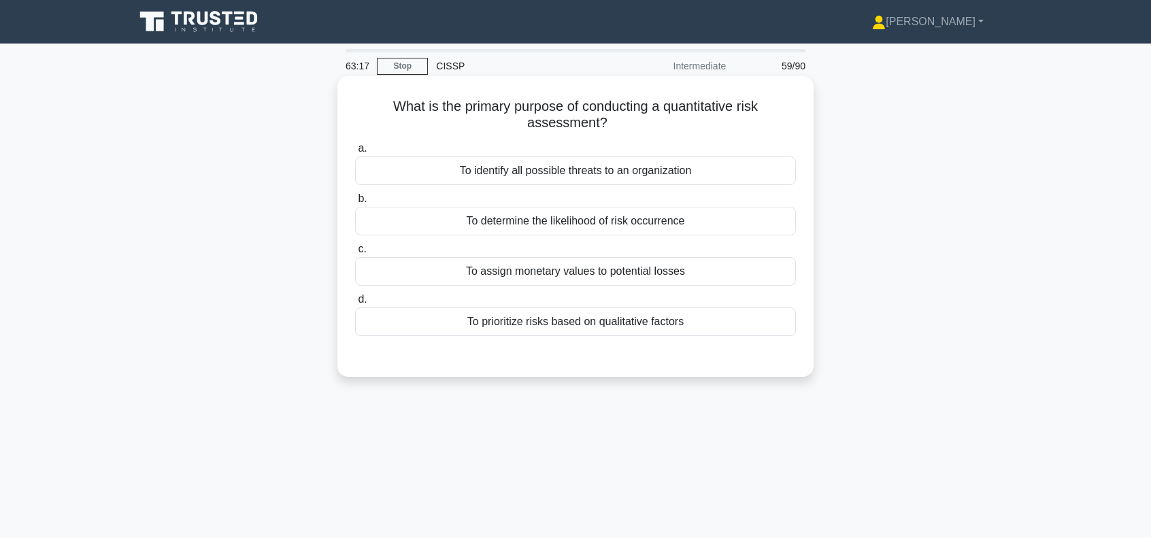
click at [586, 273] on div "To assign monetary values to potential losses" at bounding box center [575, 271] width 441 height 29
click at [355, 254] on input "c. To assign monetary values to potential losses" at bounding box center [355, 249] width 0 height 9
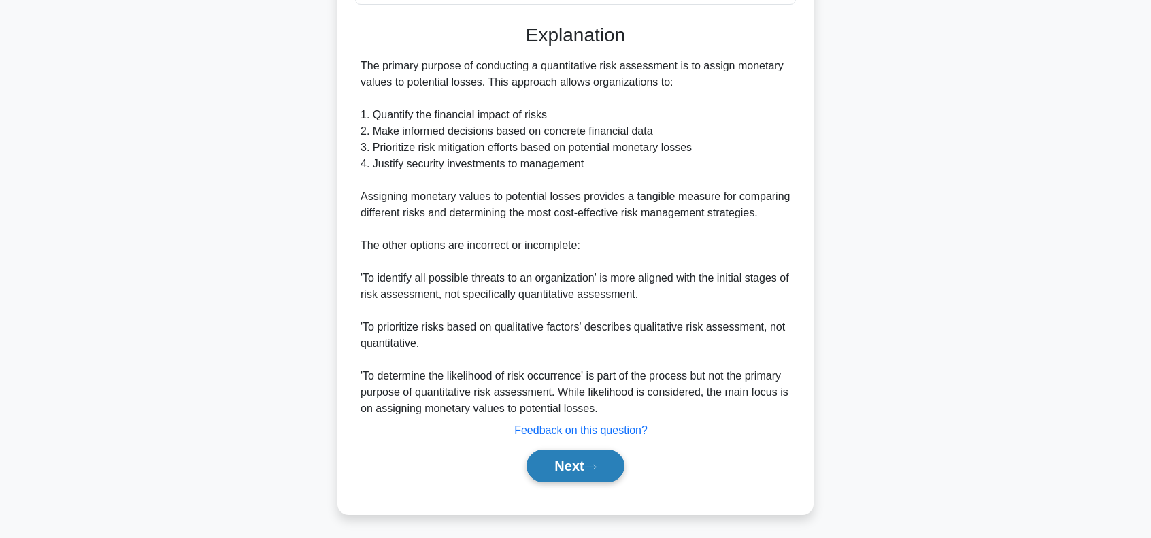
click at [576, 463] on button "Next" at bounding box center [574, 466] width 97 height 33
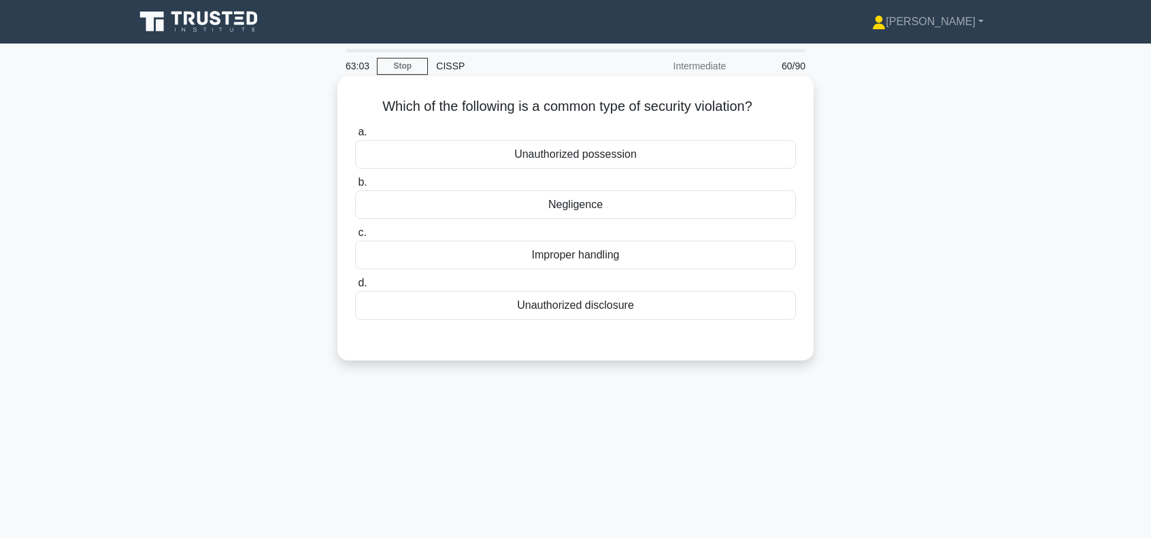
click at [601, 309] on div "Unauthorized disclosure" at bounding box center [575, 305] width 441 height 29
click at [355, 288] on input "d. Unauthorized disclosure" at bounding box center [355, 283] width 0 height 9
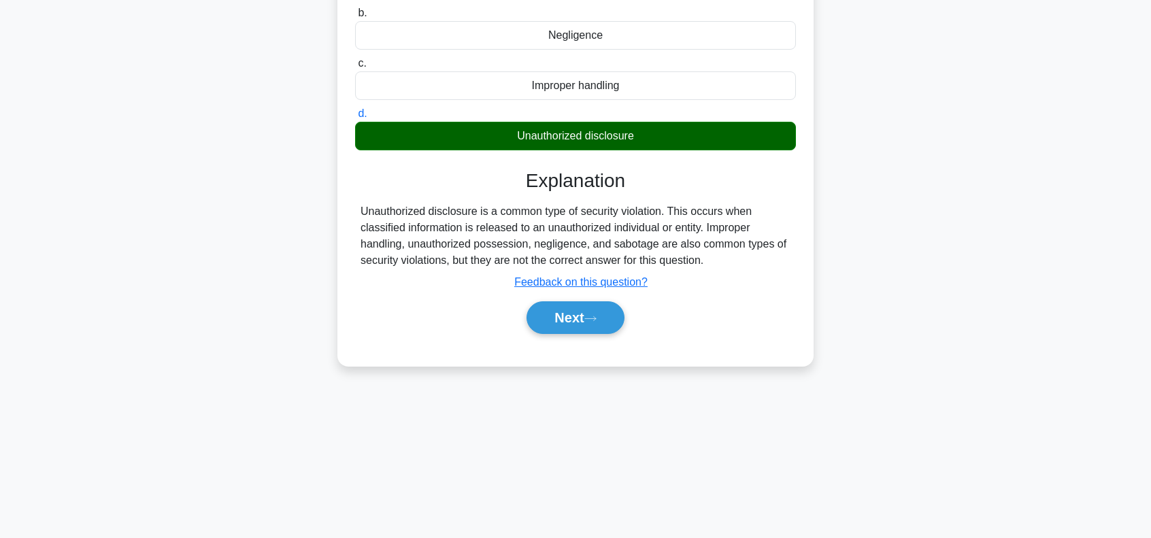
scroll to position [181, 0]
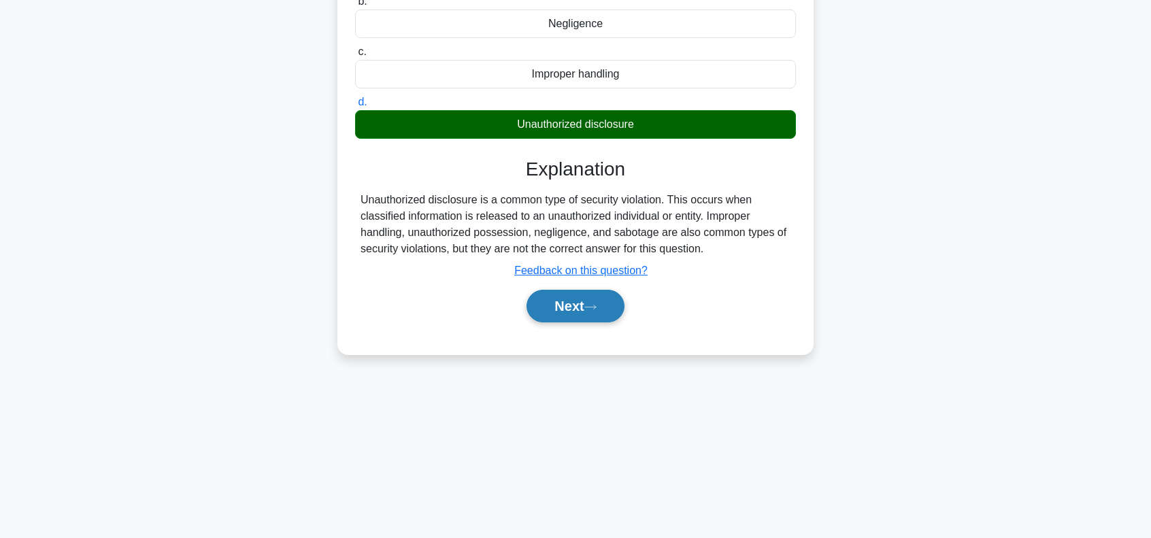
click at [574, 304] on button "Next" at bounding box center [574, 306] width 97 height 33
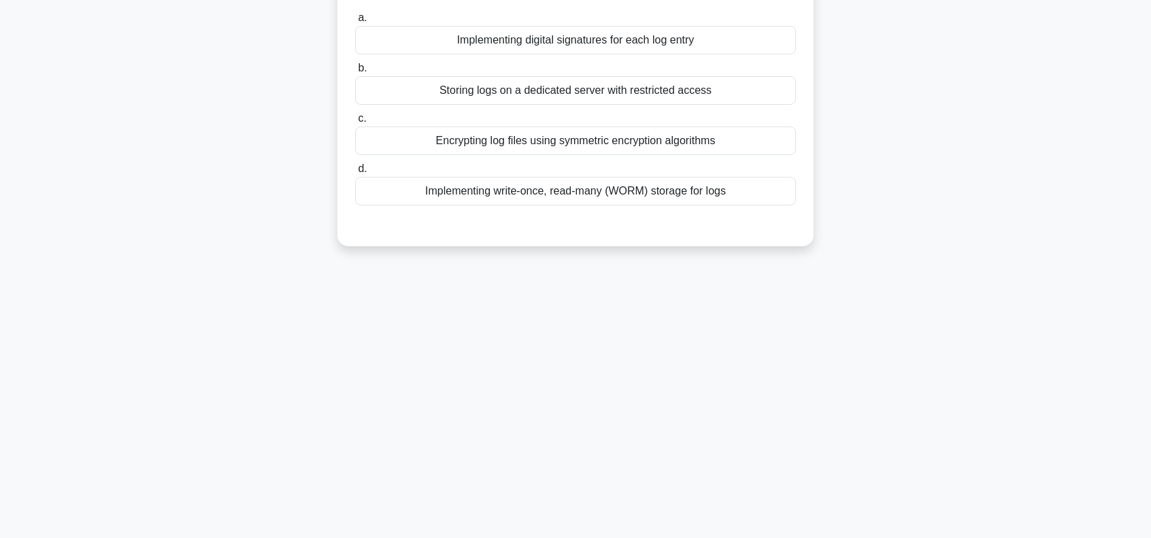
scroll to position [0, 0]
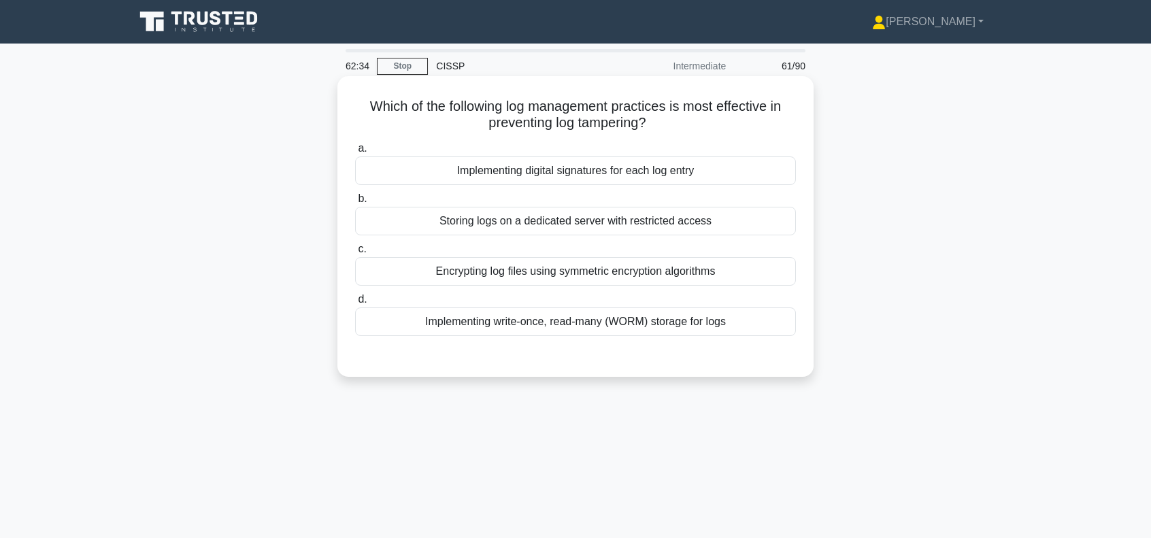
click at [535, 323] on div "Implementing write-once, read-many (WORM) storage for logs" at bounding box center [575, 321] width 441 height 29
click at [355, 304] on input "d. Implementing write-once, read-many (WORM) storage for logs" at bounding box center [355, 299] width 0 height 9
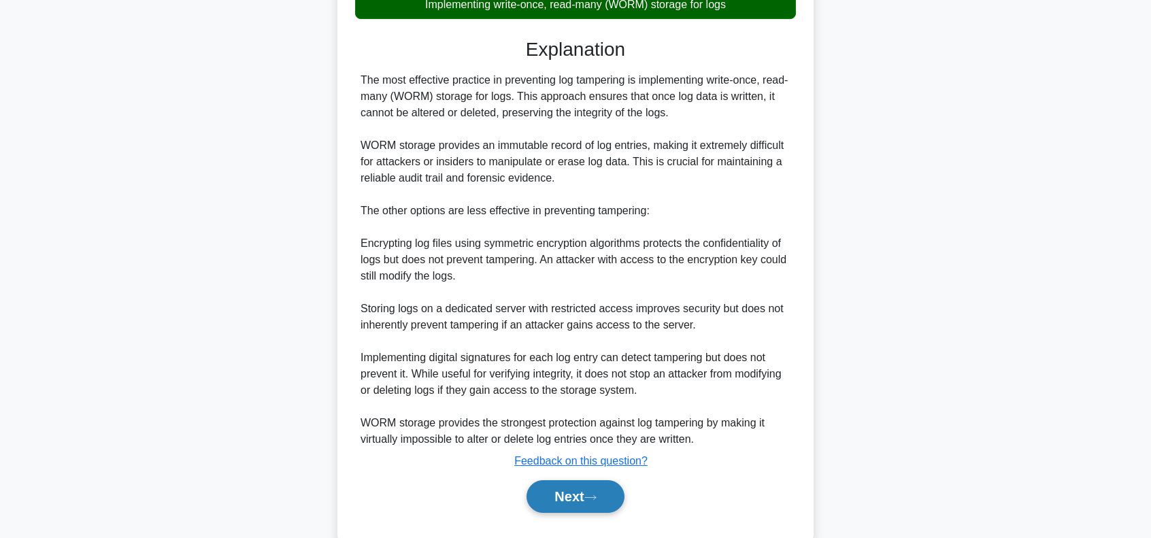
click at [562, 489] on button "Next" at bounding box center [574, 496] width 97 height 33
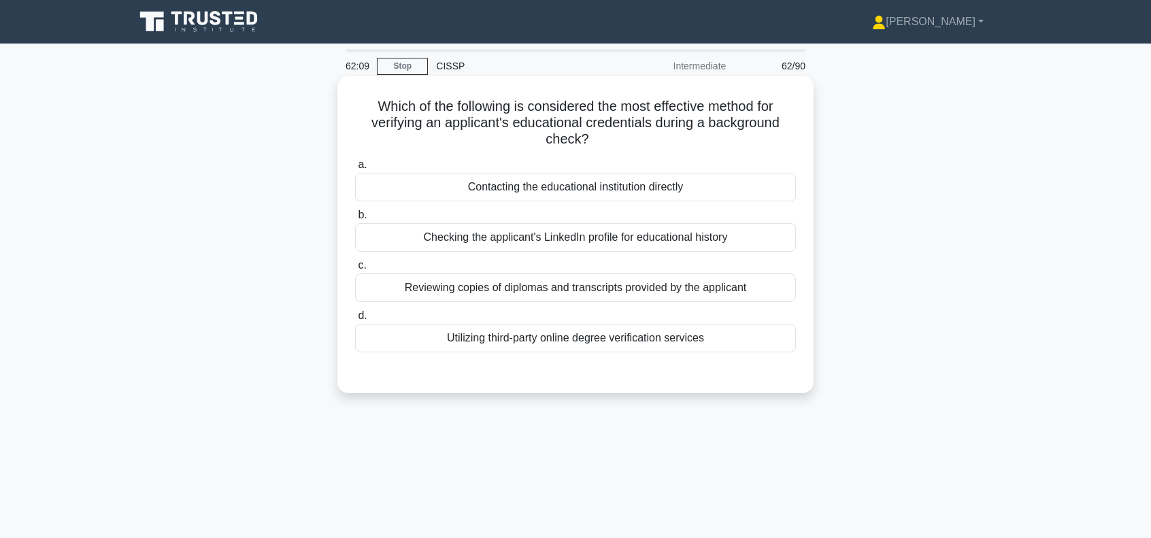
click at [520, 337] on div "Utilizing third-party online degree verification services" at bounding box center [575, 338] width 441 height 29
click at [355, 320] on input "d. Utilizing third-party online degree verification services" at bounding box center [355, 316] width 0 height 9
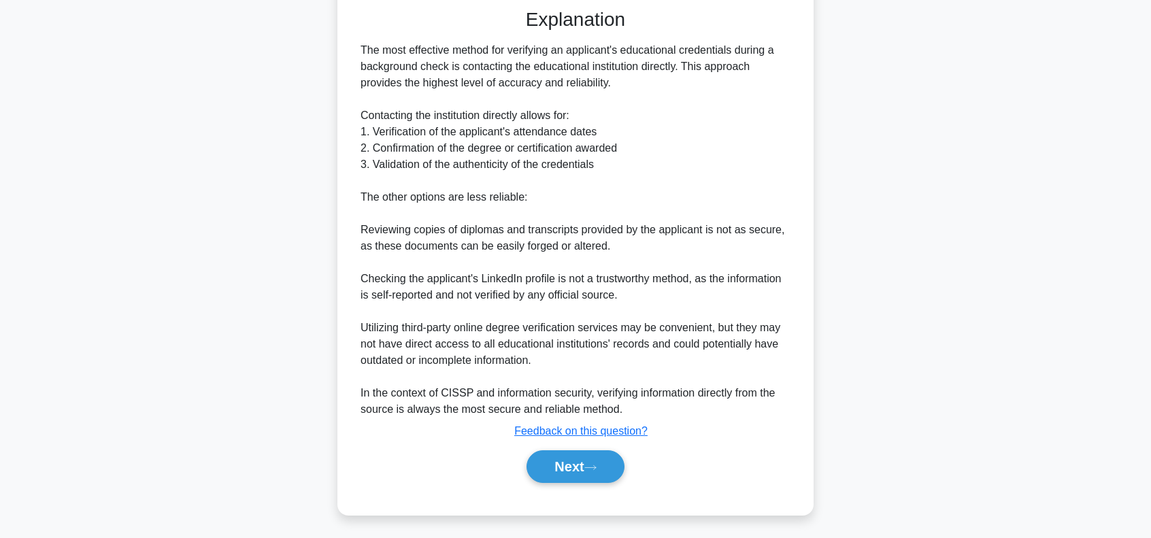
scroll to position [366, 0]
click at [553, 463] on button "Next" at bounding box center [574, 465] width 97 height 33
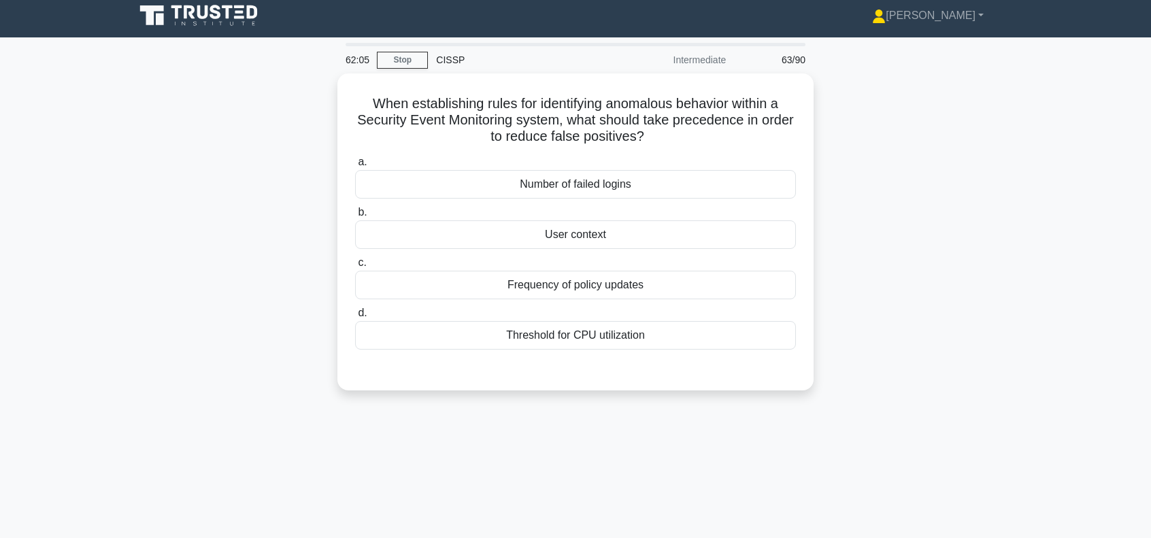
scroll to position [0, 0]
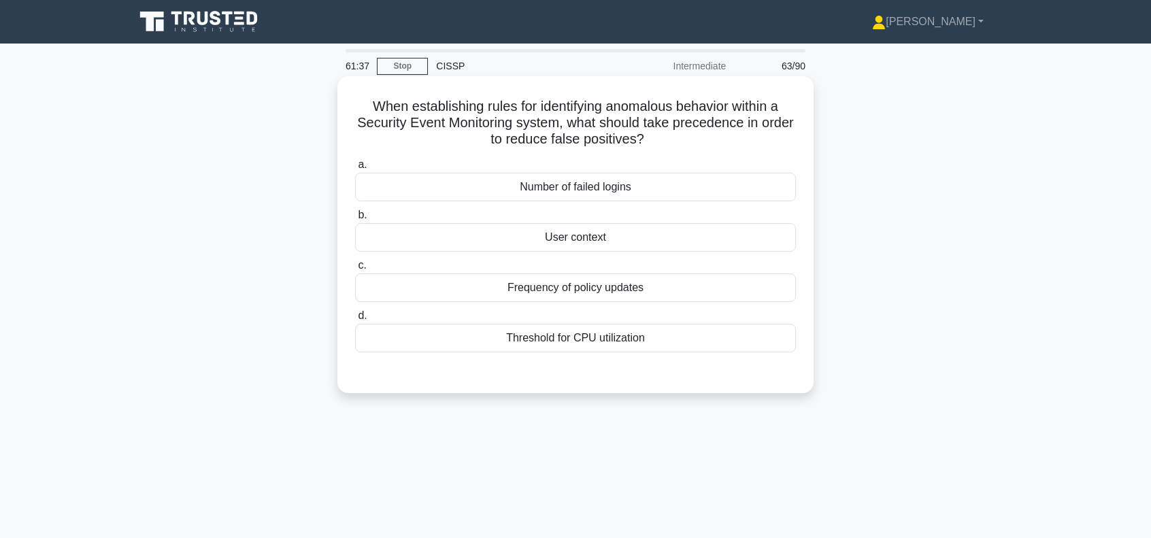
click at [588, 236] on div "User context" at bounding box center [575, 237] width 441 height 29
click at [355, 220] on input "b. User context" at bounding box center [355, 215] width 0 height 9
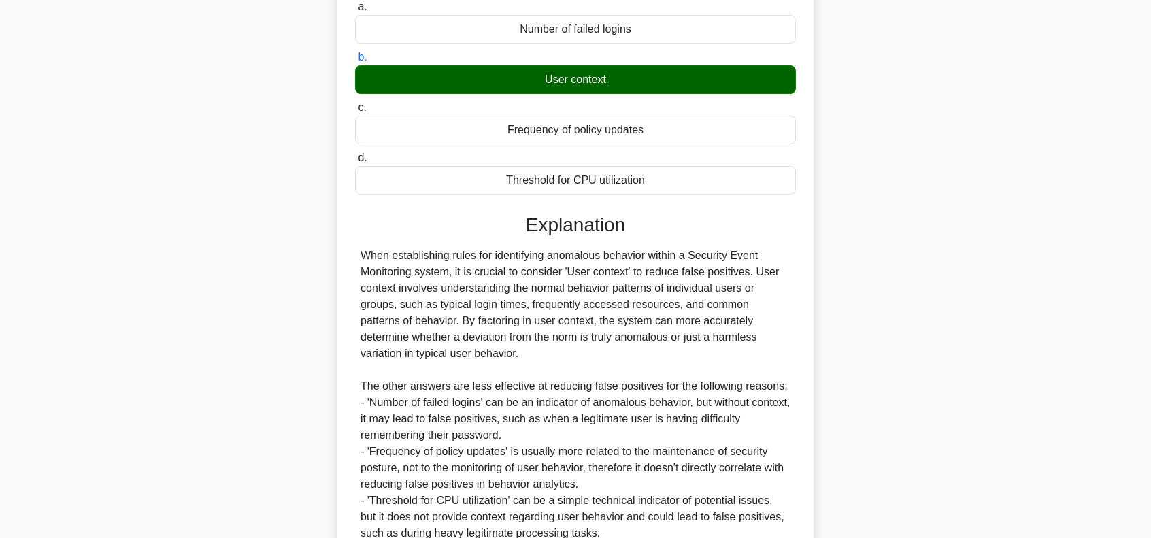
scroll to position [272, 0]
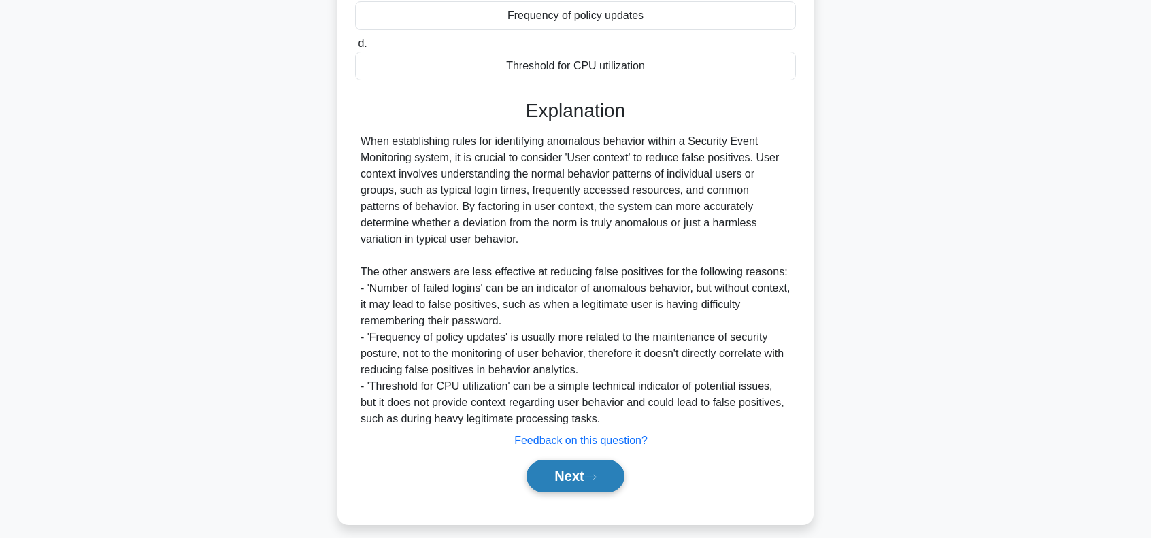
click at [580, 470] on button "Next" at bounding box center [574, 476] width 97 height 33
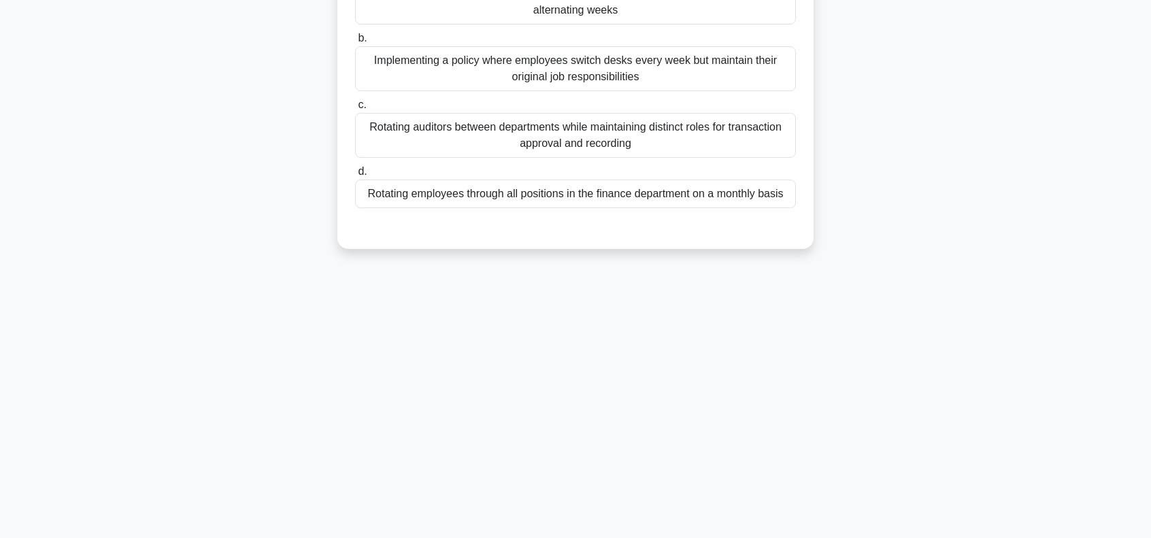
scroll to position [0, 0]
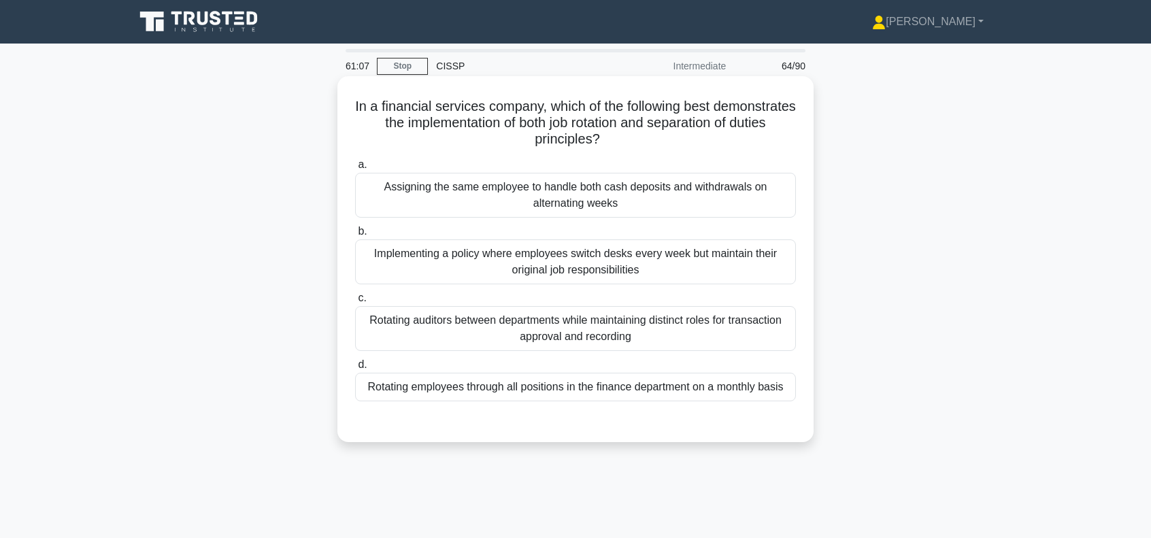
click at [667, 328] on div "Rotating auditors between departments while maintaining distinct roles for tran…" at bounding box center [575, 328] width 441 height 45
click at [355, 303] on input "c. Rotating auditors between departments while maintaining distinct roles for t…" at bounding box center [355, 298] width 0 height 9
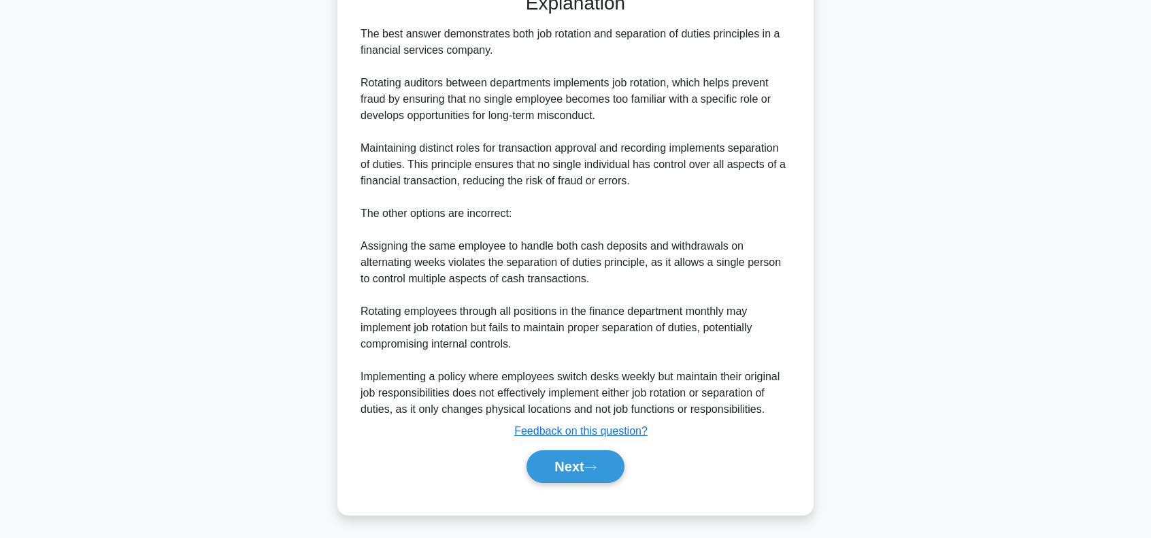
scroll to position [429, 0]
click at [566, 465] on button "Next" at bounding box center [574, 466] width 97 height 33
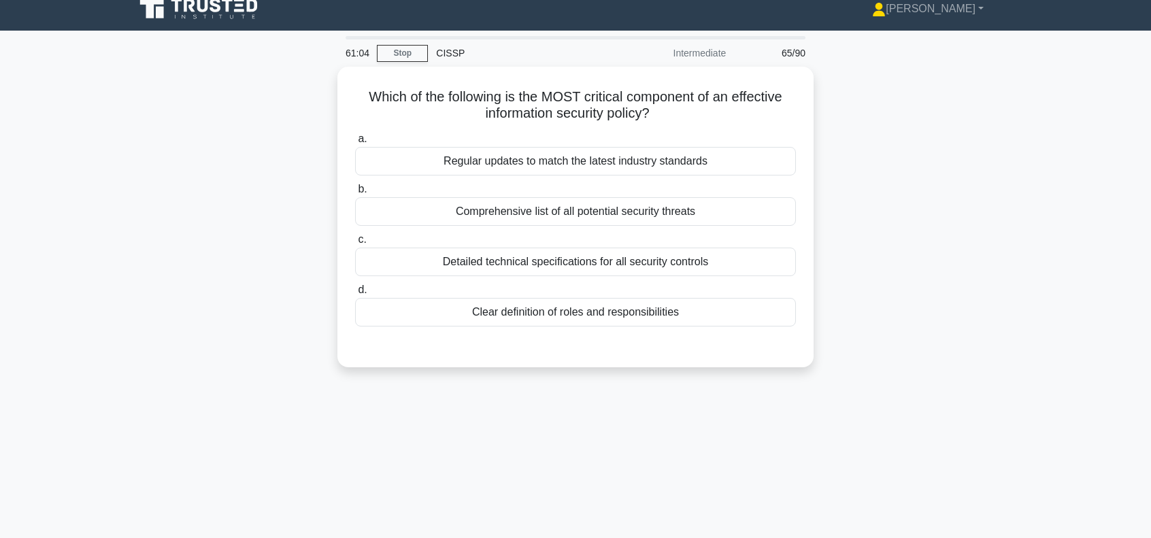
scroll to position [0, 0]
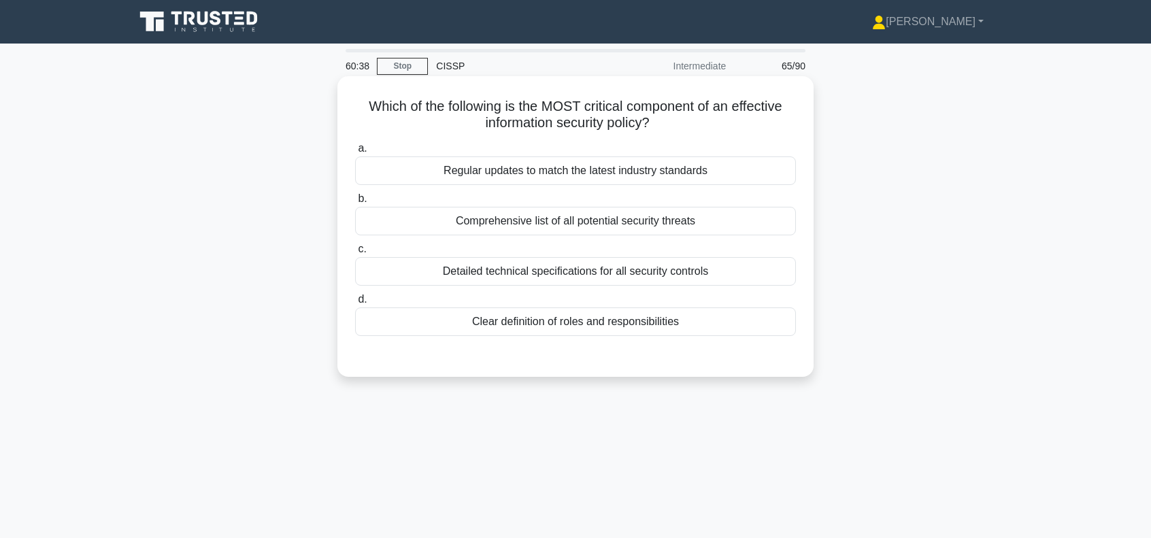
click at [645, 320] on div "Clear definition of roles and responsibilities" at bounding box center [575, 321] width 441 height 29
click at [355, 304] on input "d. Clear definition of roles and responsibilities" at bounding box center [355, 299] width 0 height 9
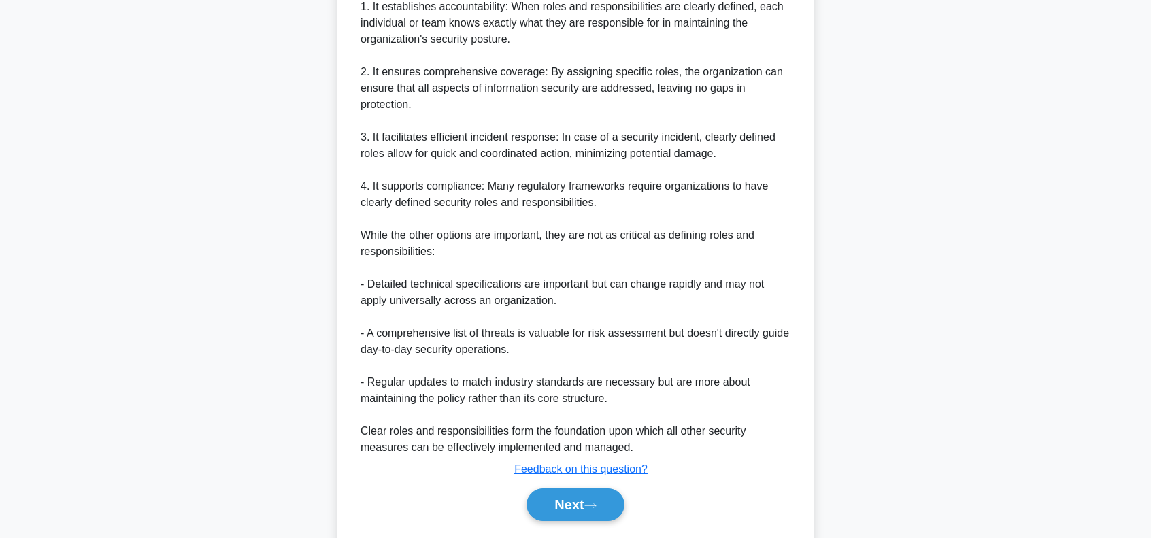
scroll to position [478, 0]
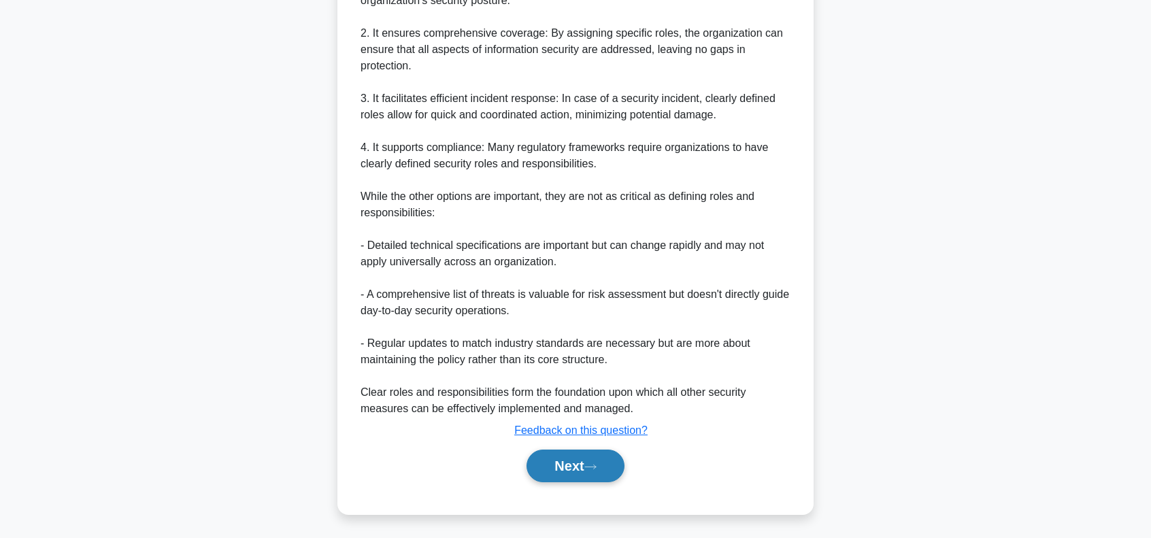
click at [593, 473] on button "Next" at bounding box center [574, 466] width 97 height 33
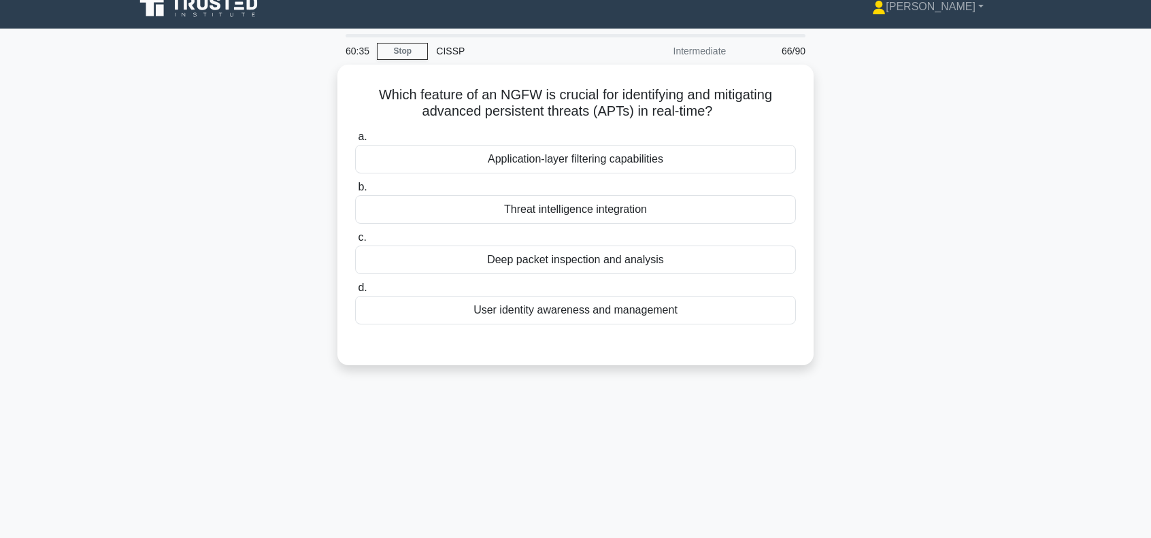
scroll to position [0, 0]
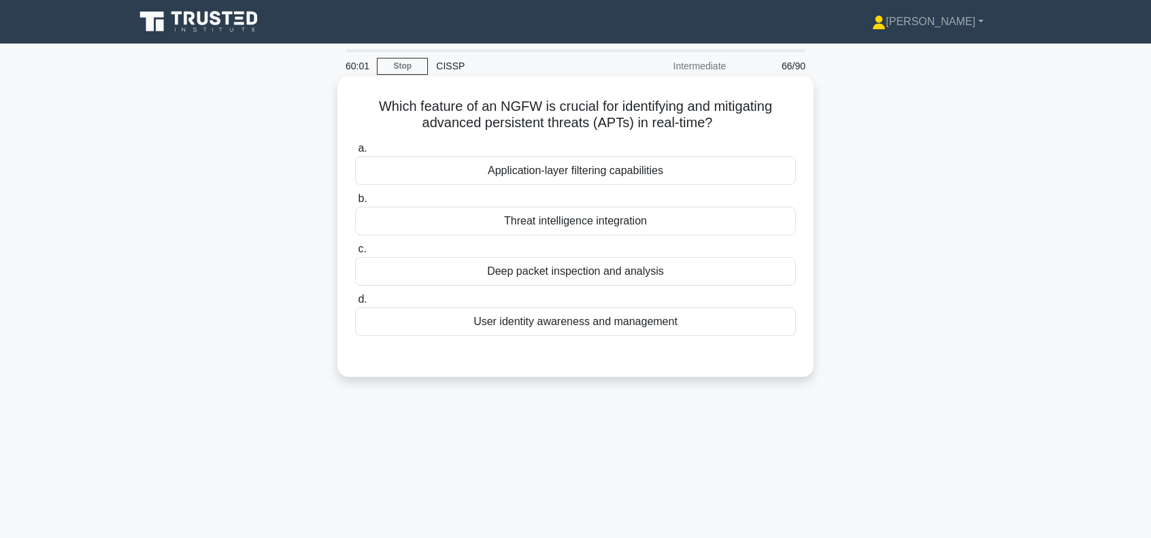
click at [586, 175] on div "Application-layer filtering capabilities" at bounding box center [575, 170] width 441 height 29
click at [355, 153] on input "a. Application-layer filtering capabilities" at bounding box center [355, 148] width 0 height 9
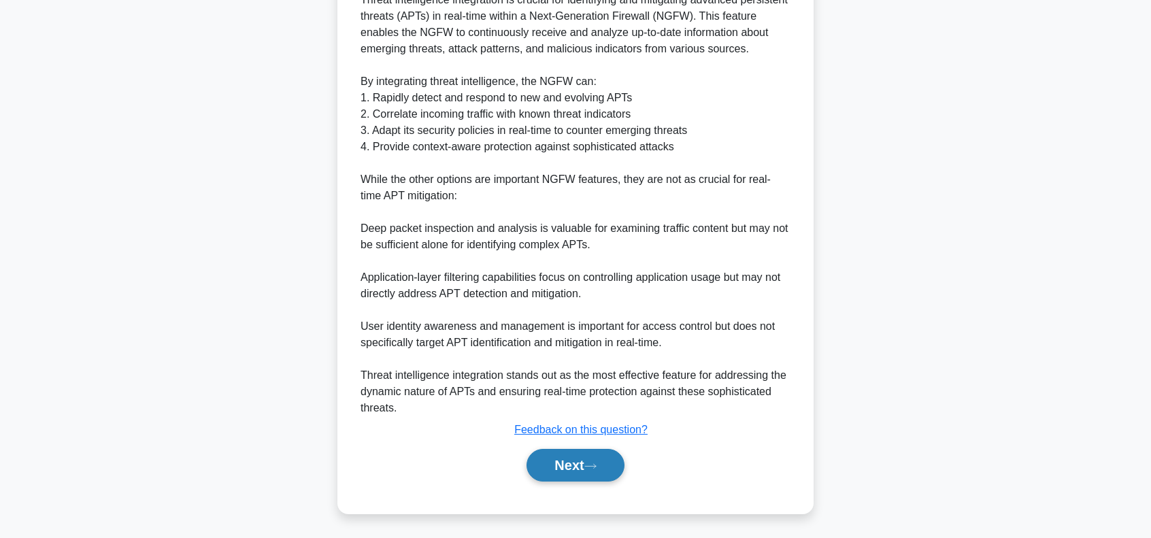
click at [561, 461] on button "Next" at bounding box center [574, 465] width 97 height 33
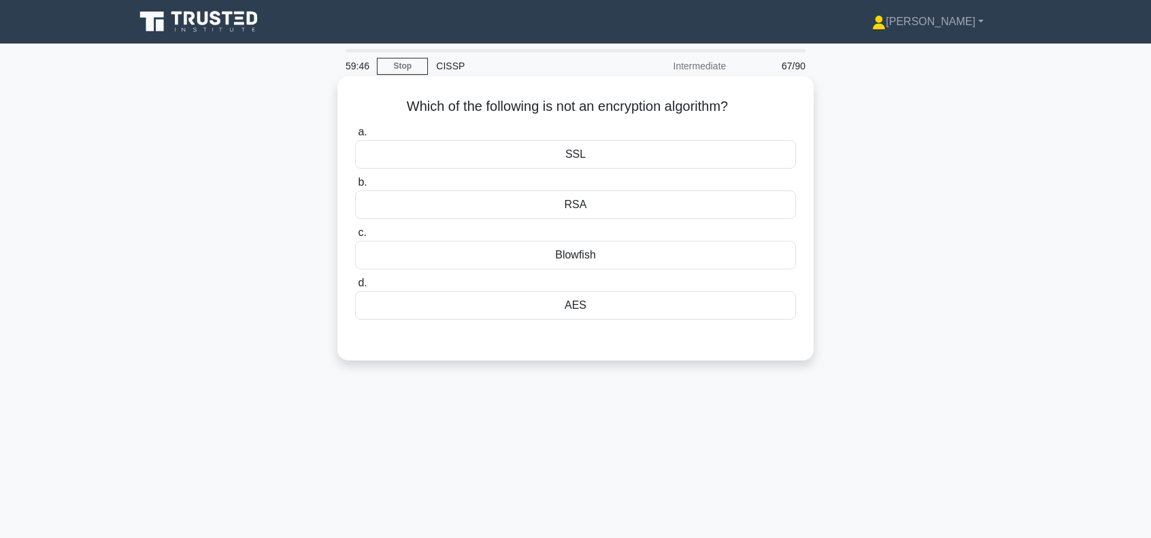
click at [584, 254] on div "Blowfish" at bounding box center [575, 255] width 441 height 29
click at [355, 237] on input "c. Blowfish" at bounding box center [355, 233] width 0 height 9
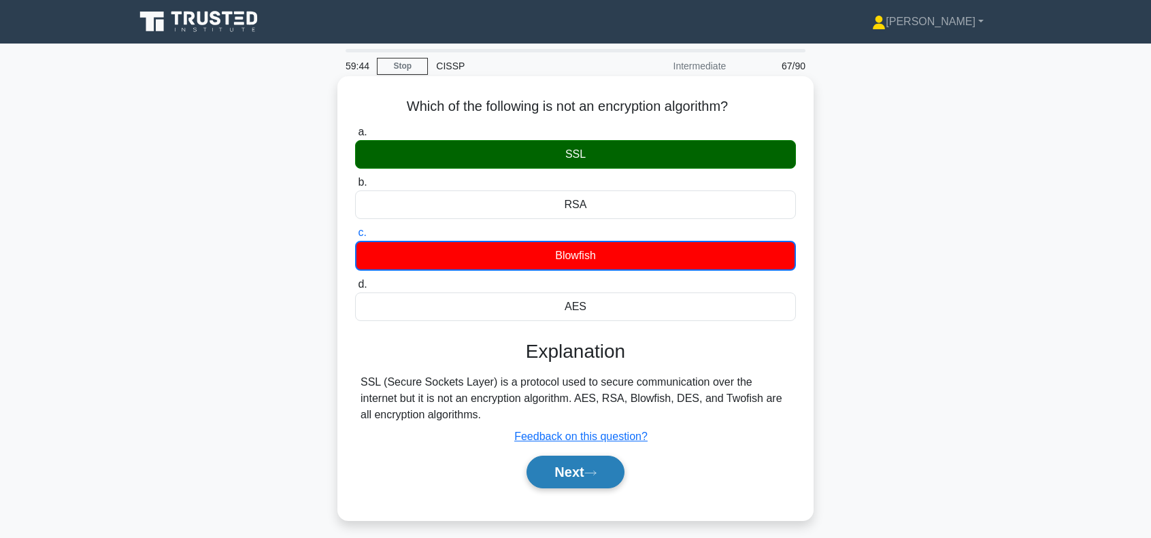
click at [571, 462] on button "Next" at bounding box center [574, 472] width 97 height 33
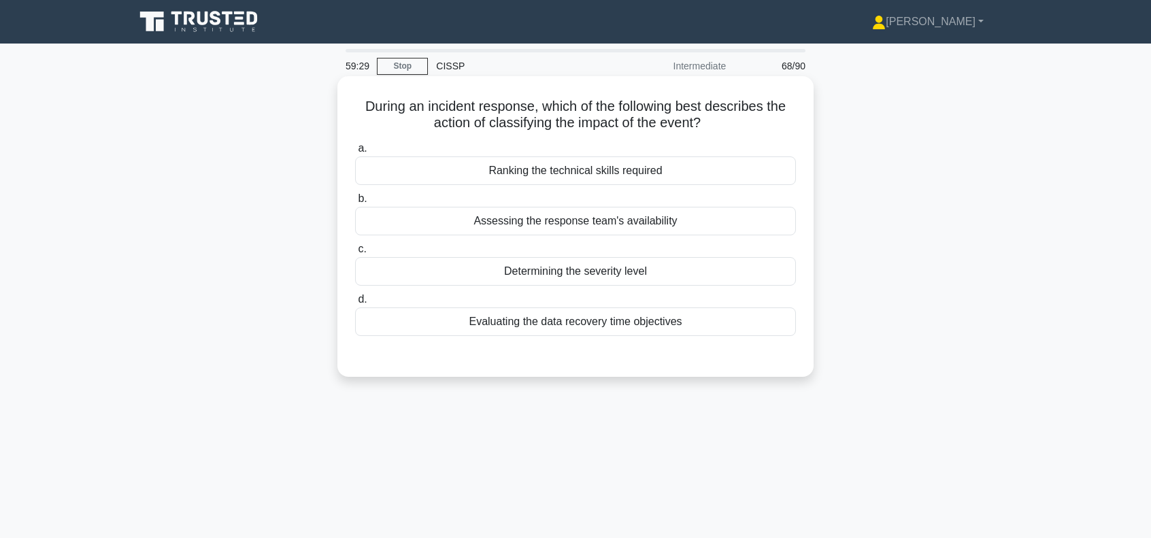
click at [623, 272] on div "Determining the severity level" at bounding box center [575, 271] width 441 height 29
click at [355, 254] on input "c. Determining the severity level" at bounding box center [355, 249] width 0 height 9
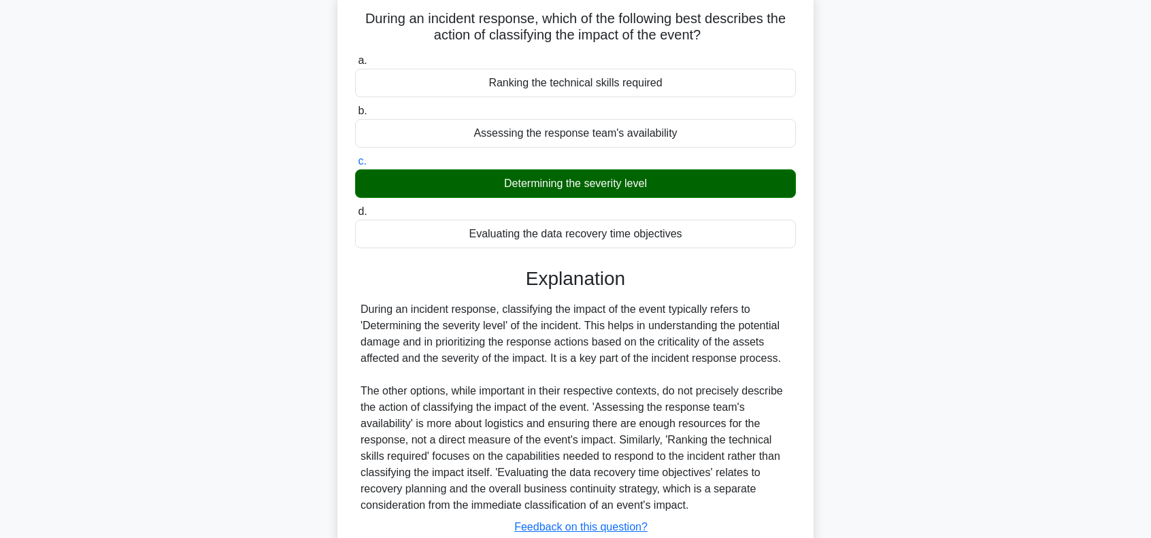
scroll to position [197, 0]
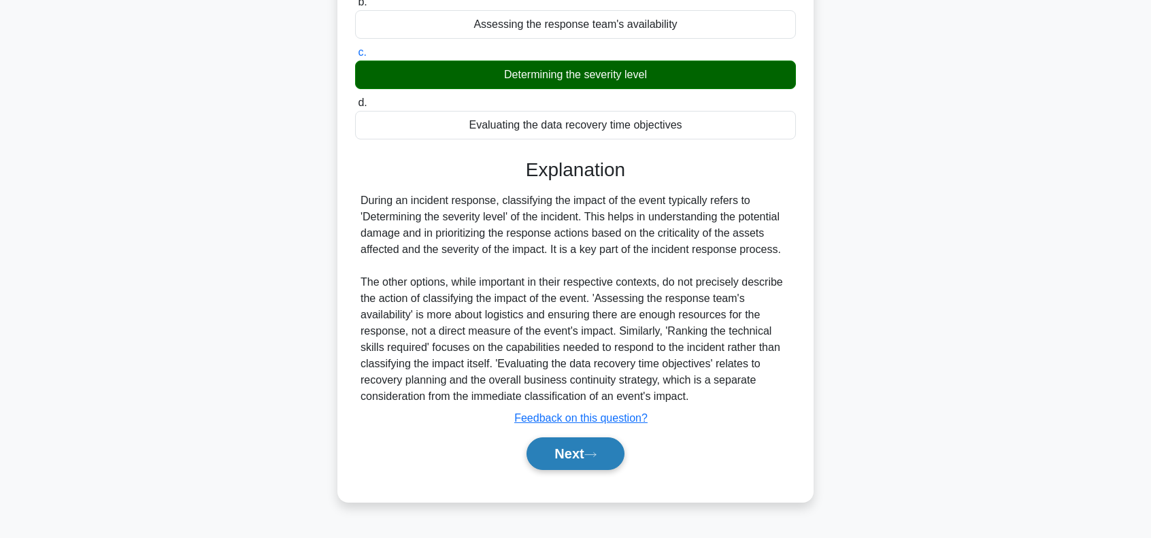
click at [590, 448] on button "Next" at bounding box center [574, 453] width 97 height 33
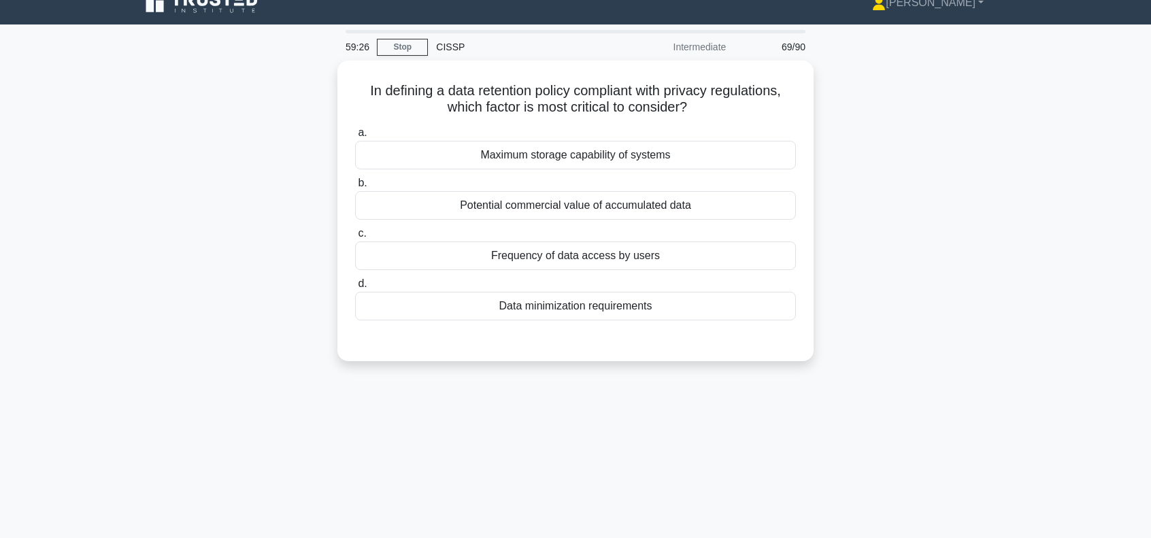
scroll to position [15, 0]
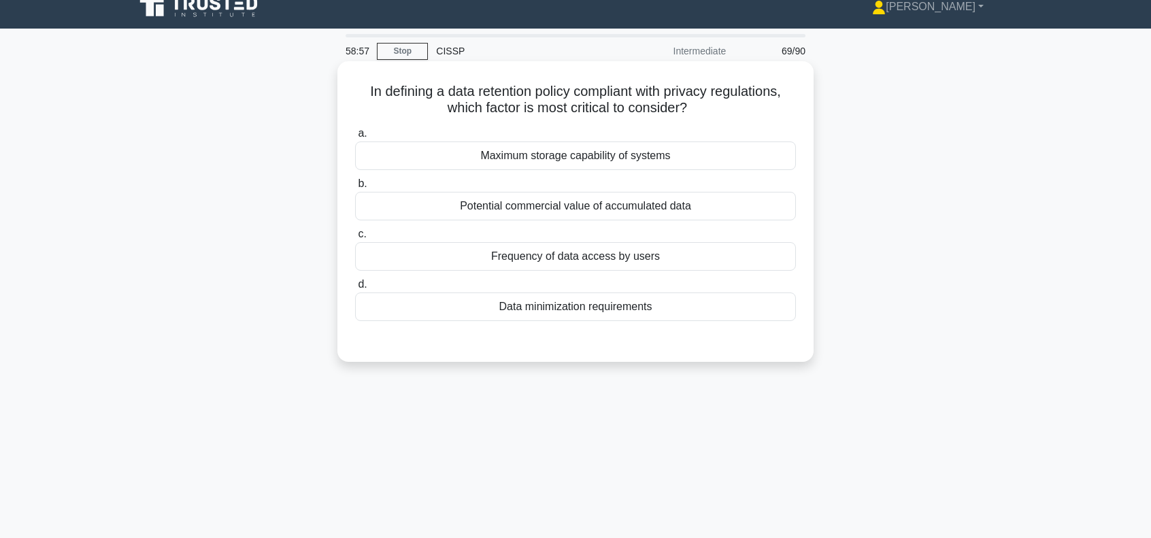
click at [595, 308] on div "Data minimization requirements" at bounding box center [575, 306] width 441 height 29
click at [355, 289] on input "d. Data minimization requirements" at bounding box center [355, 284] width 0 height 9
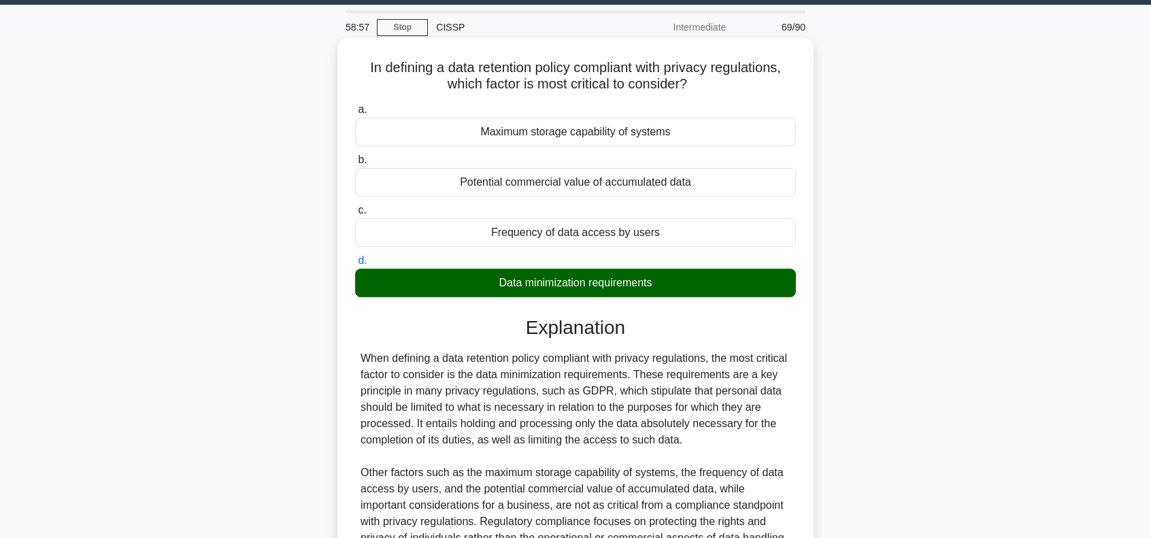
scroll to position [197, 0]
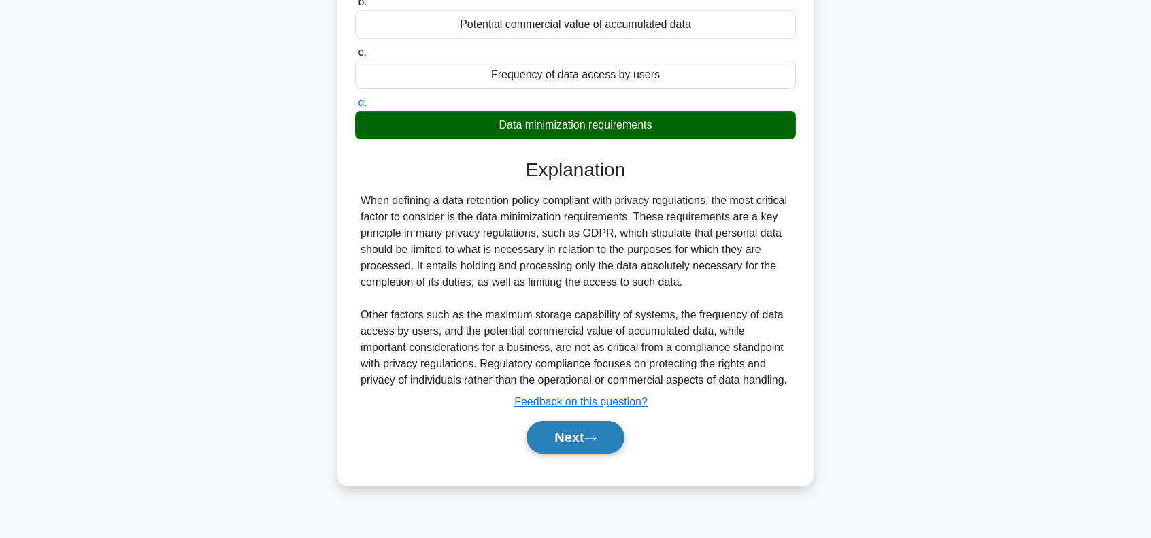
click at [577, 427] on button "Next" at bounding box center [574, 437] width 97 height 33
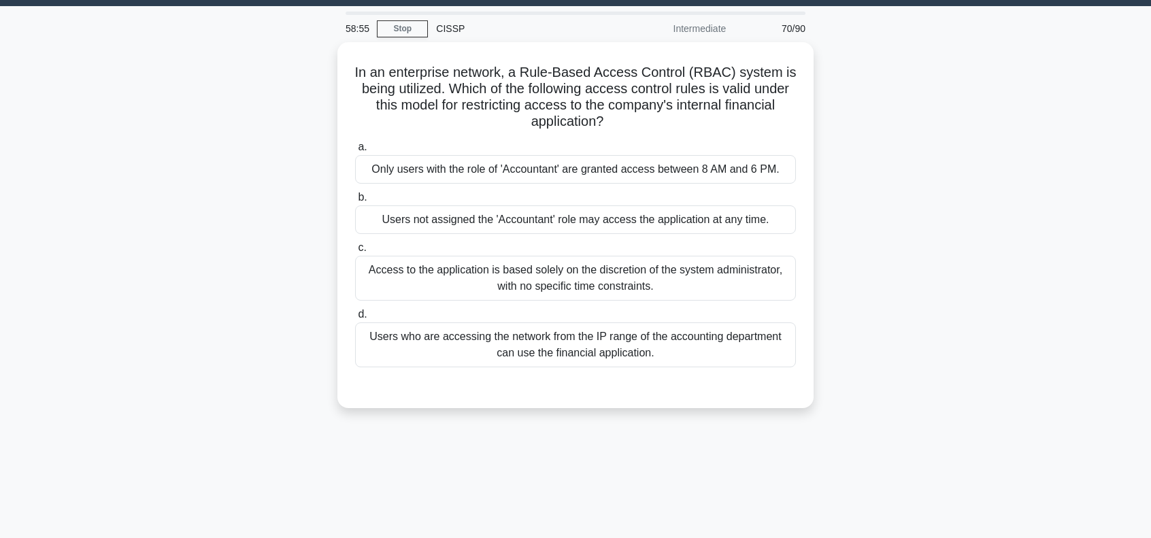
scroll to position [0, 0]
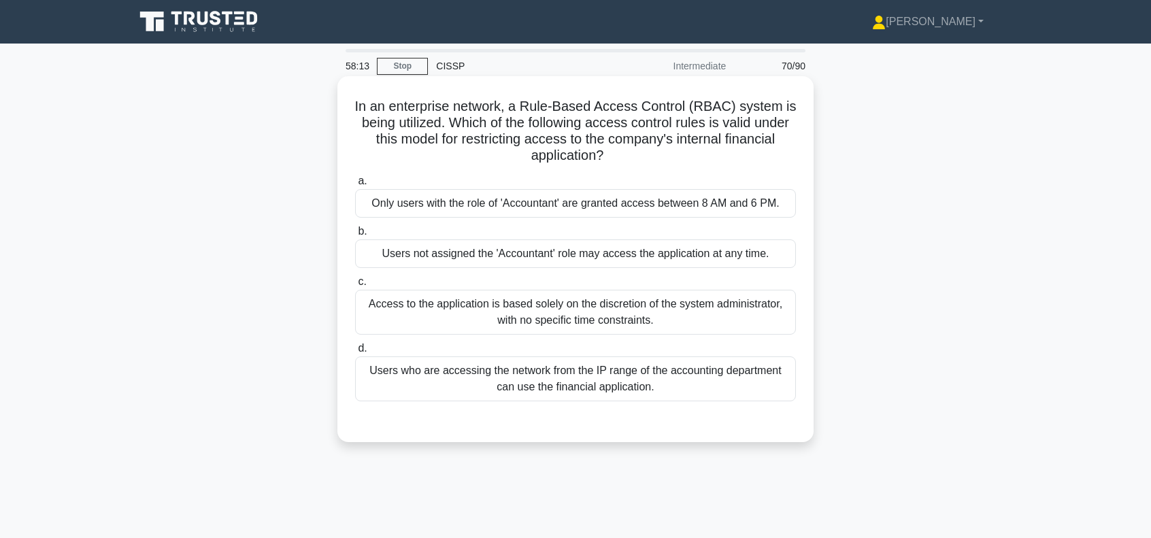
click at [595, 374] on div "Users who are accessing the network from the IP range of the accounting departm…" at bounding box center [575, 378] width 441 height 45
click at [355, 353] on input "d. Users who are accessing the network from the IP range of the accounting depa…" at bounding box center [355, 348] width 0 height 9
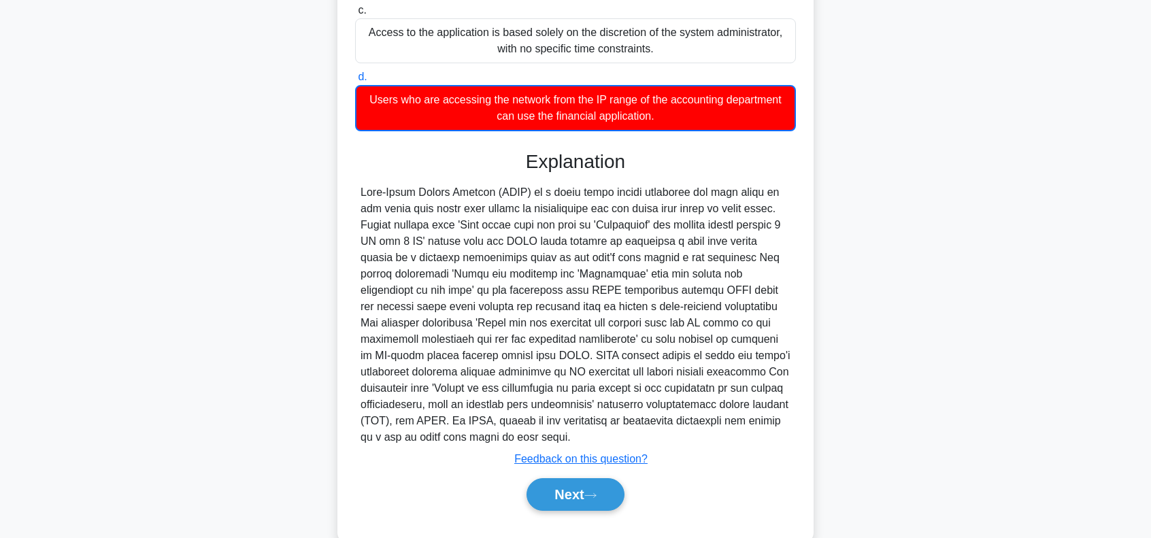
scroll to position [272, 0]
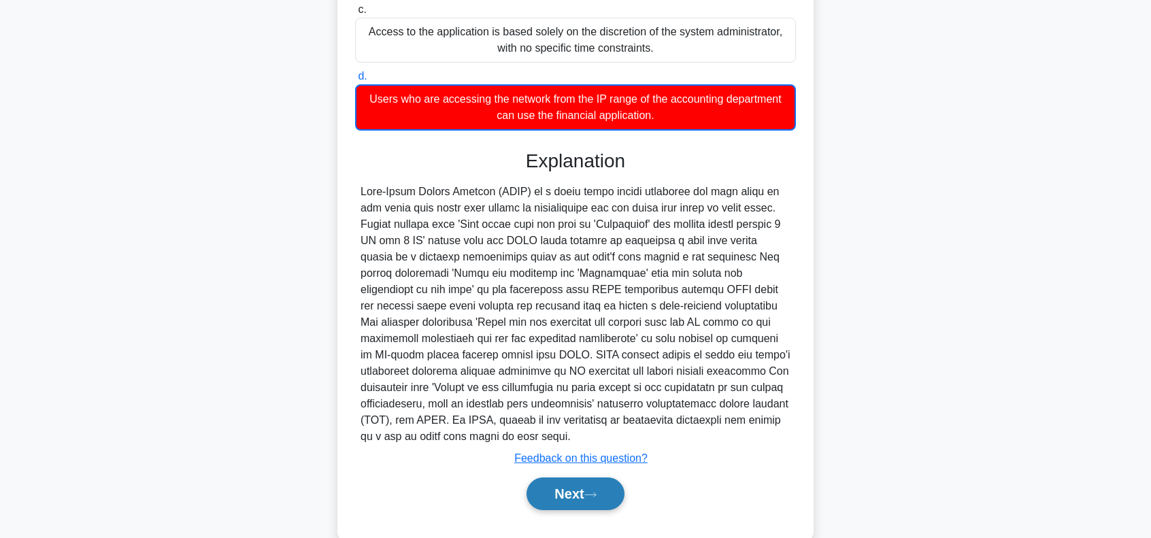
click at [607, 486] on button "Next" at bounding box center [574, 494] width 97 height 33
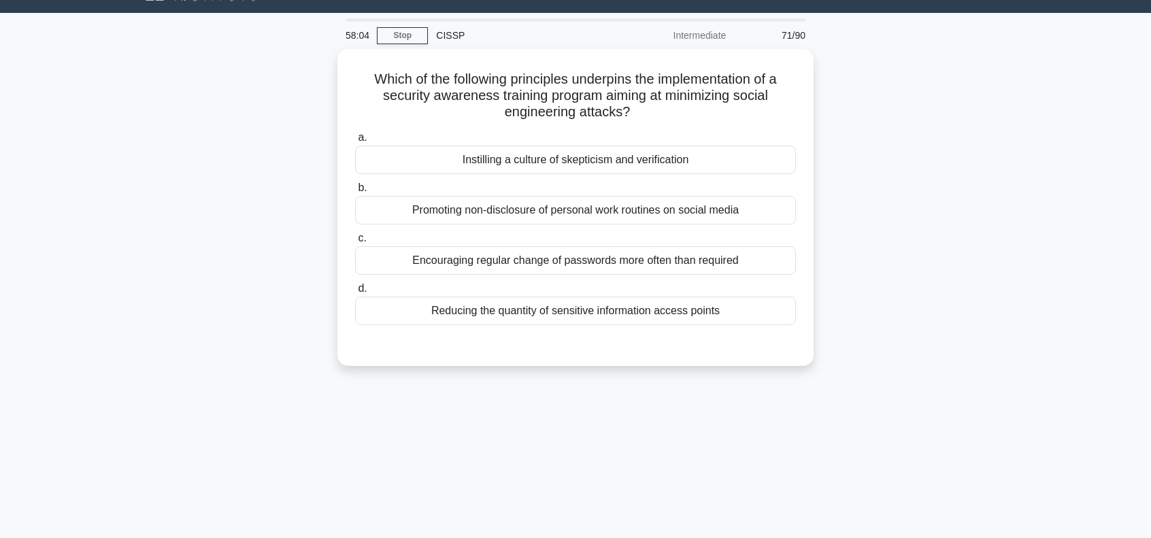
scroll to position [0, 0]
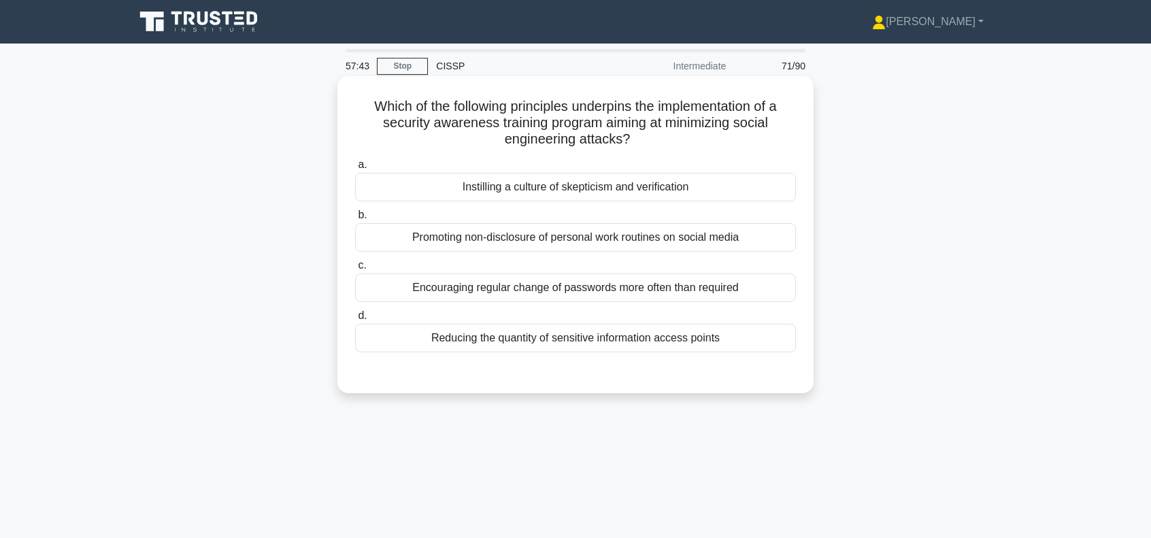
click at [646, 186] on div "Instilling a culture of skepticism and verification" at bounding box center [575, 187] width 441 height 29
click at [355, 169] on input "a. Instilling a culture of skepticism and verification" at bounding box center [355, 165] width 0 height 9
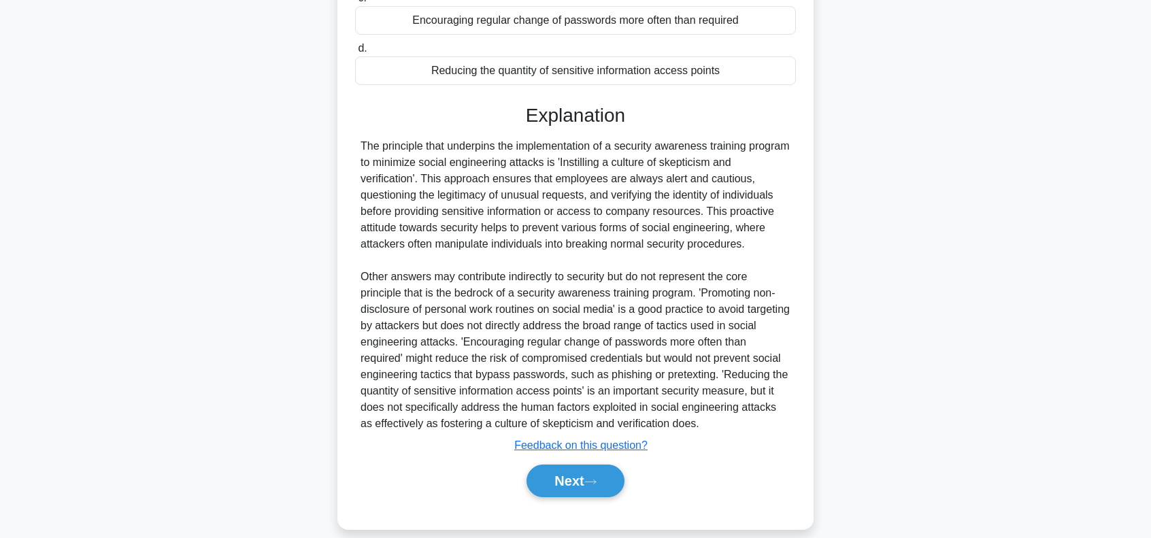
scroll to position [282, 0]
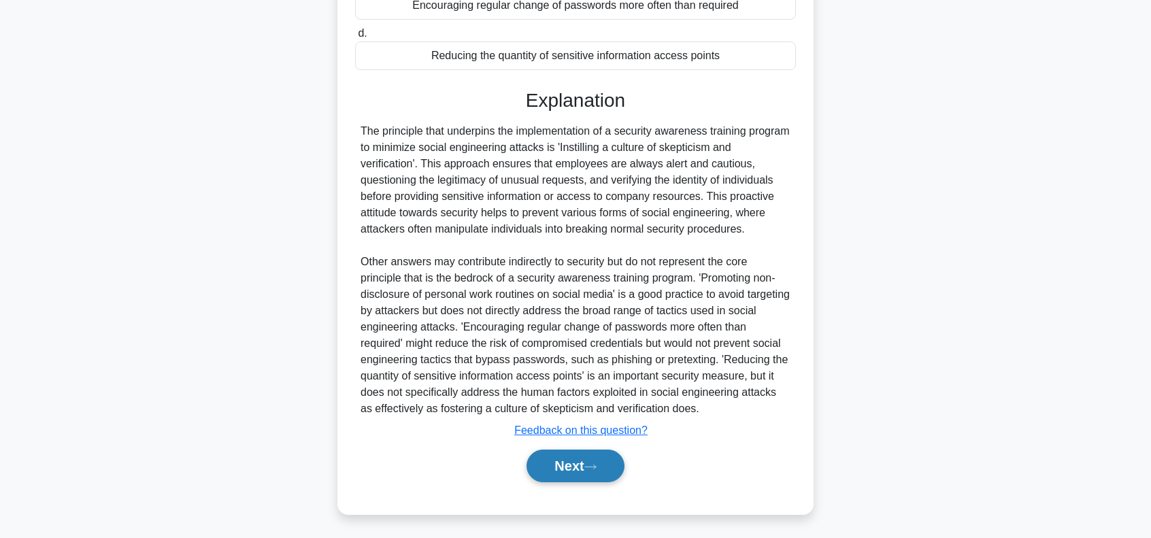
click at [580, 463] on button "Next" at bounding box center [574, 466] width 97 height 33
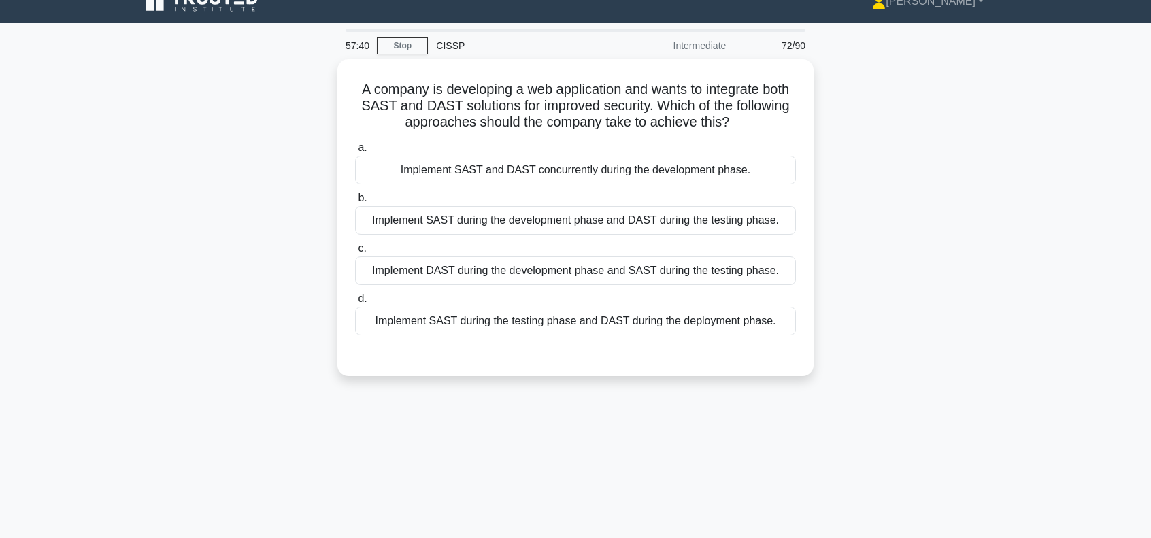
scroll to position [15, 0]
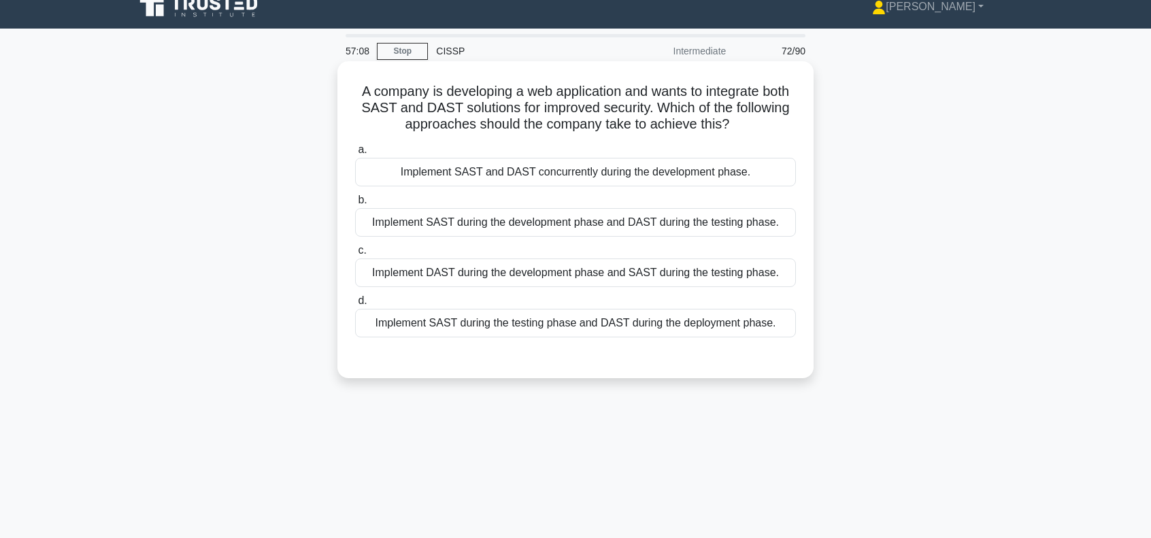
click at [512, 322] on div "Implement SAST during the testing phase and DAST during the deployment phase." at bounding box center [575, 323] width 441 height 29
click at [355, 305] on input "d. Implement SAST during the testing phase and DAST during the deployment phase." at bounding box center [355, 301] width 0 height 9
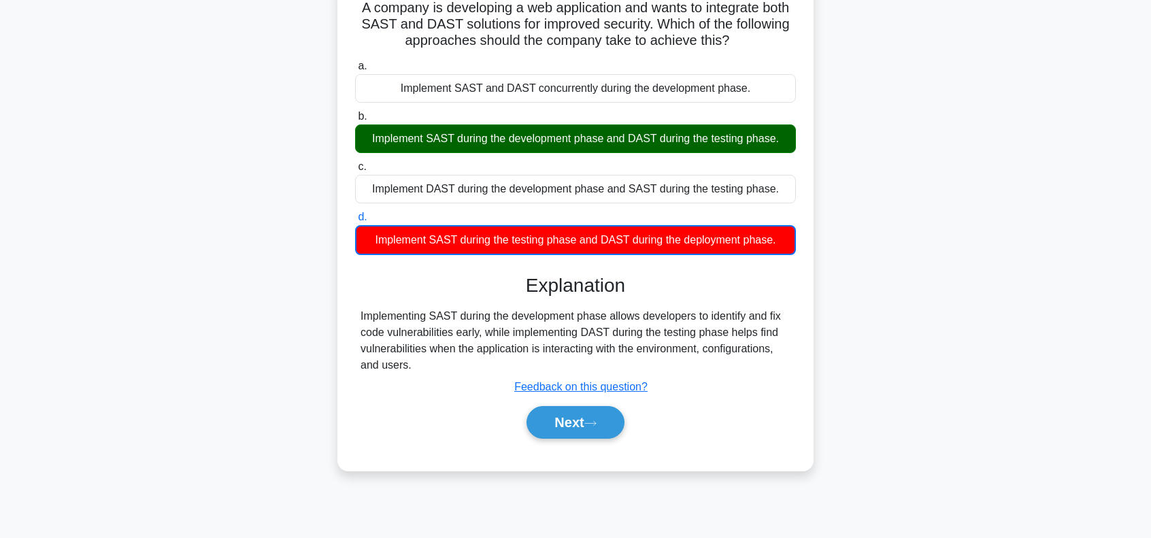
scroll to position [106, 0]
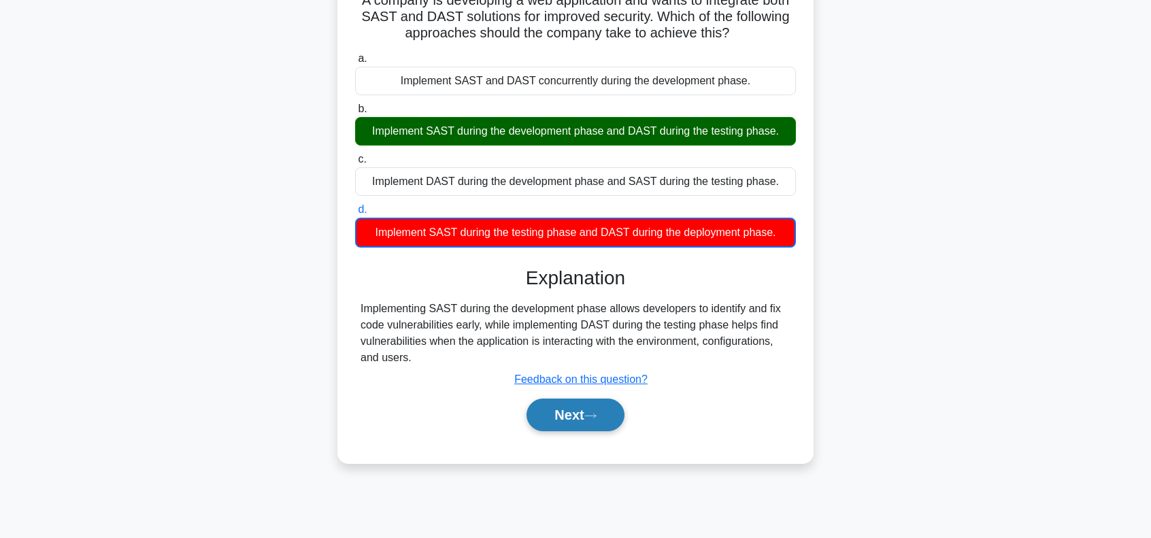
click at [579, 416] on button "Next" at bounding box center [574, 415] width 97 height 33
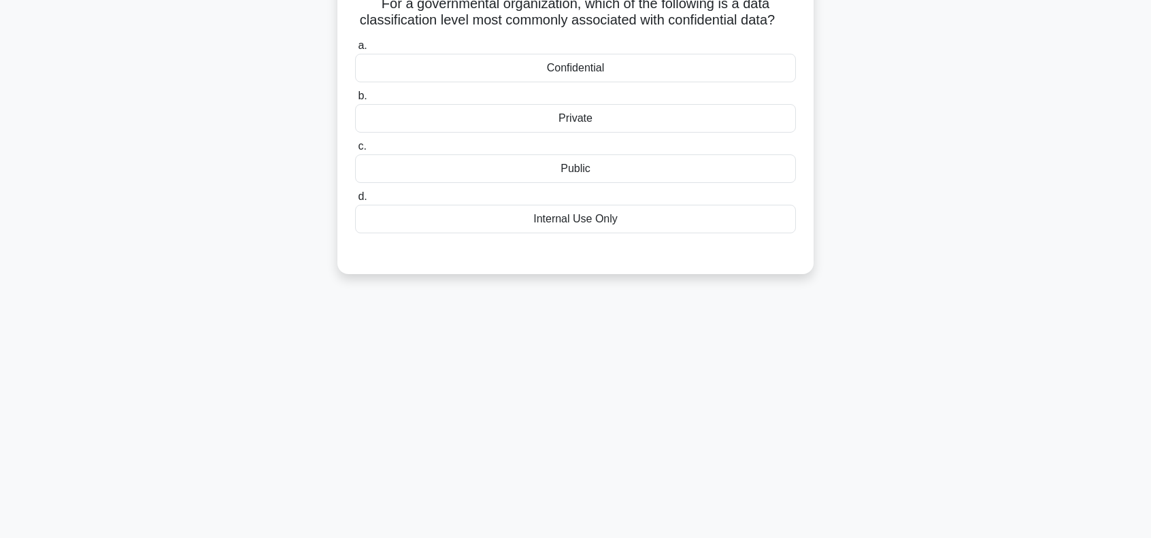
scroll to position [15, 0]
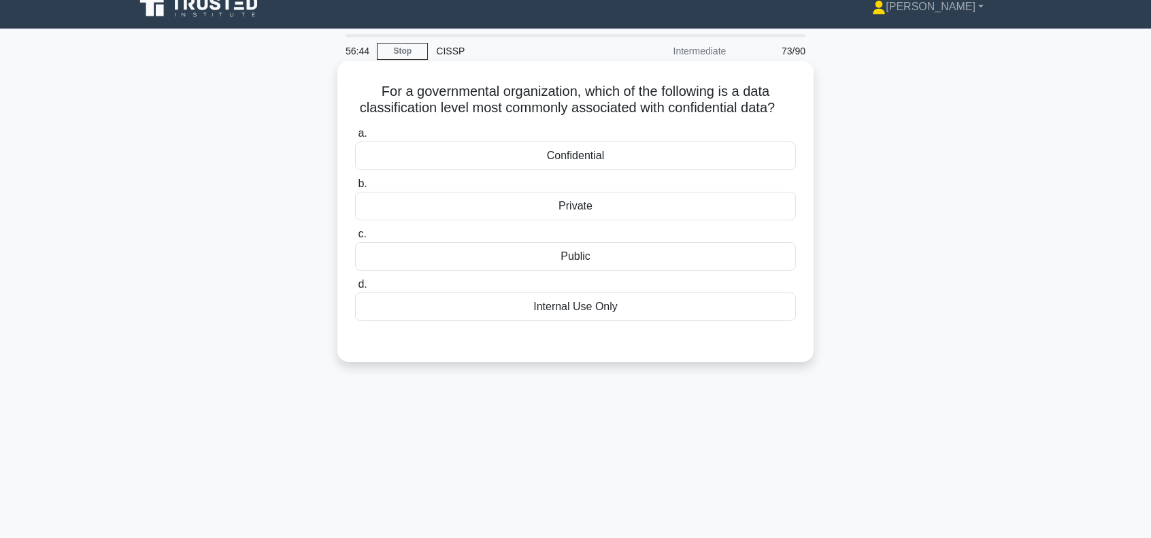
click at [595, 169] on div "Confidential" at bounding box center [575, 155] width 441 height 29
click at [355, 138] on input "a. Confidential" at bounding box center [355, 133] width 0 height 9
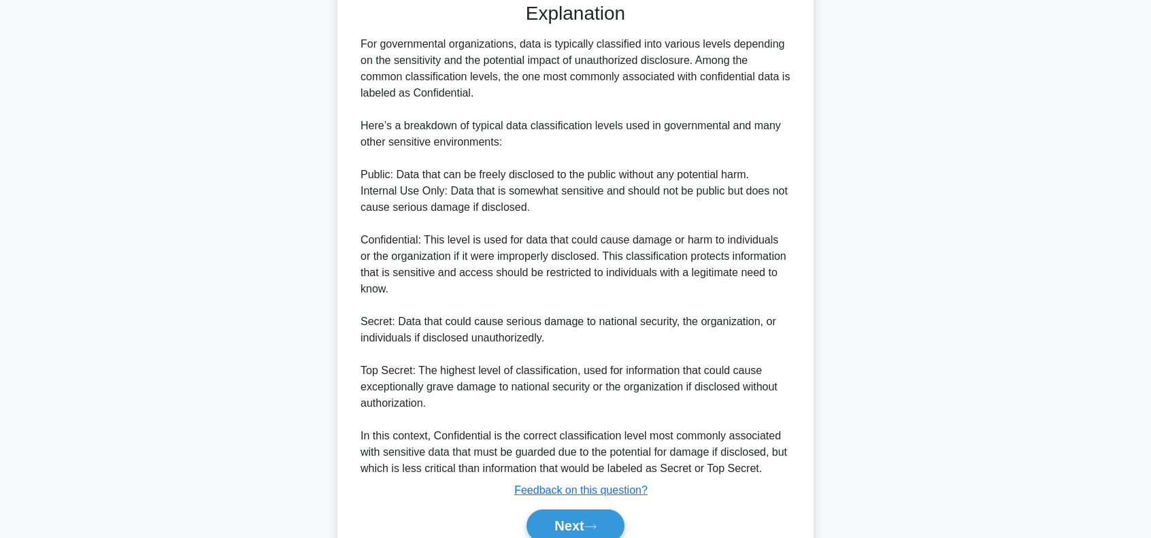
scroll to position [429, 0]
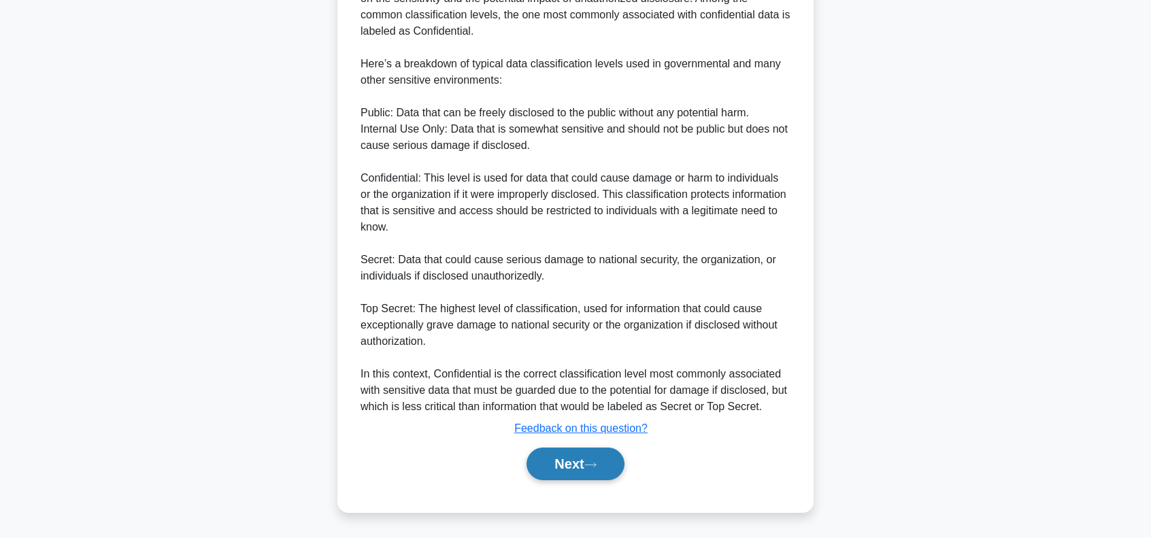
click at [584, 460] on button "Next" at bounding box center [574, 464] width 97 height 33
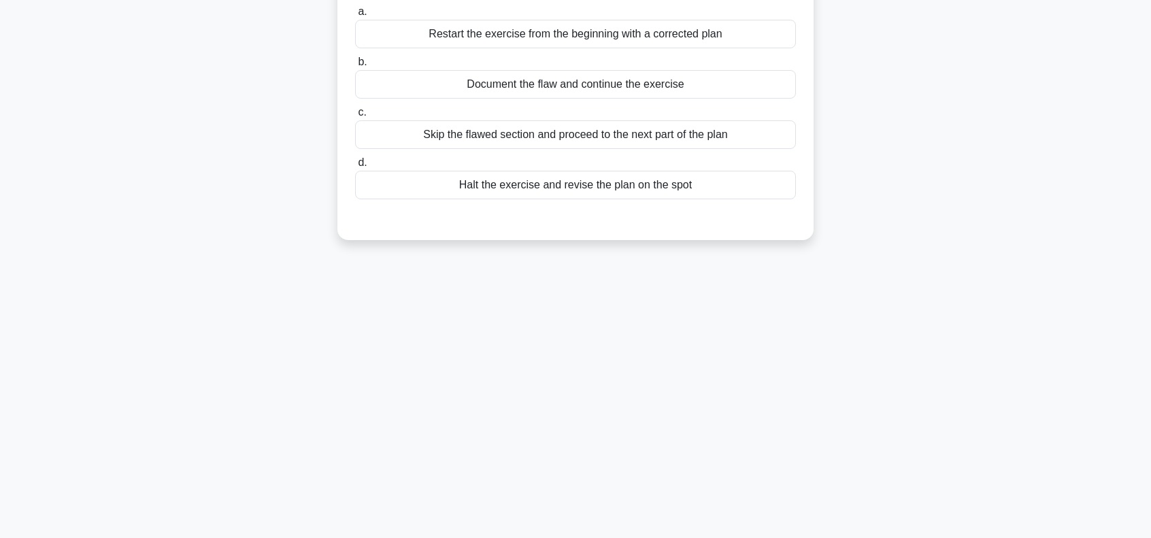
scroll to position [0, 0]
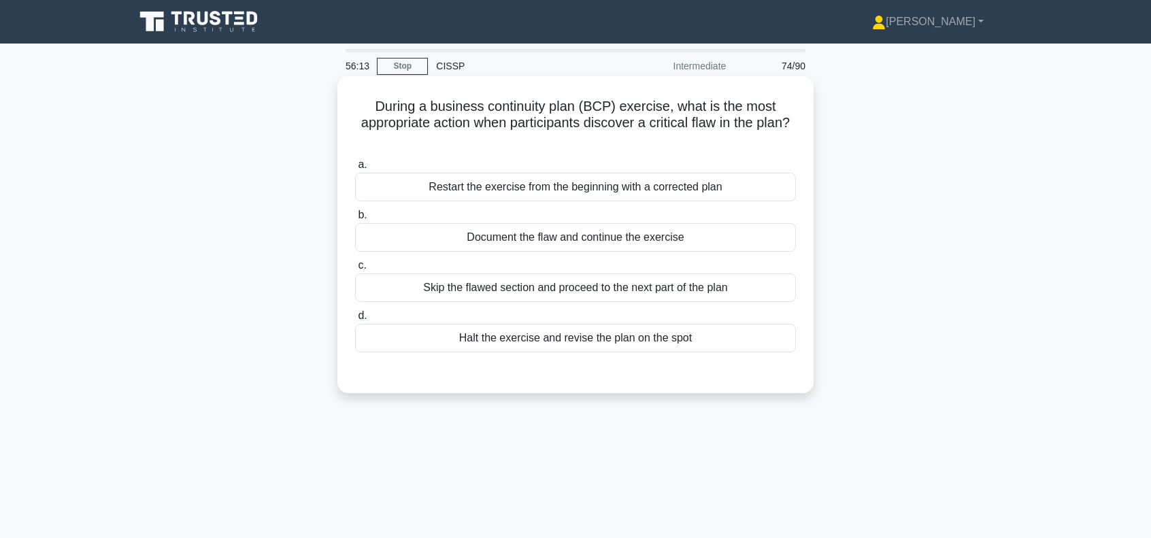
click at [626, 239] on div "Document the flaw and continue the exercise" at bounding box center [575, 237] width 441 height 29
click at [355, 220] on input "b. Document the flaw and continue the exercise" at bounding box center [355, 215] width 0 height 9
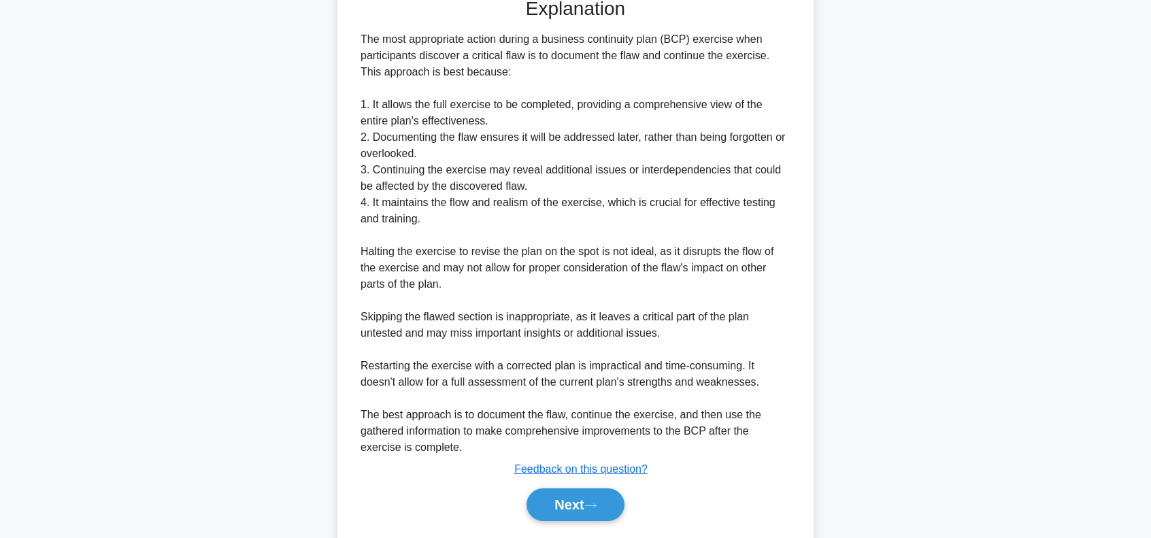
scroll to position [413, 0]
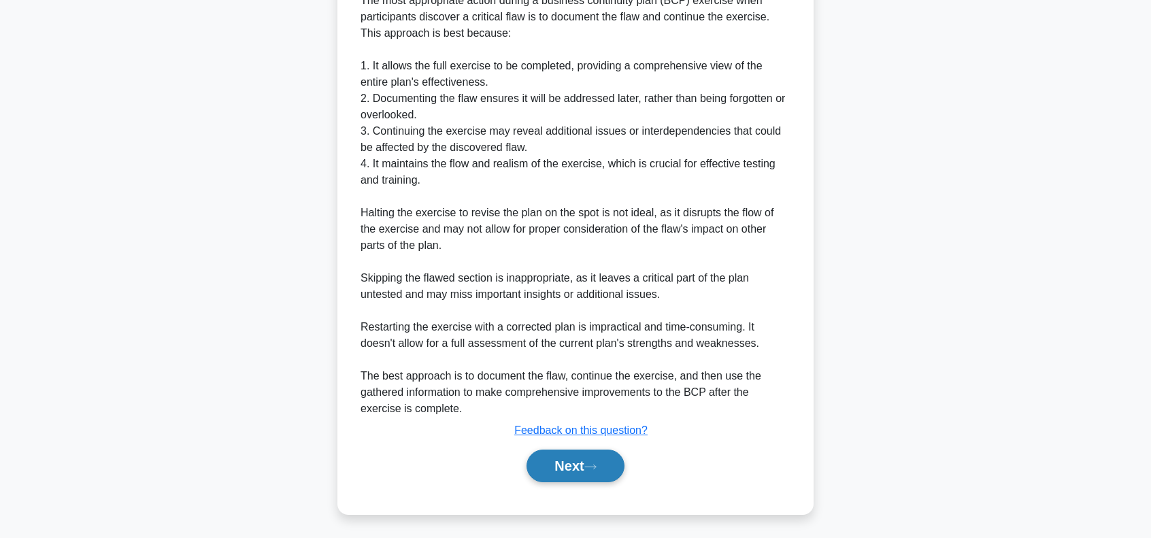
click at [564, 456] on button "Next" at bounding box center [574, 466] width 97 height 33
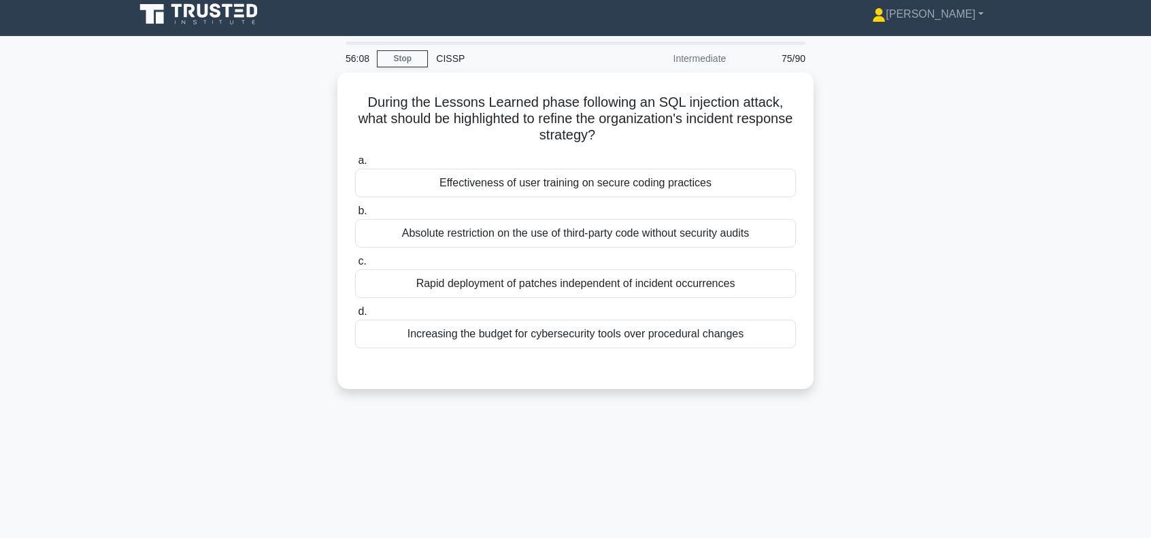
scroll to position [0, 0]
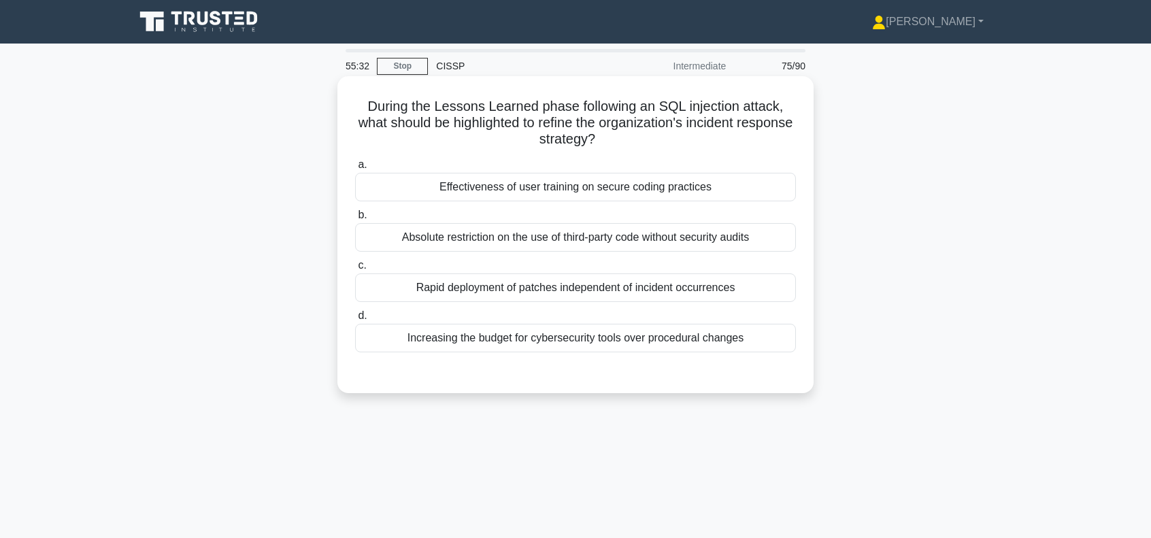
click at [621, 189] on div "Effectiveness of user training on secure coding practices" at bounding box center [575, 187] width 441 height 29
click at [355, 169] on input "a. Effectiveness of user training on secure coding practices" at bounding box center [355, 165] width 0 height 9
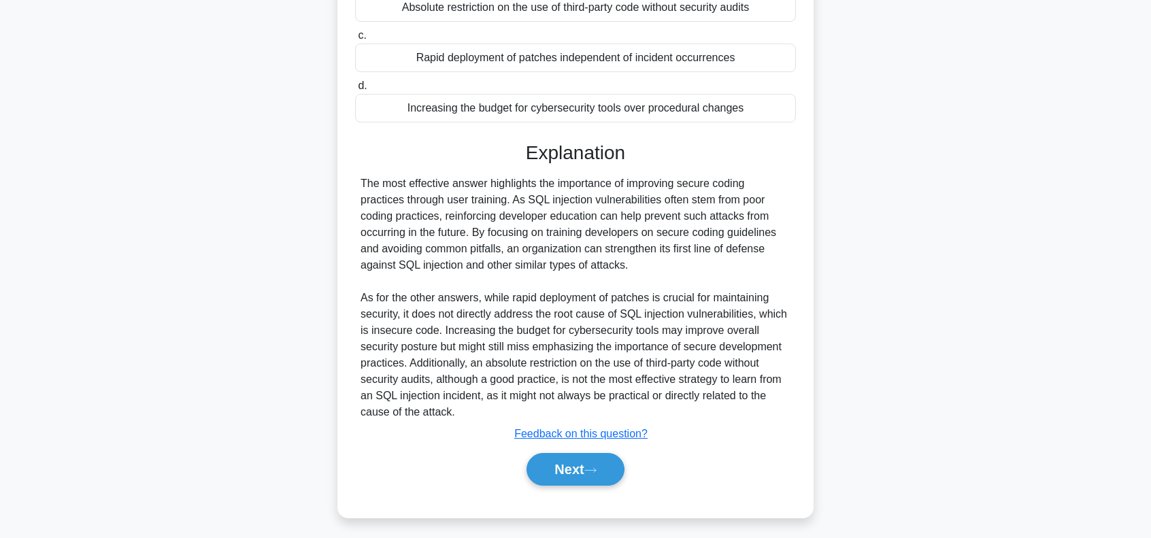
scroll to position [233, 0]
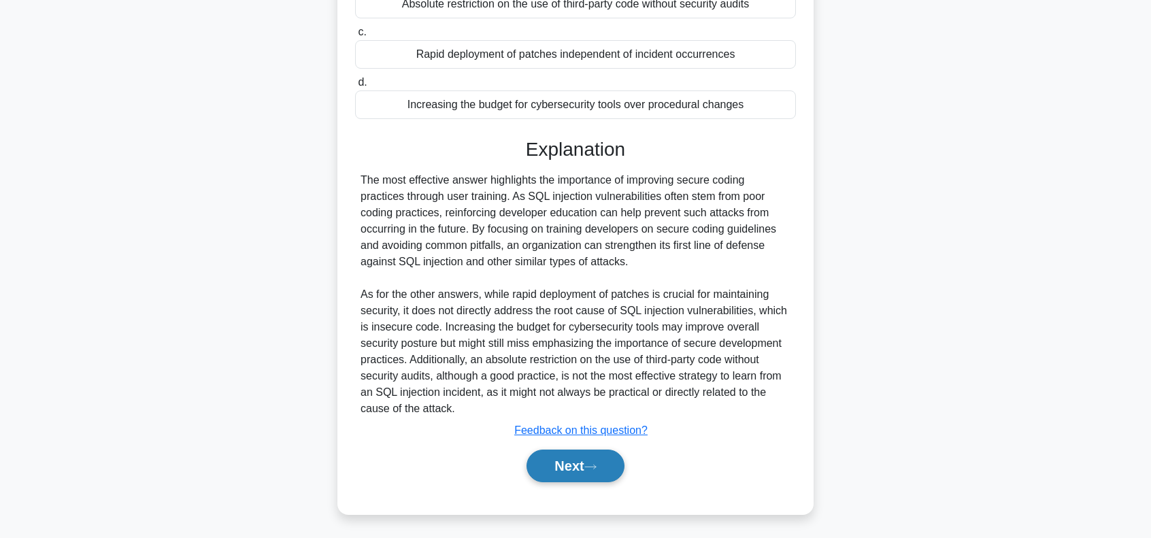
click at [558, 459] on button "Next" at bounding box center [574, 466] width 97 height 33
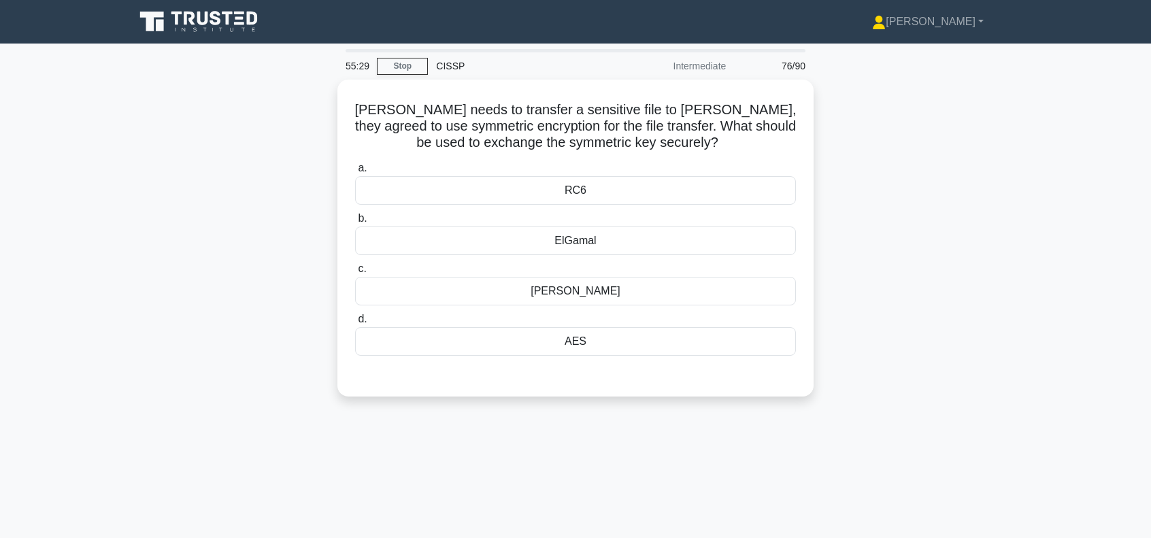
scroll to position [0, 0]
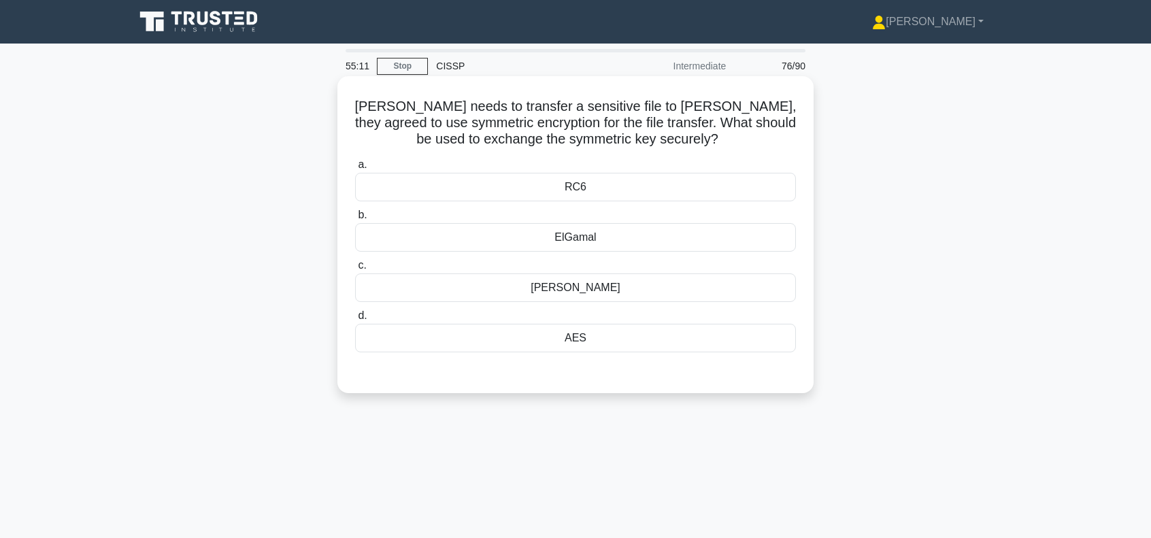
click at [588, 339] on div "AES" at bounding box center [575, 338] width 441 height 29
click at [355, 320] on input "d. AES" at bounding box center [355, 316] width 0 height 9
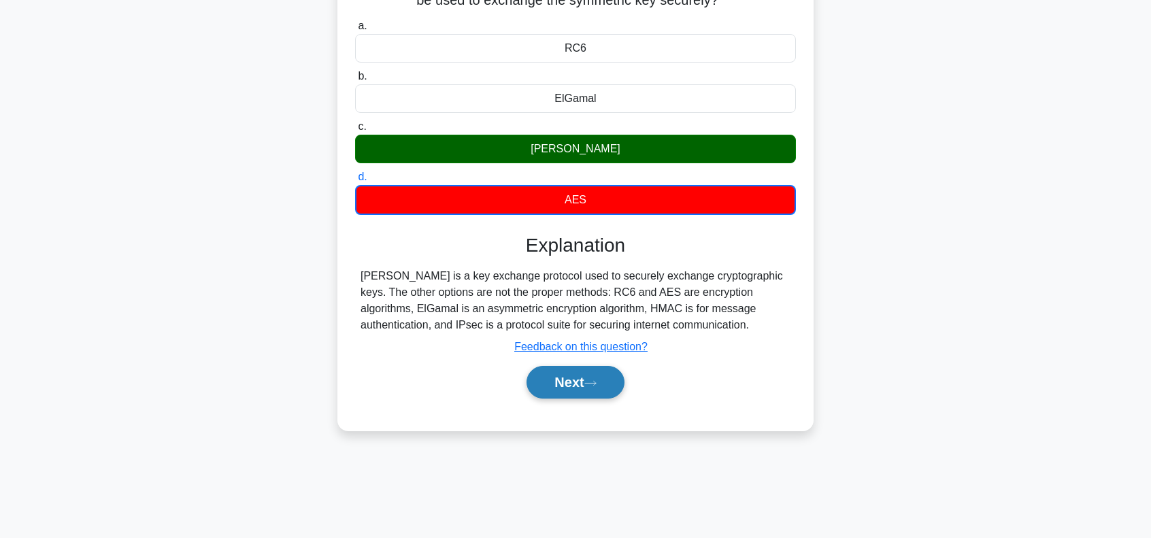
scroll to position [181, 0]
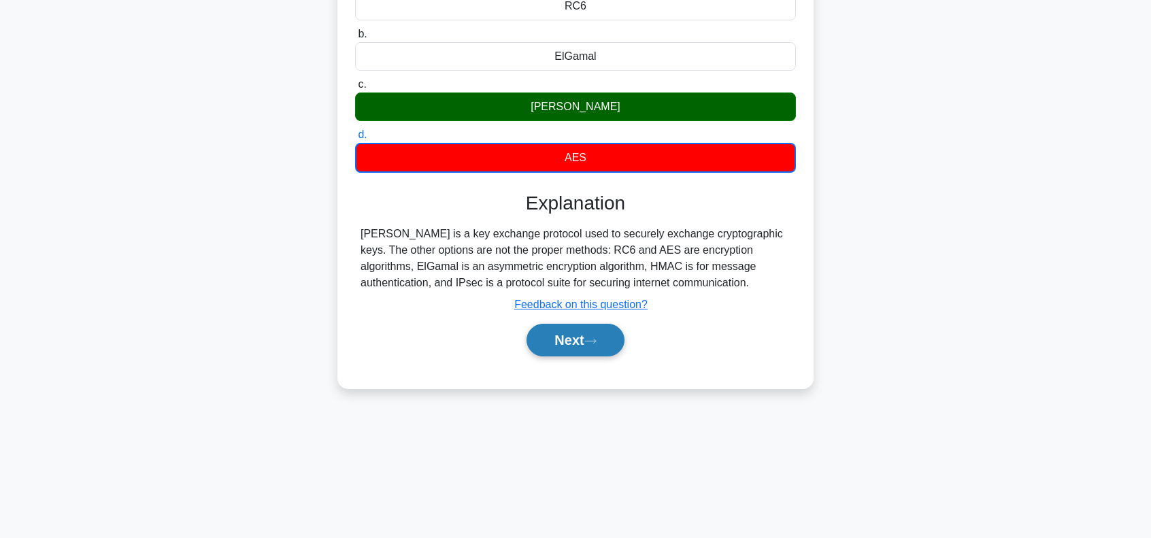
click at [590, 337] on icon at bounding box center [590, 340] width 12 height 7
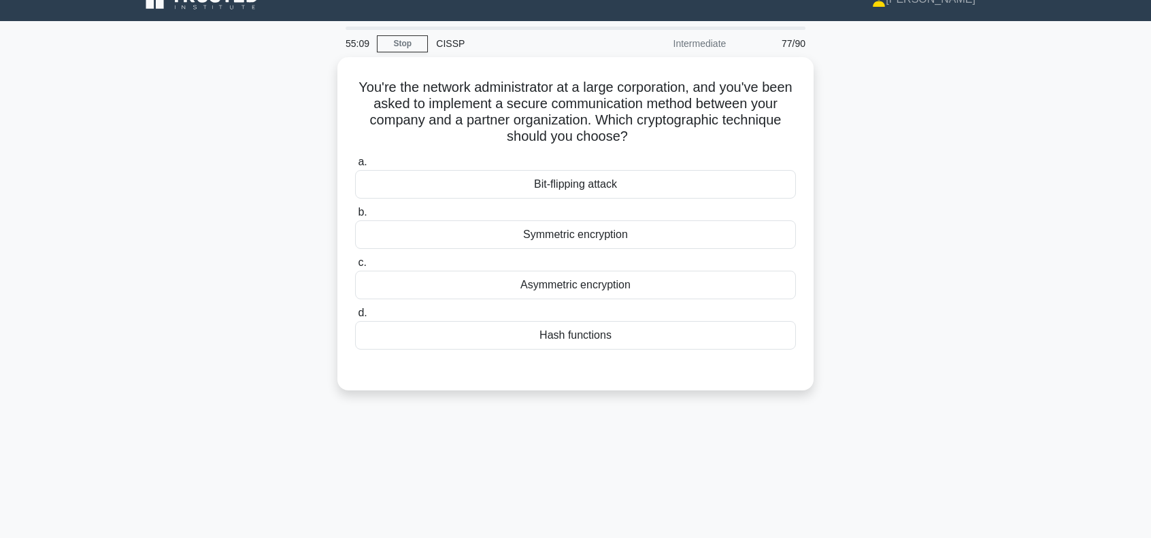
scroll to position [0, 0]
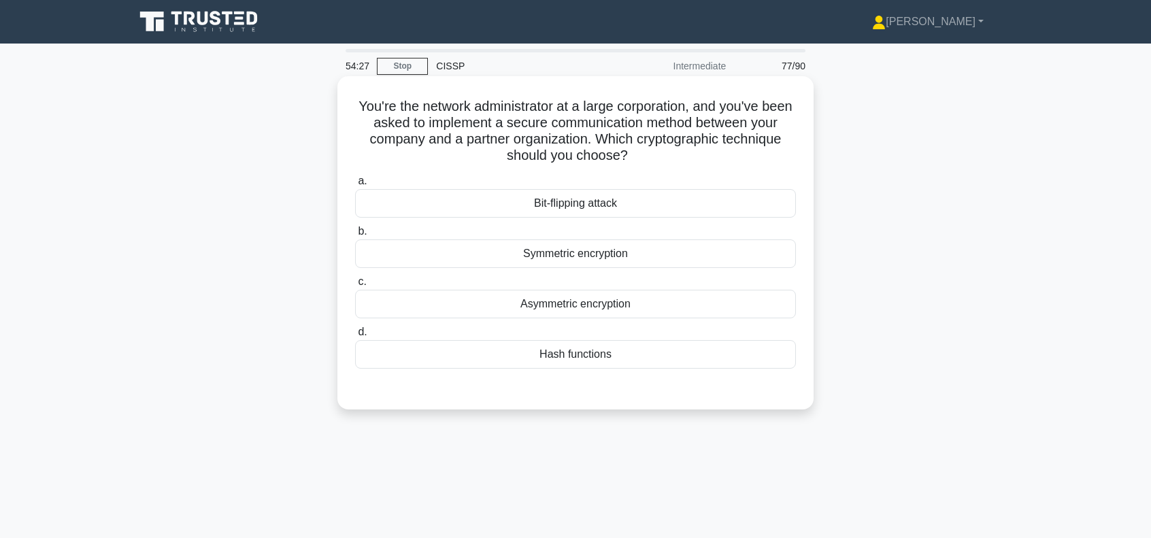
click at [598, 308] on div "Asymmetric encryption" at bounding box center [575, 304] width 441 height 29
click at [355, 286] on input "c. Asymmetric encryption" at bounding box center [355, 282] width 0 height 9
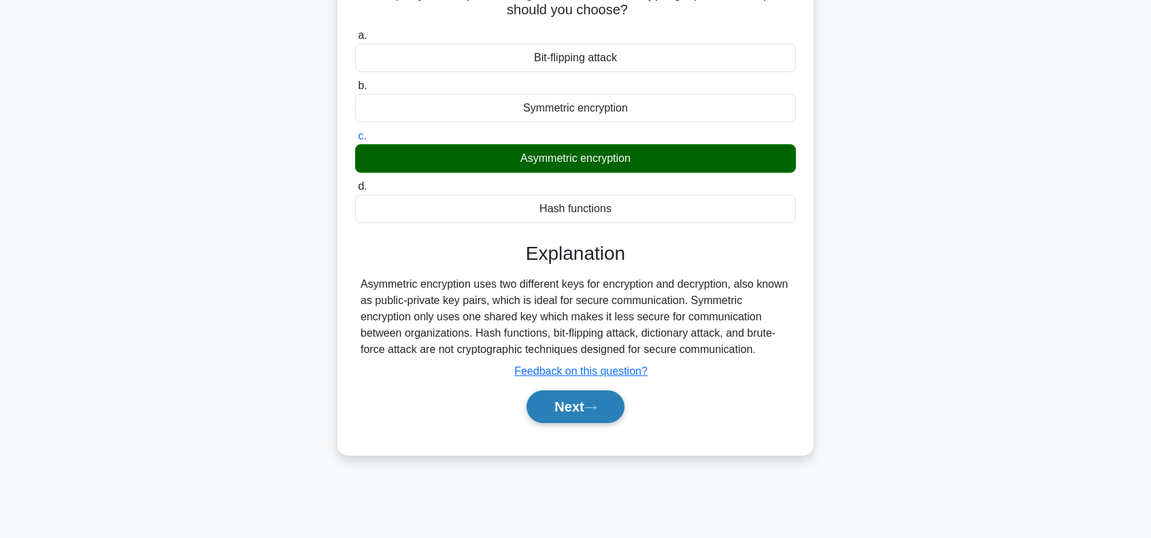
scroll to position [197, 0]
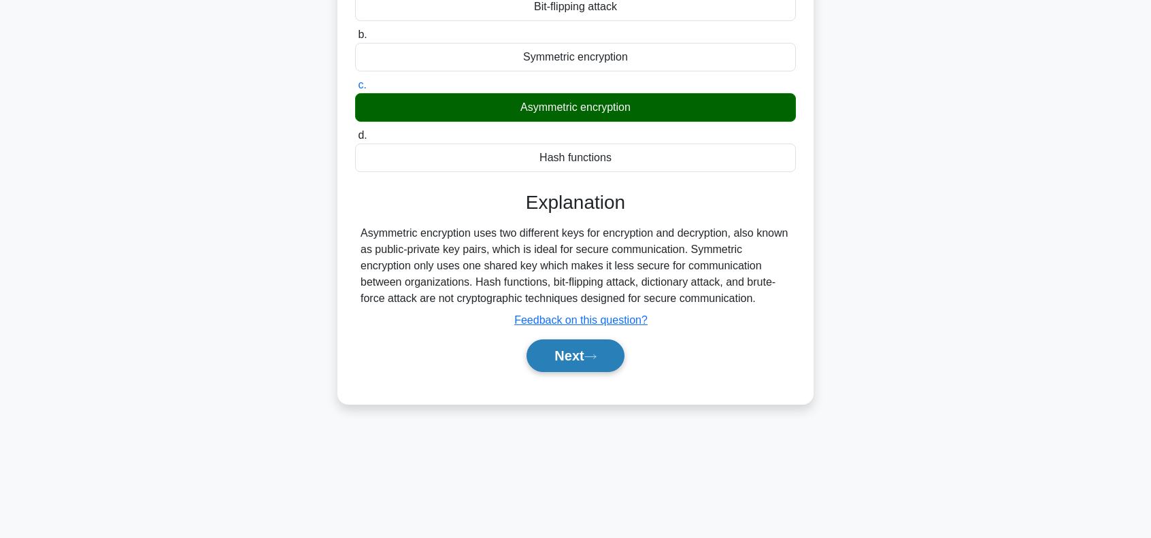
click at [583, 349] on button "Next" at bounding box center [574, 355] width 97 height 33
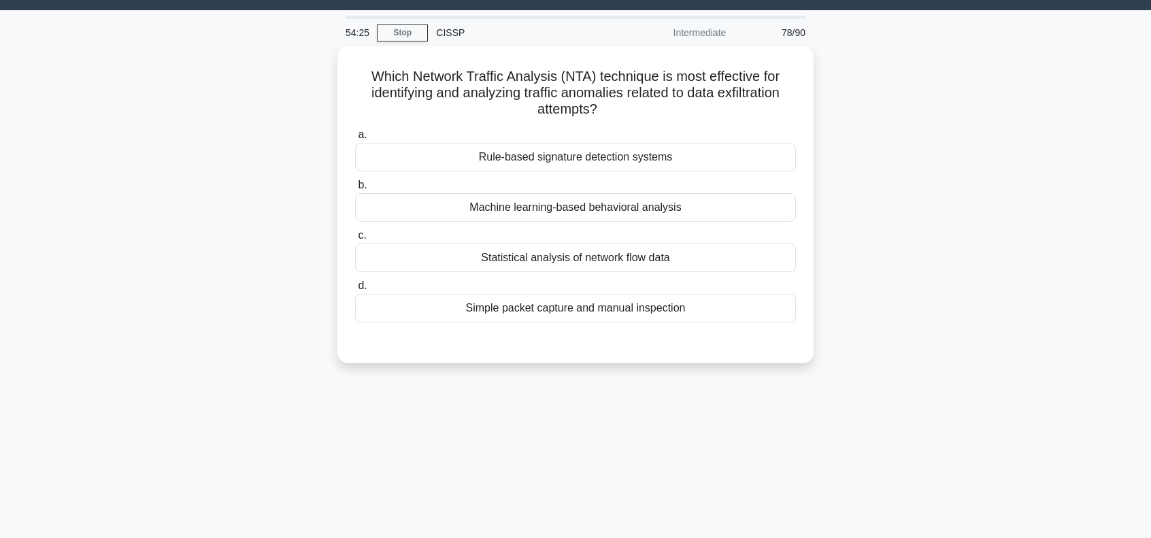
scroll to position [0, 0]
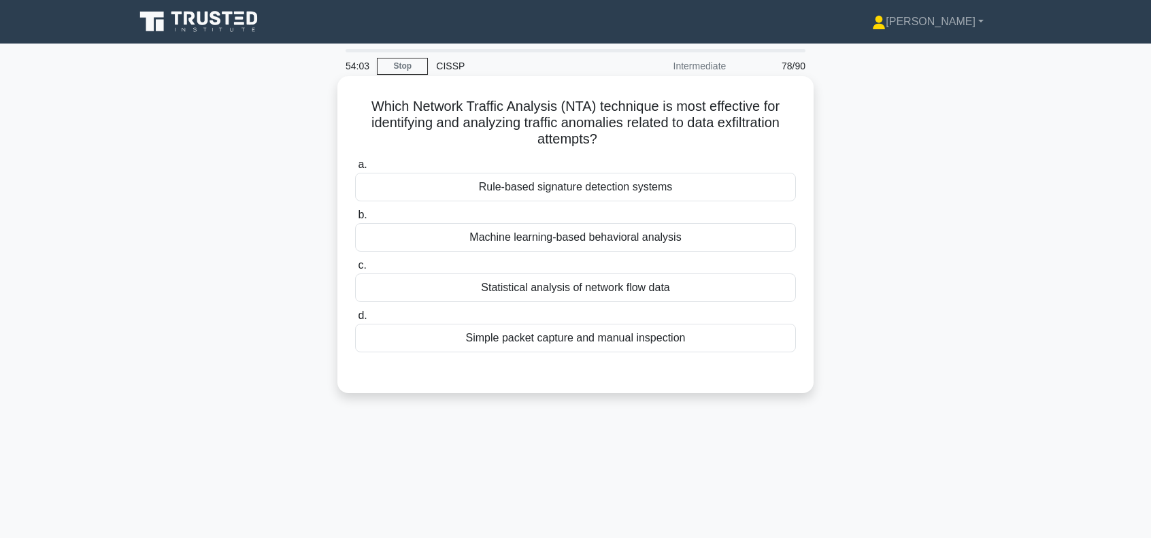
click at [585, 238] on div "Machine learning-based behavioral analysis" at bounding box center [575, 237] width 441 height 29
click at [355, 220] on input "b. Machine learning-based behavioral analysis" at bounding box center [355, 215] width 0 height 9
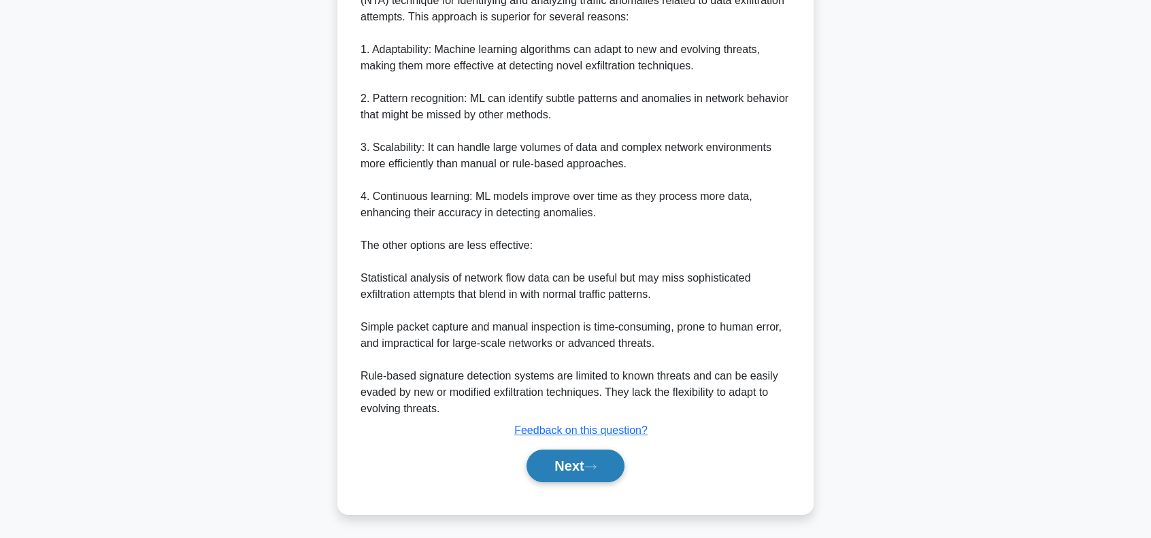
click at [566, 460] on button "Next" at bounding box center [574, 466] width 97 height 33
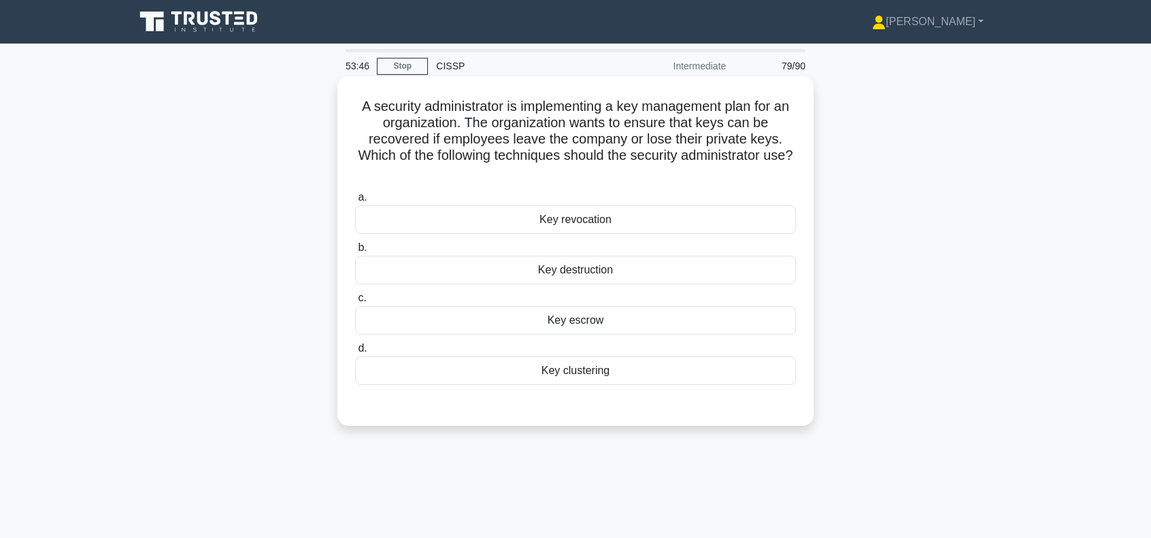
click at [612, 321] on div "Key escrow" at bounding box center [575, 320] width 441 height 29
click at [355, 303] on input "c. Key escrow" at bounding box center [355, 298] width 0 height 9
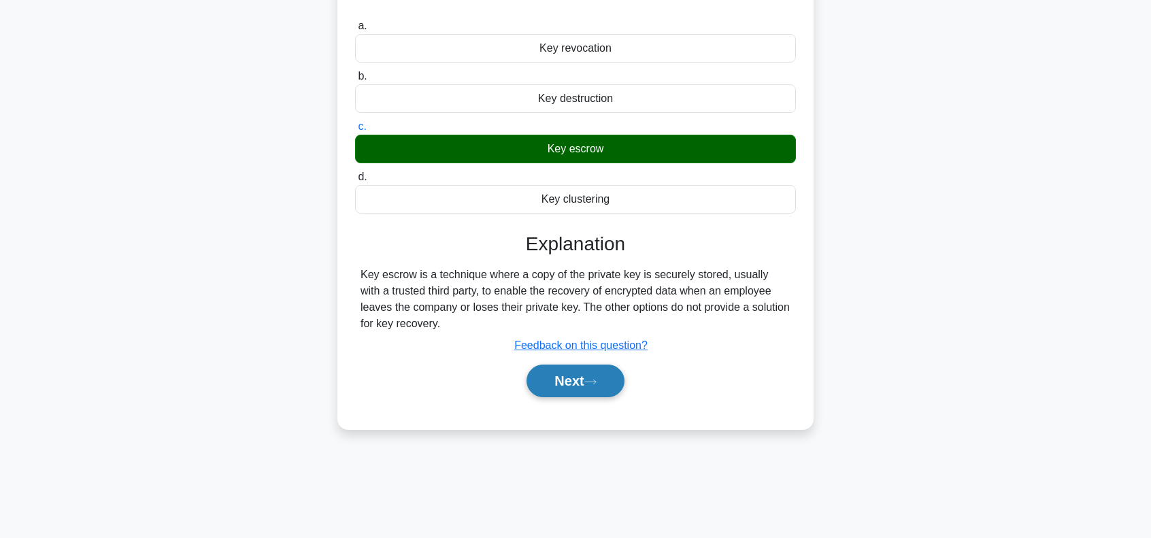
scroll to position [197, 0]
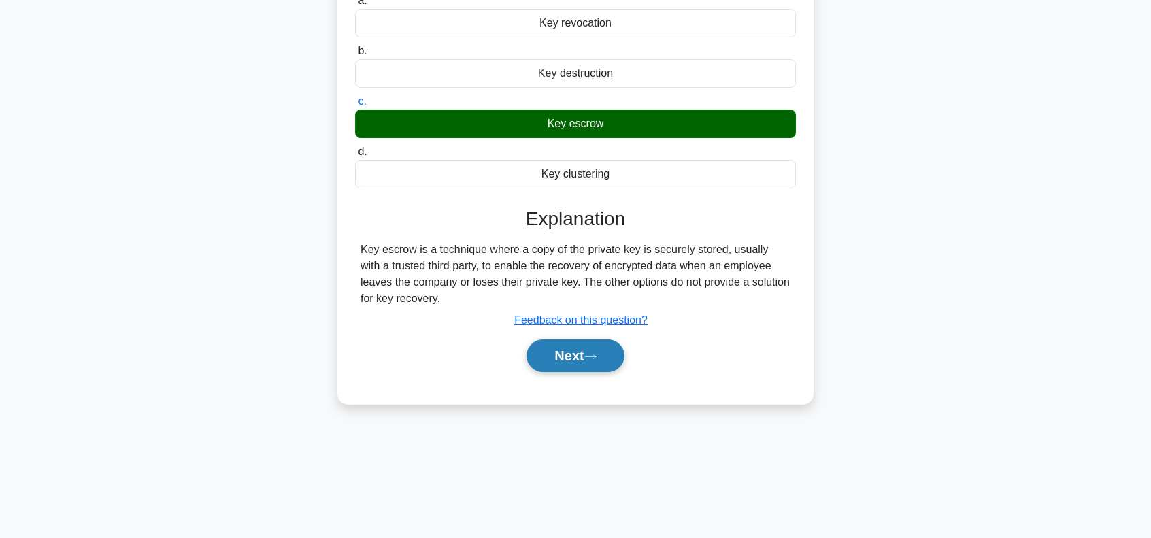
click at [575, 360] on button "Next" at bounding box center [574, 355] width 97 height 33
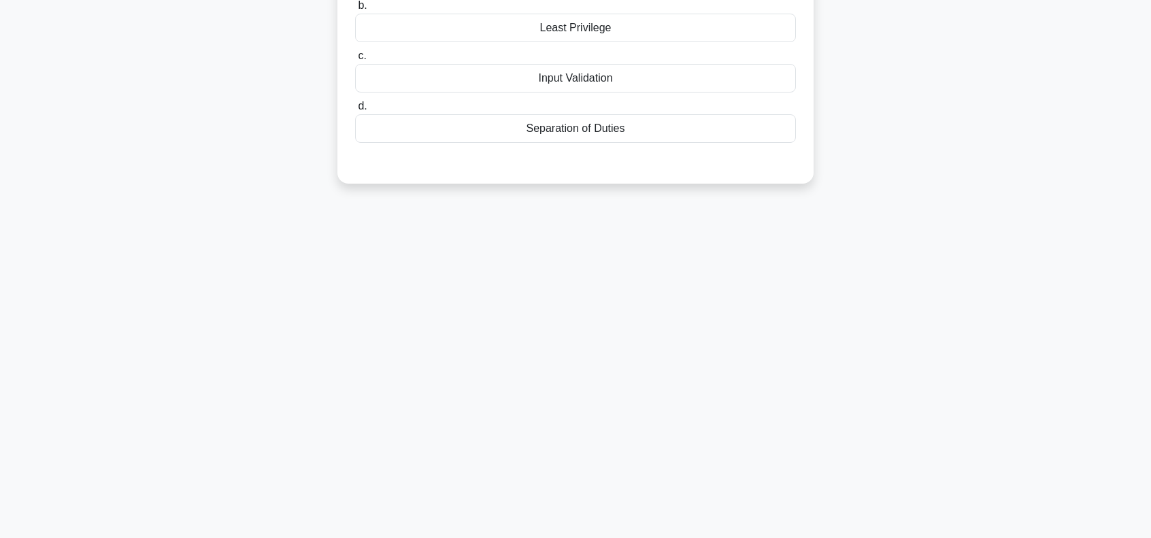
scroll to position [0, 0]
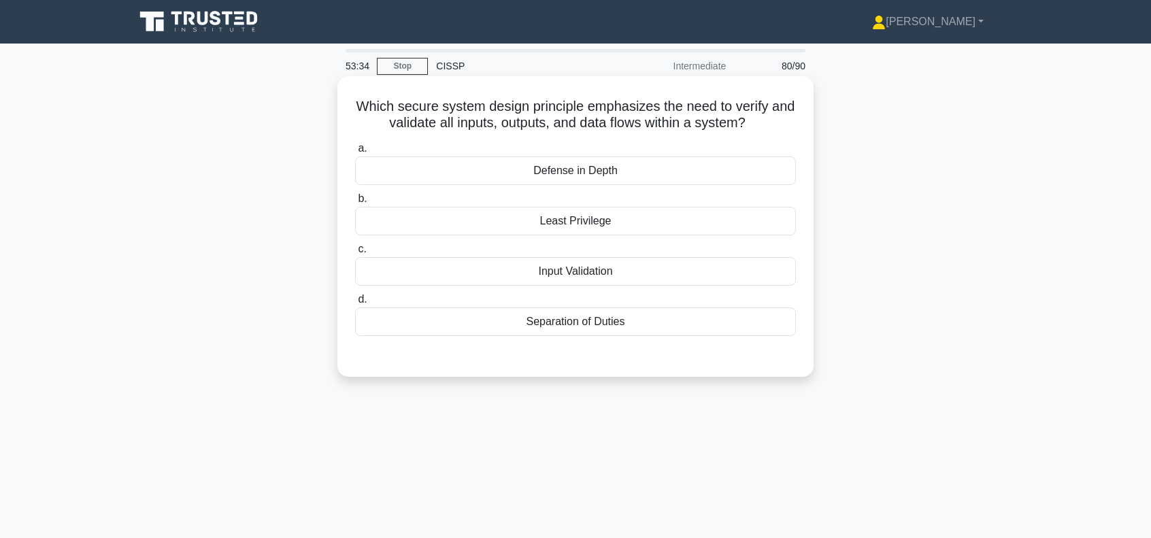
click at [588, 168] on div "Defense in Depth" at bounding box center [575, 170] width 441 height 29
click at [355, 153] on input "a. Defense in Depth" at bounding box center [355, 148] width 0 height 9
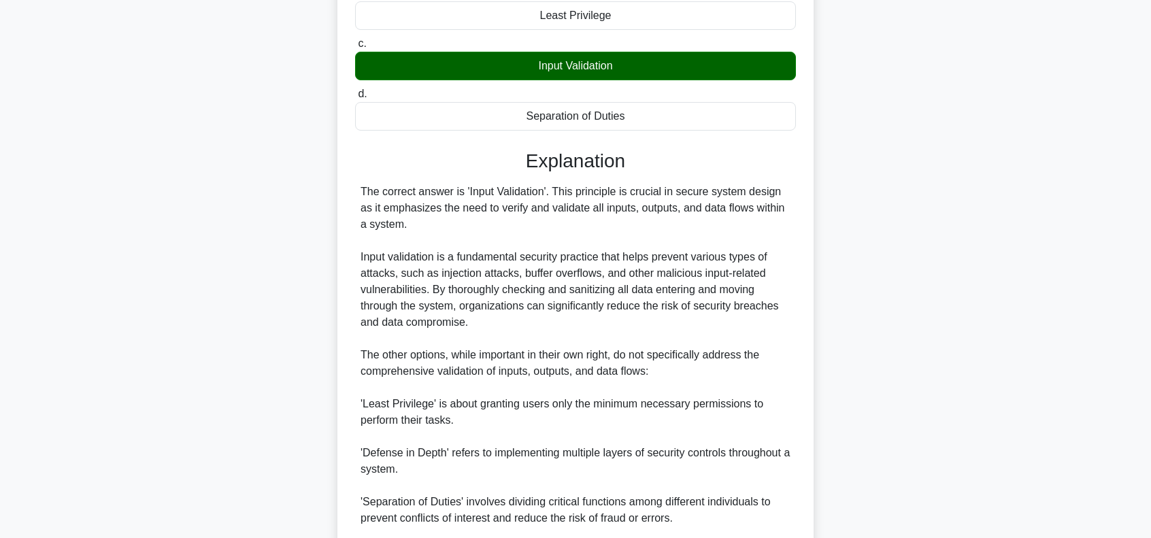
scroll to position [317, 0]
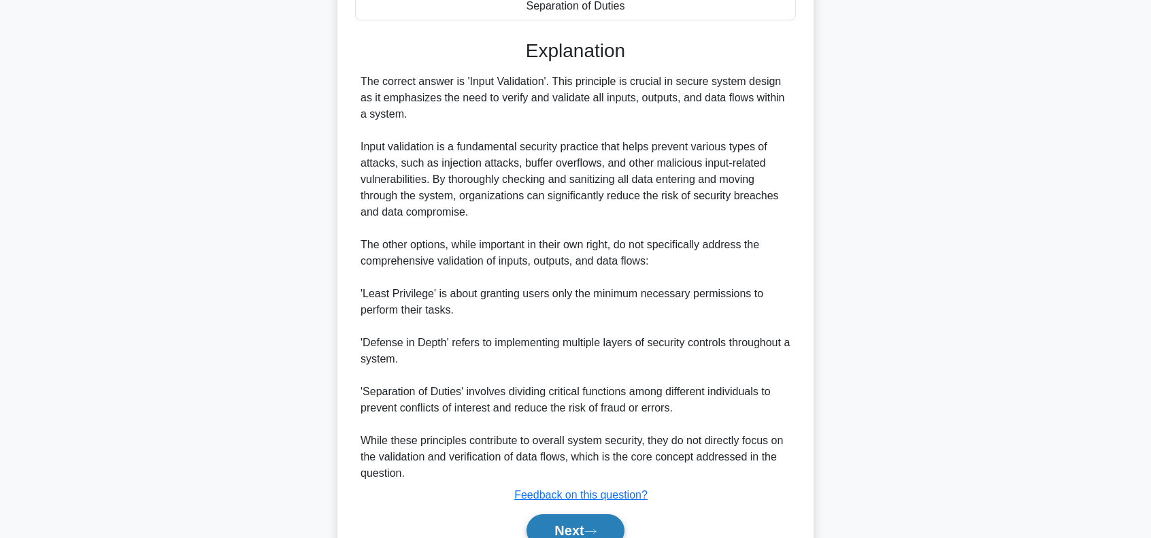
click at [582, 520] on button "Next" at bounding box center [574, 530] width 97 height 33
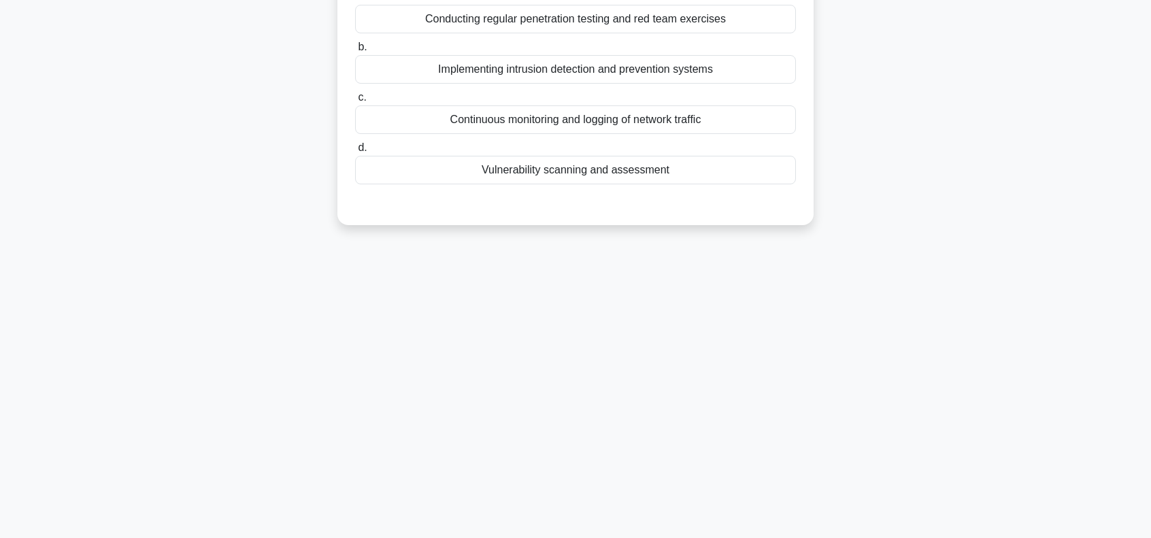
scroll to position [0, 0]
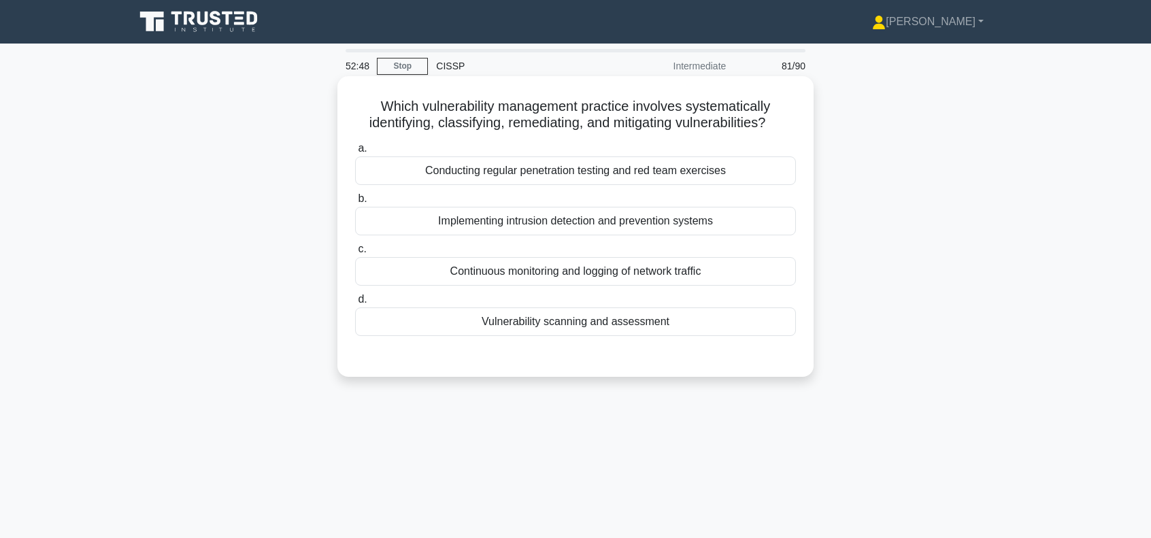
click at [536, 320] on div "Vulnerability scanning and assessment" at bounding box center [575, 321] width 441 height 29
click at [355, 304] on input "d. Vulnerability scanning and assessment" at bounding box center [355, 299] width 0 height 9
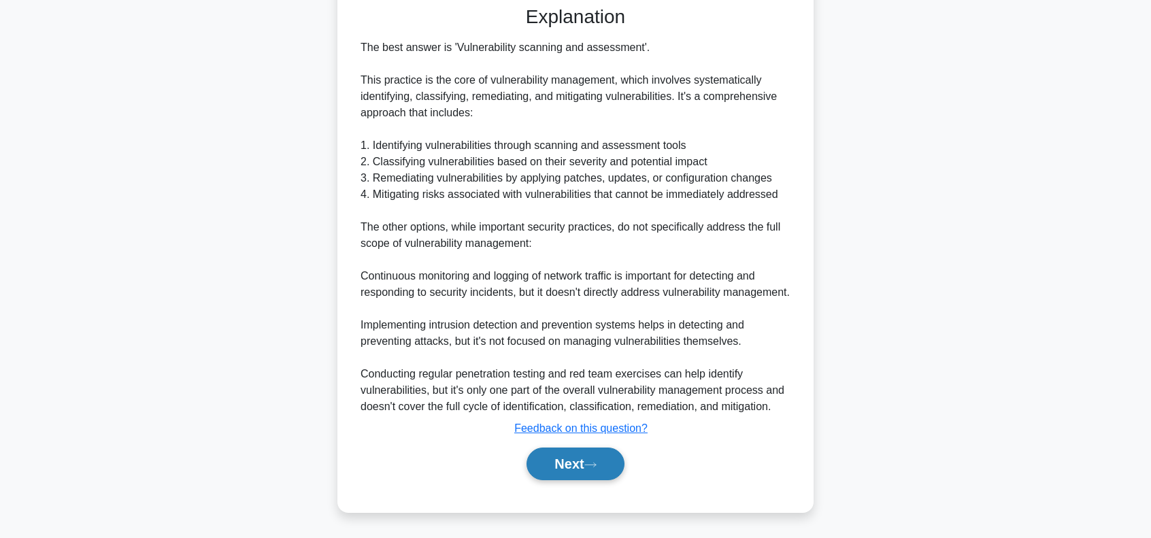
click at [565, 467] on button "Next" at bounding box center [574, 464] width 97 height 33
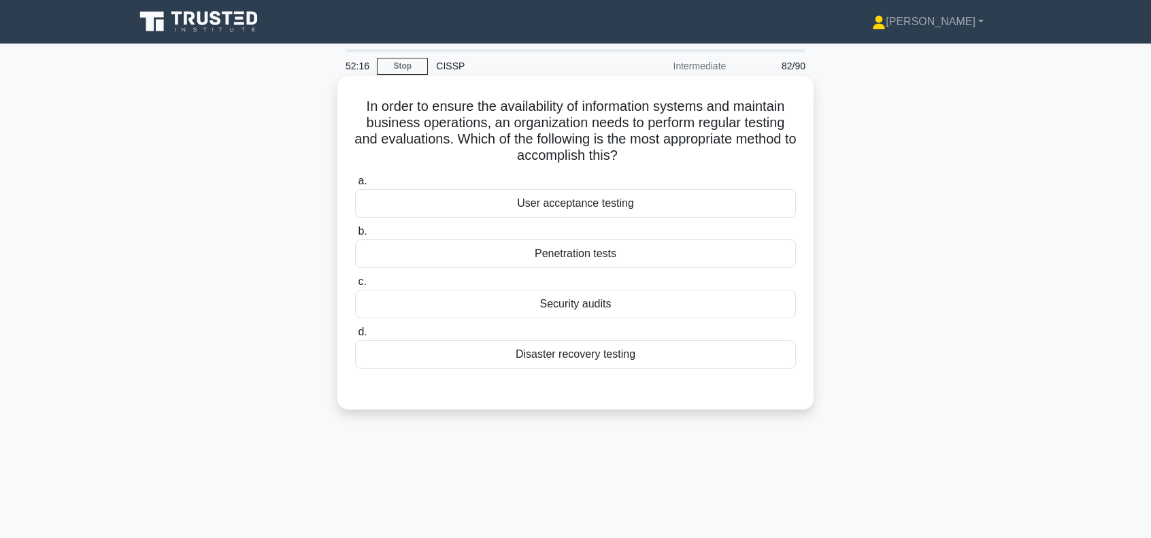
click at [588, 305] on div "Security audits" at bounding box center [575, 304] width 441 height 29
click at [355, 286] on input "c. Security audits" at bounding box center [355, 282] width 0 height 9
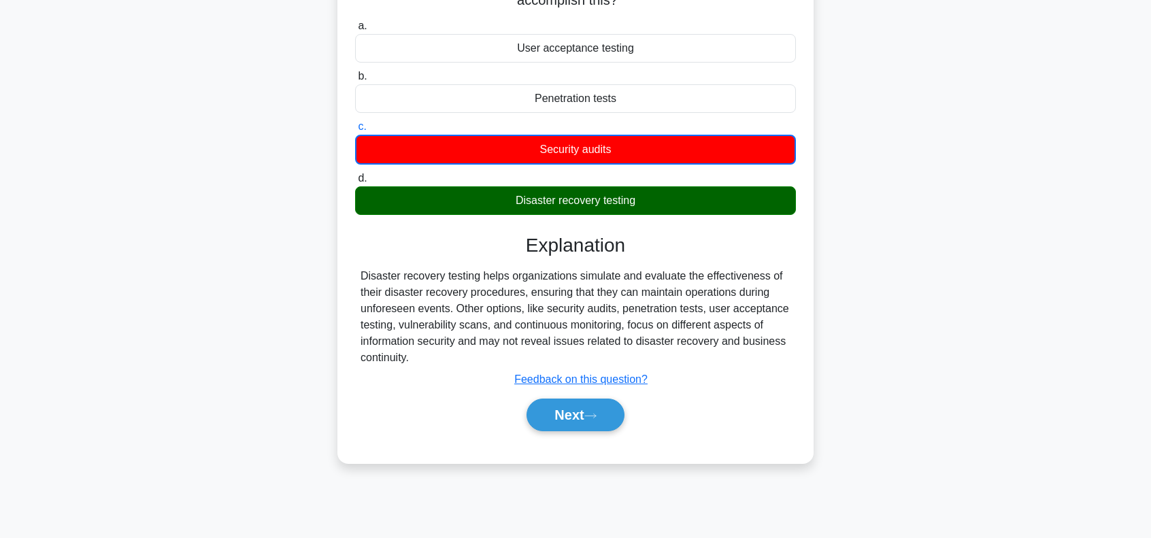
scroll to position [181, 0]
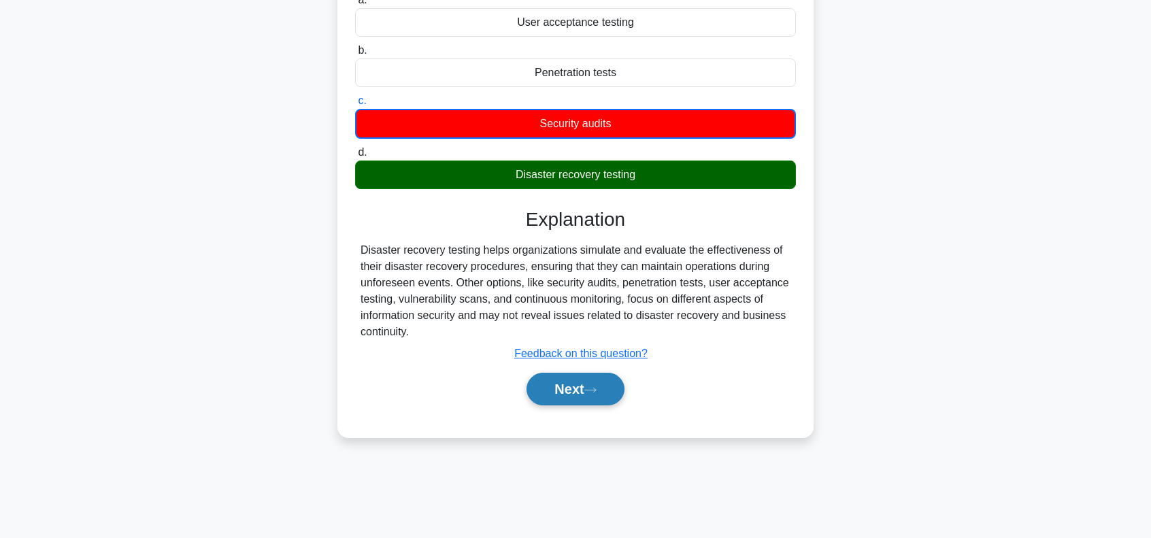
click at [591, 384] on button "Next" at bounding box center [574, 389] width 97 height 33
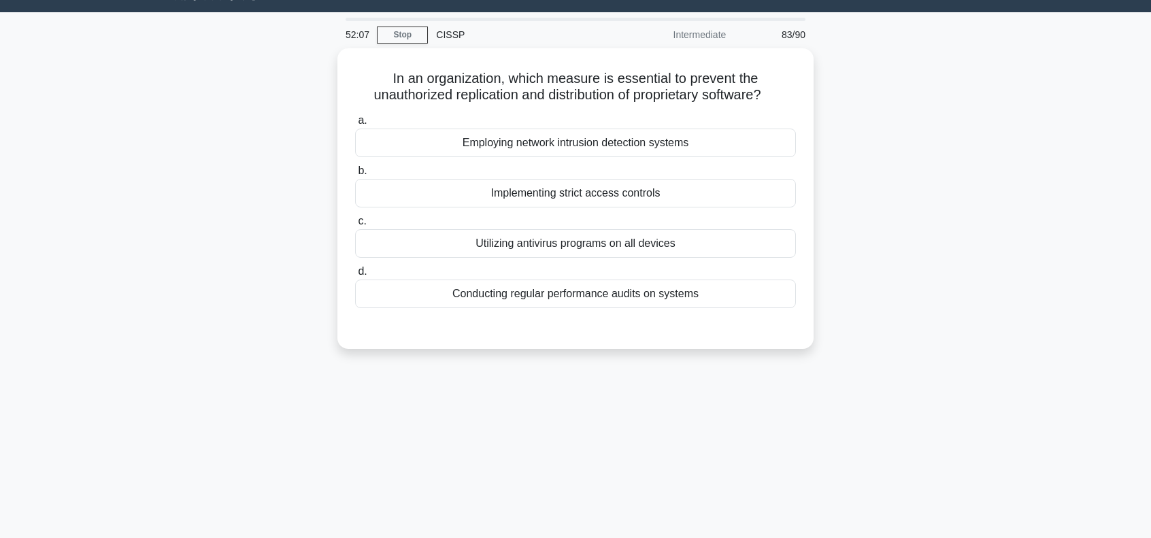
scroll to position [0, 0]
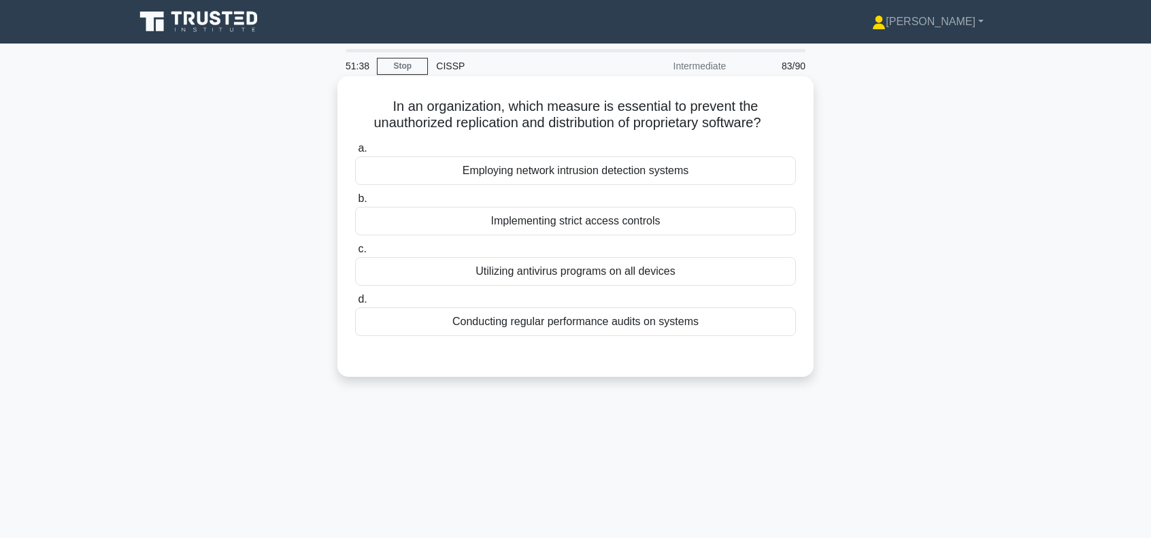
click at [559, 223] on div "Implementing strict access controls" at bounding box center [575, 221] width 441 height 29
click at [355, 203] on input "b. Implementing strict access controls" at bounding box center [355, 199] width 0 height 9
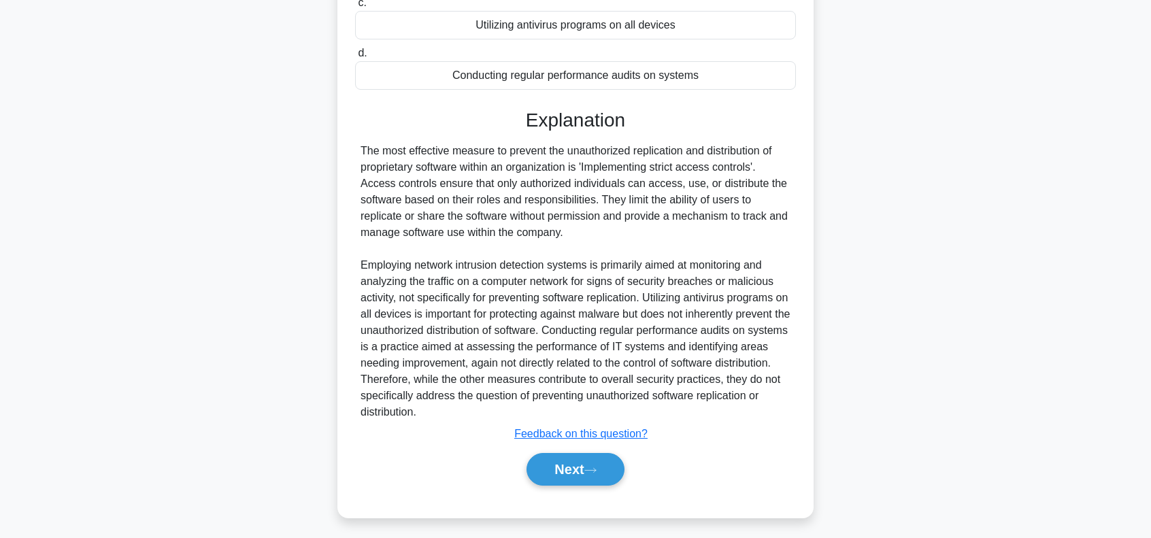
scroll to position [250, 0]
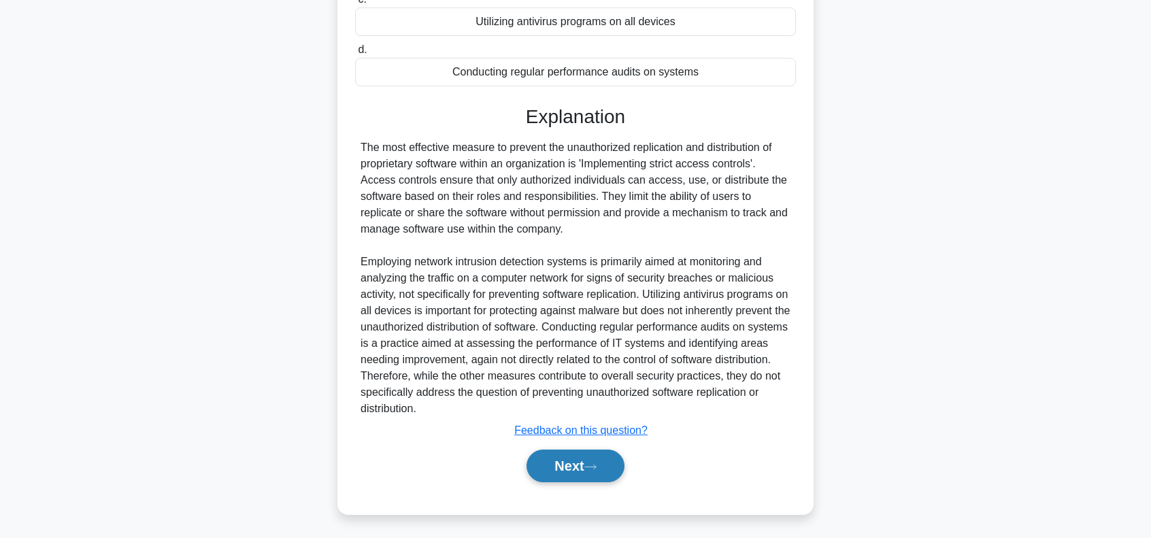
click at [551, 458] on button "Next" at bounding box center [574, 466] width 97 height 33
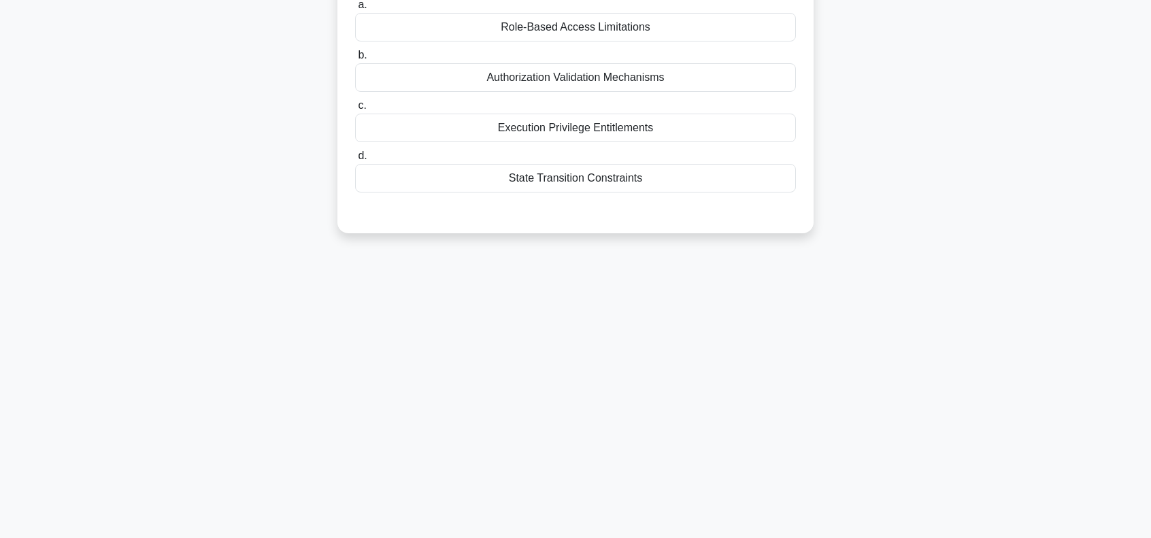
scroll to position [0, 0]
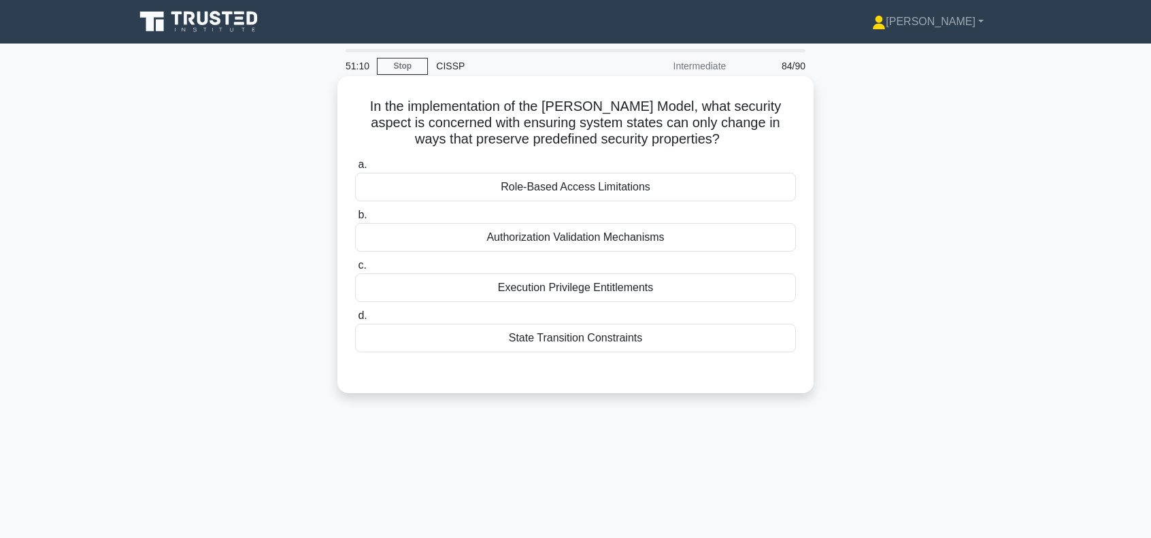
click at [582, 337] on div "State Transition Constraints" at bounding box center [575, 338] width 441 height 29
click at [355, 320] on input "d. State Transition Constraints" at bounding box center [355, 316] width 0 height 9
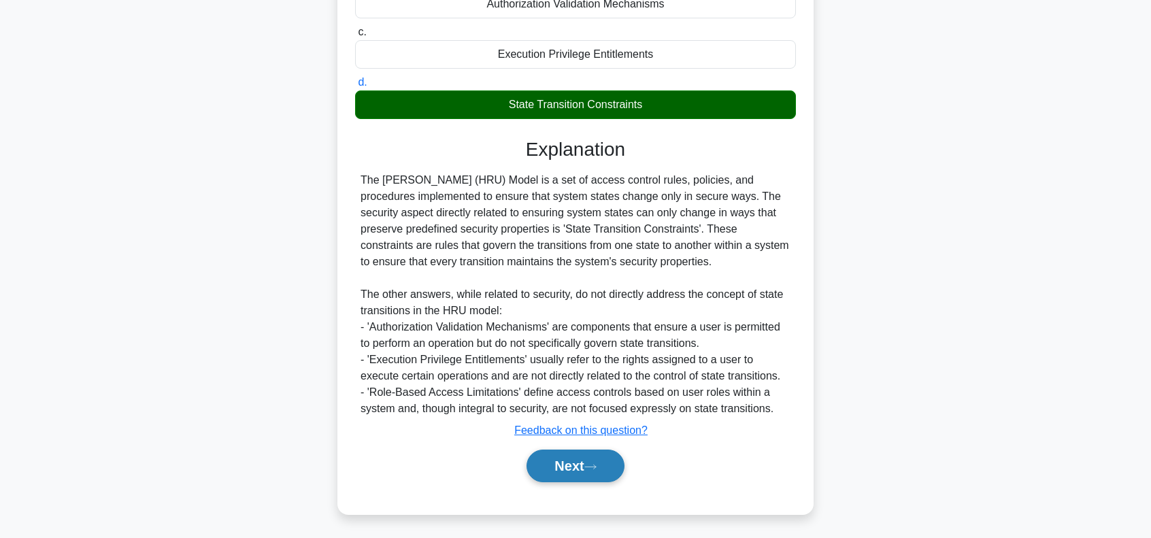
click at [592, 454] on button "Next" at bounding box center [574, 466] width 97 height 33
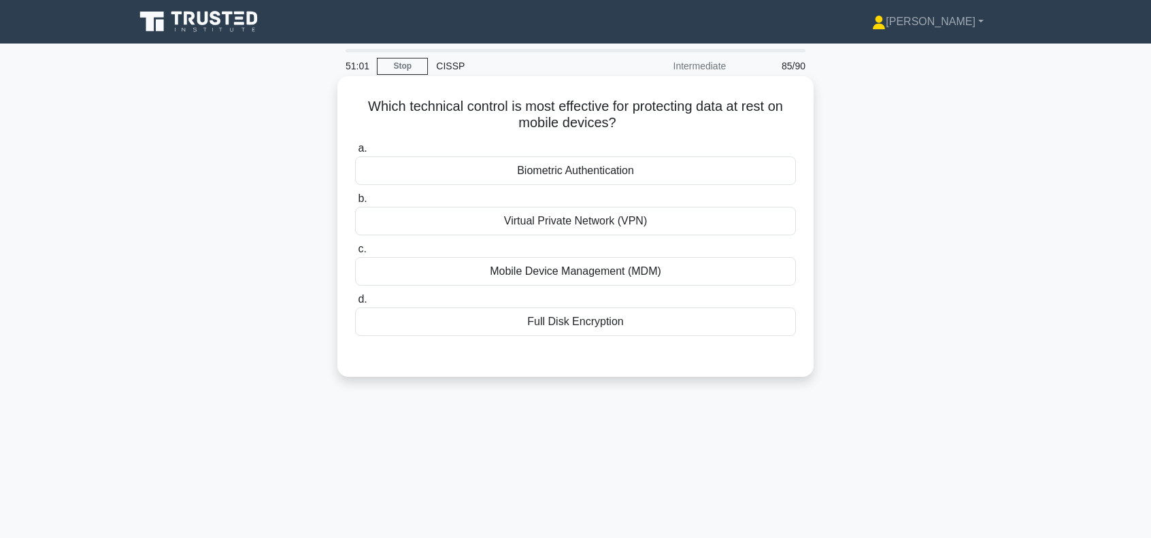
click at [590, 273] on div "Mobile Device Management (MDM)" at bounding box center [575, 271] width 441 height 29
click at [355, 254] on input "c. Mobile Device Management (MDM)" at bounding box center [355, 249] width 0 height 9
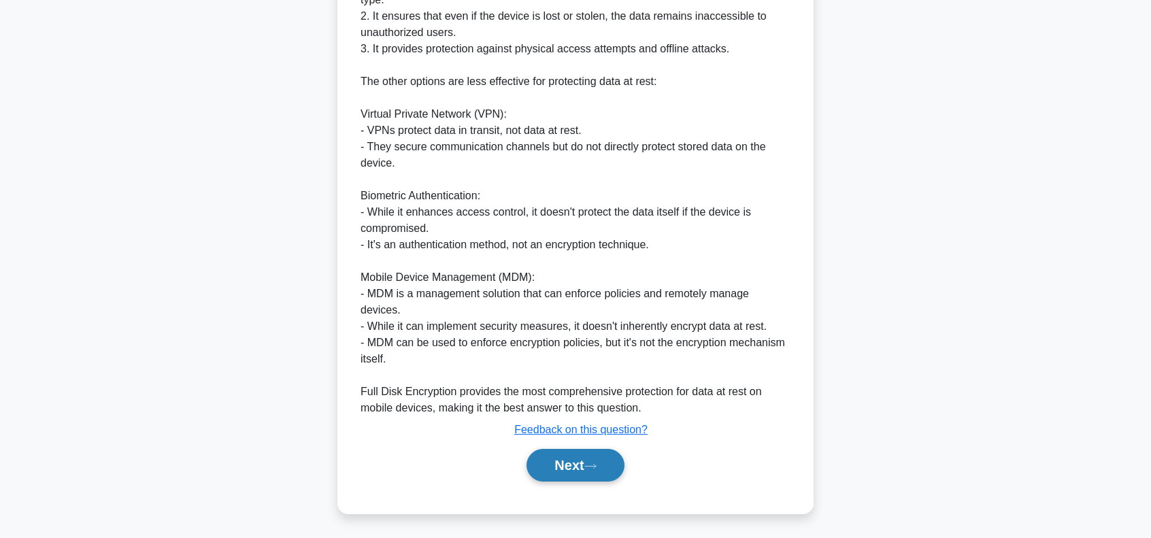
click at [584, 459] on button "Next" at bounding box center [574, 465] width 97 height 33
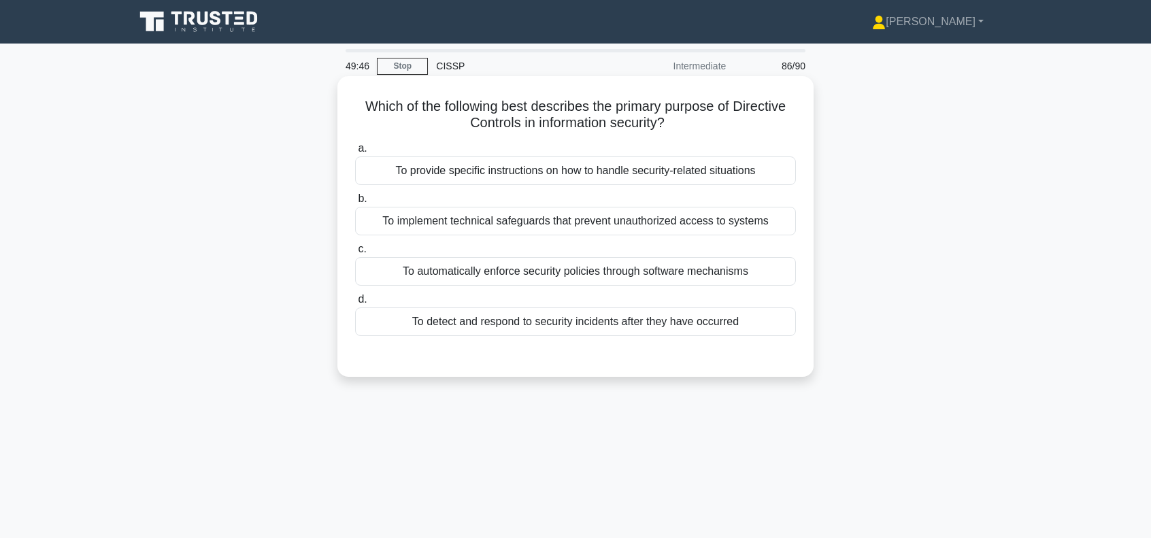
click at [555, 171] on div "To provide specific instructions on how to handle security-related situations" at bounding box center [575, 170] width 441 height 29
click at [355, 153] on input "a. To provide specific instructions on how to handle security-related situations" at bounding box center [355, 148] width 0 height 9
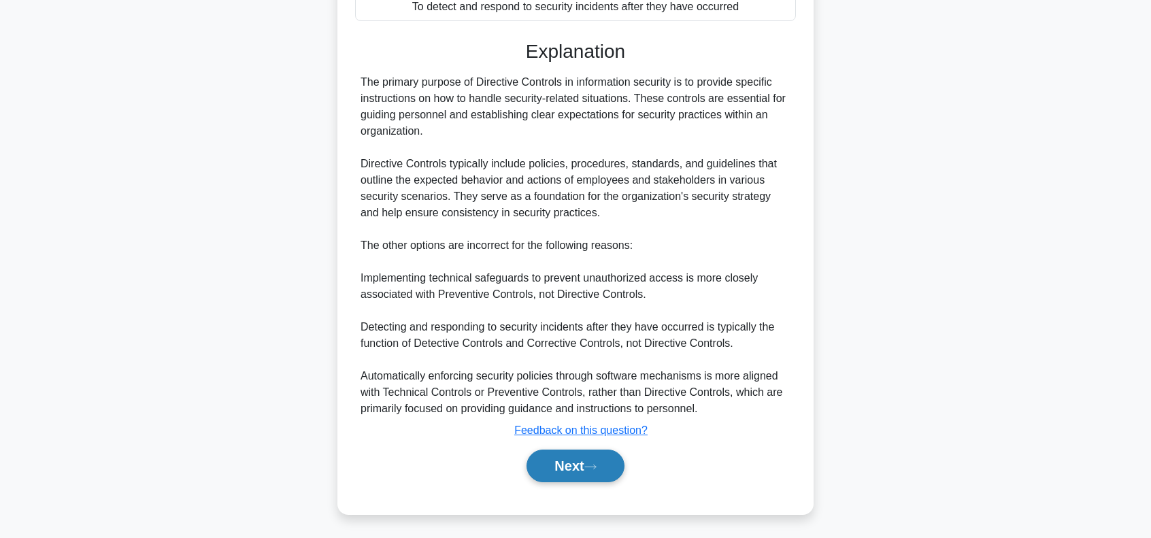
click at [588, 463] on button "Next" at bounding box center [574, 466] width 97 height 33
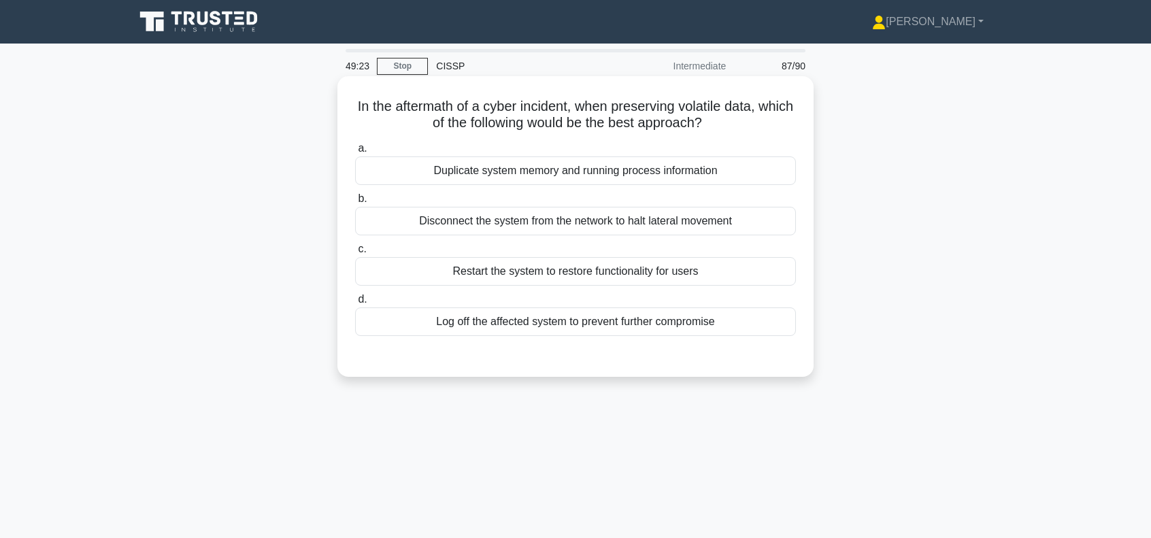
click at [535, 169] on div "Duplicate system memory and running process information" at bounding box center [575, 170] width 441 height 29
click at [355, 153] on input "a. Duplicate system memory and running process information" at bounding box center [355, 148] width 0 height 9
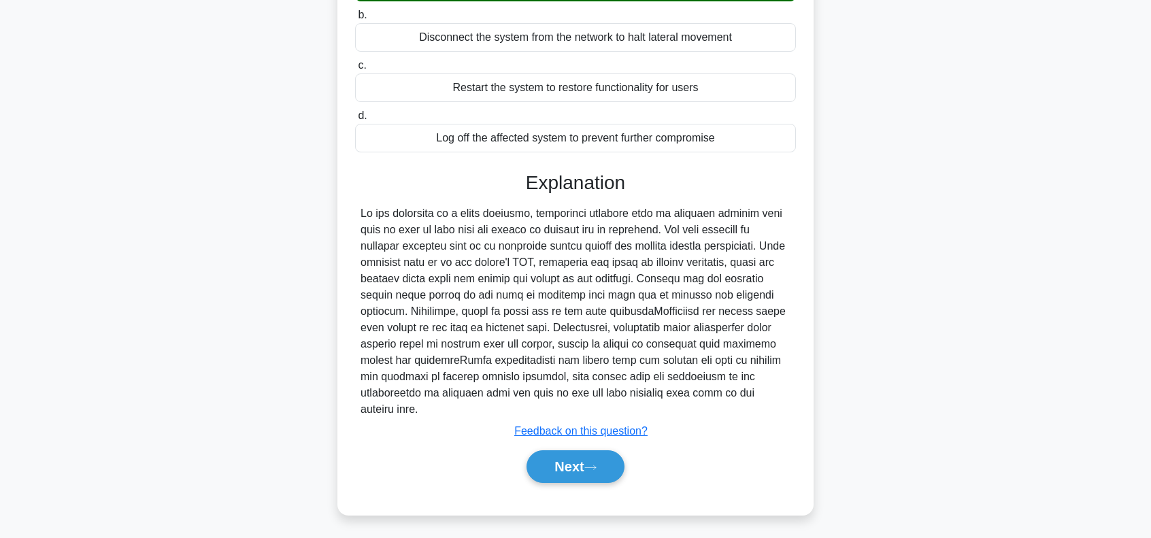
scroll to position [197, 0]
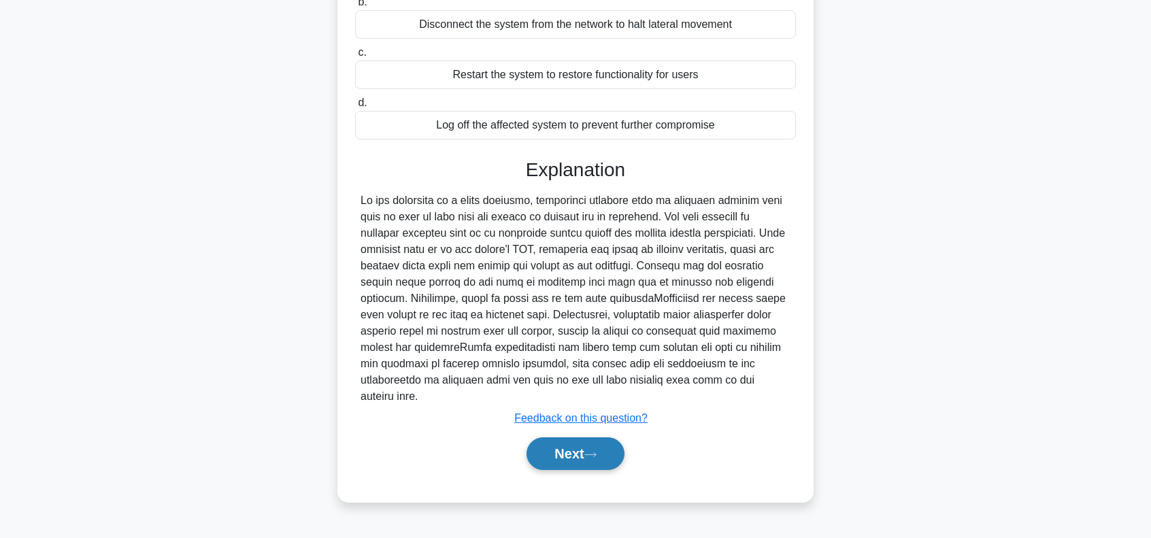
click at [563, 448] on button "Next" at bounding box center [574, 453] width 97 height 33
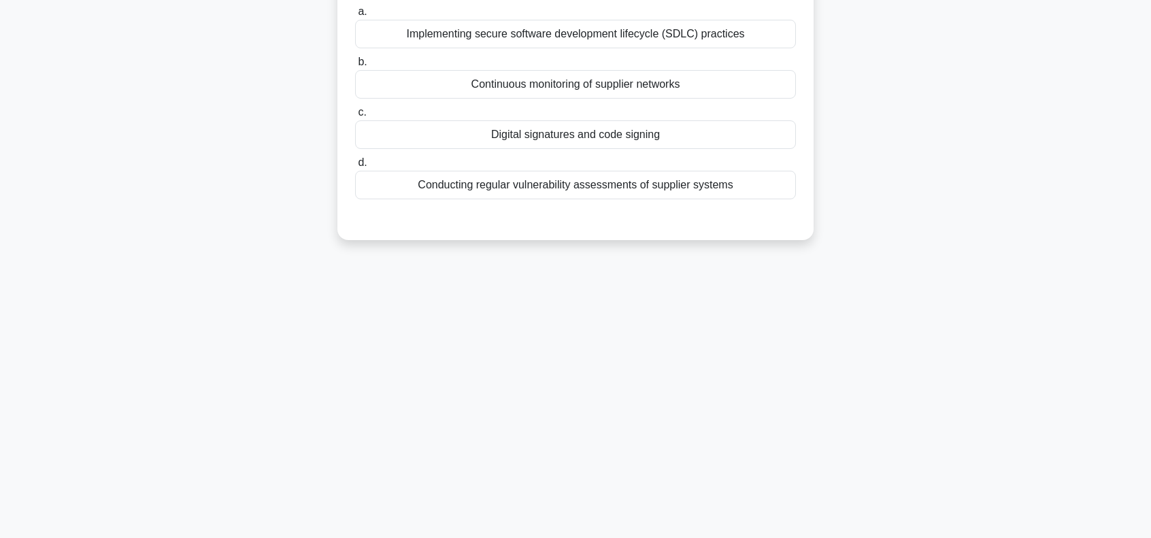
scroll to position [0, 0]
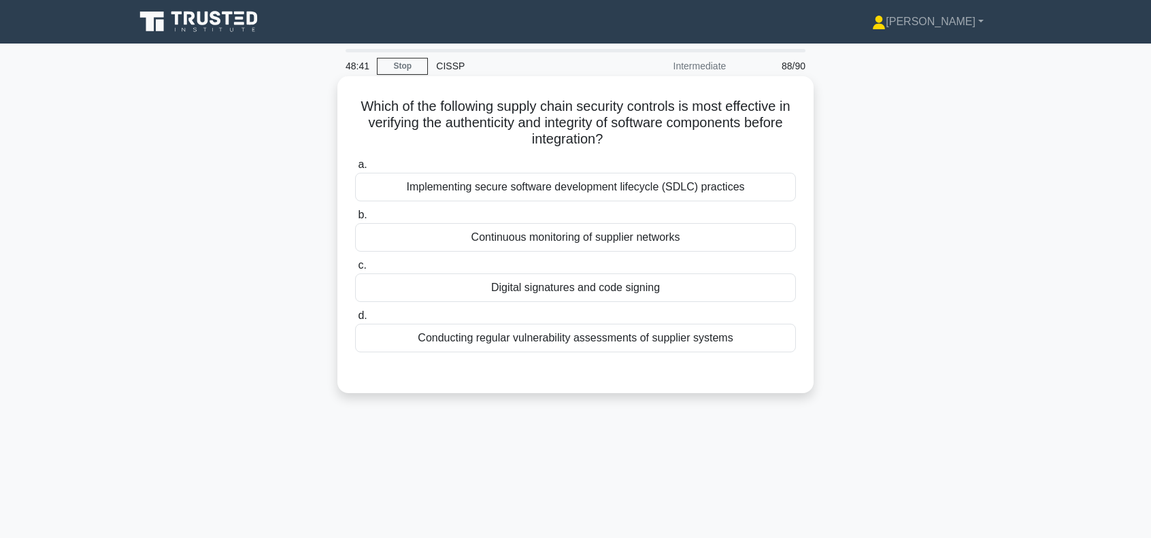
click at [564, 288] on div "Digital signatures and code signing" at bounding box center [575, 287] width 441 height 29
click at [355, 270] on input "c. Digital signatures and code signing" at bounding box center [355, 265] width 0 height 9
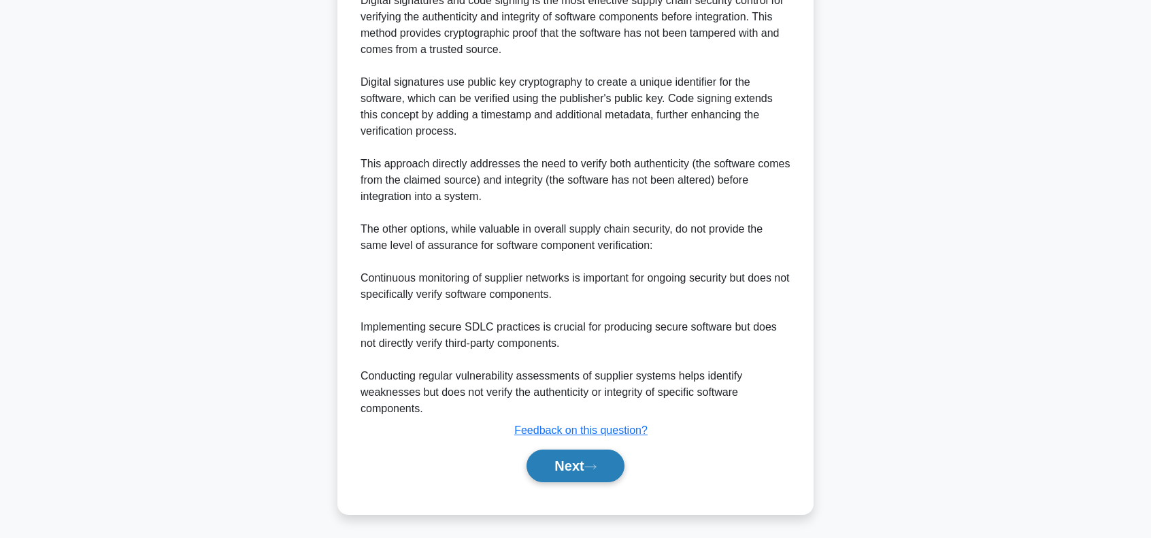
click at [578, 463] on button "Next" at bounding box center [574, 466] width 97 height 33
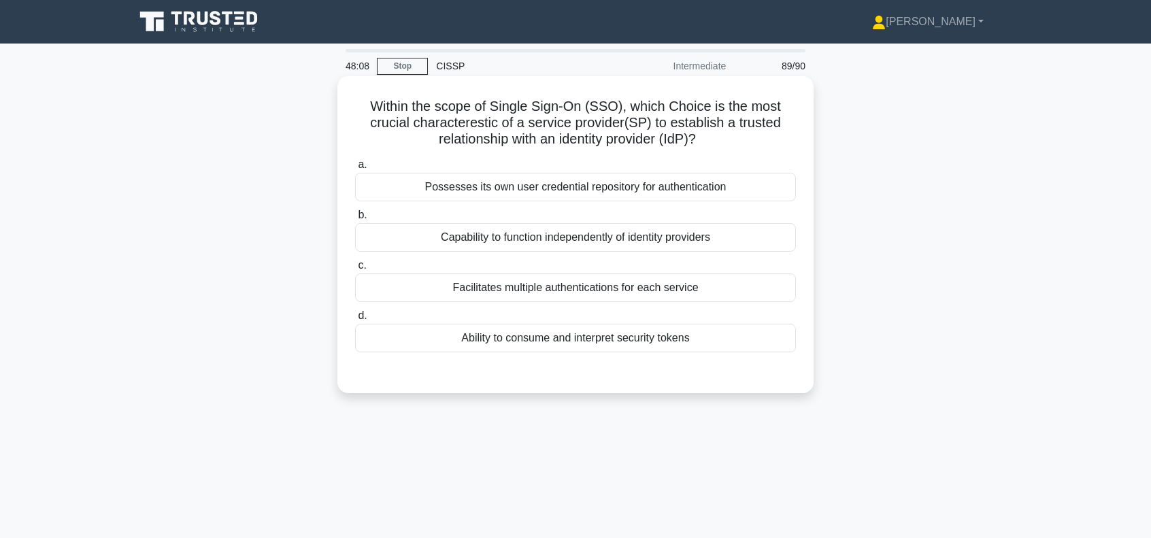
click at [573, 286] on div "Facilitates multiple authentications for each service" at bounding box center [575, 287] width 441 height 29
click at [355, 270] on input "c. Facilitates multiple authentications for each service" at bounding box center [355, 265] width 0 height 9
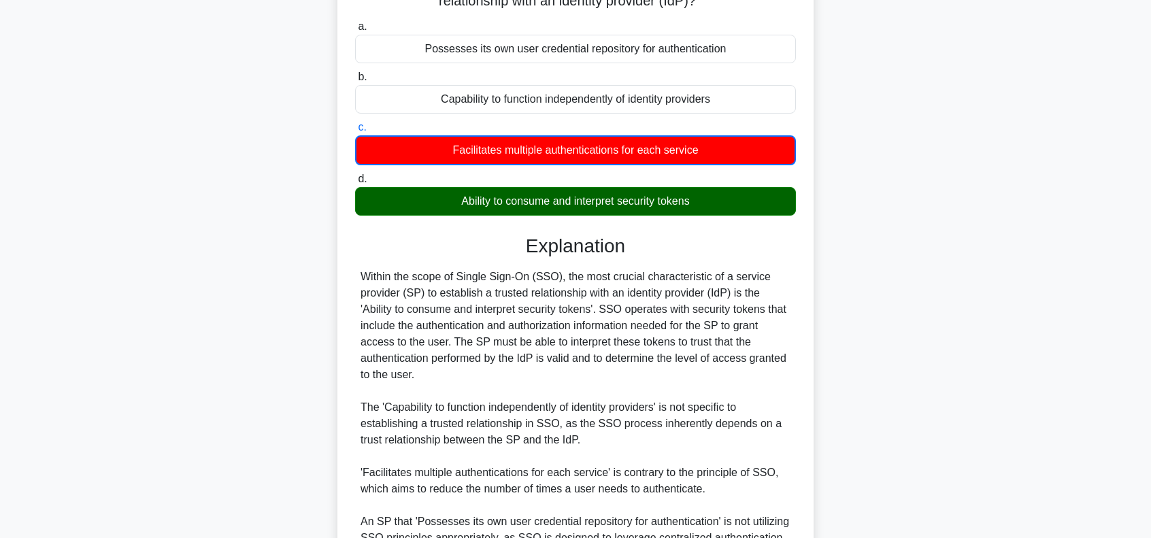
scroll to position [272, 0]
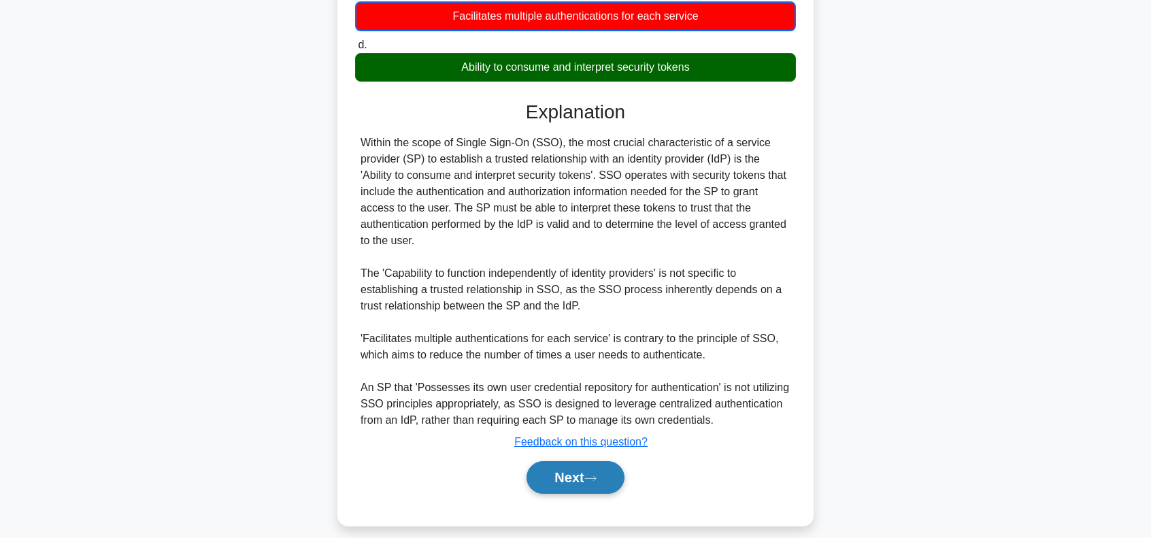
click at [559, 471] on button "Next" at bounding box center [574, 477] width 97 height 33
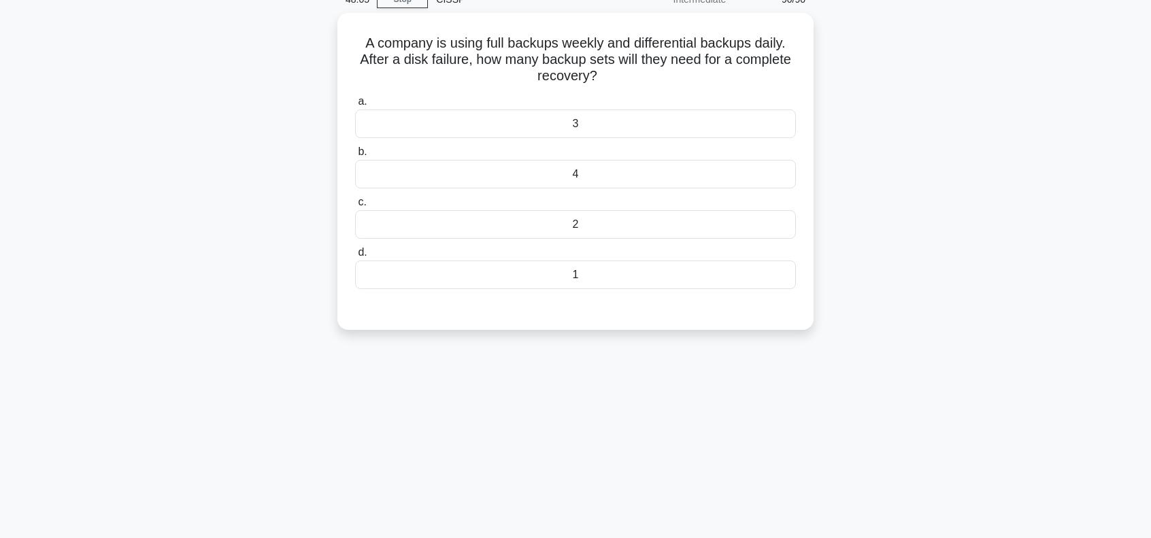
scroll to position [0, 0]
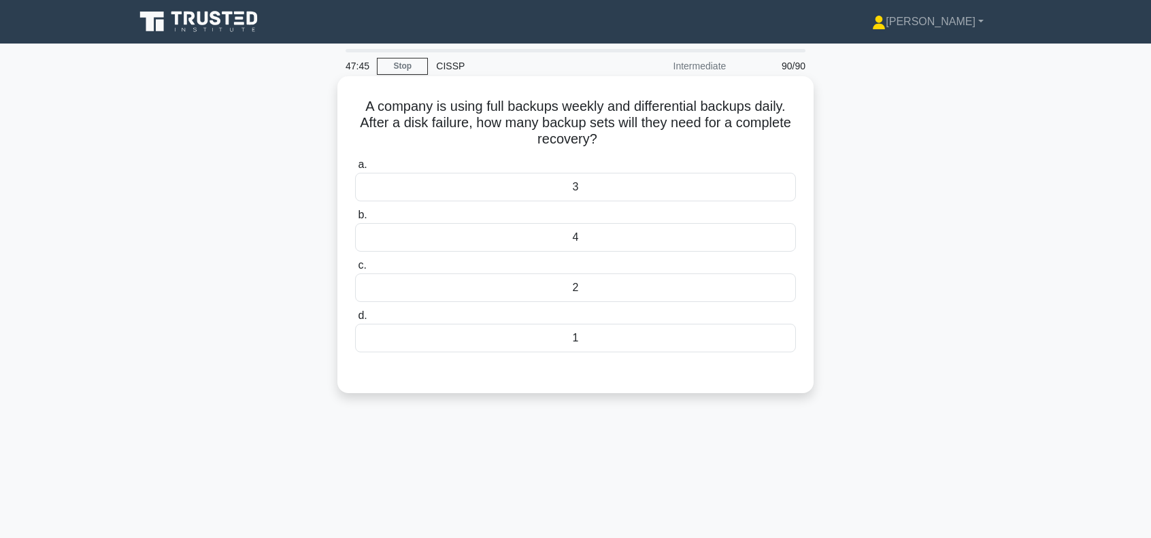
click at [581, 239] on div "4" at bounding box center [575, 237] width 441 height 29
click at [355, 220] on input "b. 4" at bounding box center [355, 215] width 0 height 9
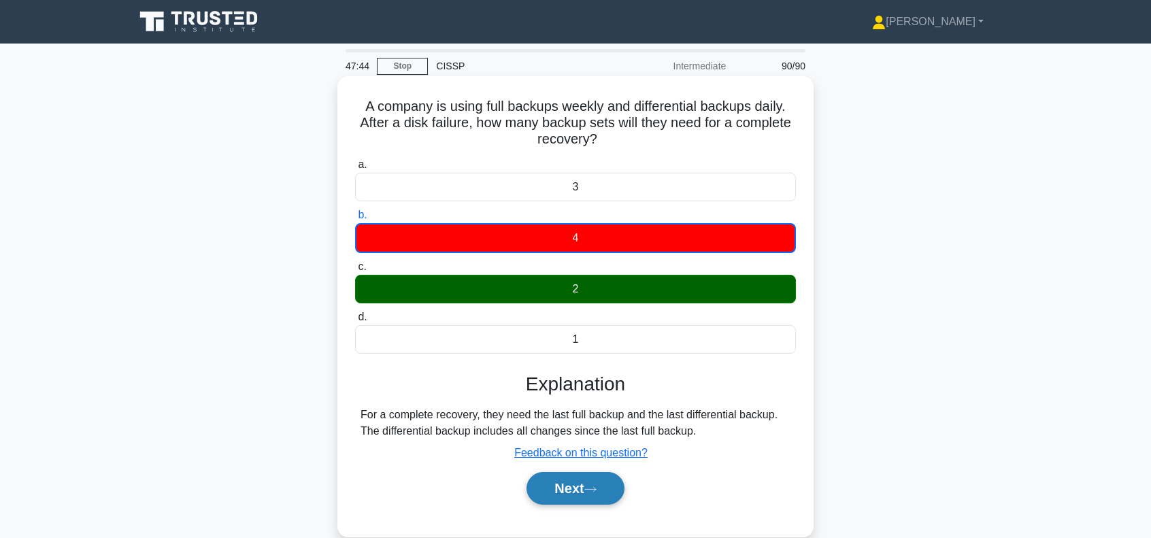
click at [569, 488] on button "Next" at bounding box center [574, 488] width 97 height 33
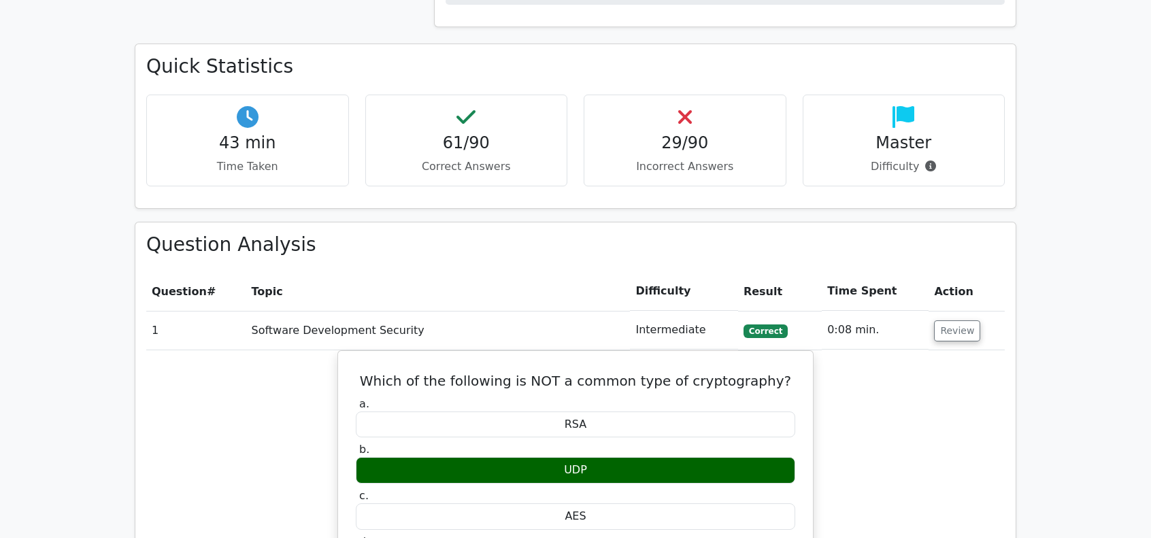
scroll to position [1224, 0]
